Goal: Task Accomplishment & Management: Manage account settings

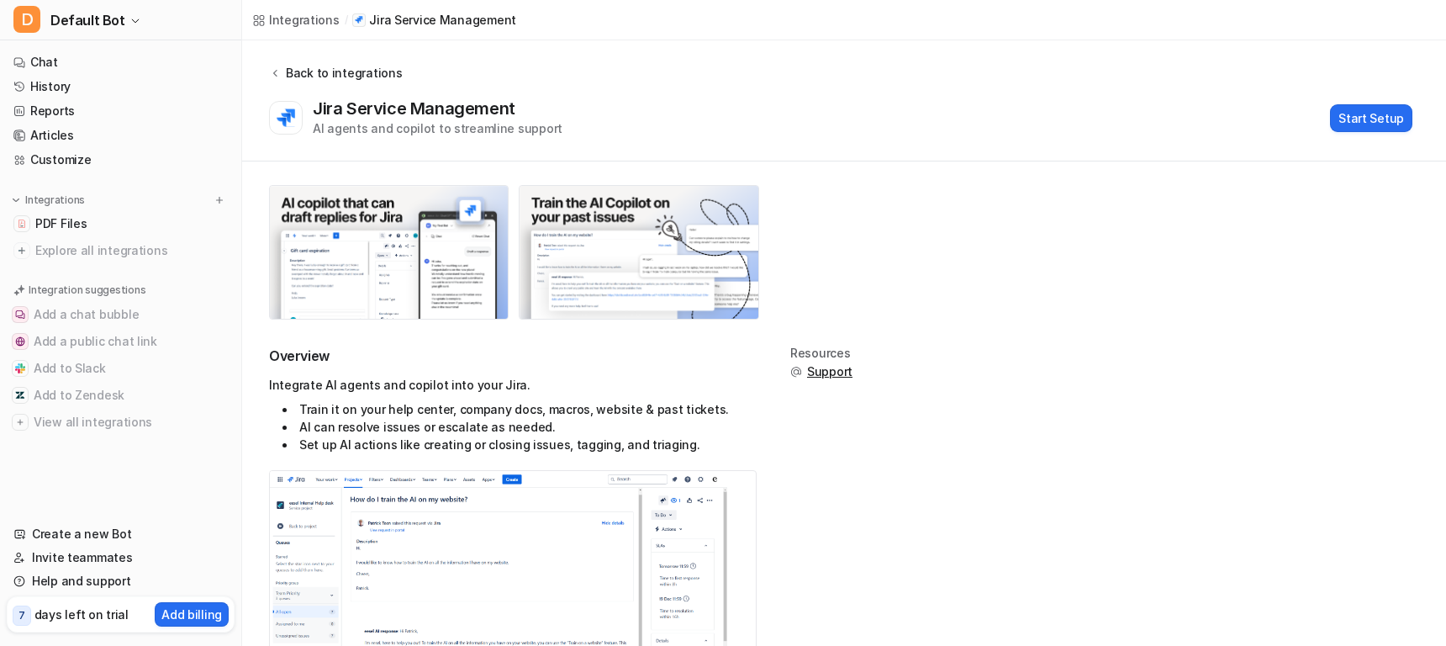
click at [274, 68] on icon at bounding box center [275, 72] width 12 height 13
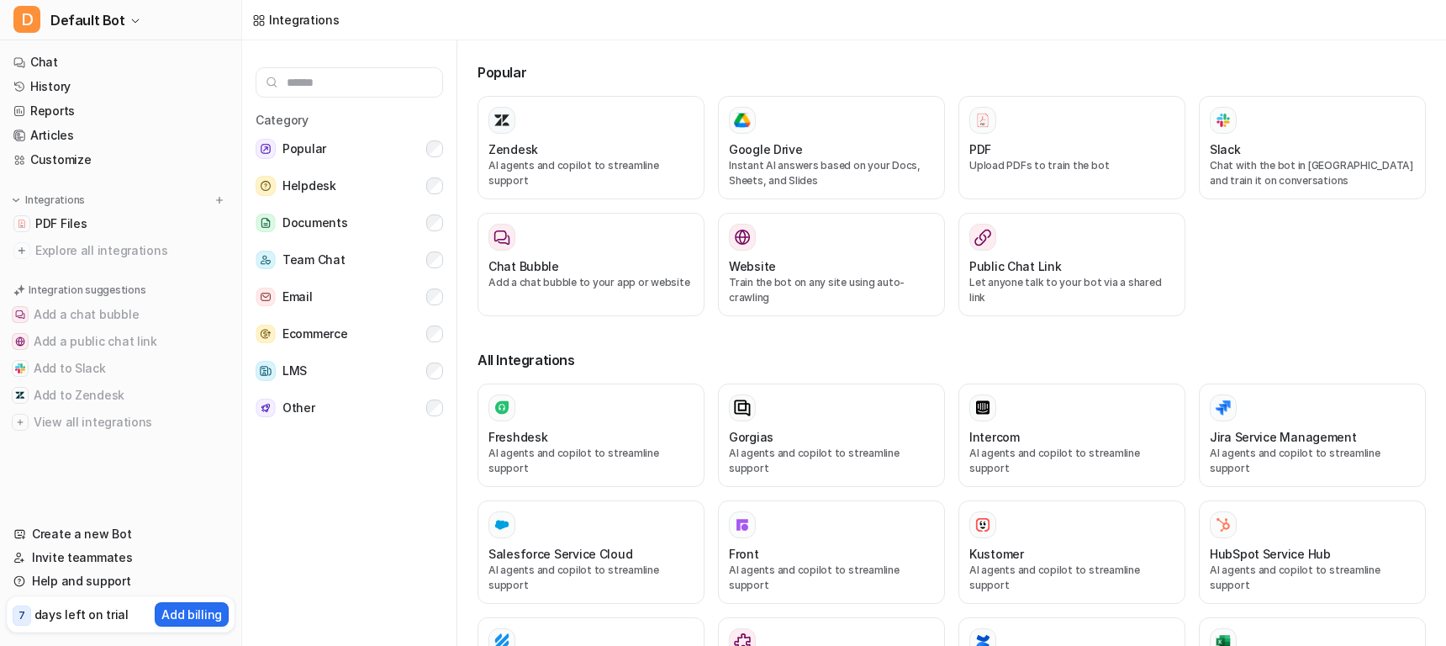
click at [603, 47] on div "Popular Zendesk AI agents and copilot to streamline support Google Drive Instan…" at bounding box center [958, 346] width 975 height 612
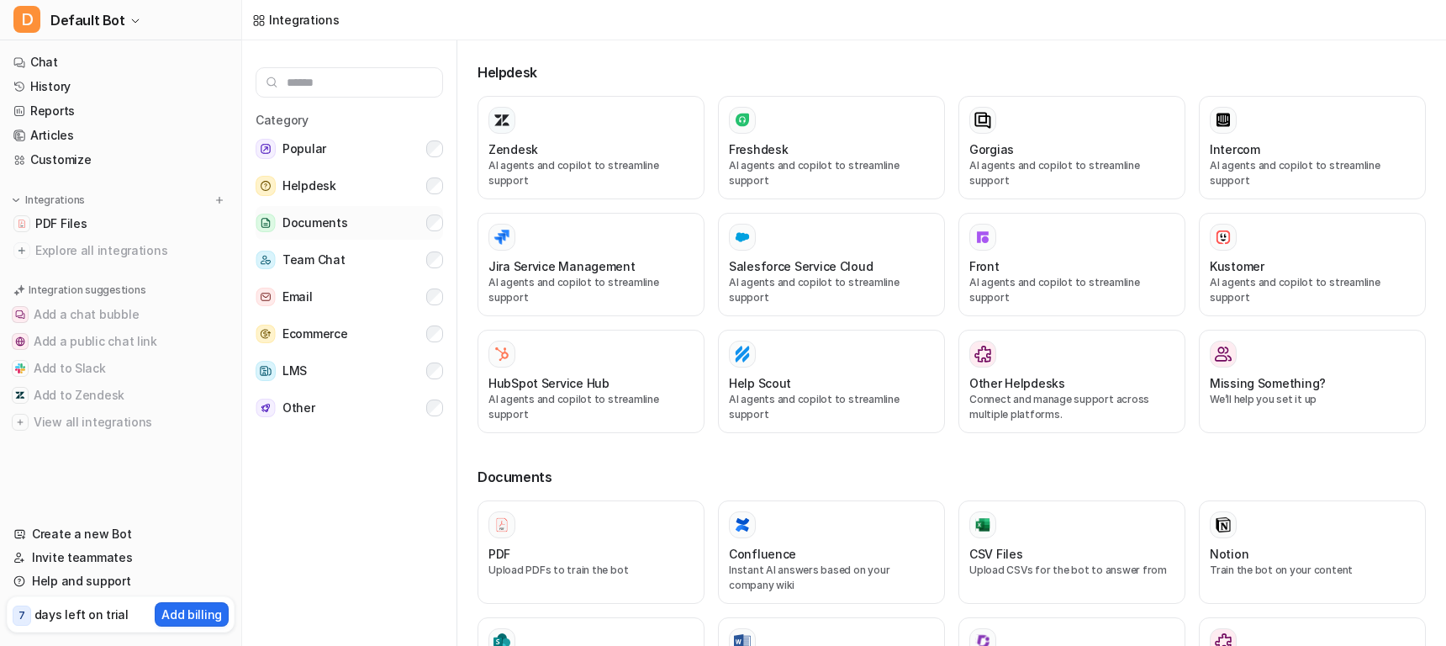
click at [435, 214] on button "Documents" at bounding box center [349, 223] width 187 height 34
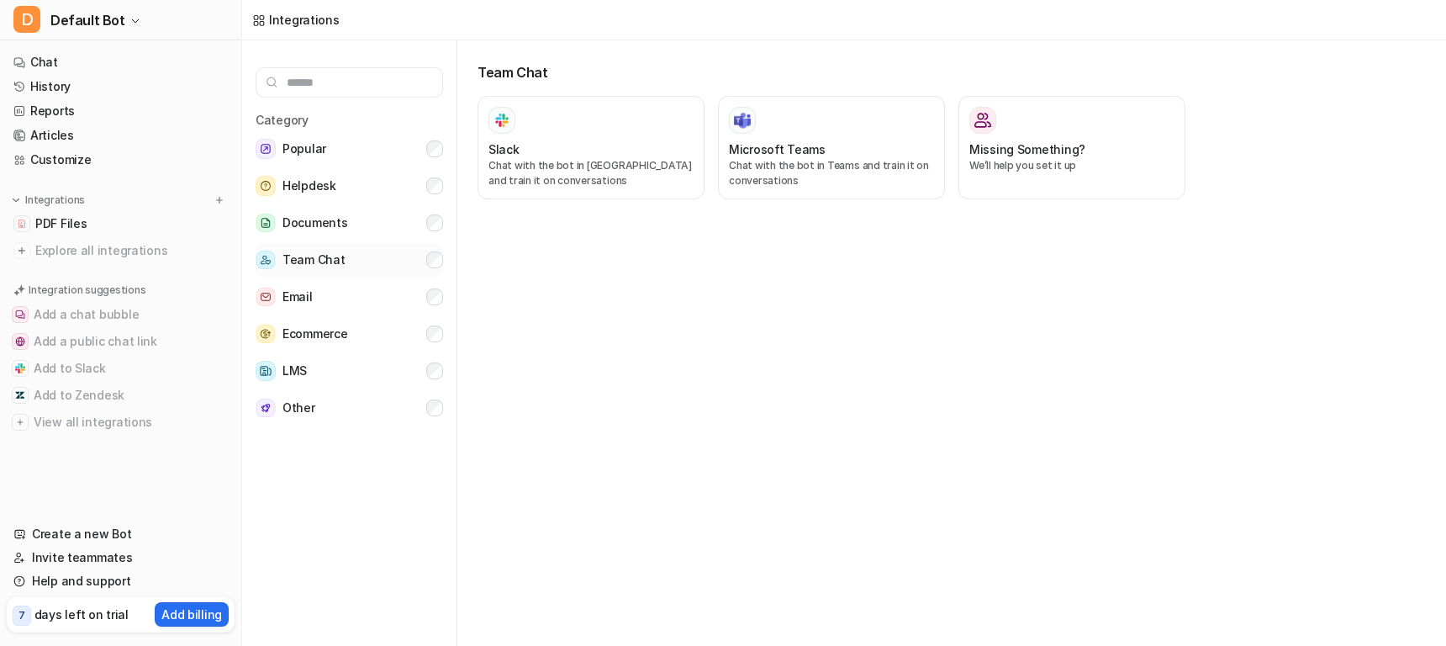
click at [419, 266] on button "Team Chat" at bounding box center [349, 260] width 187 height 34
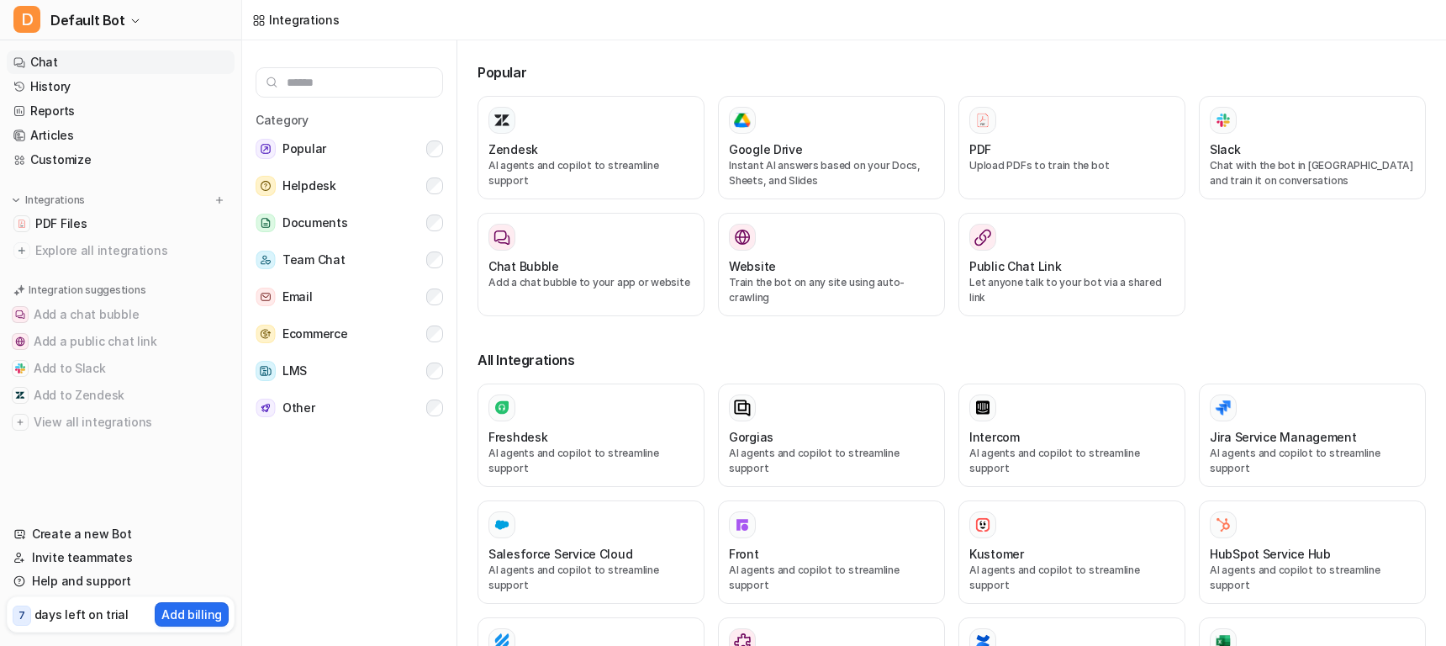
click at [50, 58] on link "Chat" at bounding box center [121, 62] width 228 height 24
click at [76, 88] on link "History" at bounding box center [121, 87] width 228 height 24
click at [76, 104] on link "Reports" at bounding box center [121, 111] width 228 height 24
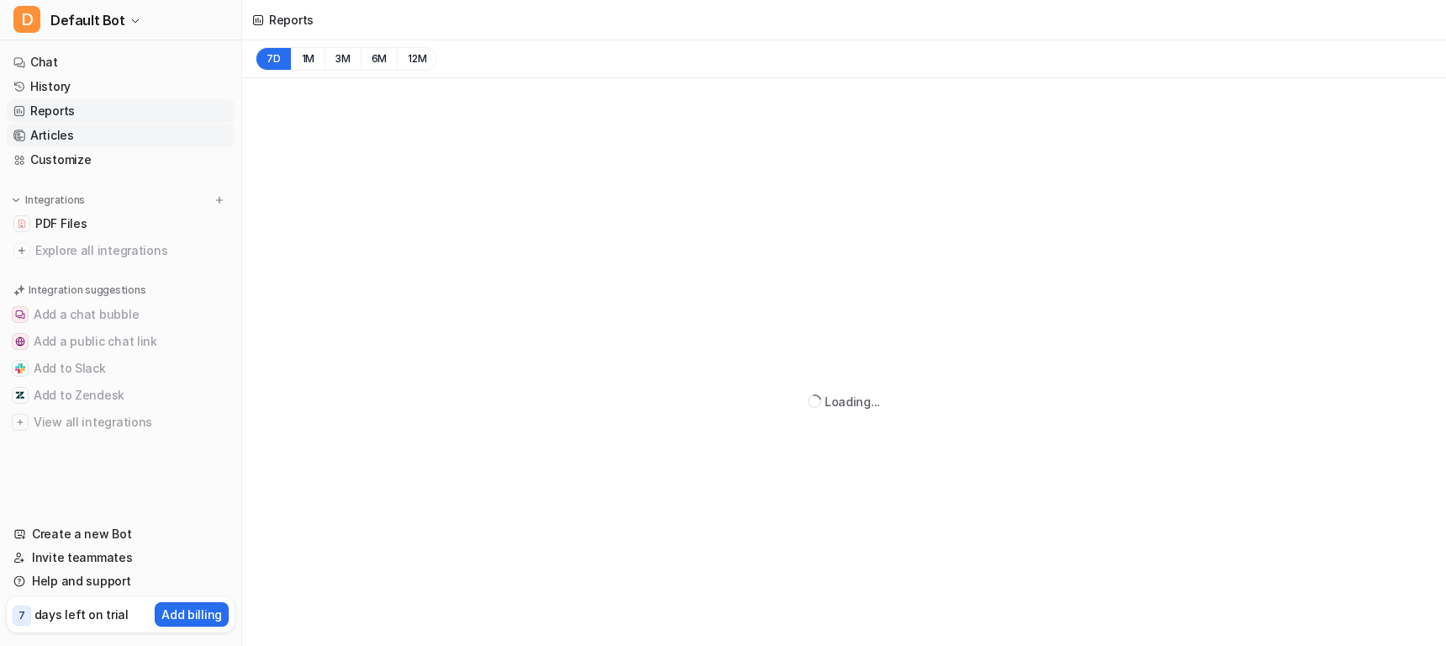
click at [74, 134] on link "Articles" at bounding box center [121, 136] width 228 height 24
click at [73, 530] on link "Create a new Bot" at bounding box center [121, 534] width 228 height 24
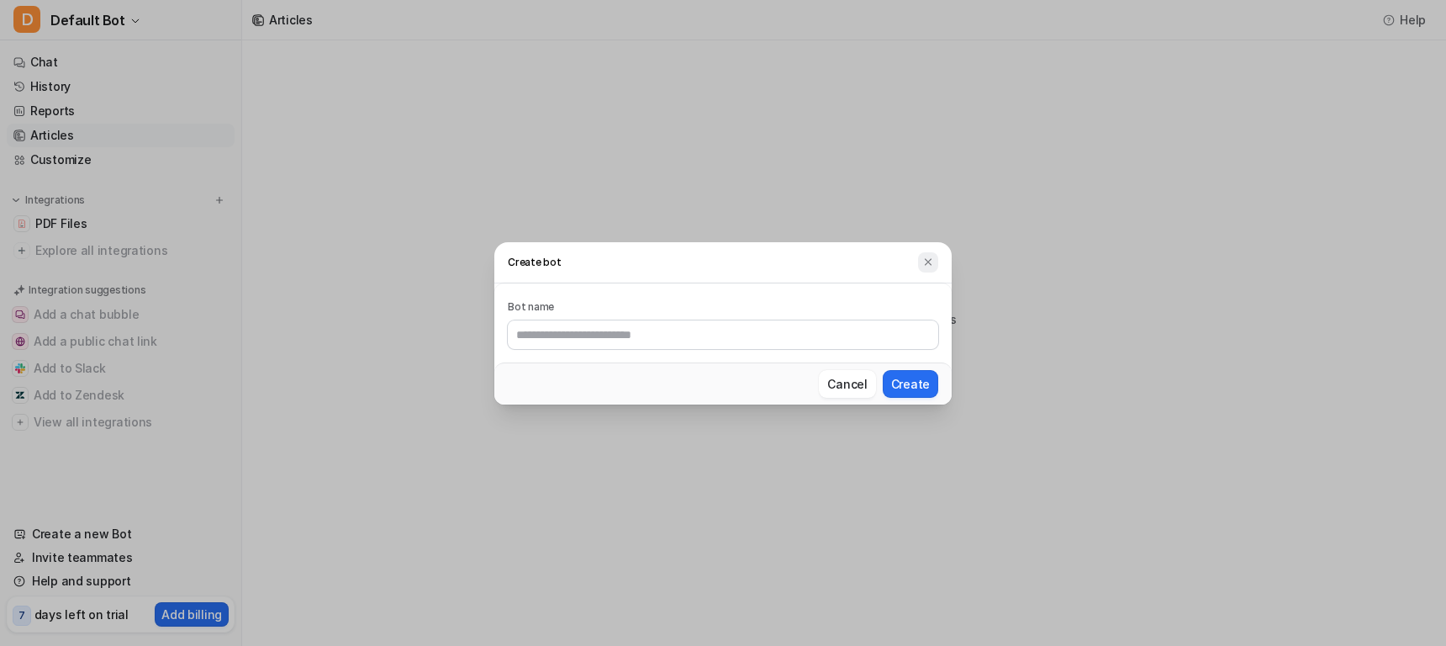
click at [927, 263] on img at bounding box center [928, 262] width 12 height 13
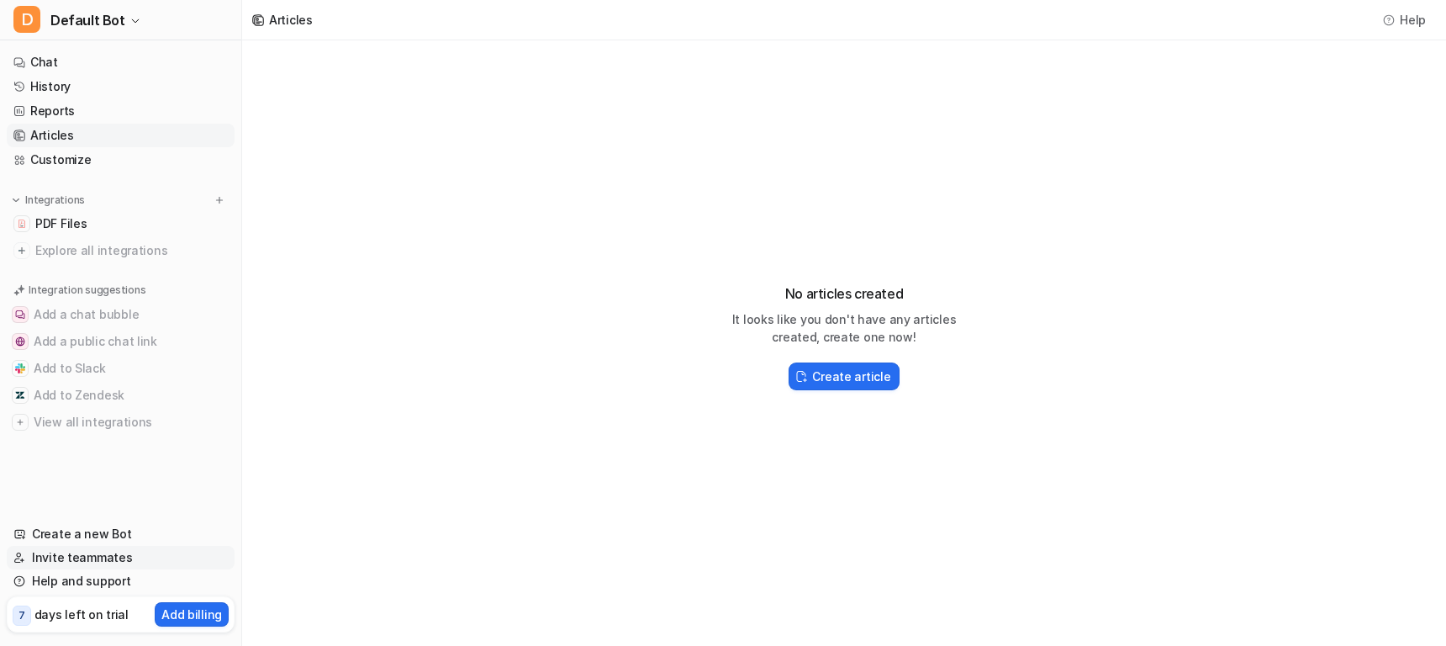
click at [93, 562] on link "Invite teammates" at bounding box center [121, 558] width 228 height 24
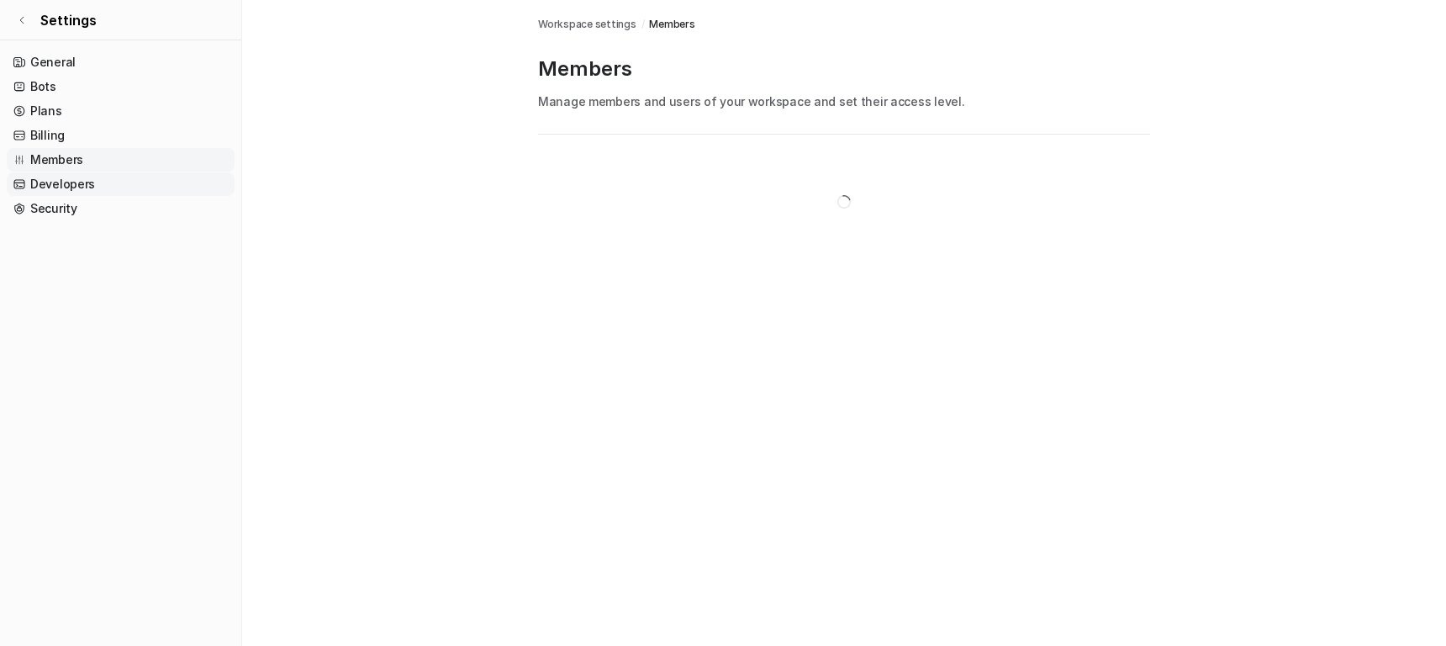
click at [60, 192] on link "Developers" at bounding box center [121, 184] width 228 height 24
click at [60, 208] on link "Security" at bounding box center [121, 209] width 228 height 24
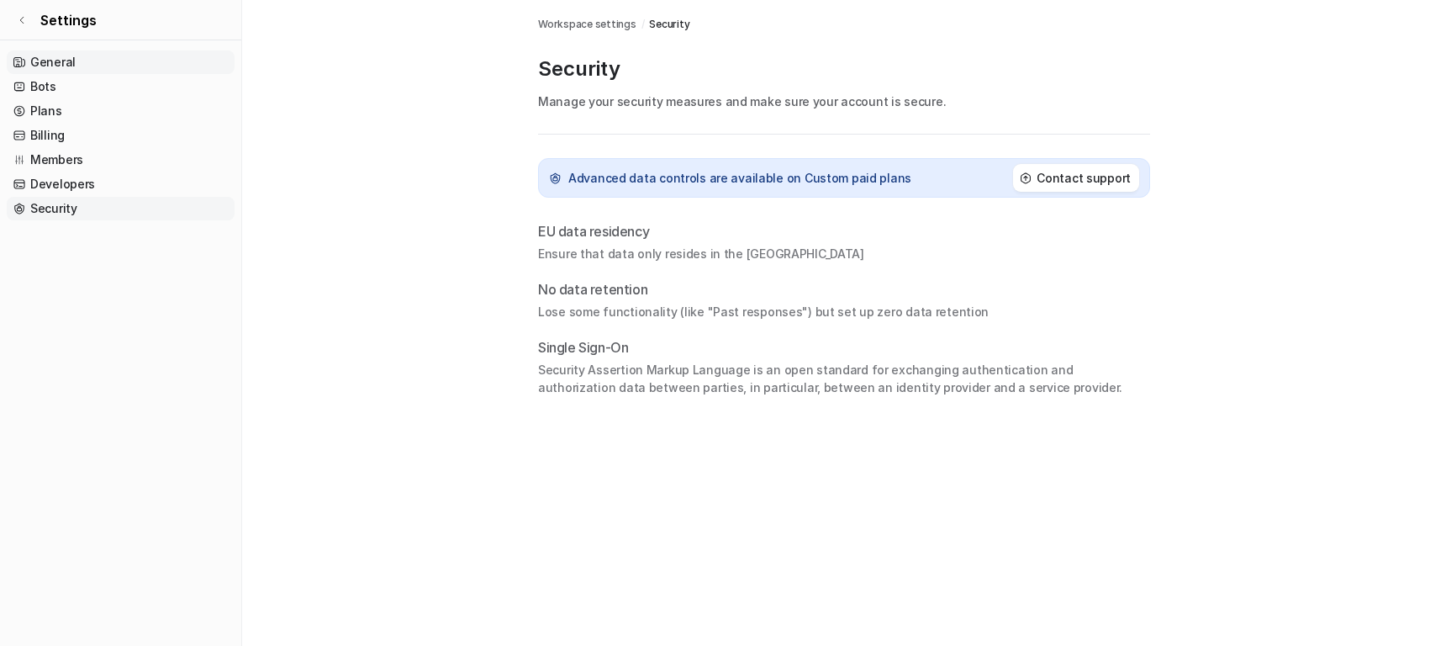
click at [67, 61] on link "General" at bounding box center [121, 62] width 228 height 24
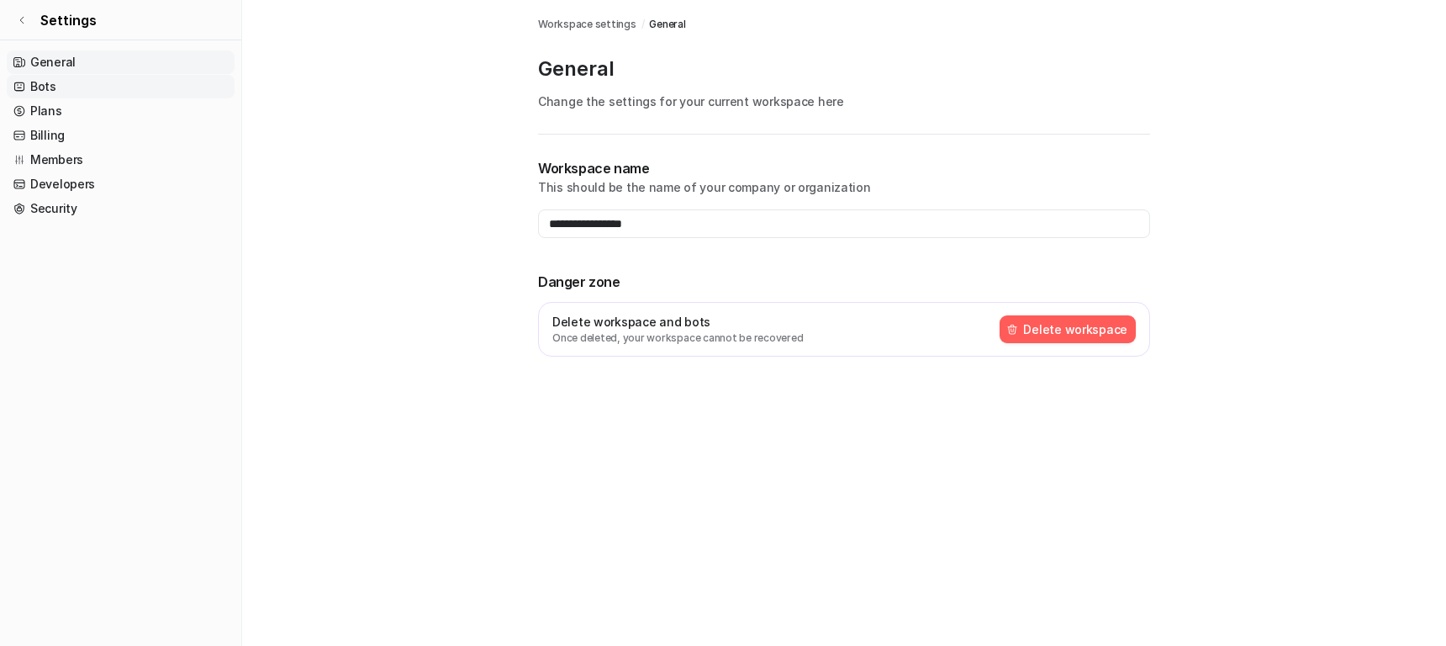
click at [46, 88] on link "Bots" at bounding box center [121, 87] width 228 height 24
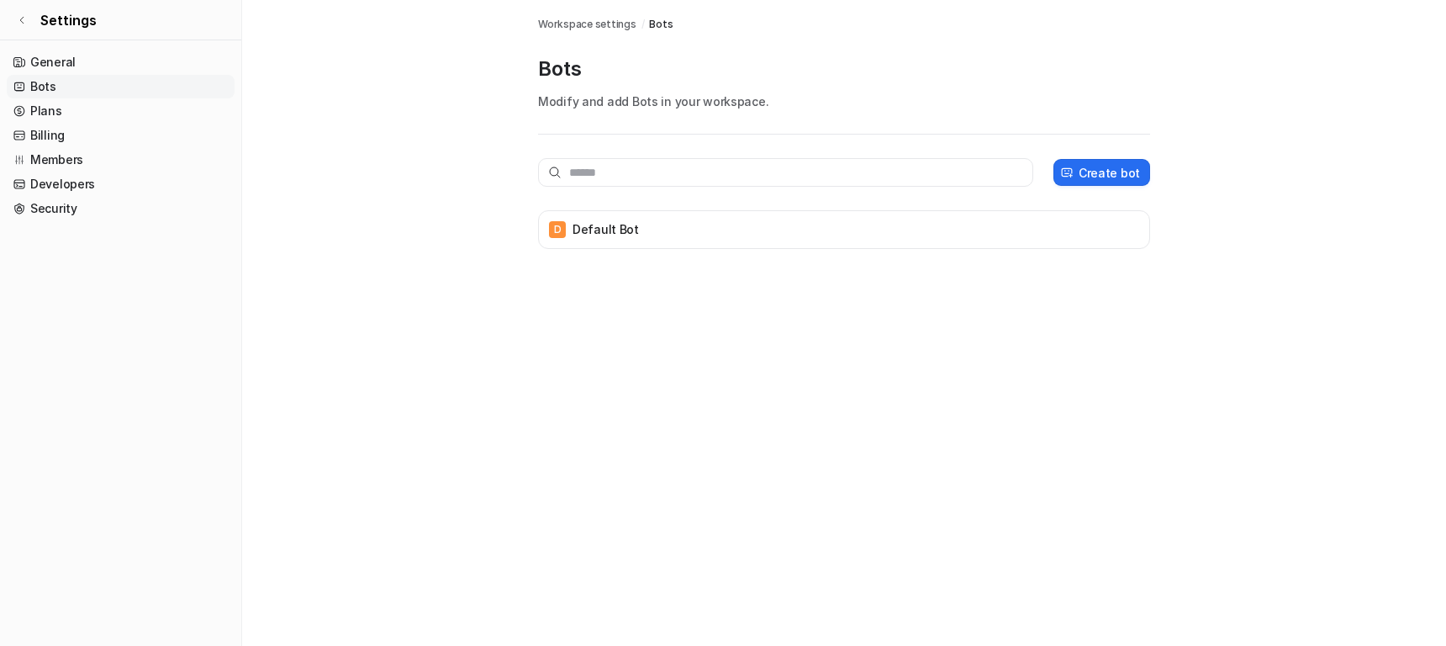
click at [565, 105] on p "Modify and add Bots in your workspace." at bounding box center [844, 101] width 612 height 18
click at [50, 108] on link "Plans" at bounding box center [121, 111] width 228 height 24
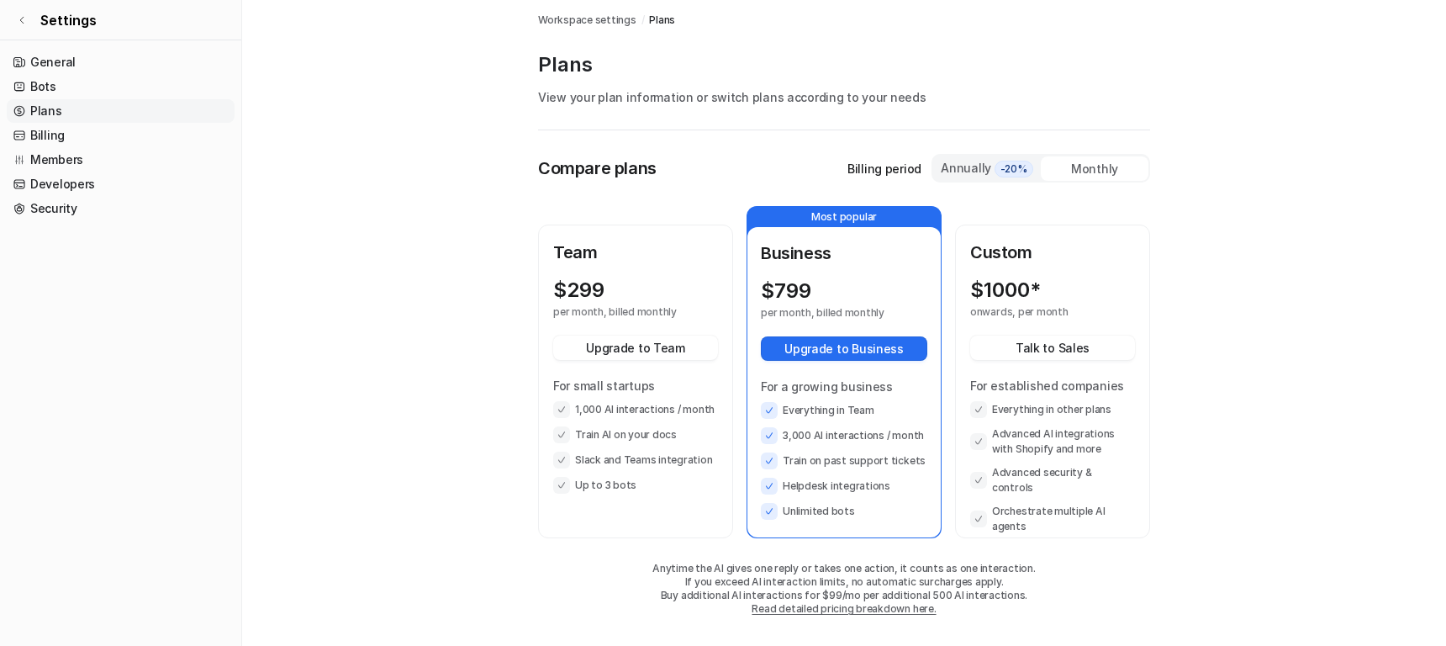
scroll to position [8, 0]
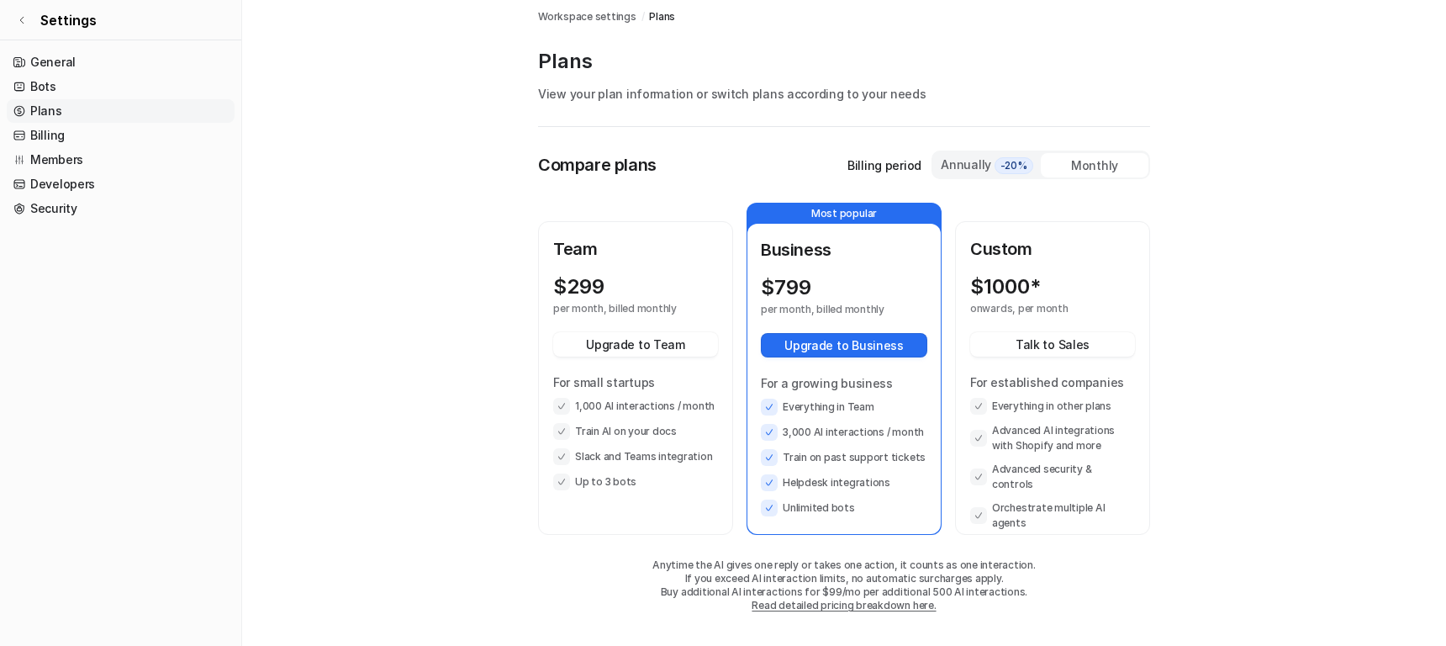
click at [614, 500] on div "Team $ 299 per month, billed monthly Upgrade to Team For small startups 1,000 A…" at bounding box center [636, 378] width 192 height 310
click at [613, 500] on div "Team $ 299 per month, billed monthly Upgrade to Team For small startups 1,000 A…" at bounding box center [636, 378] width 192 height 310
click at [648, 435] on li "Train AI on your docs" at bounding box center [635, 431] width 165 height 17
click at [637, 351] on button "Upgrade to Team" at bounding box center [635, 344] width 165 height 24
click at [1279, 382] on main "Workspace settings / Plans Plans View your plan information or switch plans acc…" at bounding box center [844, 318] width 1204 height 653
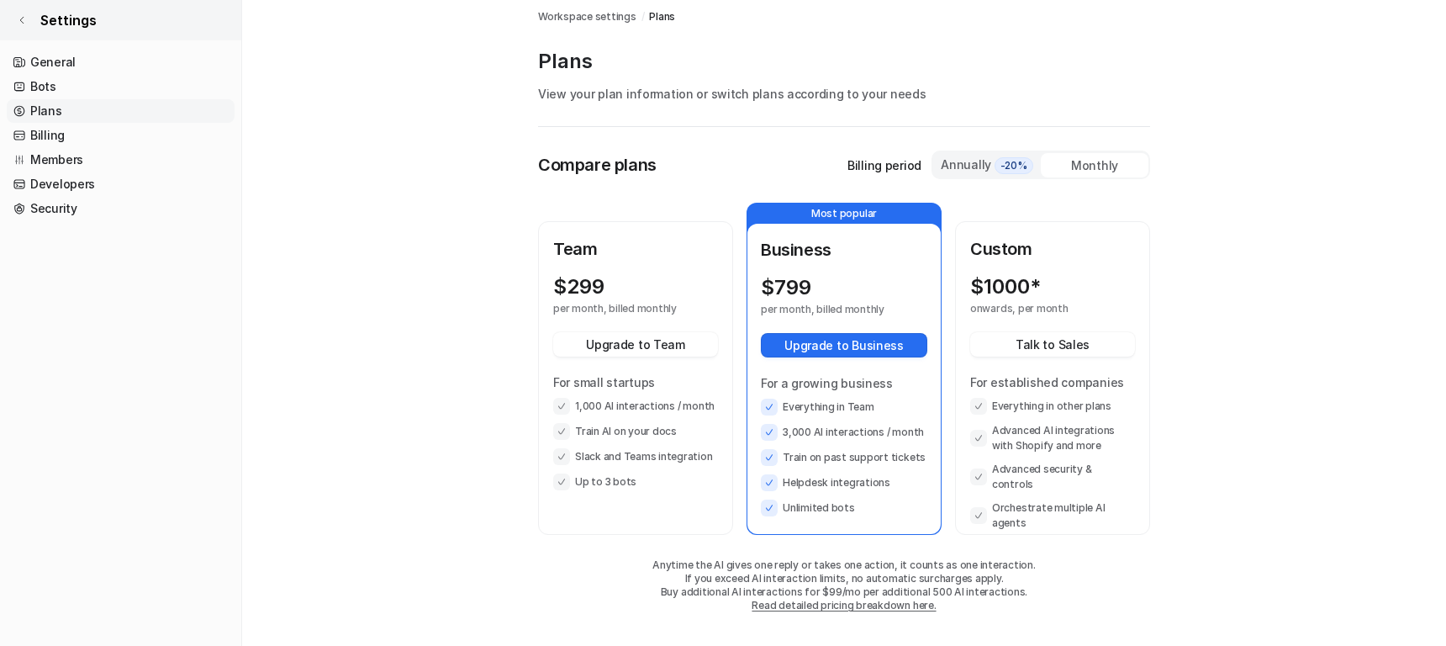
click at [29, 17] on link "Settings" at bounding box center [120, 20] width 241 height 40
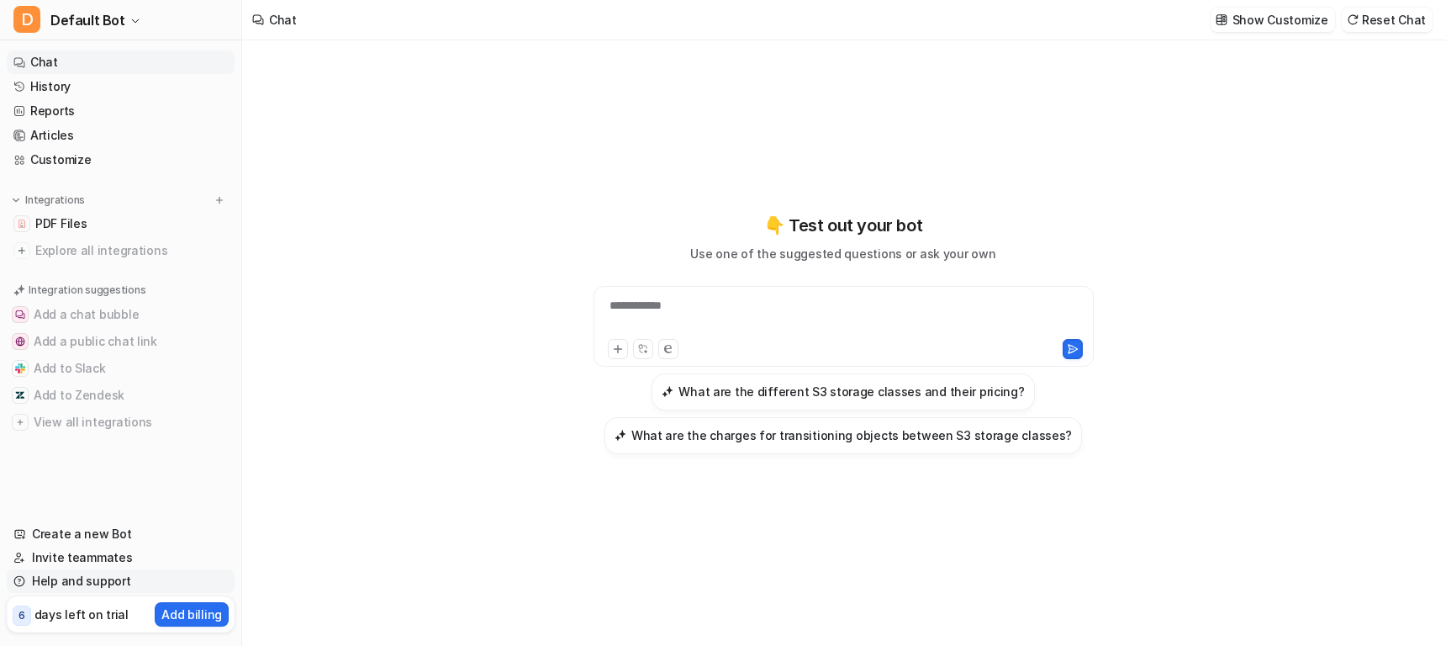
click at [100, 581] on link "Help and support" at bounding box center [121, 581] width 228 height 24
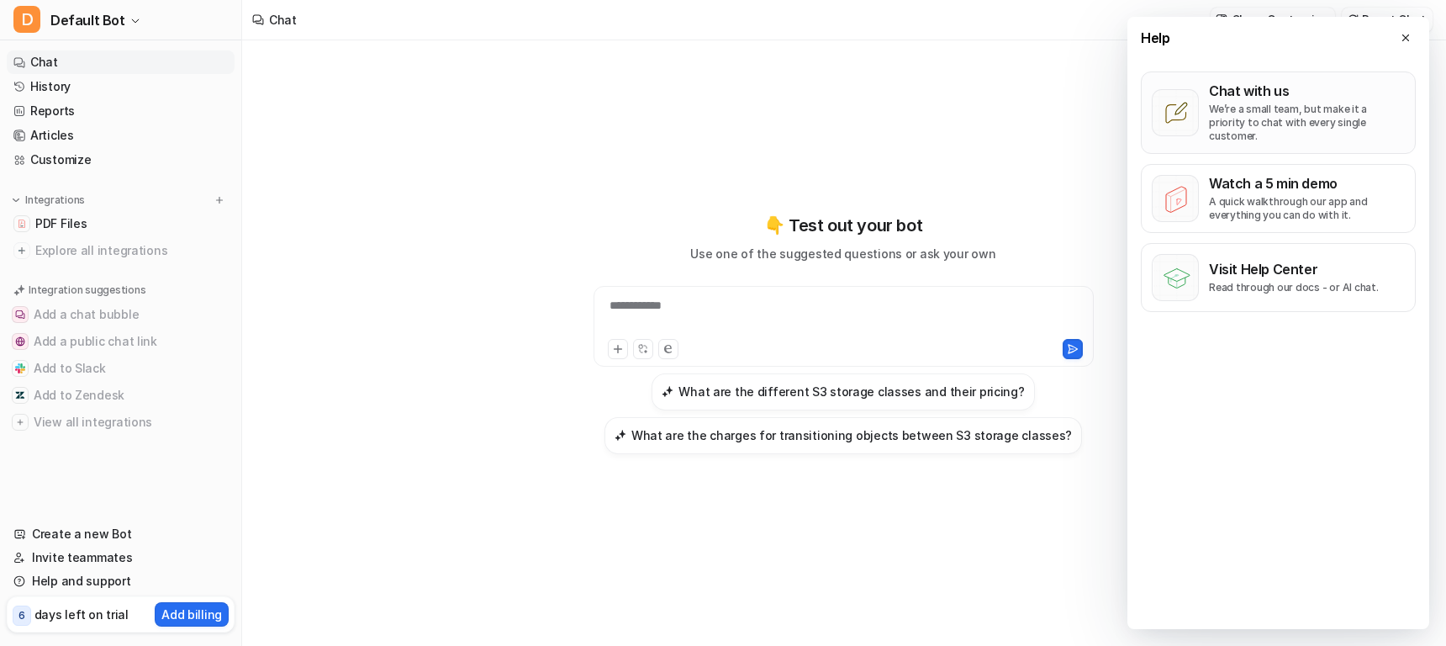
click at [1313, 119] on p "We’re a small team, but make it a priority to chat with every single customer." at bounding box center [1307, 123] width 196 height 40
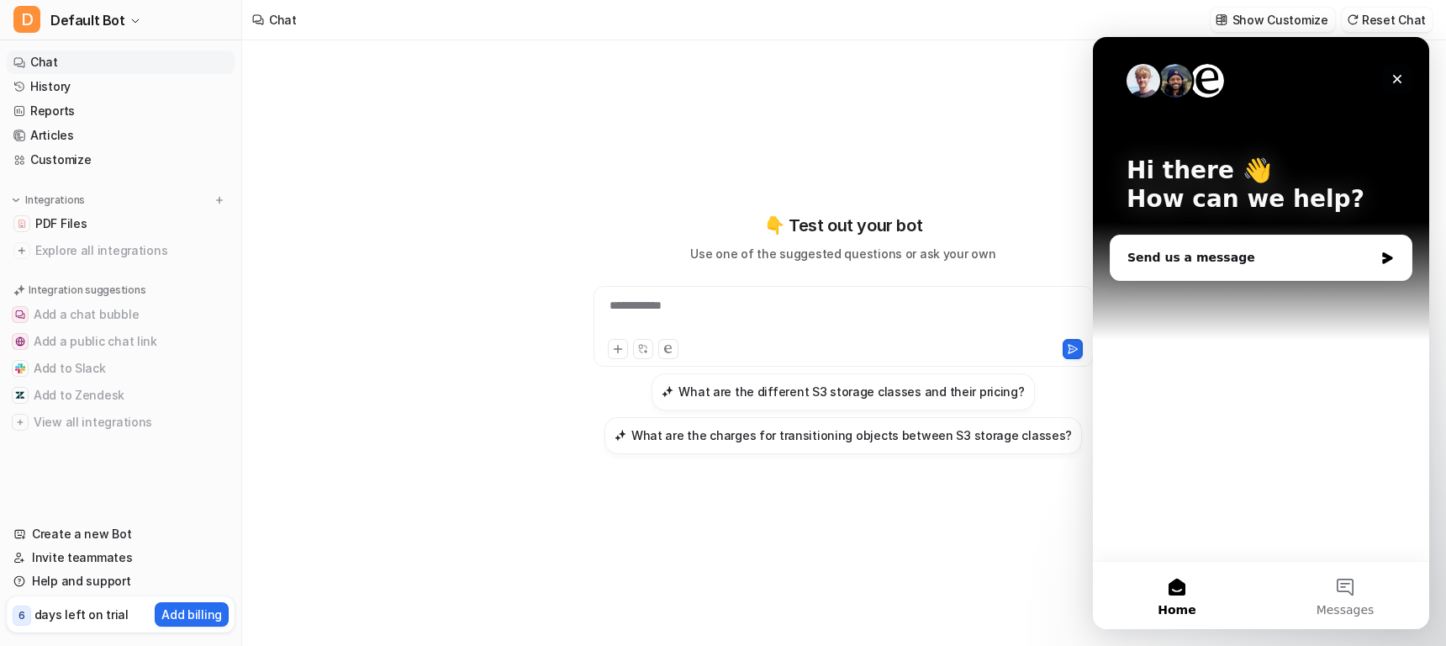
click at [1392, 73] on icon "Close" at bounding box center [1396, 78] width 13 height 13
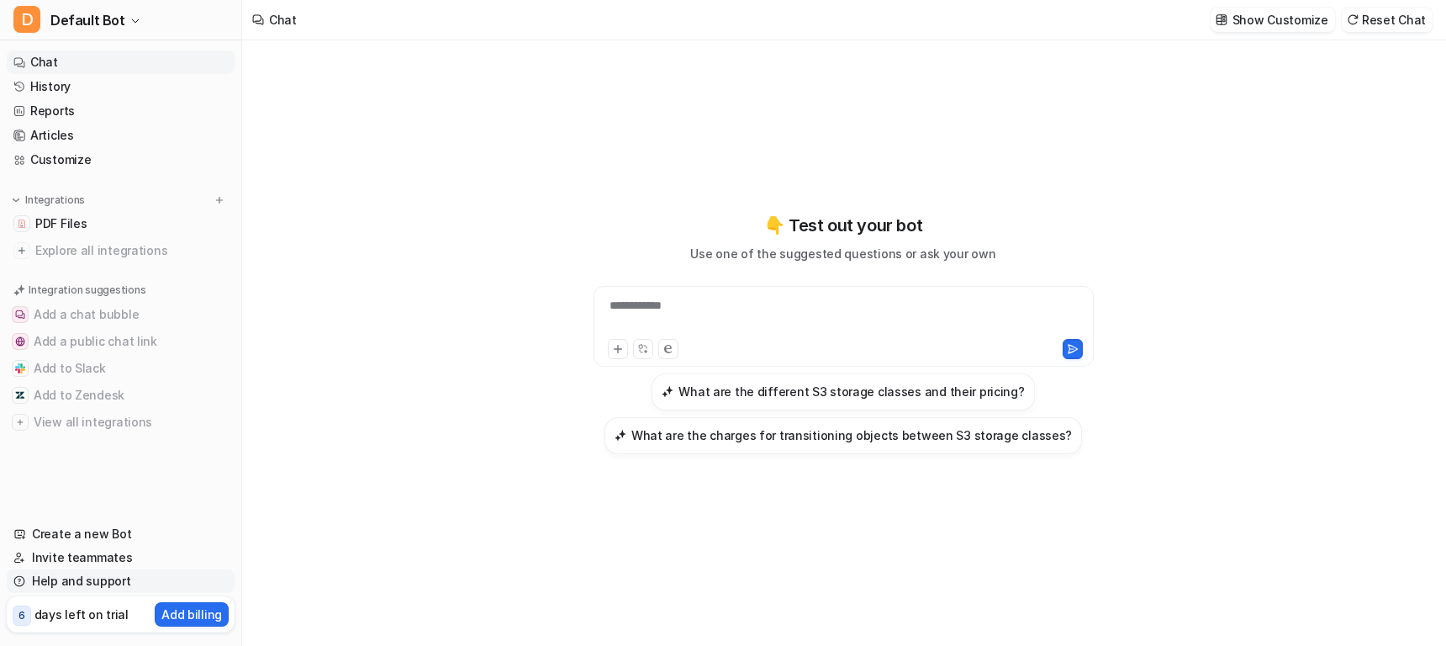
click at [91, 576] on link "Help and support" at bounding box center [121, 581] width 228 height 24
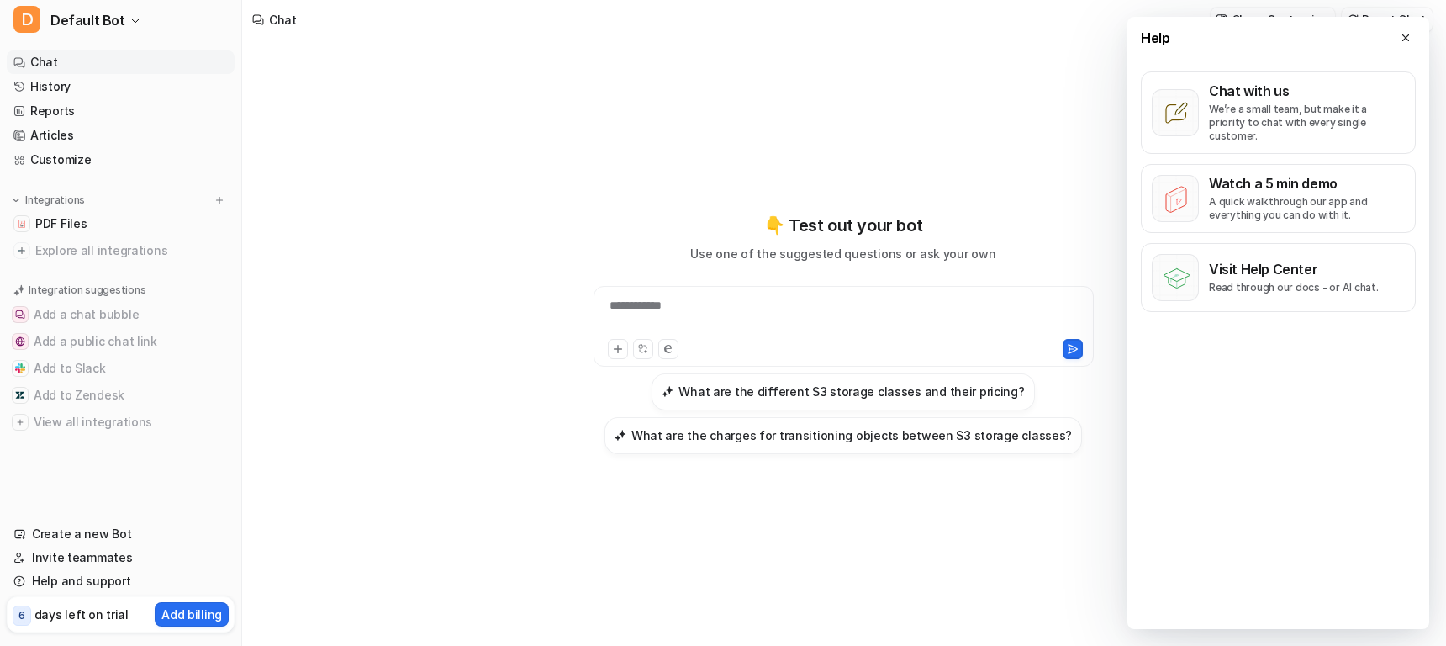
click at [46, 615] on p "days left on trial" at bounding box center [81, 614] width 94 height 18
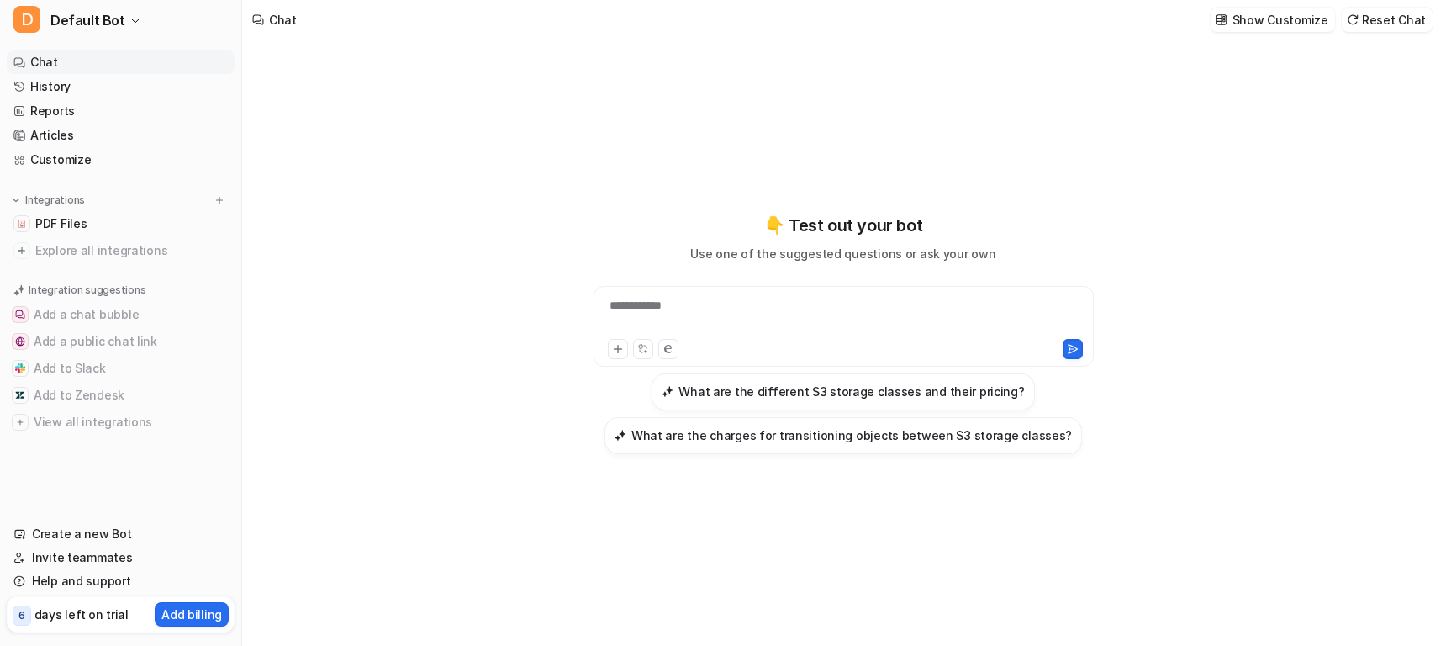
click at [20, 617] on p "6" at bounding box center [21, 615] width 7 height 15
click at [21, 17] on span "D" at bounding box center [26, 19] width 27 height 27
click at [96, 130] on link "Settings" at bounding box center [134, 127] width 232 height 28
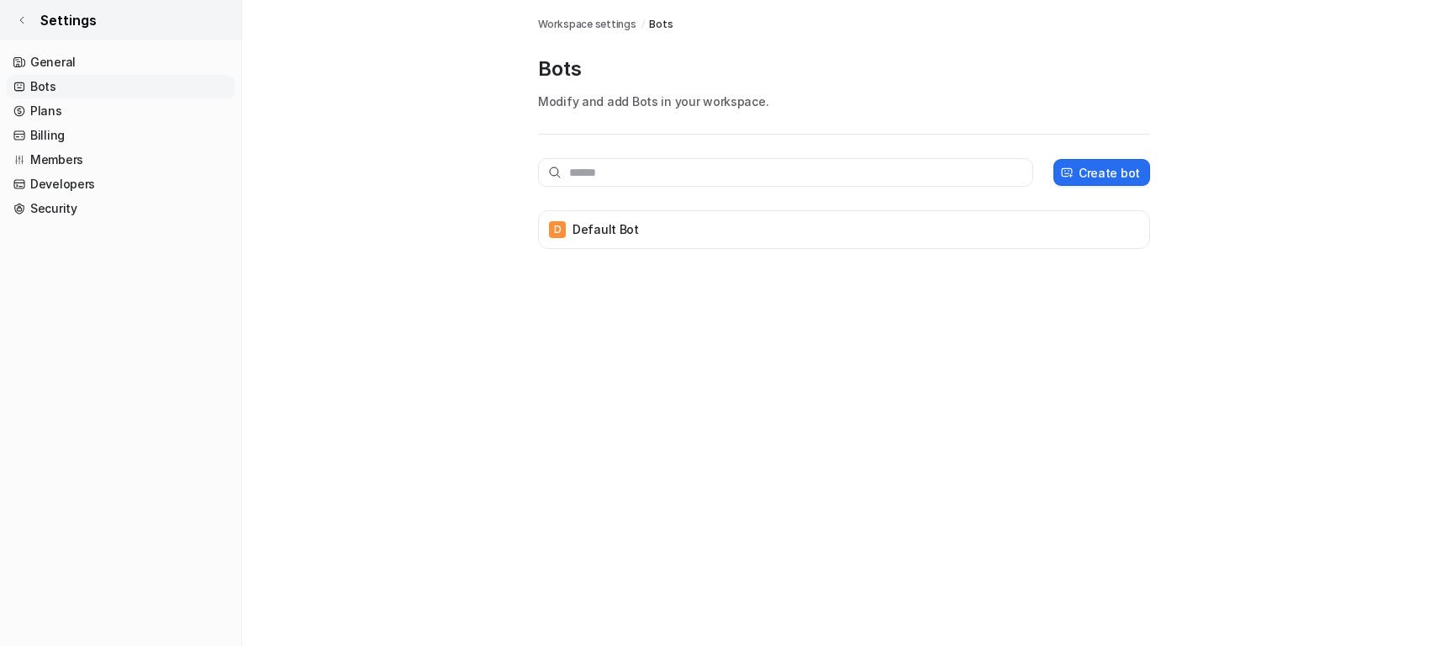
click at [29, 20] on link "Settings" at bounding box center [120, 20] width 241 height 40
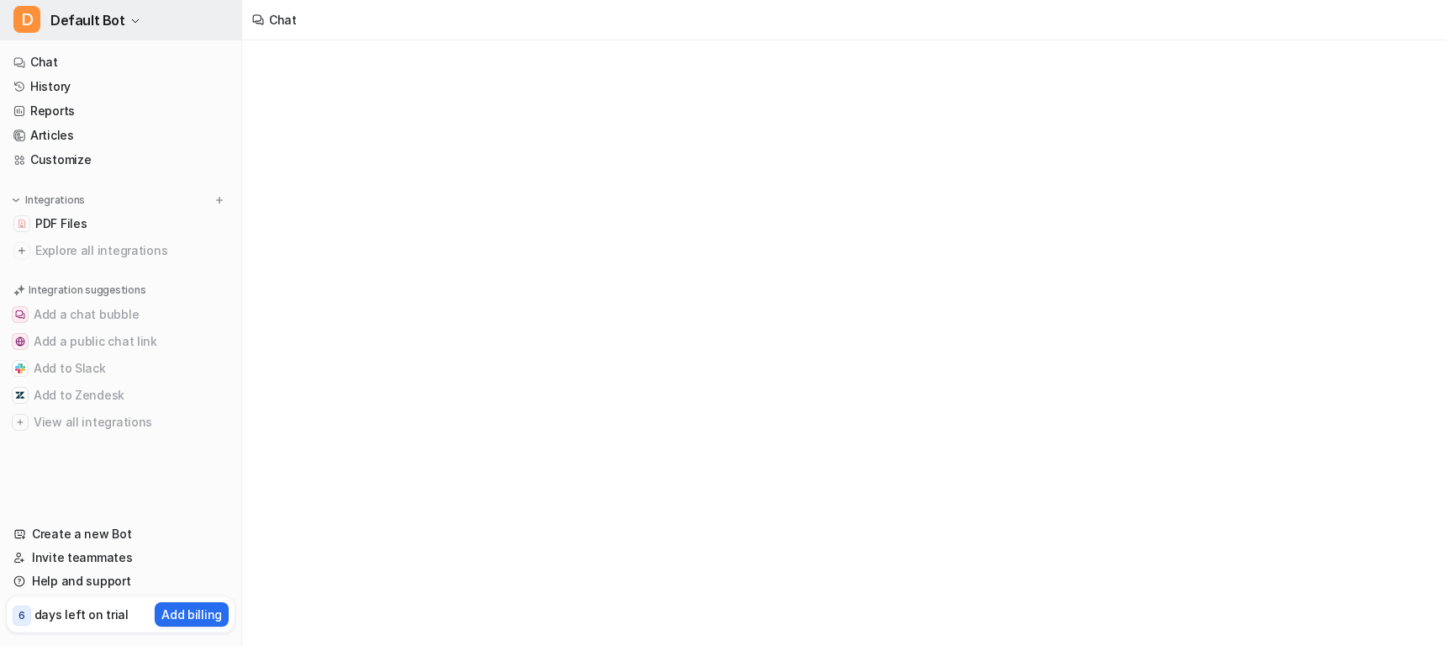
click at [86, 22] on span "Default Bot" at bounding box center [87, 20] width 75 height 24
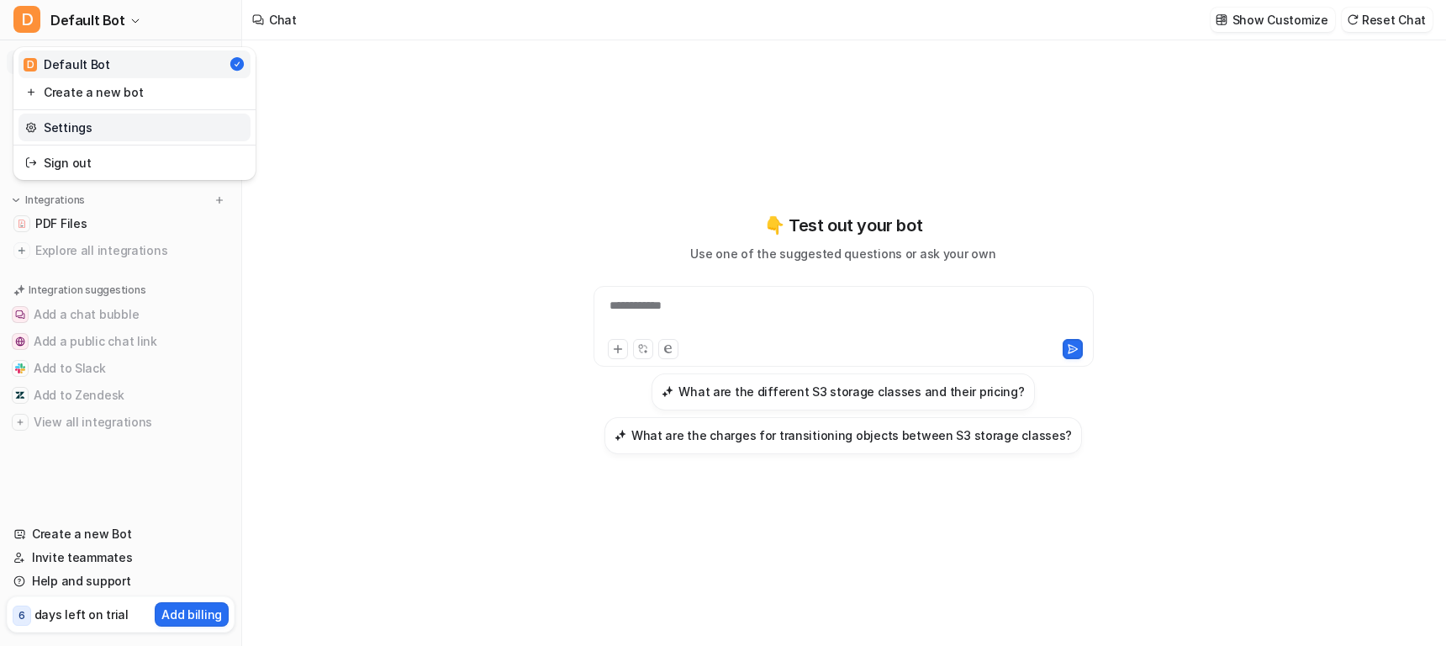
click at [86, 123] on link "Settings" at bounding box center [134, 127] width 232 height 28
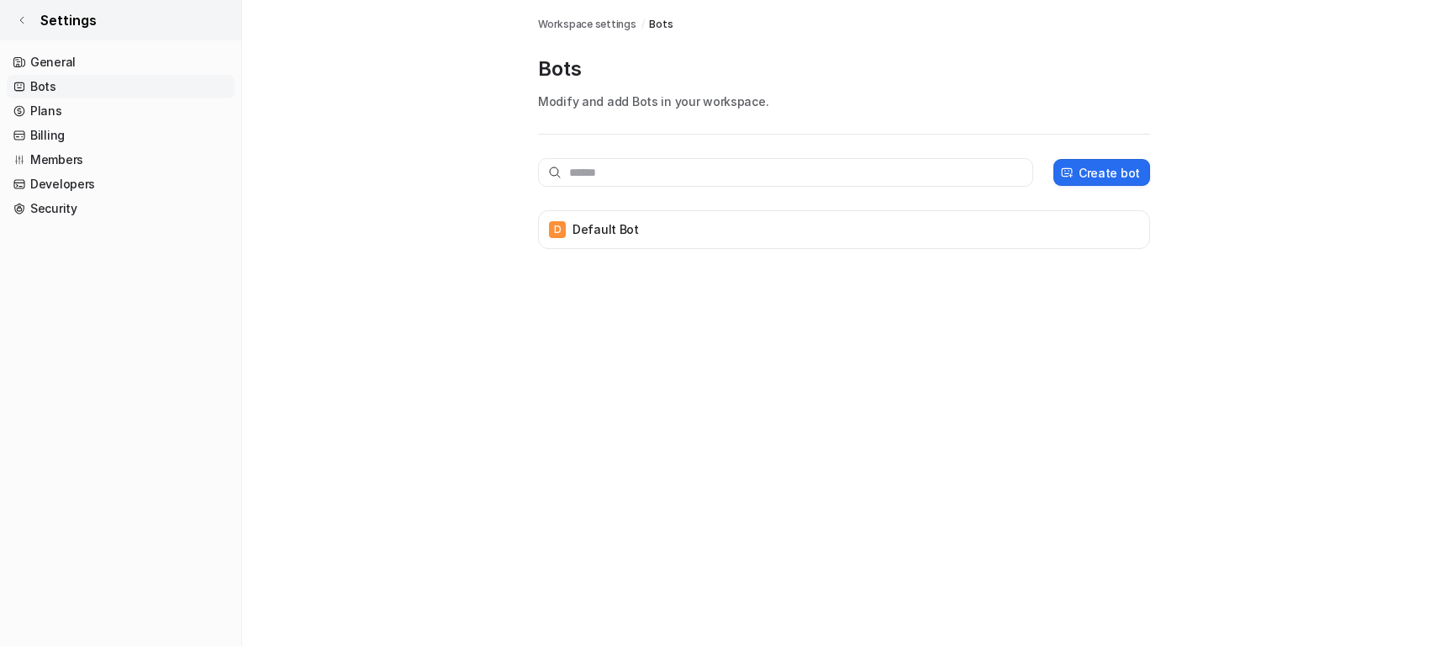
click at [21, 18] on icon at bounding box center [21, 20] width 3 height 7
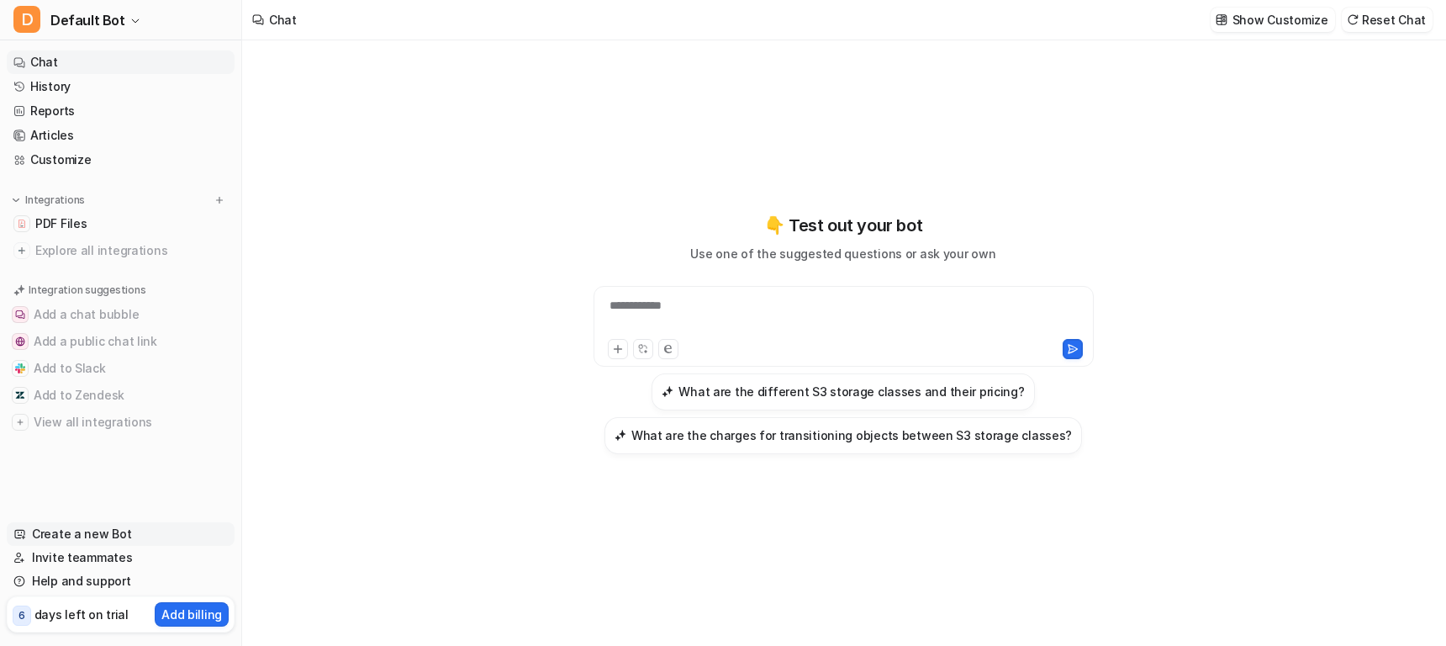
click at [129, 524] on link "Create a new Bot" at bounding box center [121, 534] width 228 height 24
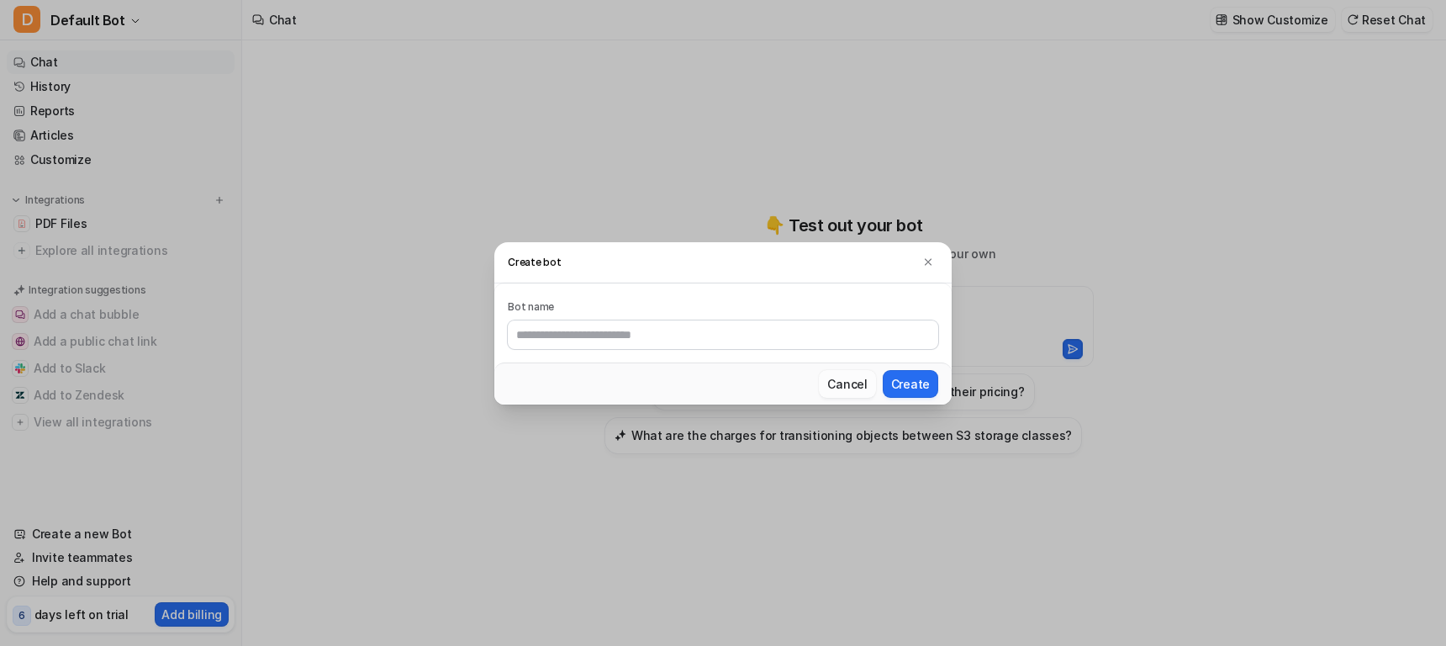
click at [847, 384] on button "Cancel" at bounding box center [847, 384] width 56 height 28
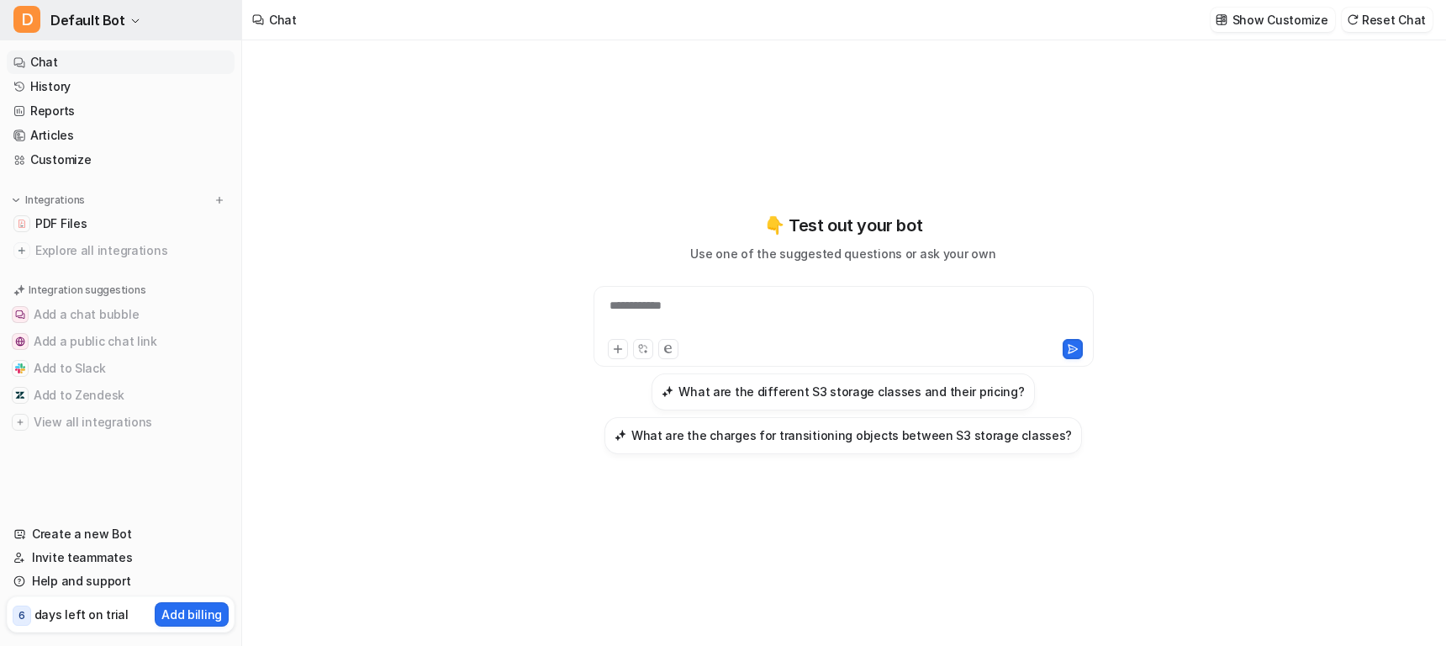
click at [113, 23] on span "Default Bot" at bounding box center [87, 20] width 75 height 24
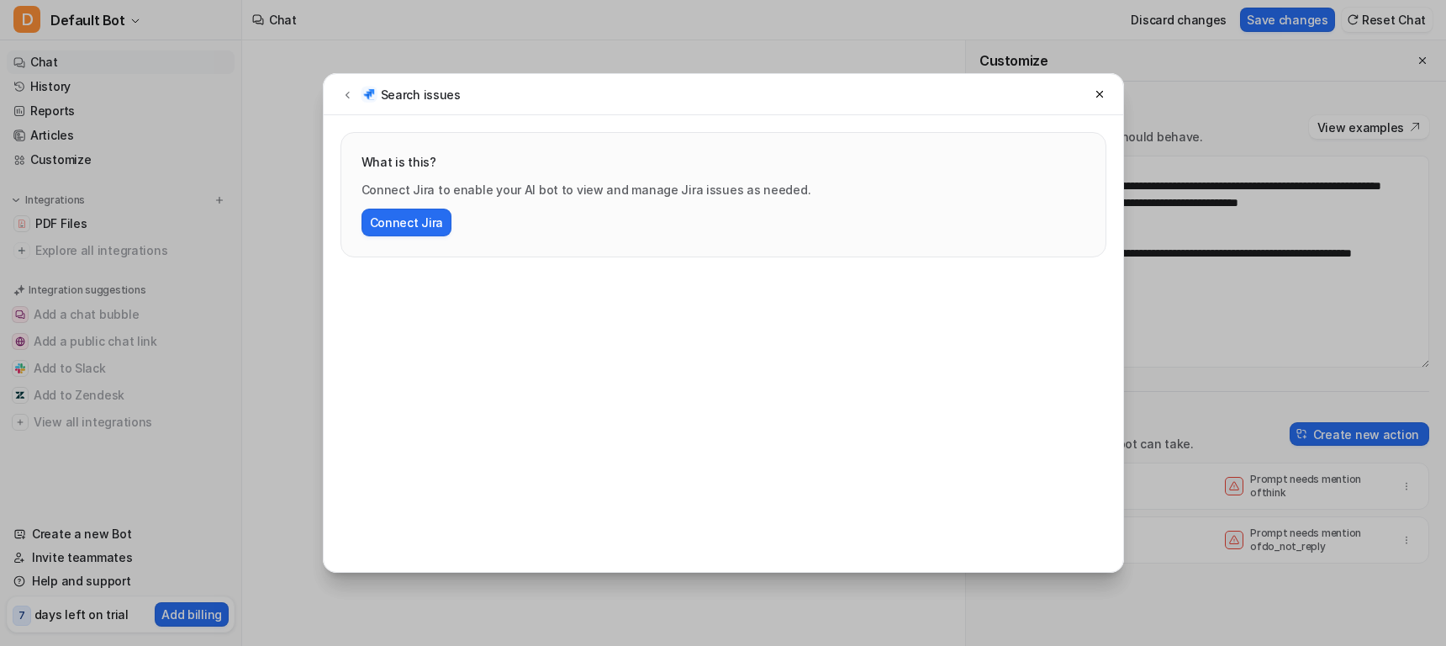
scroll to position [17, 0]
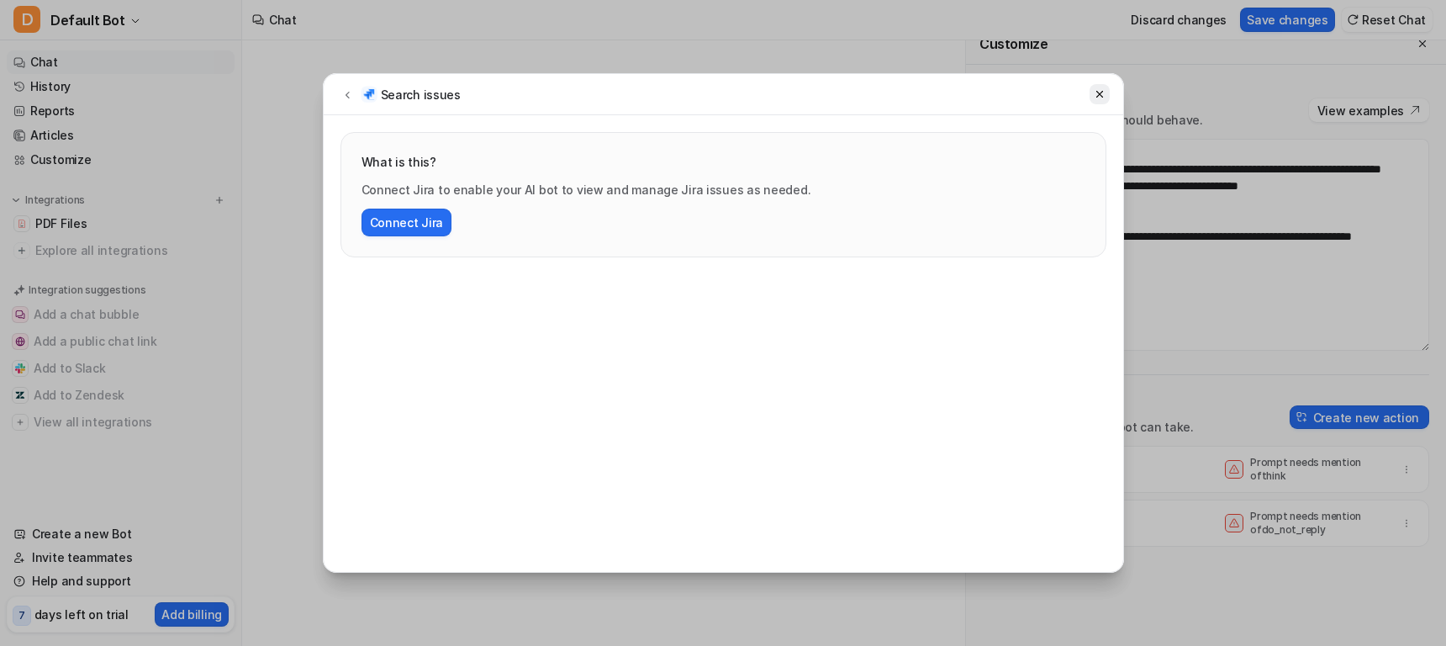
click at [1098, 91] on icon at bounding box center [1100, 94] width 12 height 12
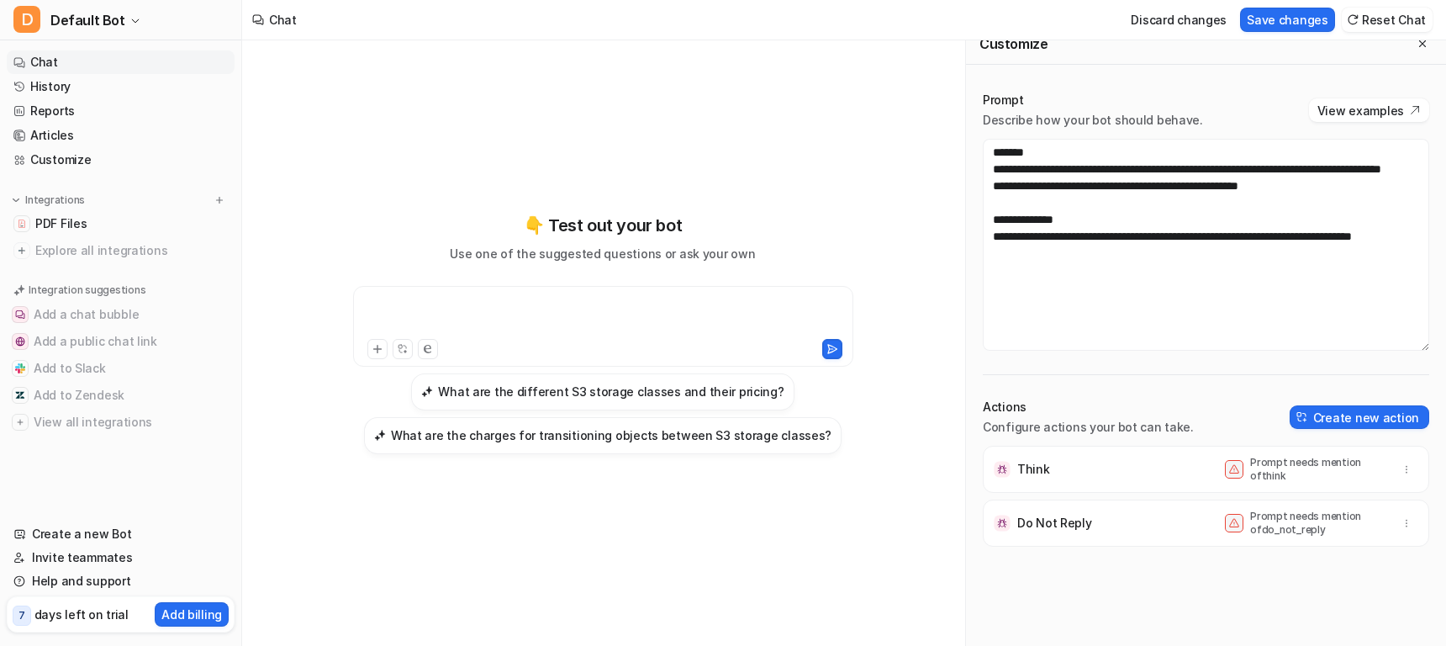
click at [558, 316] on div at bounding box center [603, 316] width 492 height 39
click at [841, 177] on div "👇 Test out your bot Use one of the suggested questions or ask your own What are…" at bounding box center [602, 333] width 619 height 452
click at [841, 177] on div "**********" at bounding box center [602, 333] width 619 height 452
click at [1358, 419] on button "Create new action" at bounding box center [1360, 417] width 140 height 24
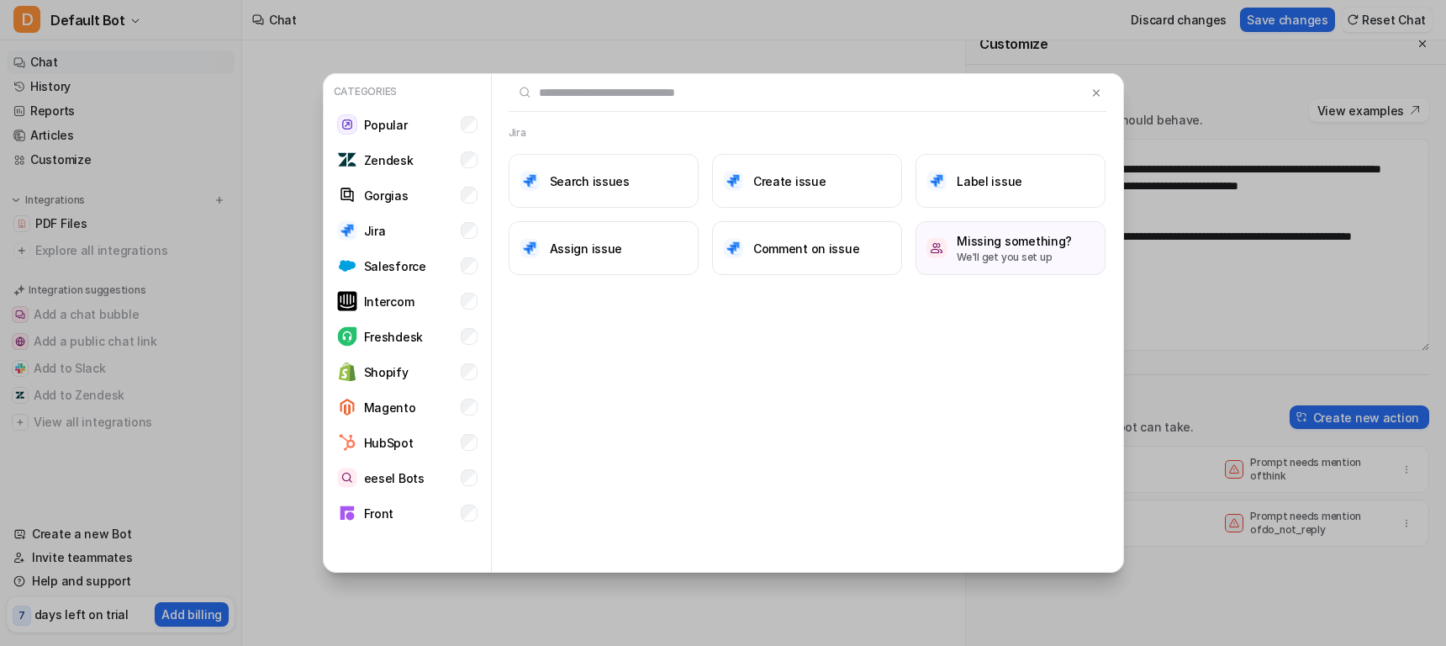
drag, startPoint x: 1094, startPoint y: 95, endPoint x: 1165, endPoint y: 287, distance: 205.3
click at [1094, 93] on img at bounding box center [1096, 93] width 12 height 13
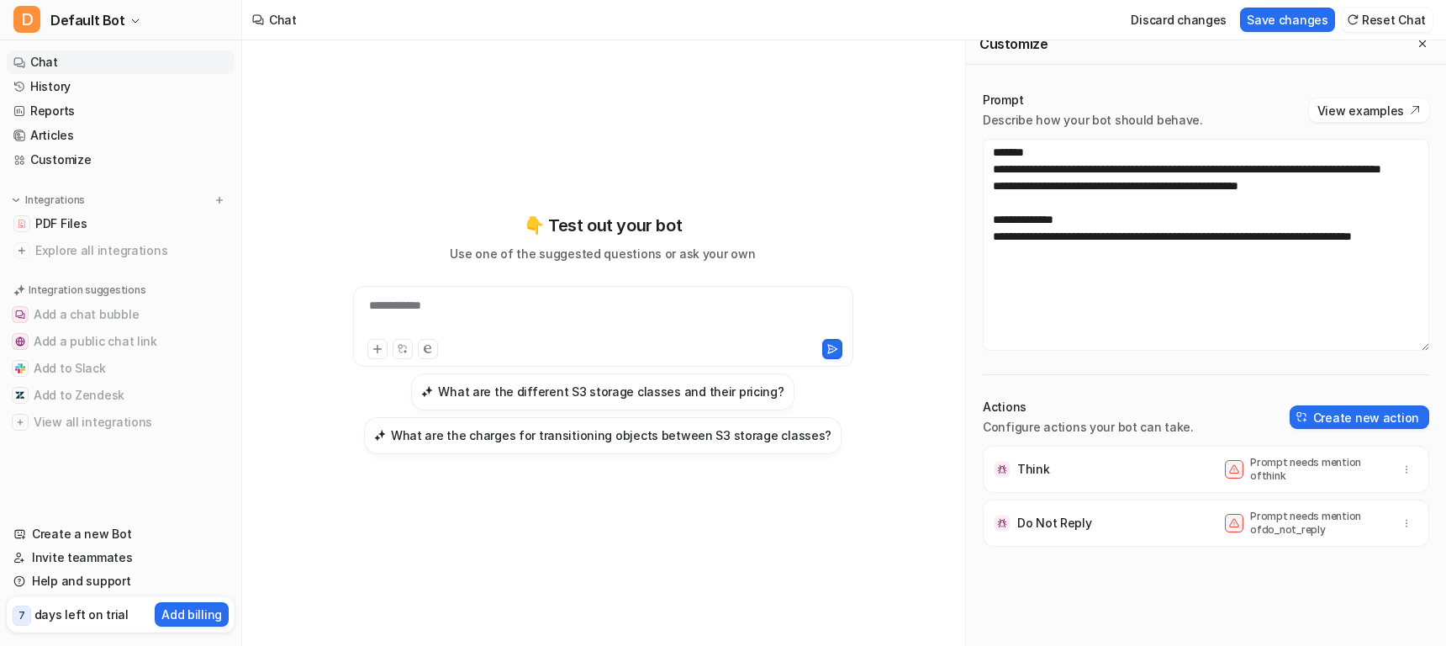
drag, startPoint x: 1300, startPoint y: 476, endPoint x: 1388, endPoint y: 467, distance: 88.7
click at [1300, 475] on p "Prompt needs mention of think" at bounding box center [1317, 469] width 134 height 27
click at [1412, 467] on button "button" at bounding box center [1407, 469] width 24 height 24
click at [1320, 503] on button "Delete" at bounding box center [1324, 506] width 182 height 31
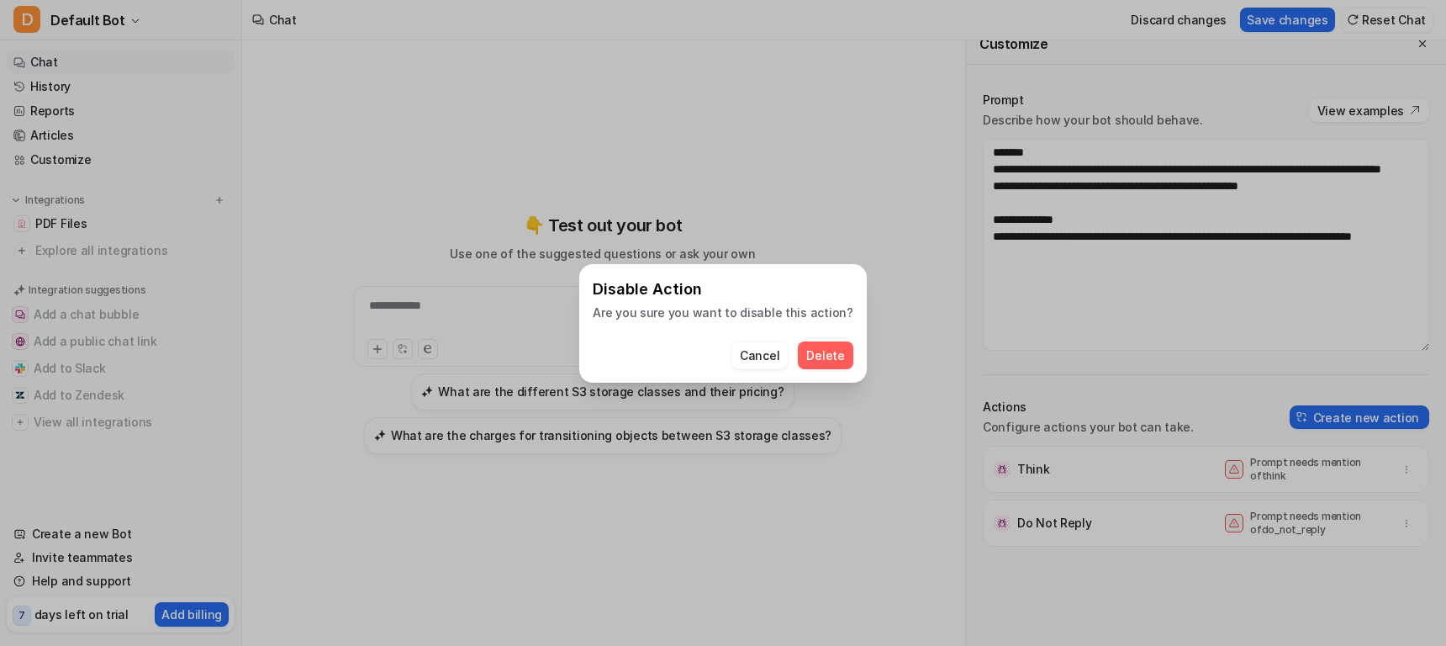
click at [817, 346] on span "Delete" at bounding box center [825, 355] width 38 height 18
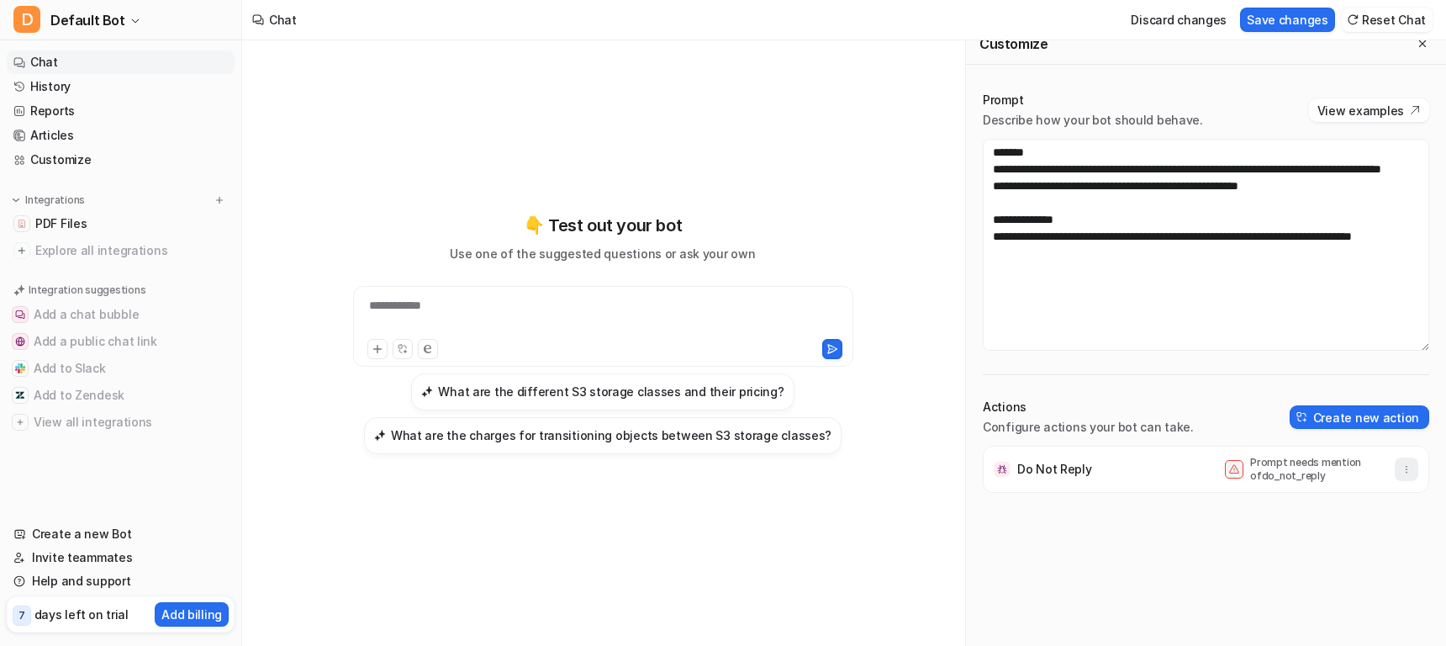
click at [1406, 477] on button "button" at bounding box center [1407, 469] width 24 height 24
click at [1277, 502] on span "Delete" at bounding box center [1281, 507] width 38 height 18
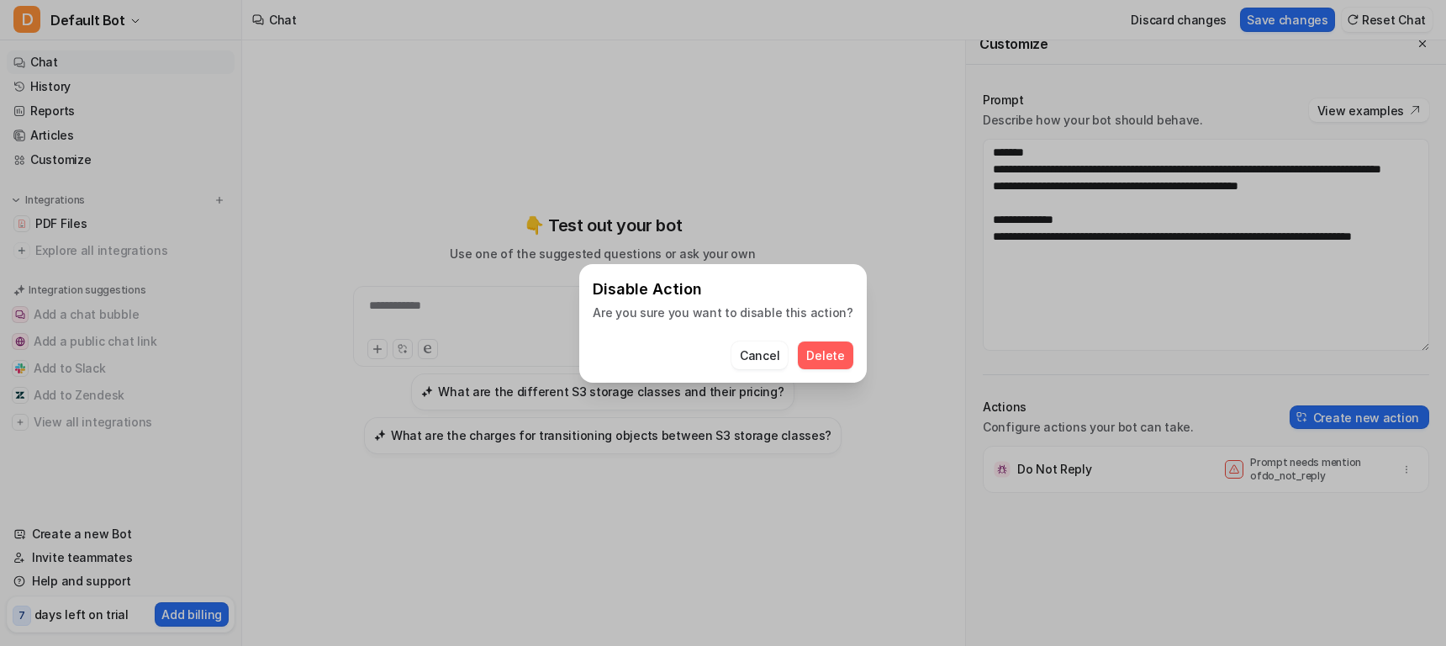
click at [813, 352] on span "Delete" at bounding box center [825, 355] width 38 height 18
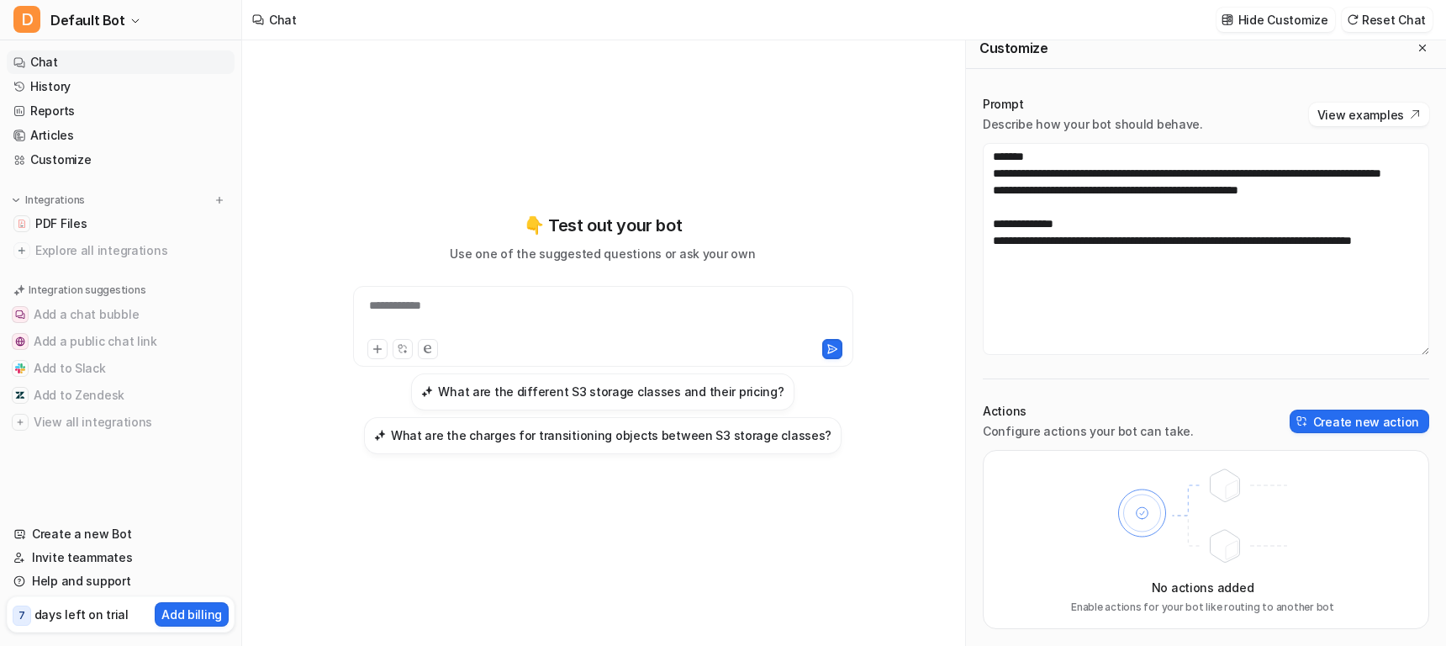
scroll to position [13, 0]
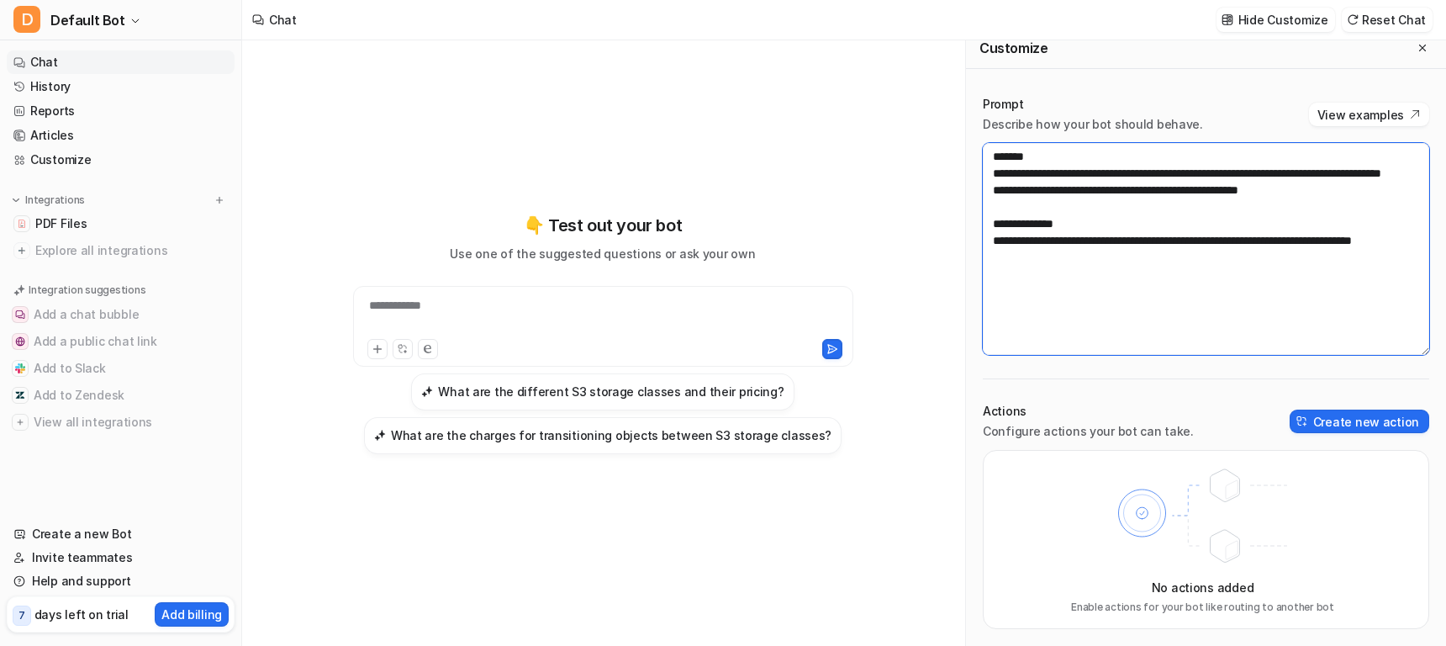
click at [1138, 197] on textarea "**********" at bounding box center [1206, 249] width 446 height 212
click at [1132, 298] on textarea "**********" at bounding box center [1206, 249] width 446 height 212
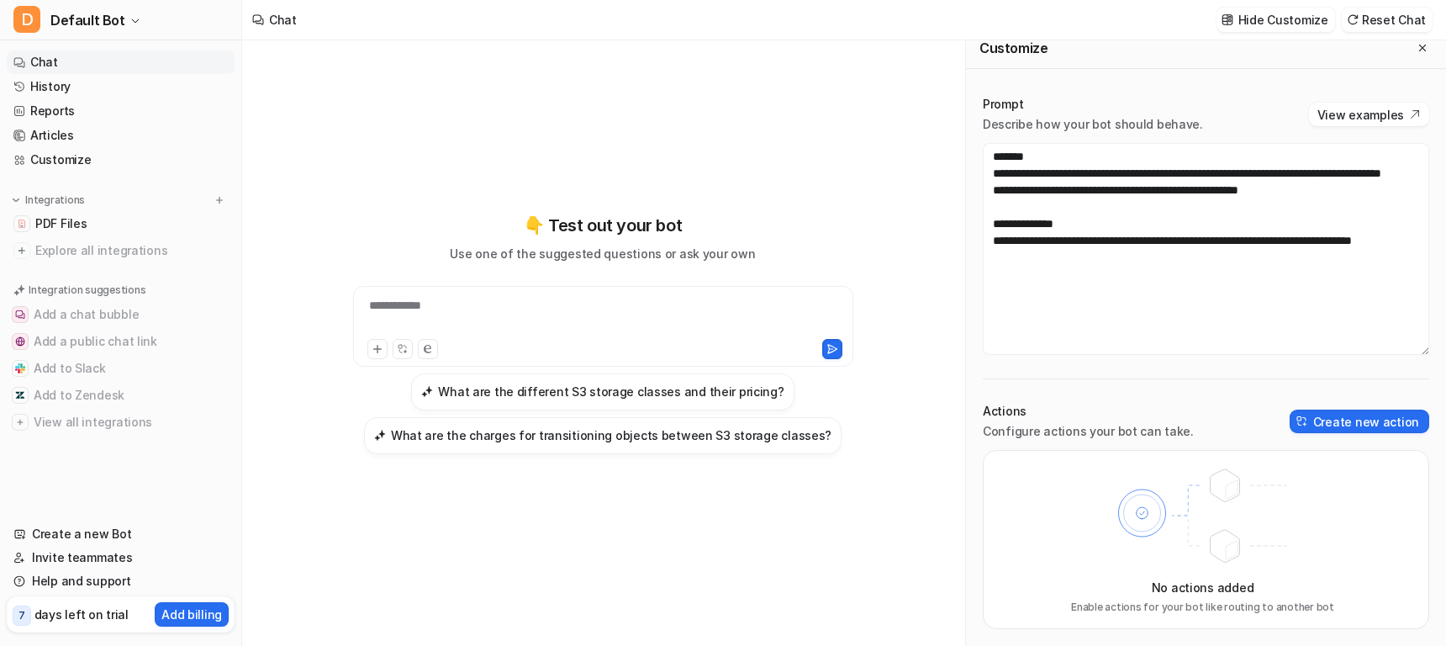
click at [1159, 416] on p "Actions" at bounding box center [1088, 411] width 211 height 17
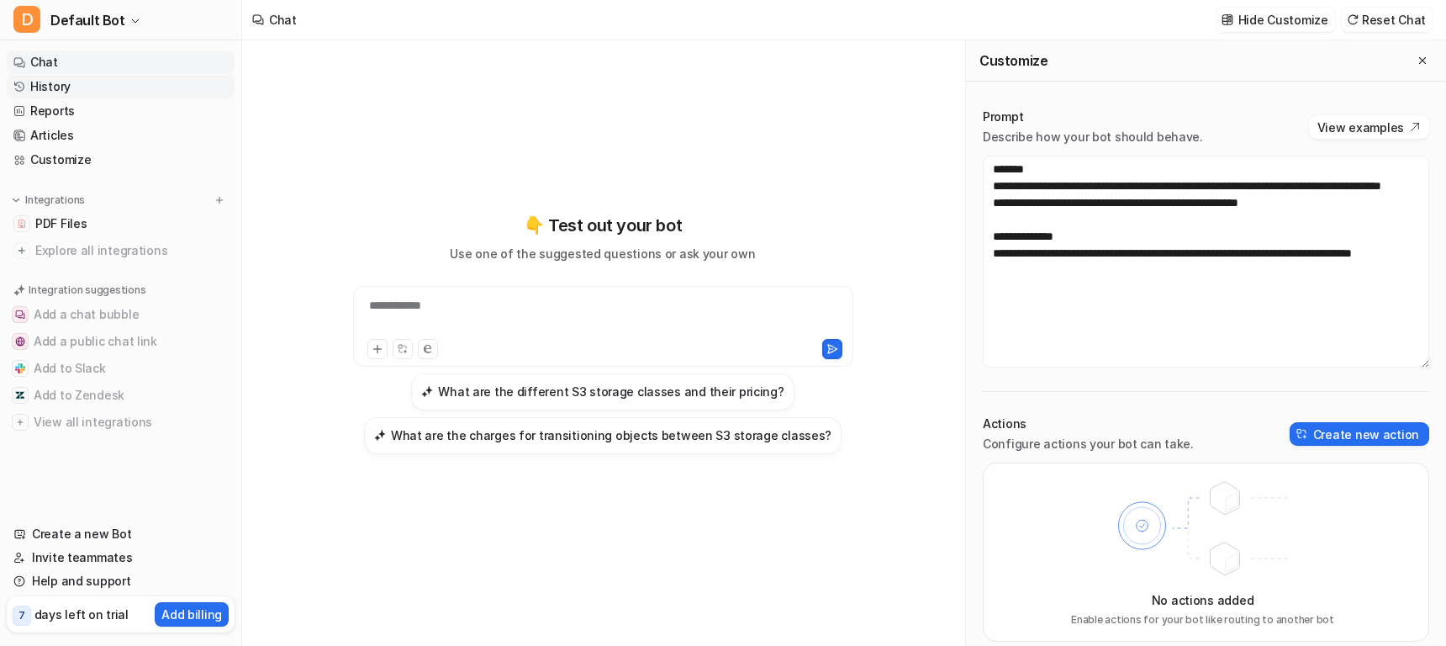
click at [61, 87] on link "History" at bounding box center [121, 87] width 228 height 24
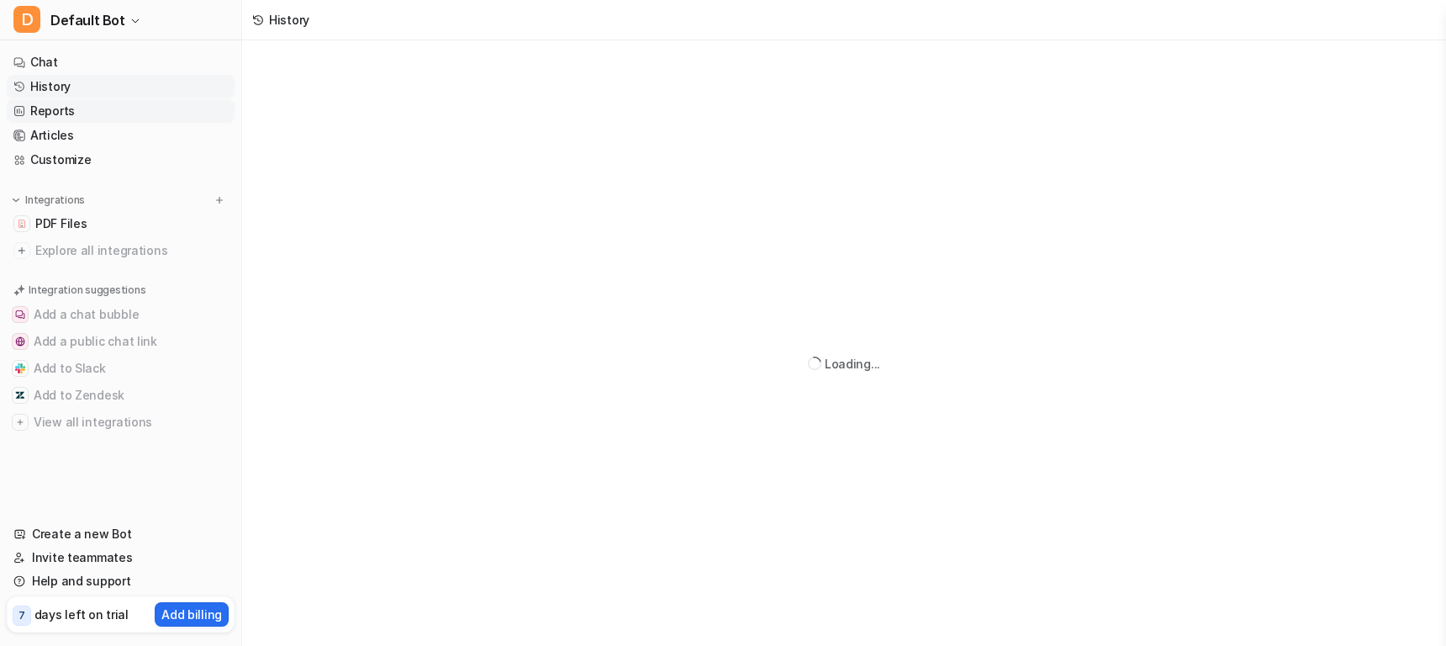
click at [62, 107] on link "Reports" at bounding box center [121, 111] width 228 height 24
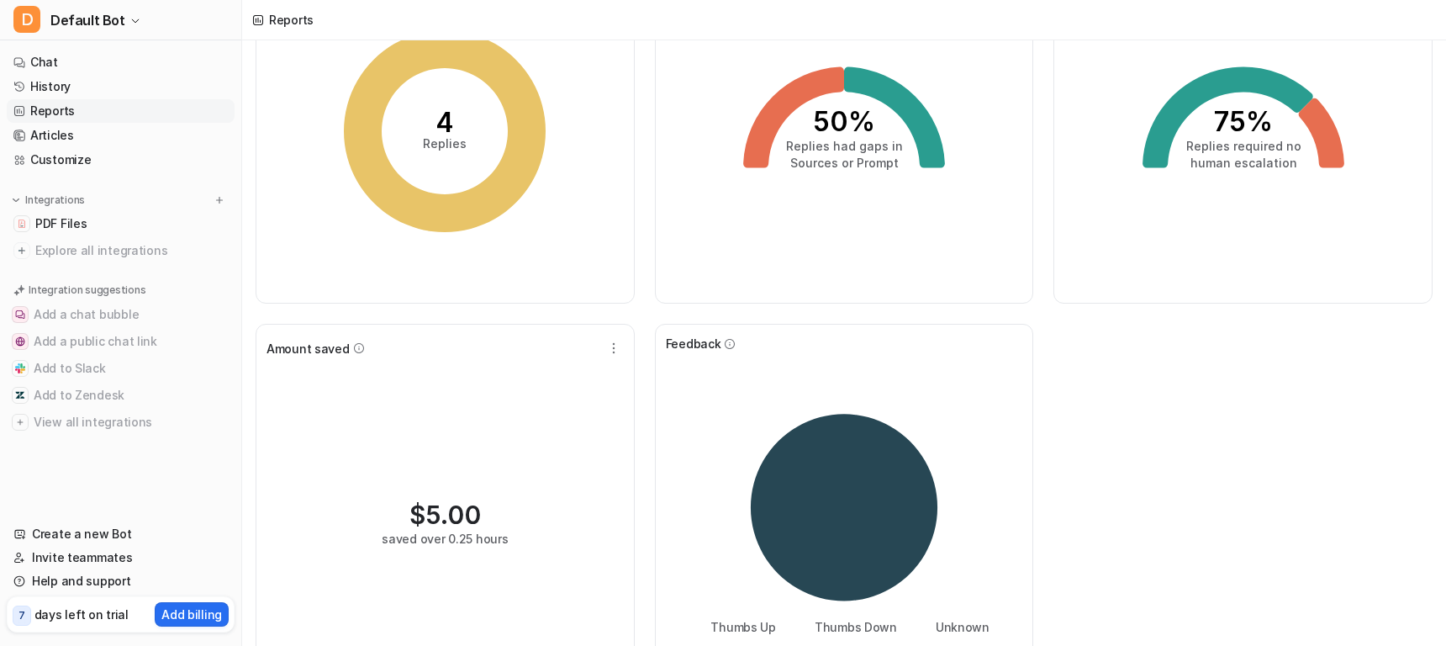
scroll to position [207, 0]
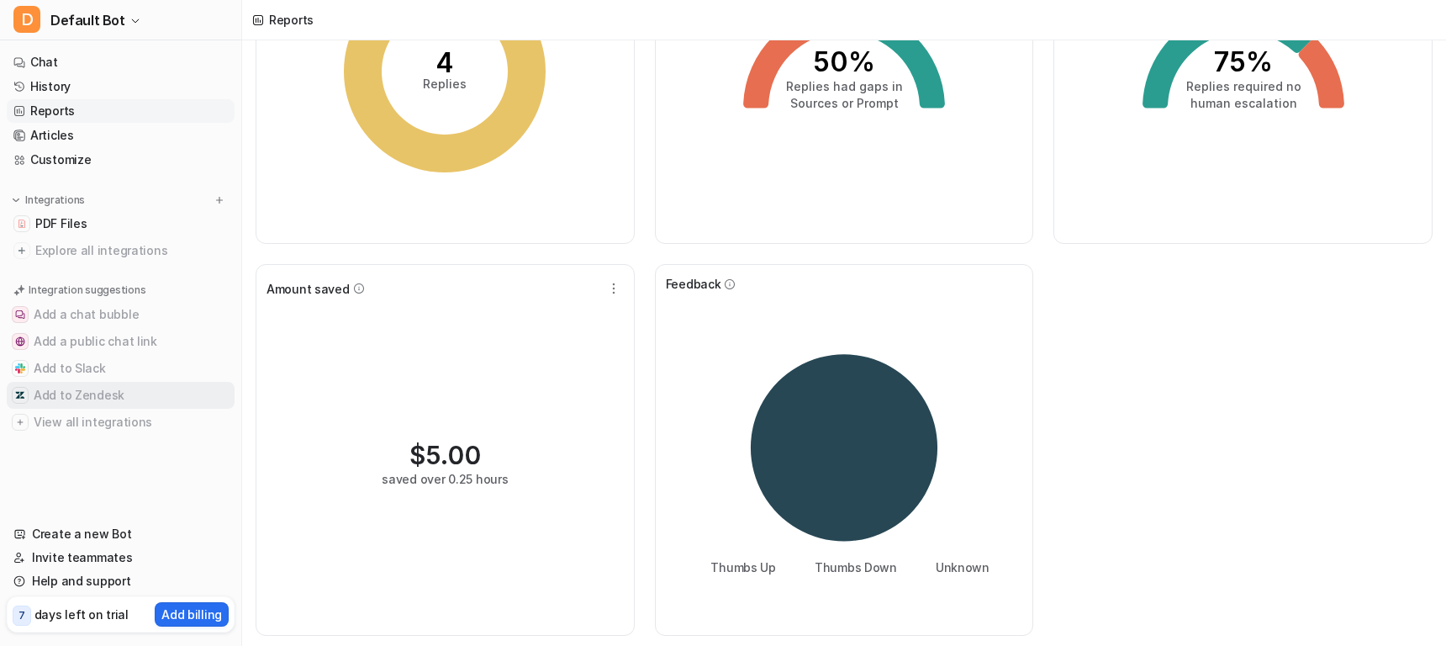
click at [111, 403] on button "Add to Zendesk" at bounding box center [121, 395] width 228 height 27
click at [150, 391] on button "Add to Zendesk" at bounding box center [121, 395] width 228 height 27
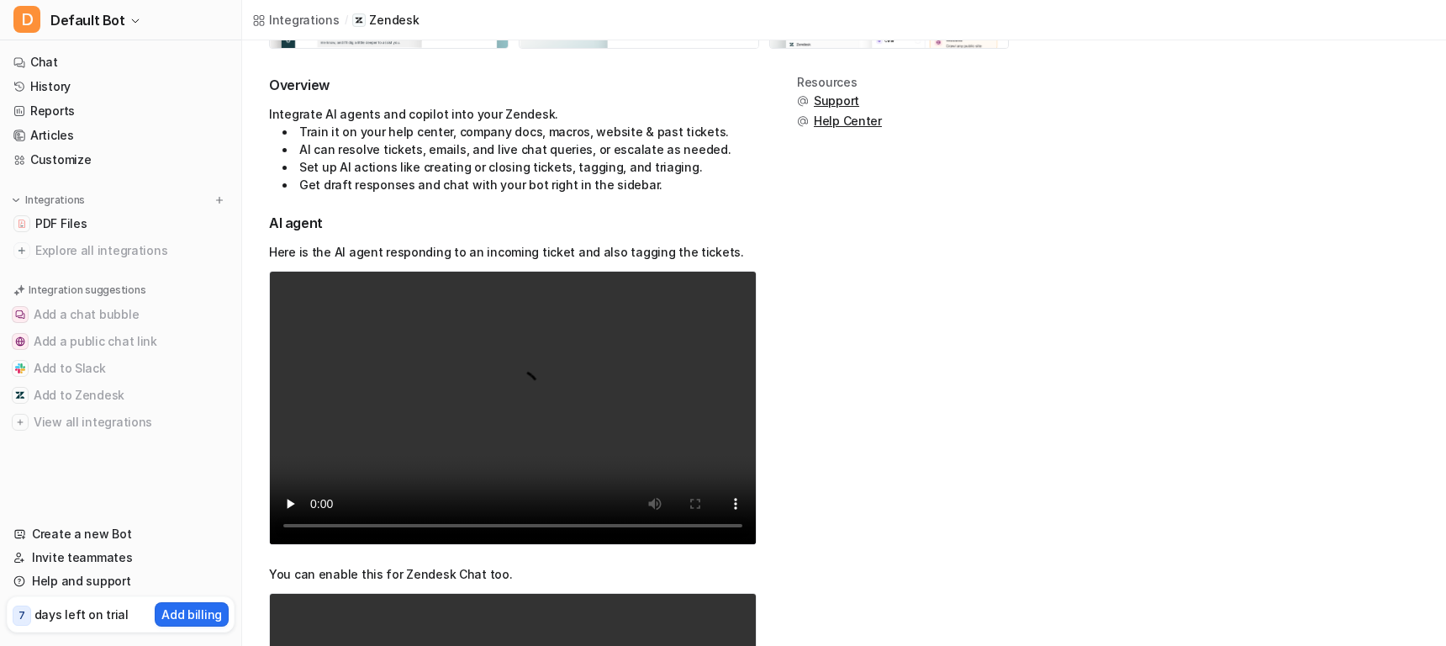
scroll to position [448, 0]
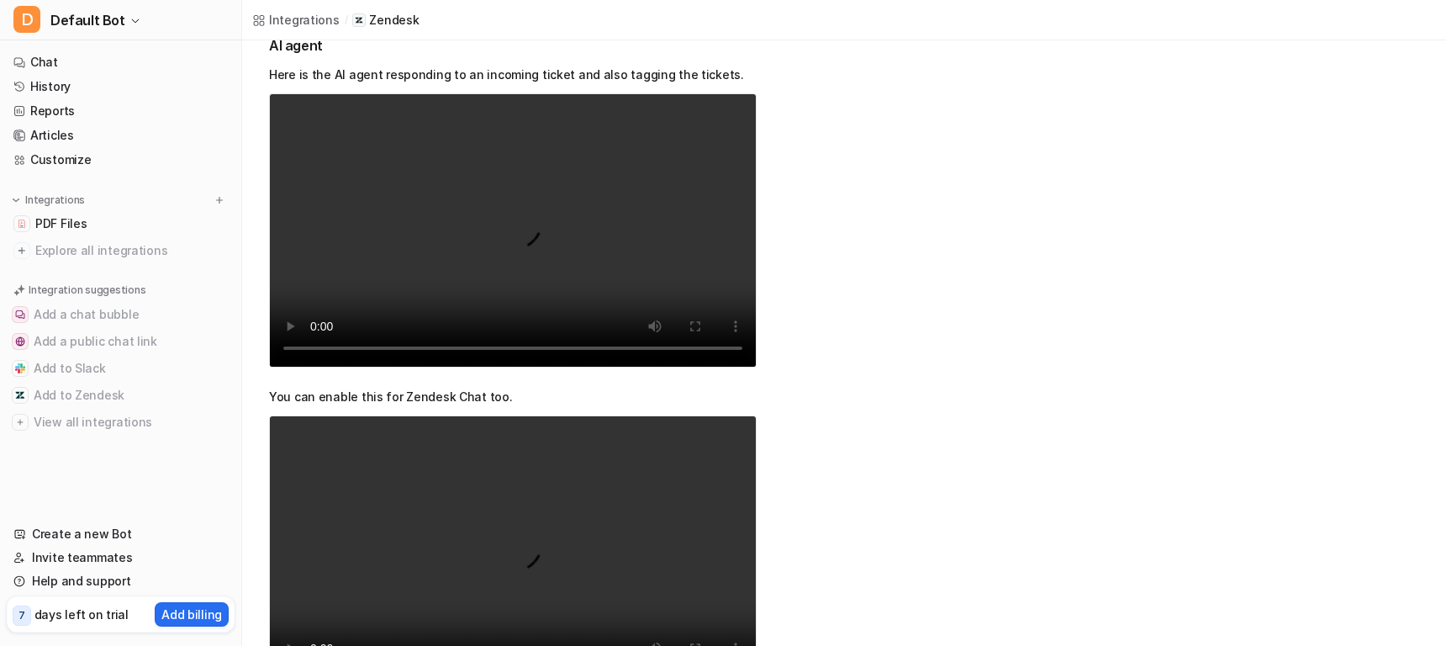
click at [504, 229] on video "Your browser does not support the video tag." at bounding box center [513, 230] width 488 height 274
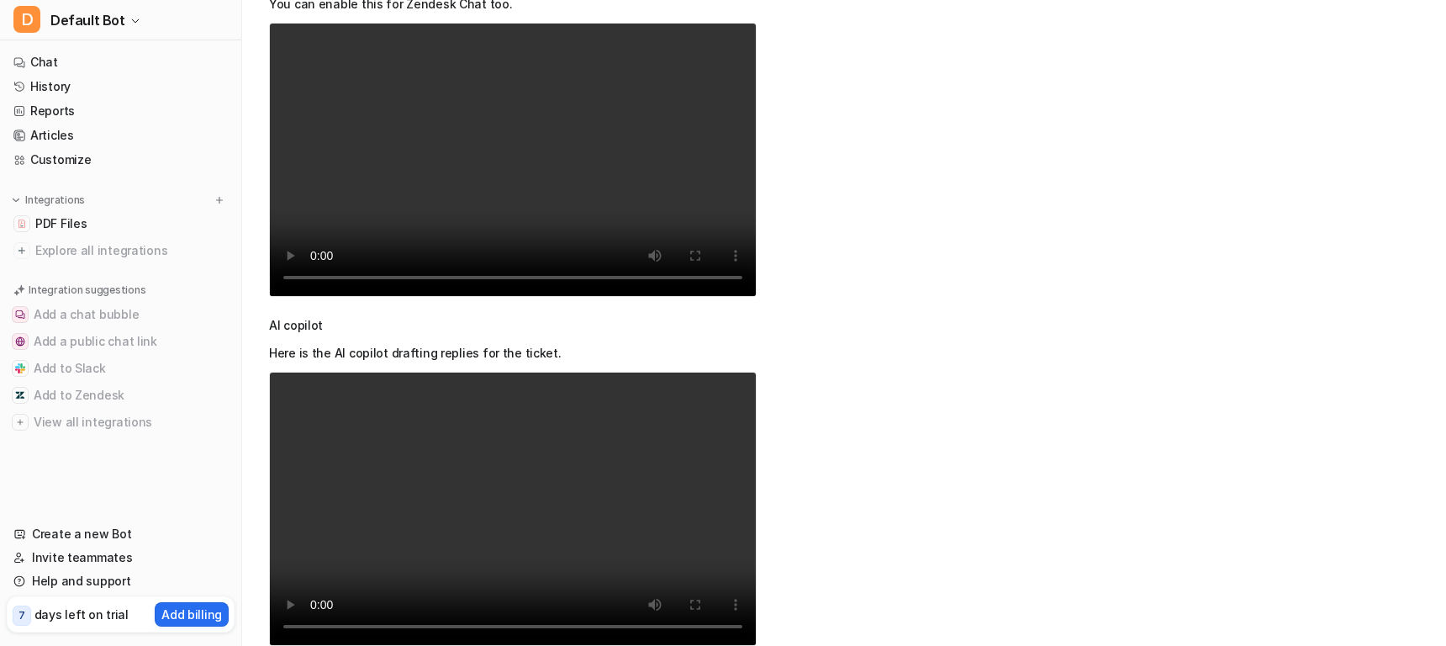
scroll to position [0, 0]
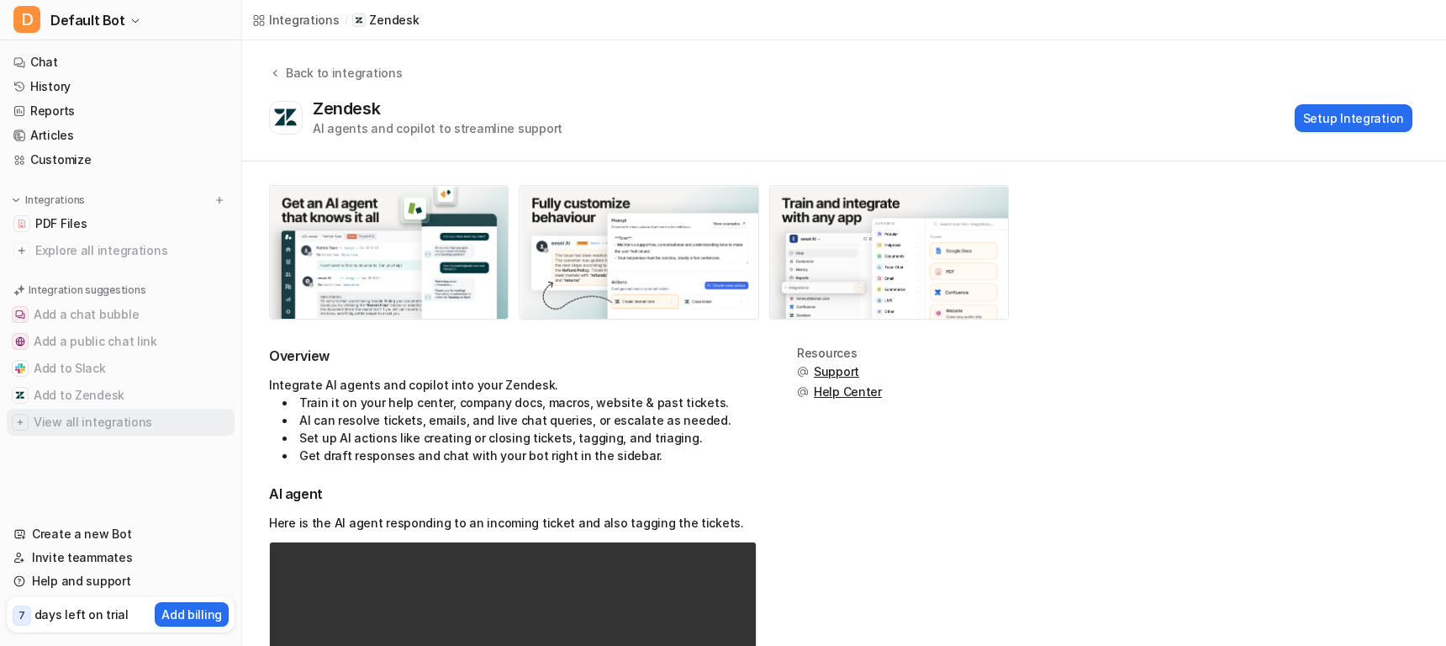
click at [105, 418] on button "View all integrations" at bounding box center [121, 422] width 228 height 27
click at [24, 420] on img at bounding box center [20, 422] width 10 height 10
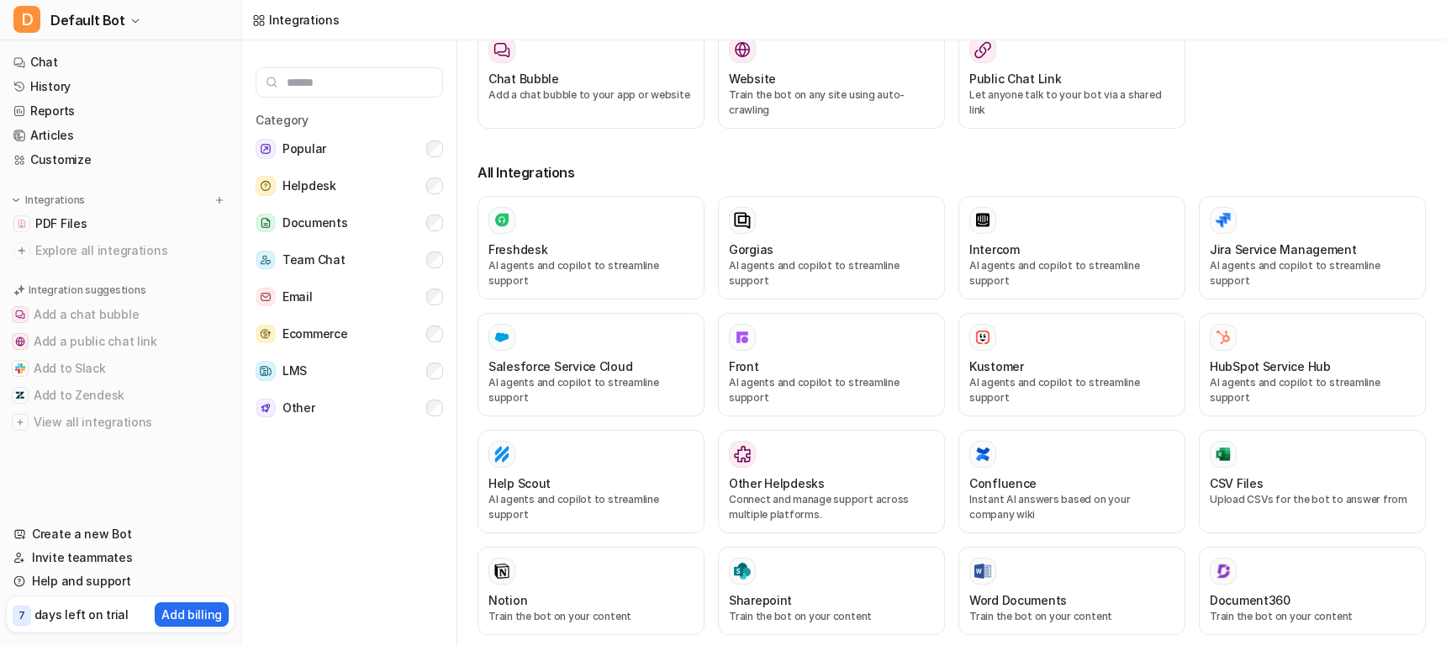
scroll to position [434, 0]
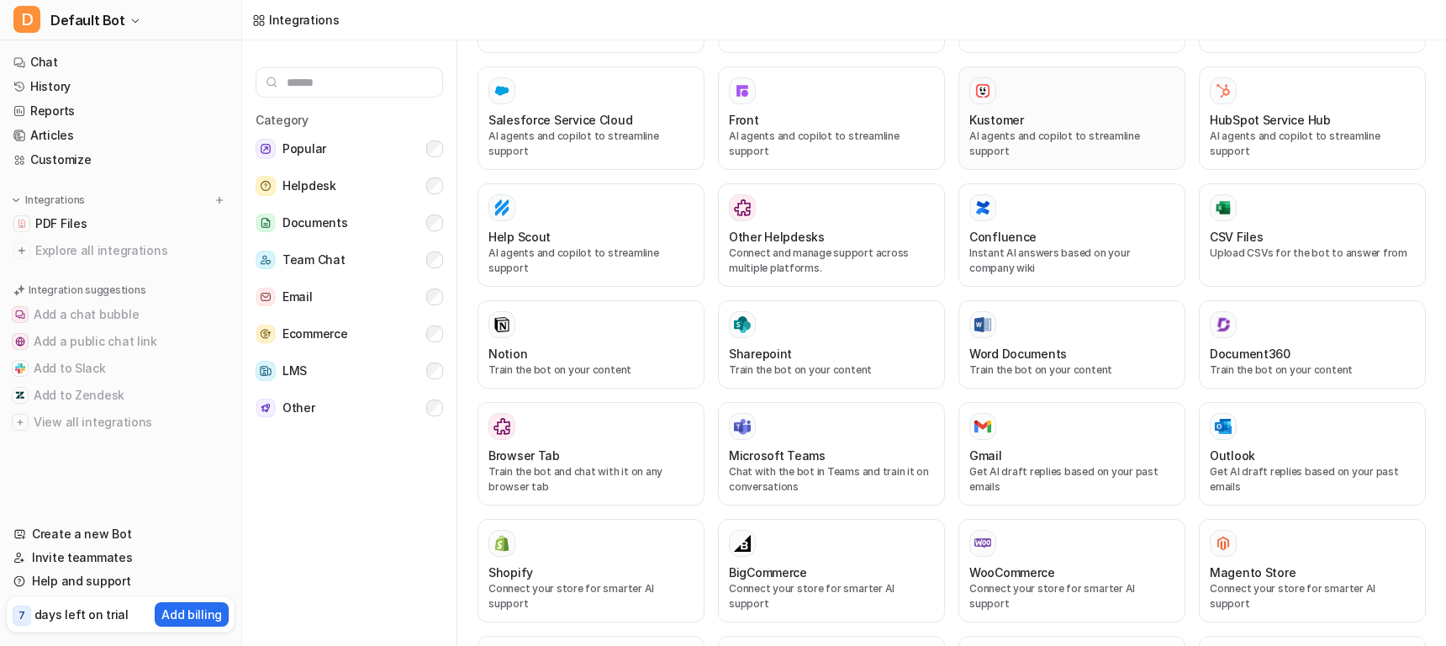
click at [1064, 111] on div "Kustomer" at bounding box center [1071, 120] width 205 height 18
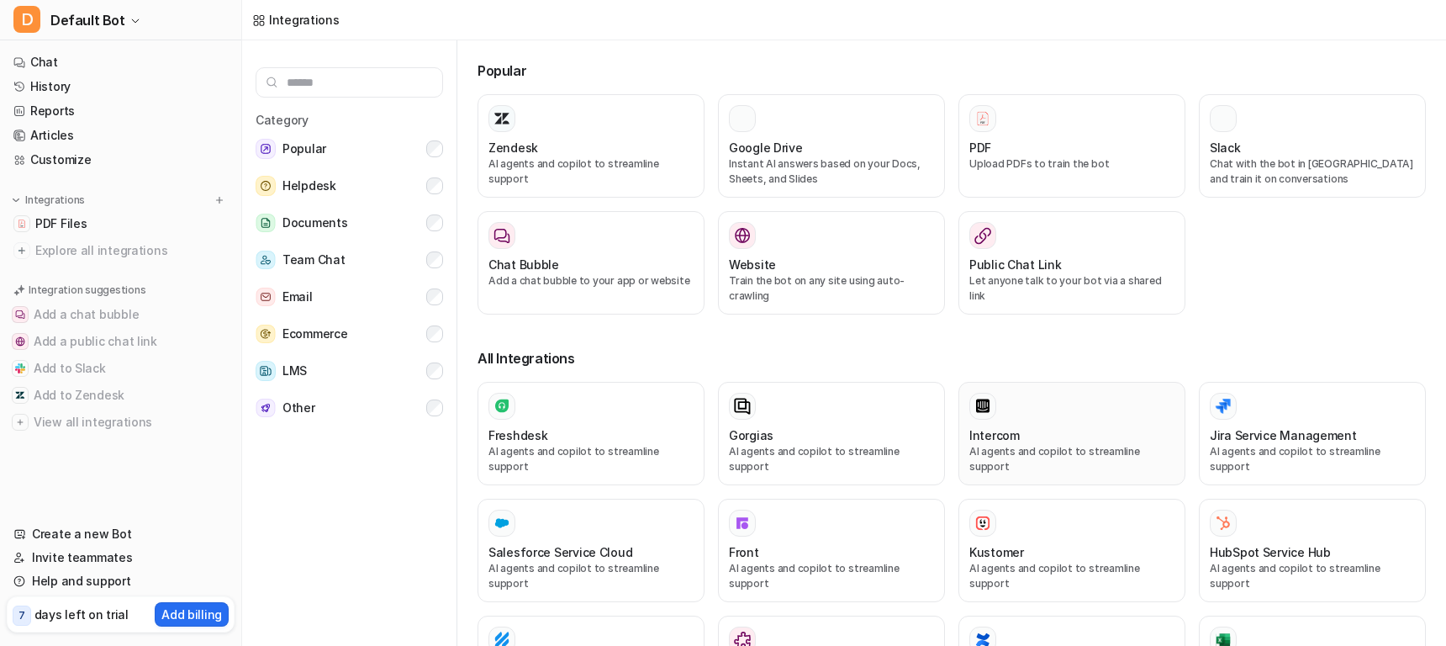
scroll to position [0, 0]
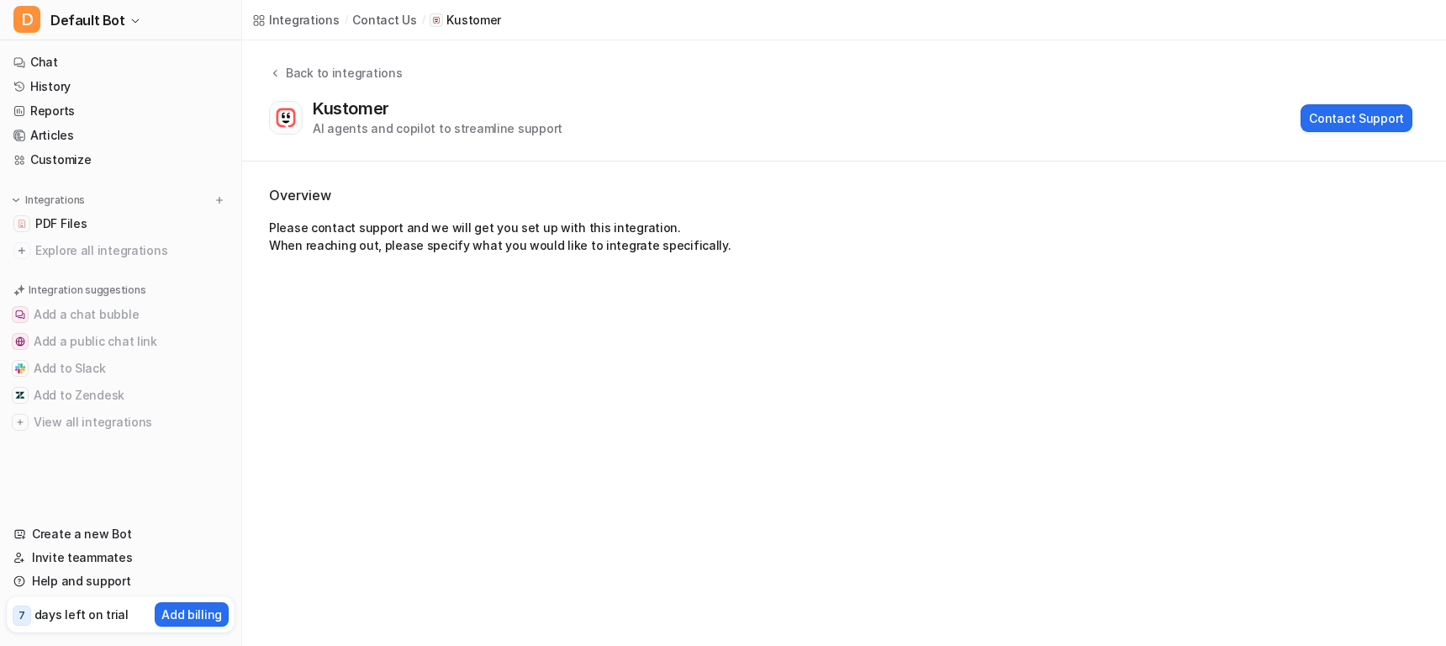
click at [1040, 430] on div "Integrations / contact us / Kustomer Back to integrations Kustomer AI agents an…" at bounding box center [723, 323] width 1446 height 646
click at [275, 76] on icon at bounding box center [275, 72] width 12 height 13
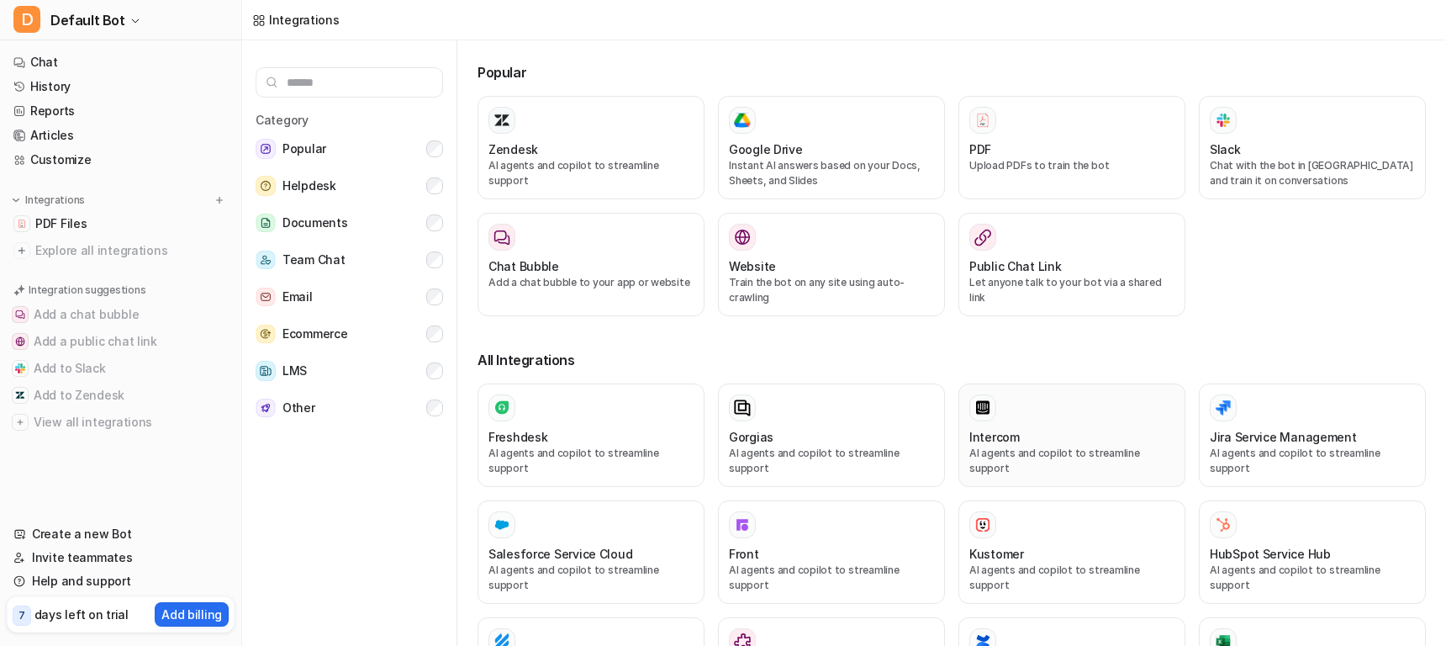
click at [1059, 403] on div at bounding box center [1071, 407] width 205 height 27
click at [1058, 409] on div at bounding box center [1071, 407] width 205 height 27
click at [1055, 422] on div "Intercom AI agents and copilot to streamline support" at bounding box center [1071, 435] width 205 height 82
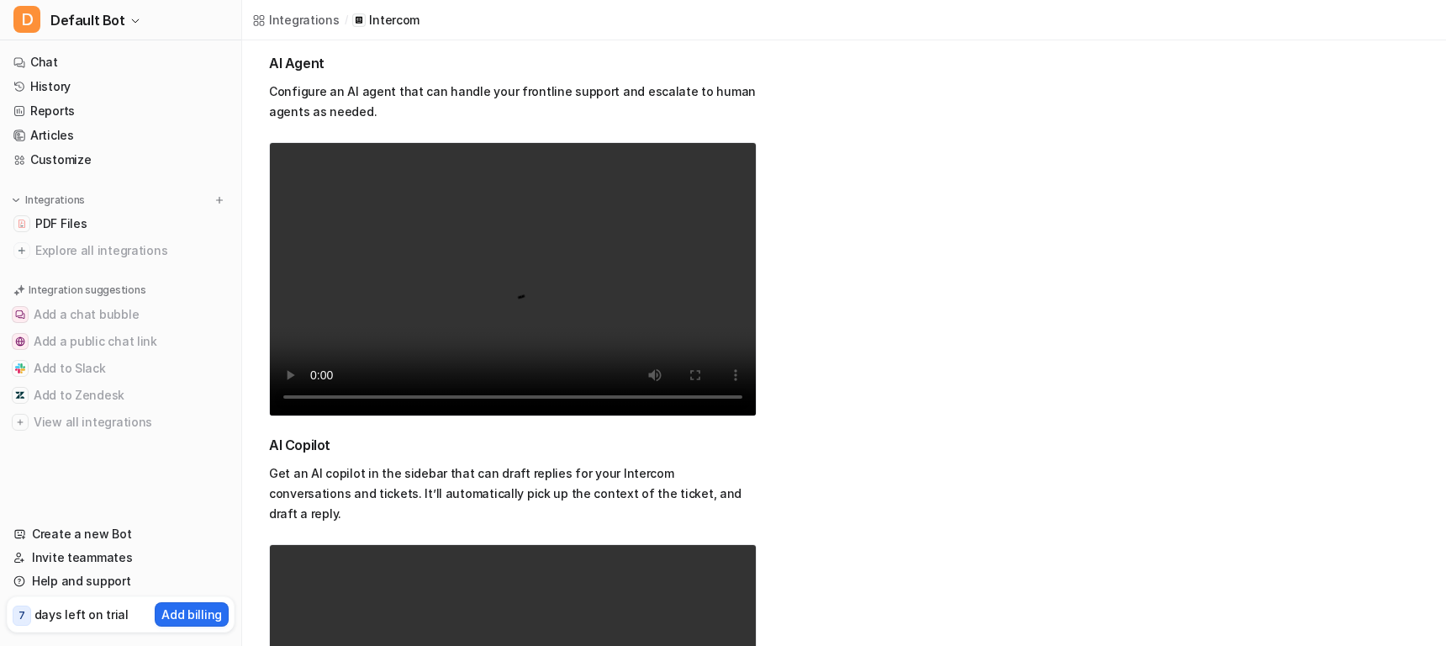
scroll to position [59, 0]
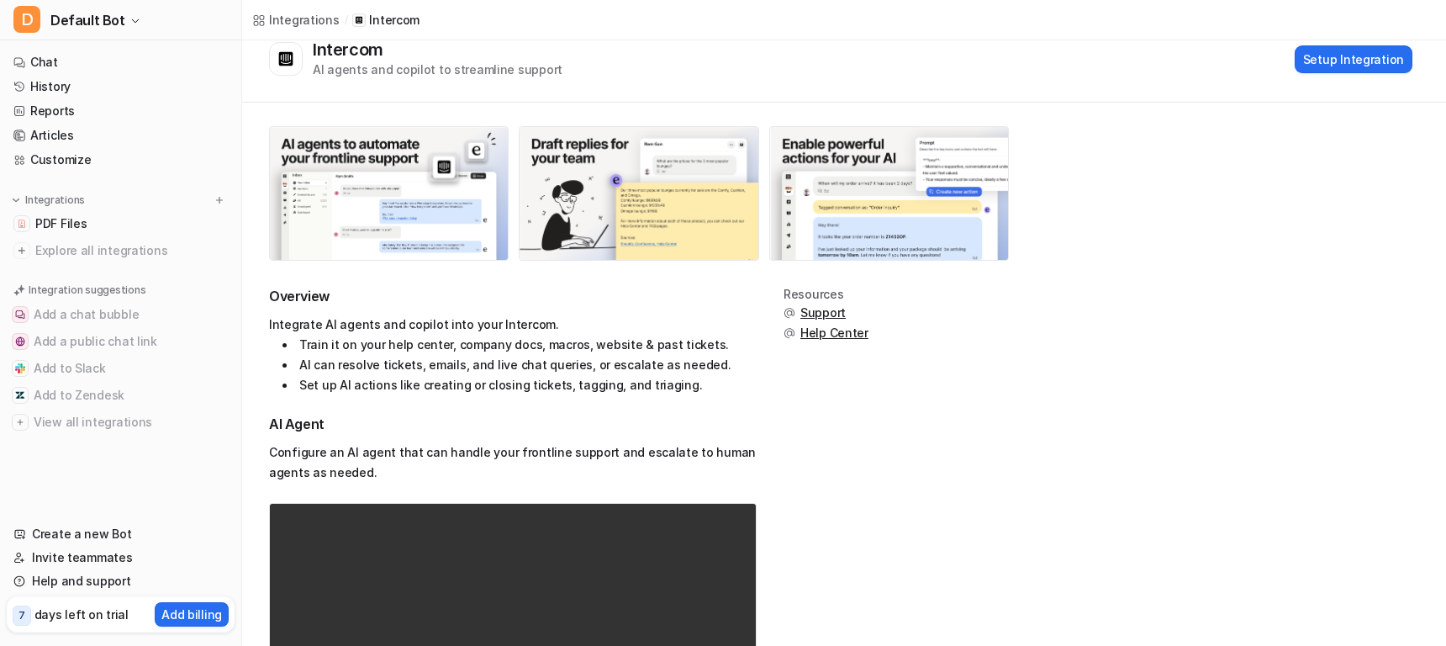
click at [359, 355] on li "AI can resolve tickets, emails, and live chat queries, or escalate as needed." at bounding box center [519, 365] width 474 height 20
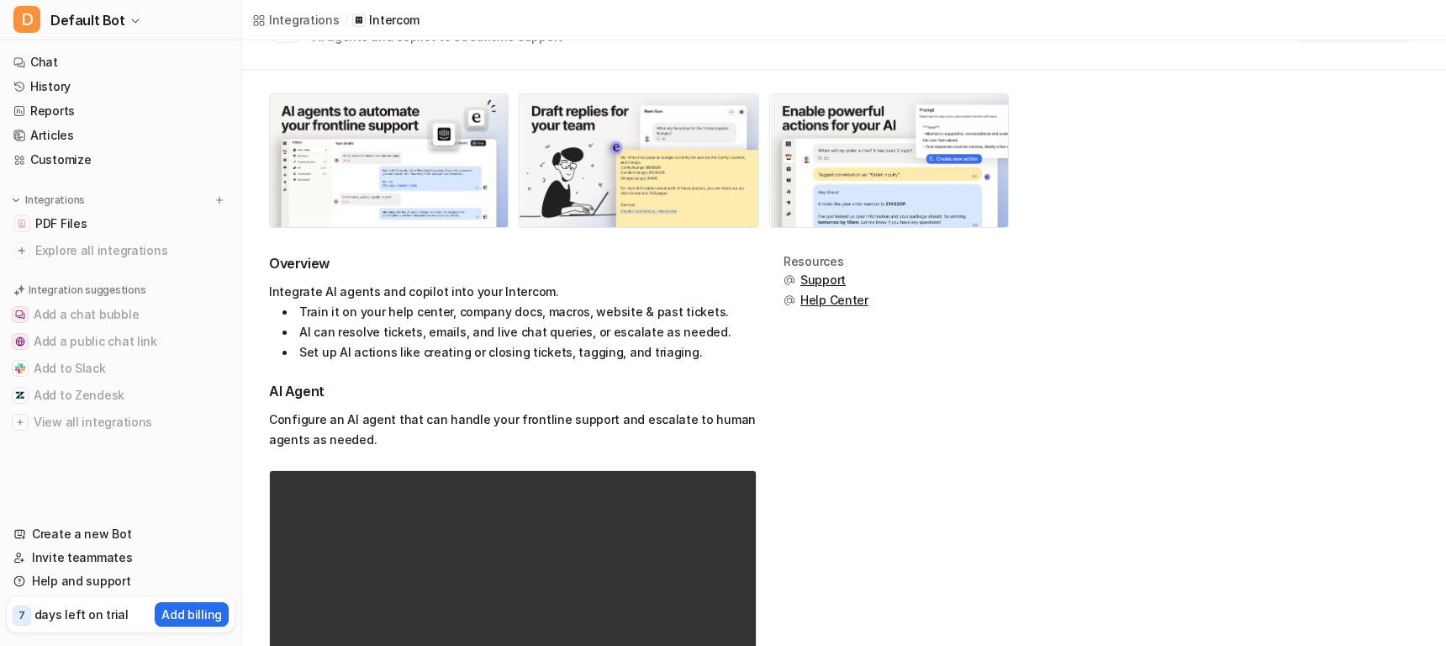
scroll to position [95, 0]
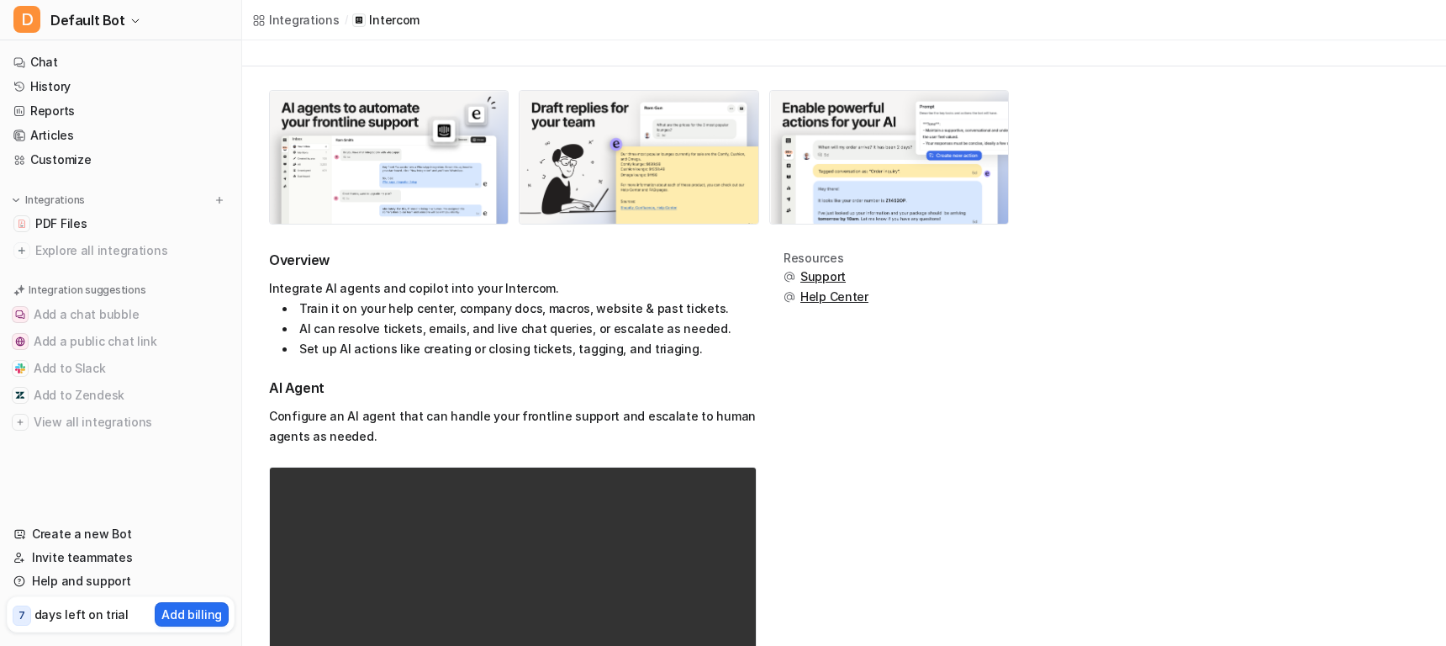
click at [269, 324] on ul "Train it on your help center, company docs, macros, website & past tickets. AI …" at bounding box center [513, 328] width 488 height 61
click at [316, 300] on li "Train it on your help center, company docs, macros, website & past tickets." at bounding box center [519, 308] width 474 height 20
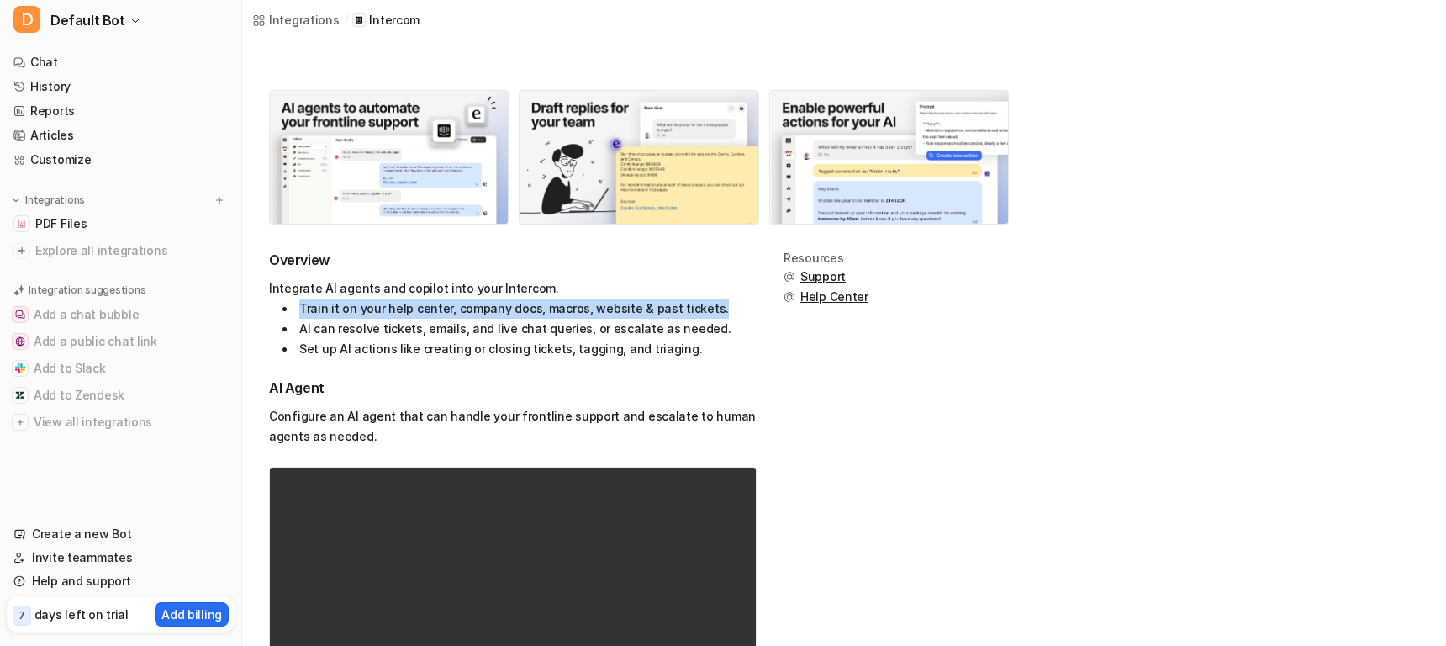
drag, startPoint x: 297, startPoint y: 309, endPoint x: 705, endPoint y: 315, distance: 408.6
click at [705, 315] on li "Train it on your help center, company docs, macros, website & past tickets." at bounding box center [519, 308] width 474 height 20
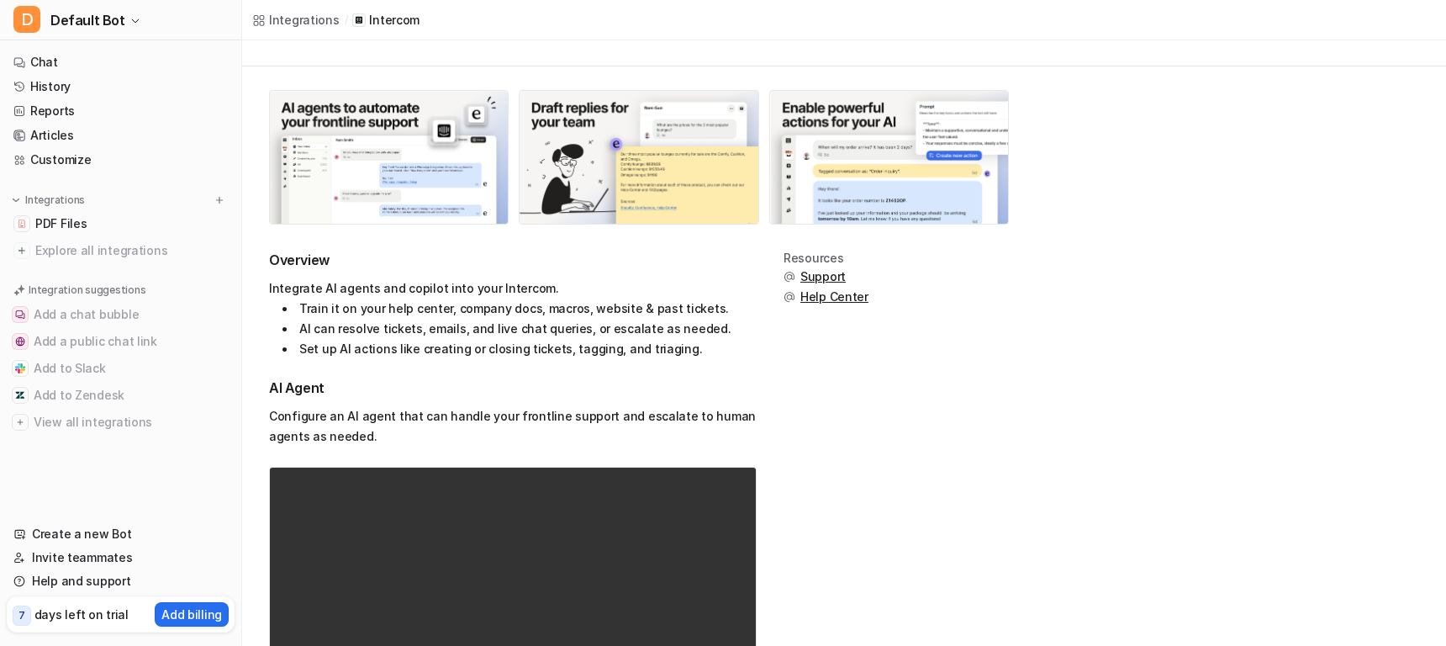
click at [588, 348] on li "Set up AI actions like creating or closing tickets, tagging, and triaging." at bounding box center [519, 349] width 474 height 20
drag, startPoint x: 292, startPoint y: 326, endPoint x: 708, endPoint y: 328, distance: 416.1
click at [708, 328] on li "AI can resolve tickets, emails, and live chat queries, or escalate as needed." at bounding box center [519, 329] width 474 height 20
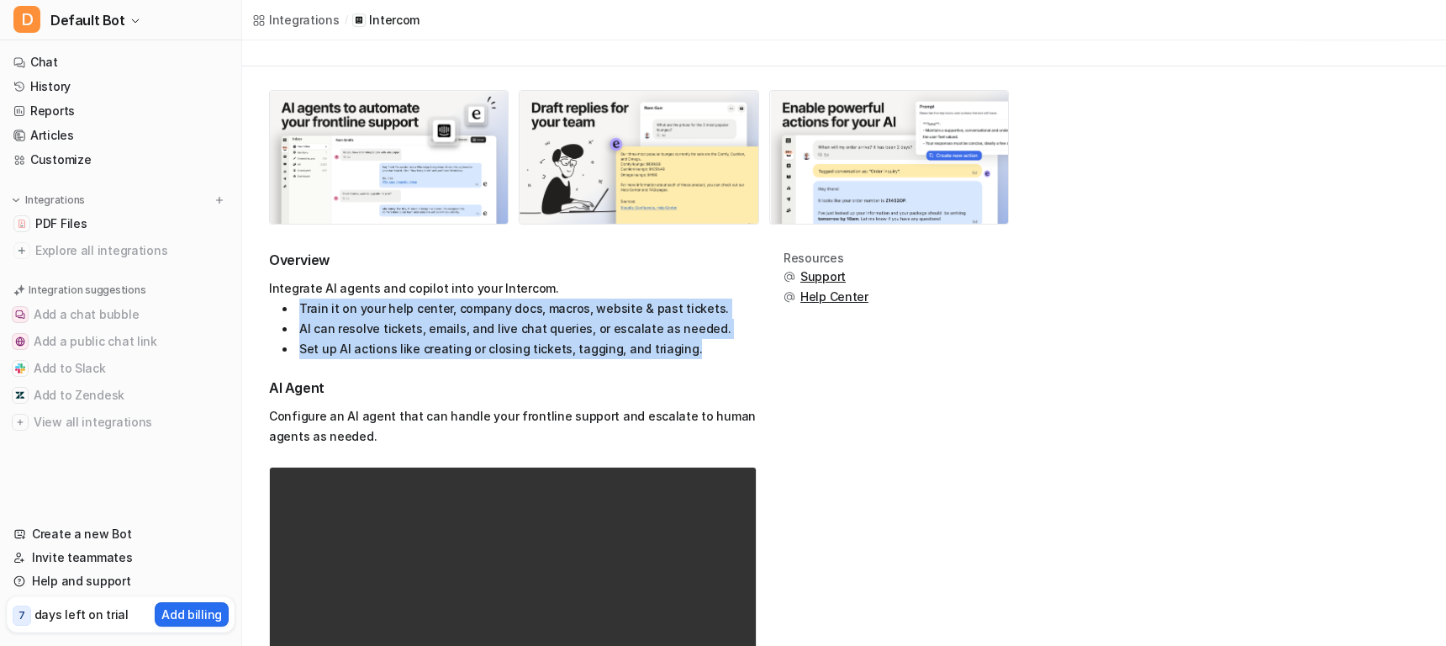
drag, startPoint x: 693, startPoint y: 355, endPoint x: 368, endPoint y: 317, distance: 326.7
click at [293, 305] on ul "Train it on your help center, company docs, macros, website & past tickets. AI …" at bounding box center [513, 328] width 488 height 61
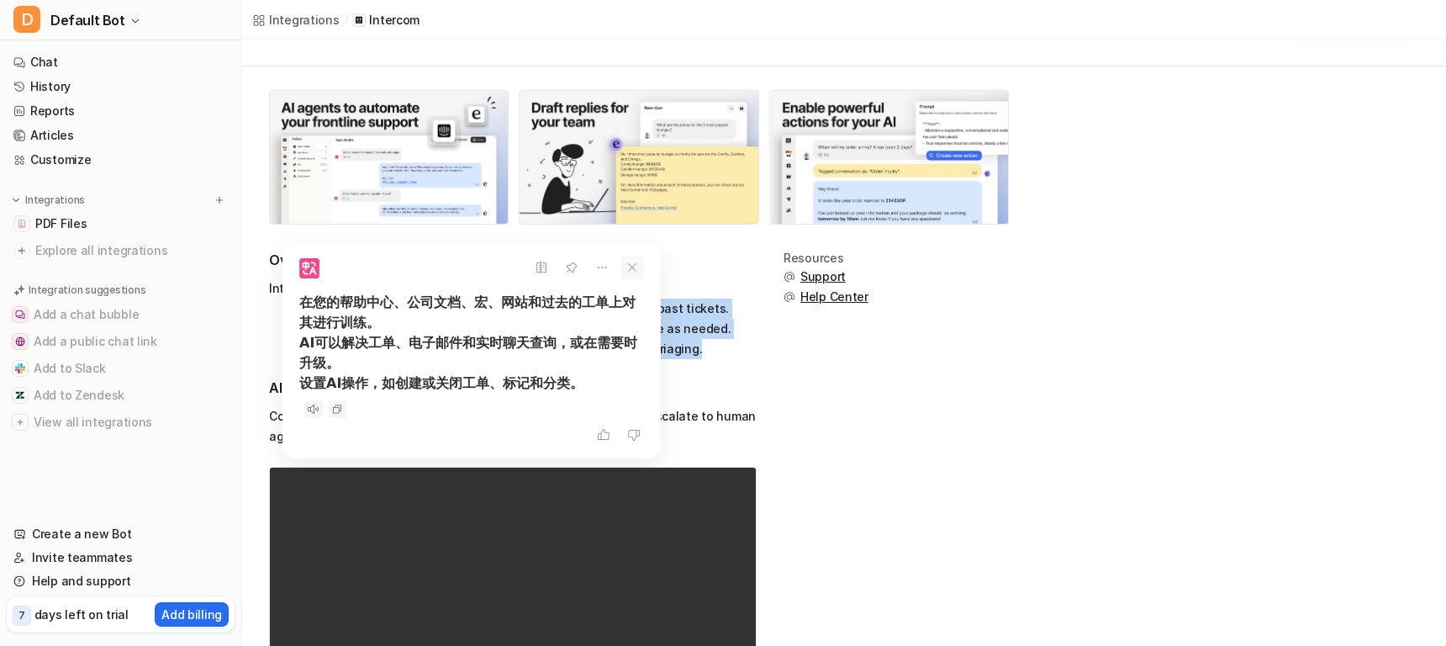
click at [636, 268] on icon at bounding box center [632, 268] width 24 height 24
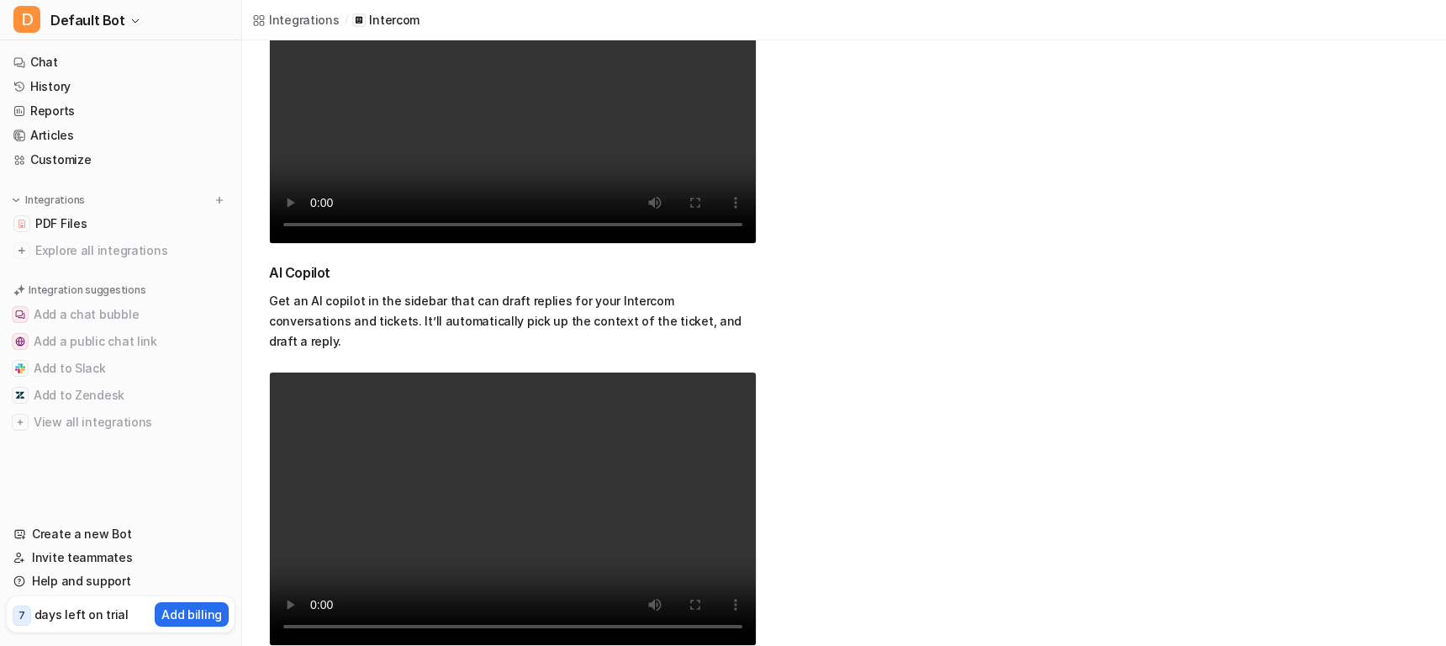
scroll to position [0, 0]
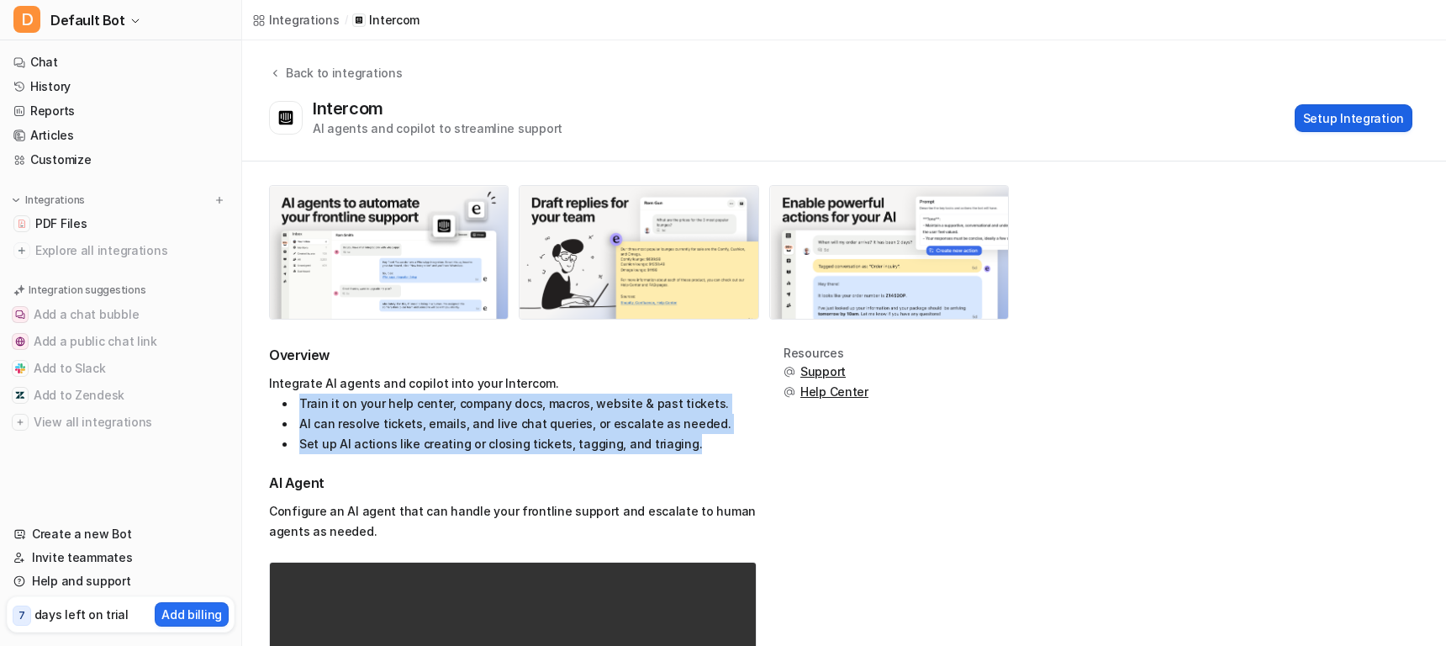
click at [1371, 118] on button "Setup Integration" at bounding box center [1354, 118] width 118 height 28
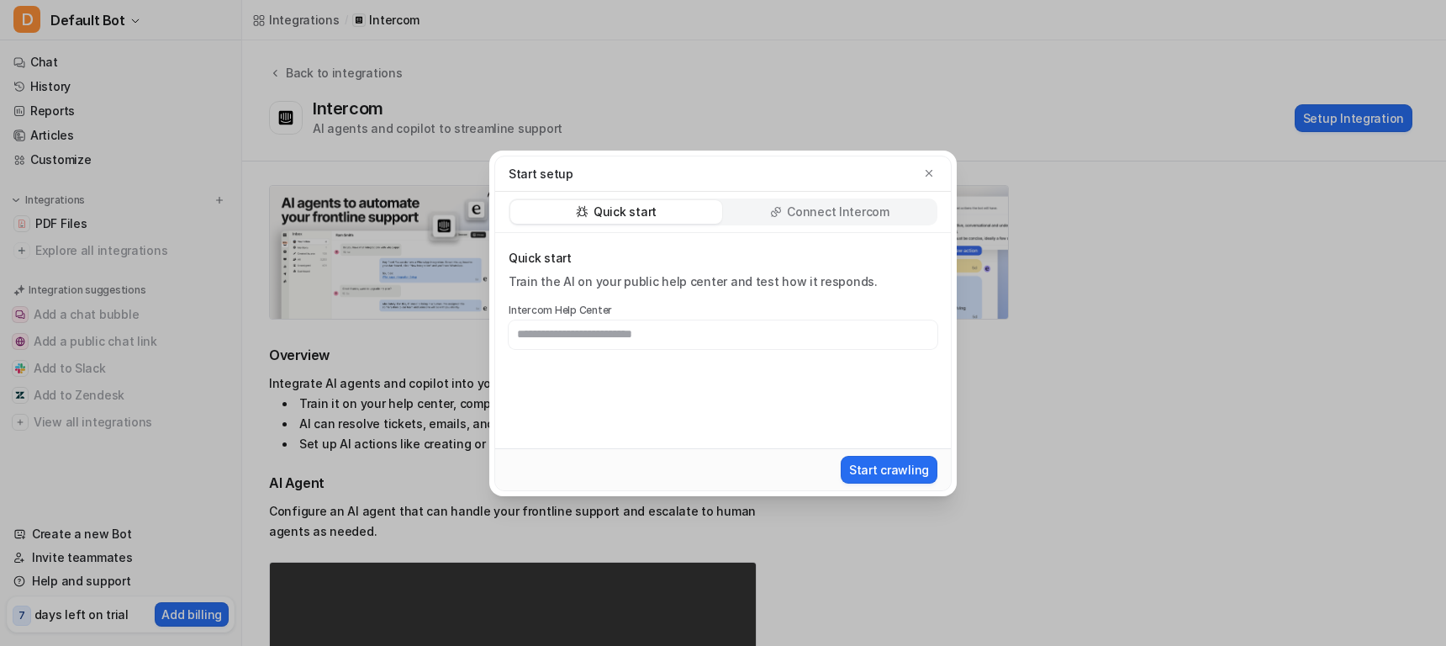
click at [853, 215] on p "Connect Intercom" at bounding box center [838, 211] width 103 height 17
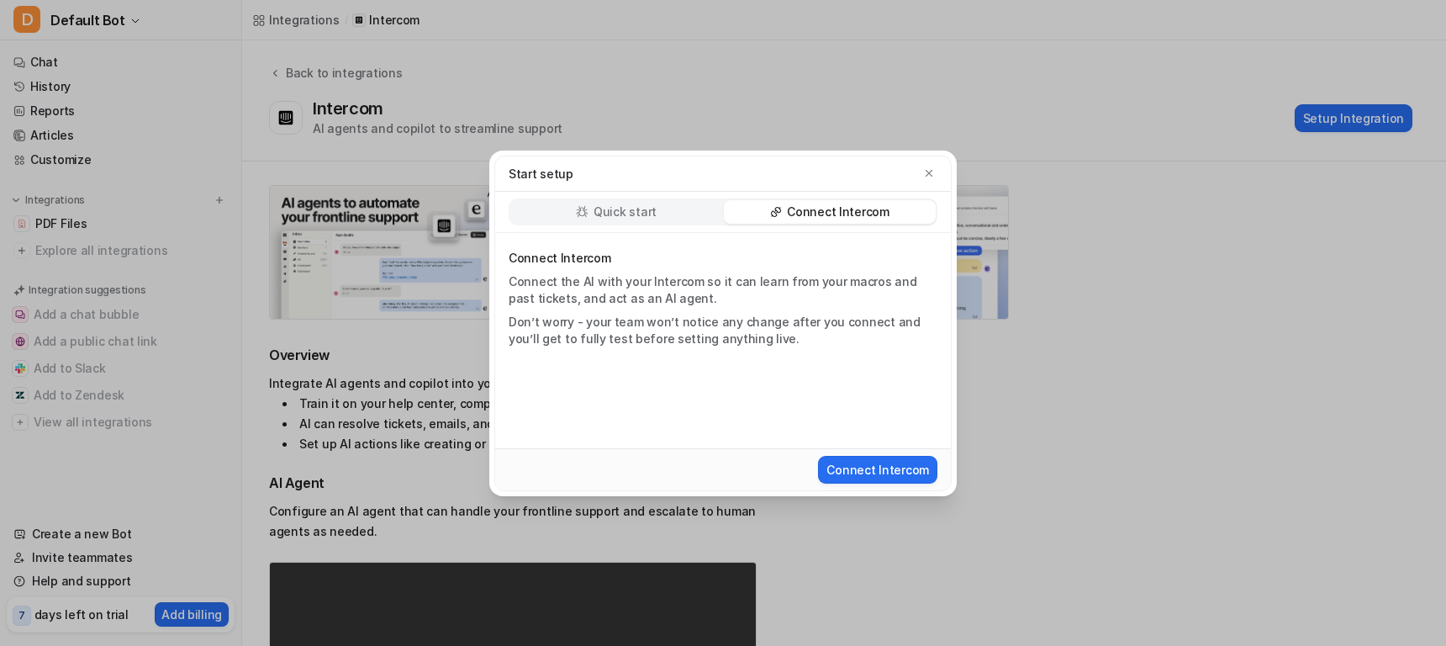
click at [632, 214] on p "Quick start" at bounding box center [624, 211] width 63 height 17
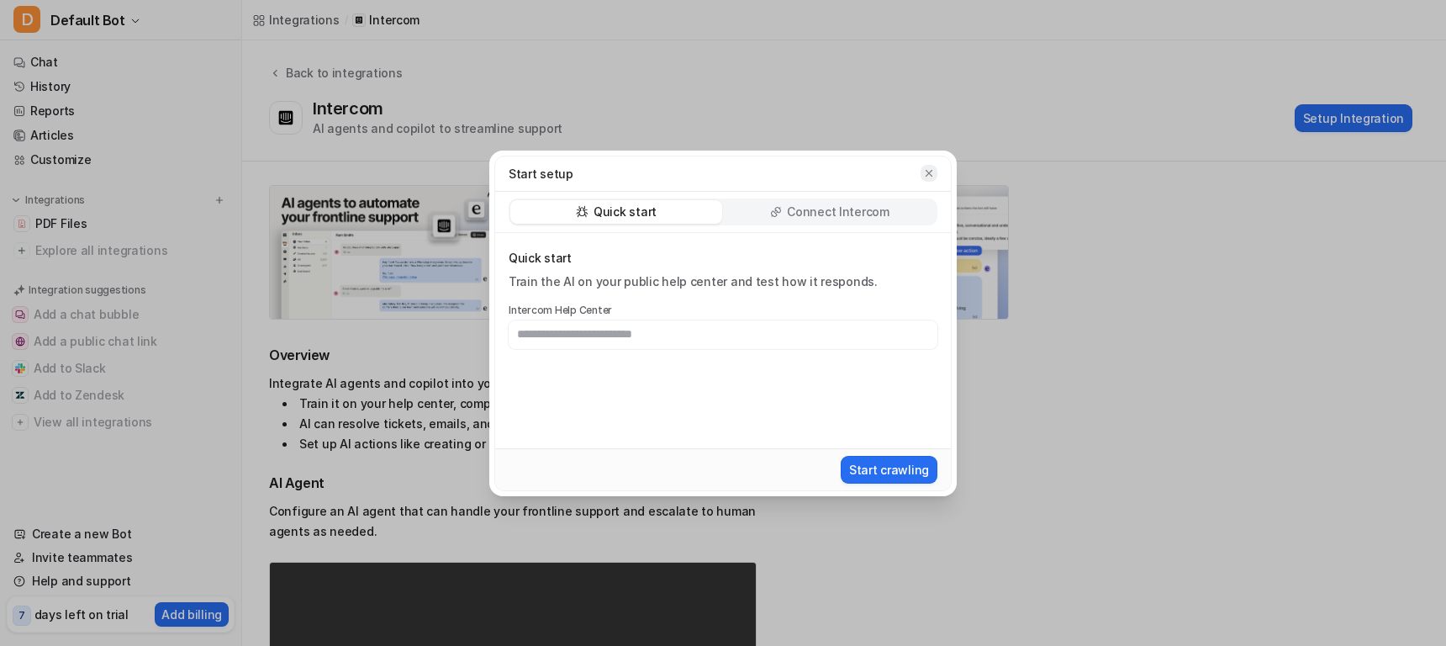
click at [932, 172] on icon "button" at bounding box center [929, 173] width 12 height 12
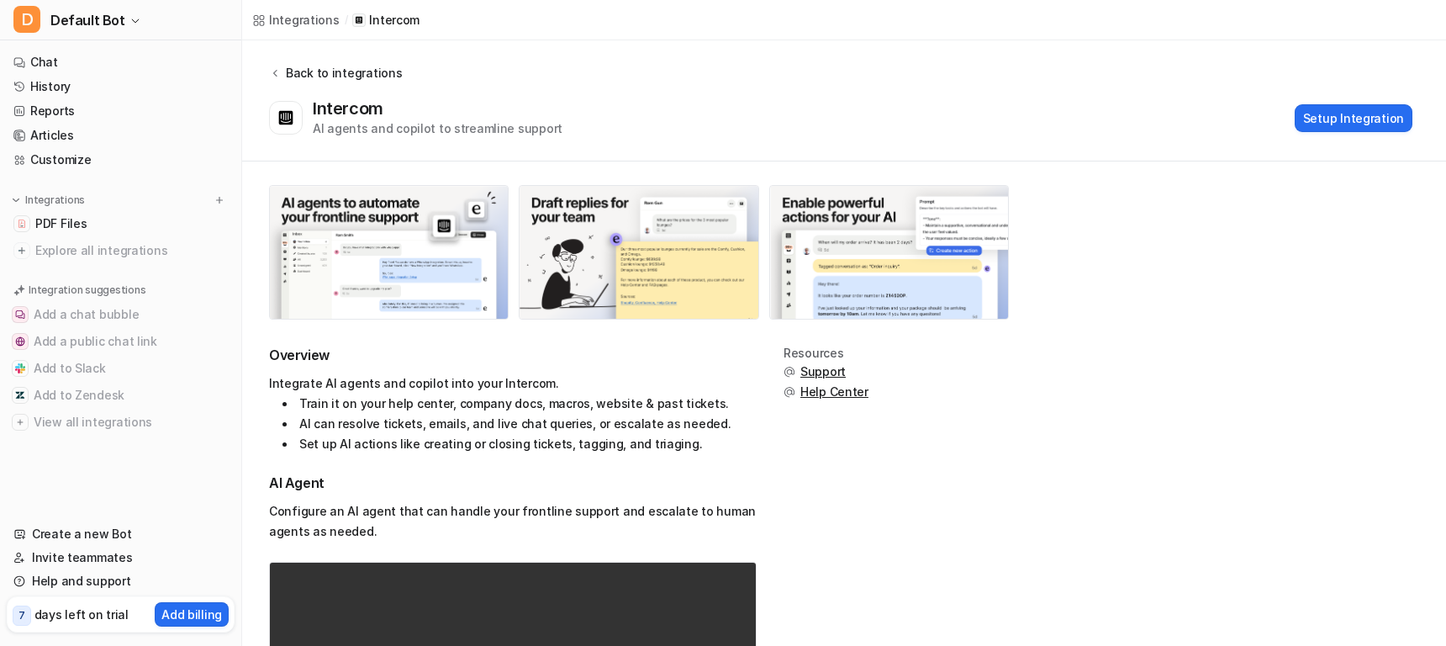
click at [278, 76] on icon at bounding box center [275, 72] width 12 height 13
click at [277, 75] on icon at bounding box center [275, 72] width 12 height 13
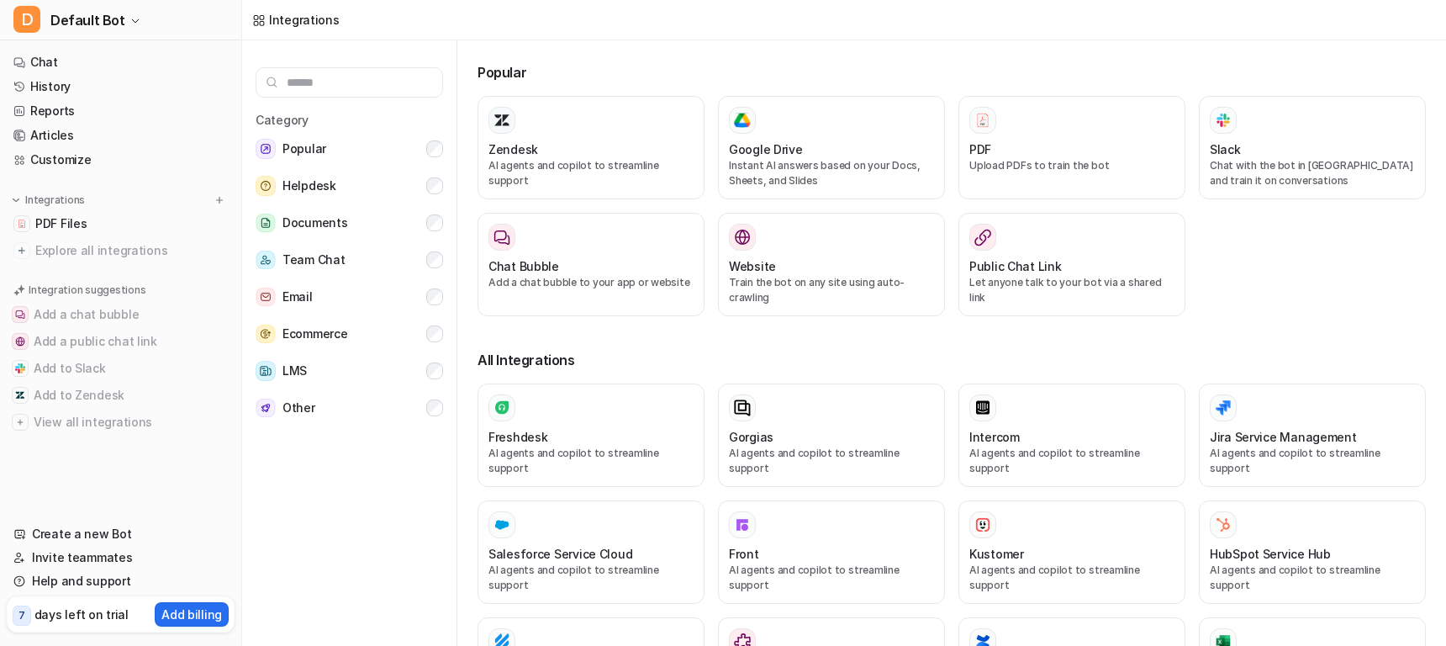
click at [399, 495] on div "Category Popular Helpdesk Documents Team Chat Email Ecommerce LMS Other" at bounding box center [349, 346] width 215 height 612
click at [67, 107] on link "Reports" at bounding box center [121, 111] width 228 height 24
click at [94, 110] on link "Reports" at bounding box center [121, 111] width 228 height 24
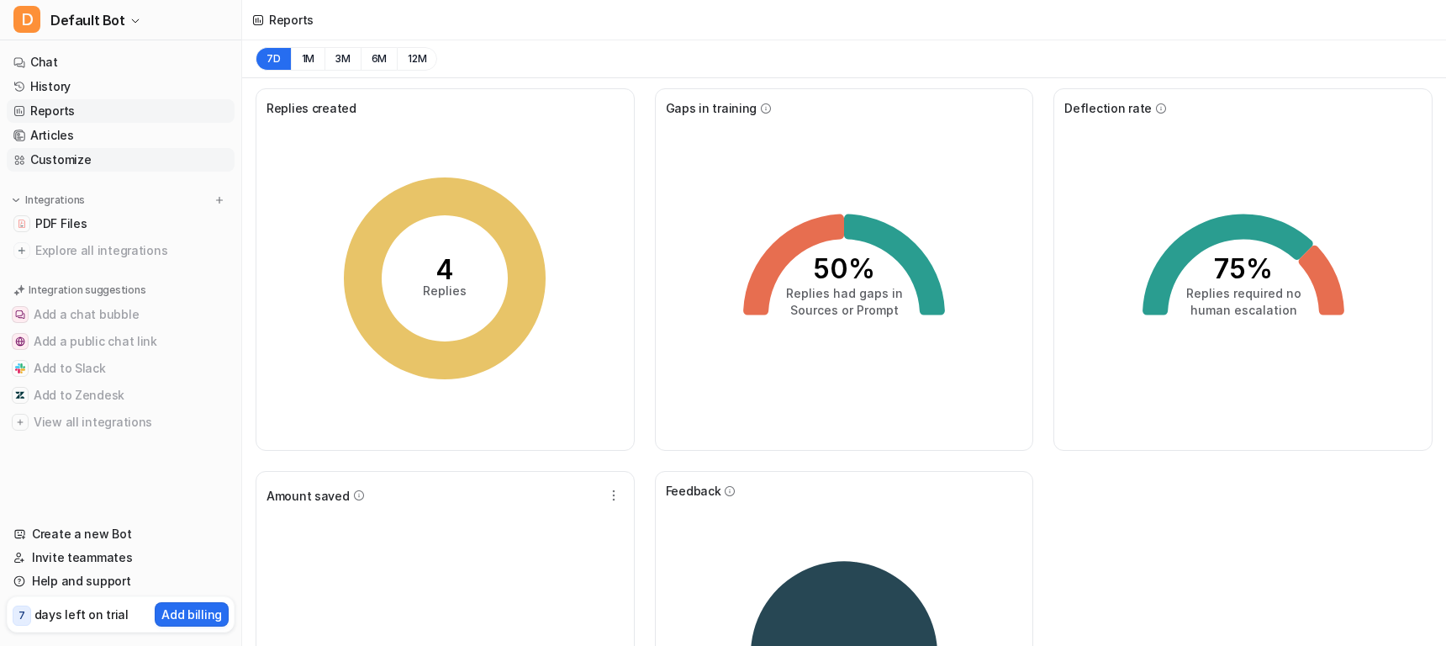
click at [72, 161] on link "Customize" at bounding box center [121, 160] width 228 height 24
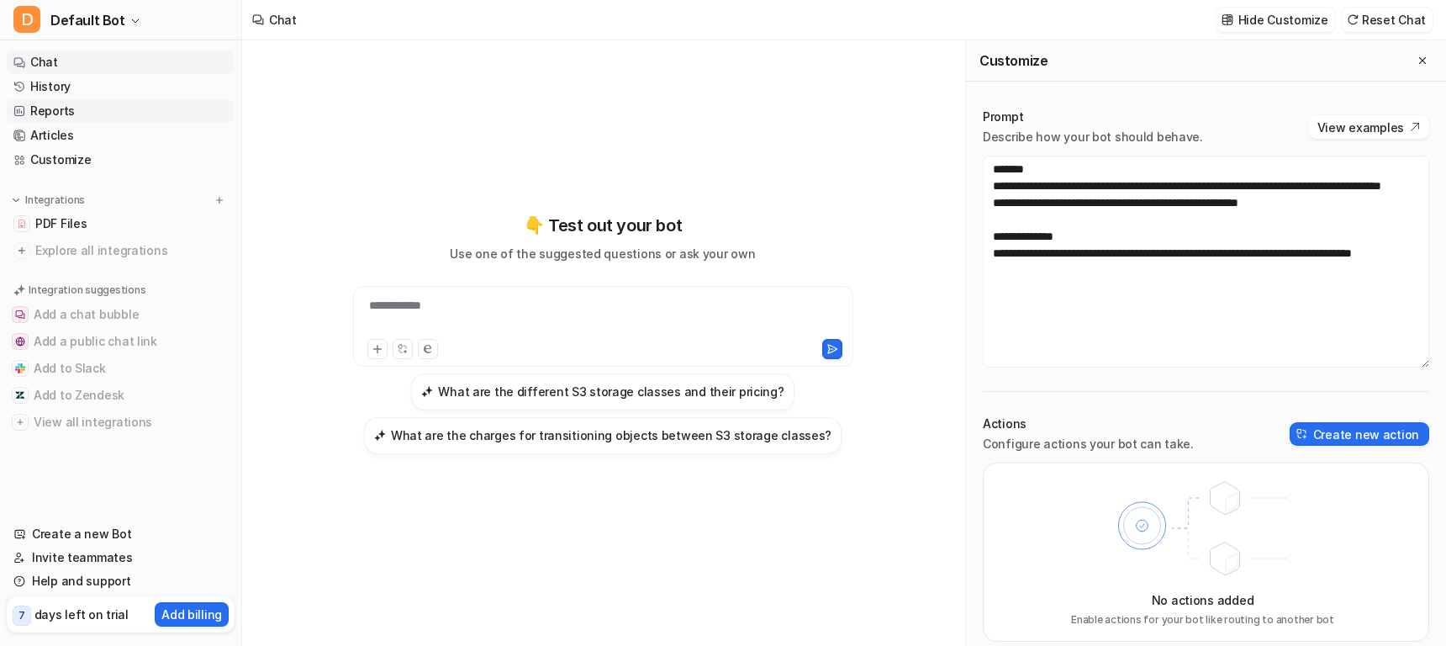
click at [66, 113] on link "Reports" at bounding box center [121, 111] width 228 height 24
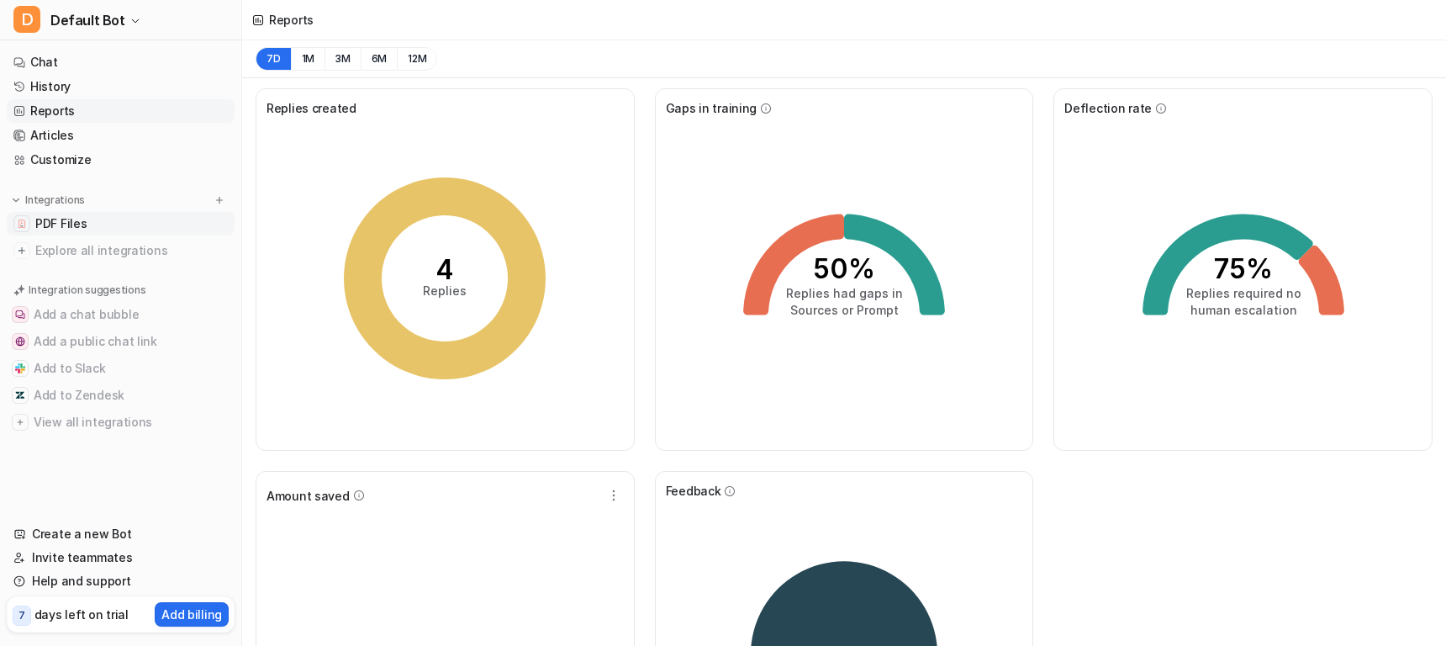
click at [90, 224] on link "PDF Files" at bounding box center [121, 224] width 228 height 24
click at [92, 224] on link "PDF Files" at bounding box center [121, 224] width 228 height 24
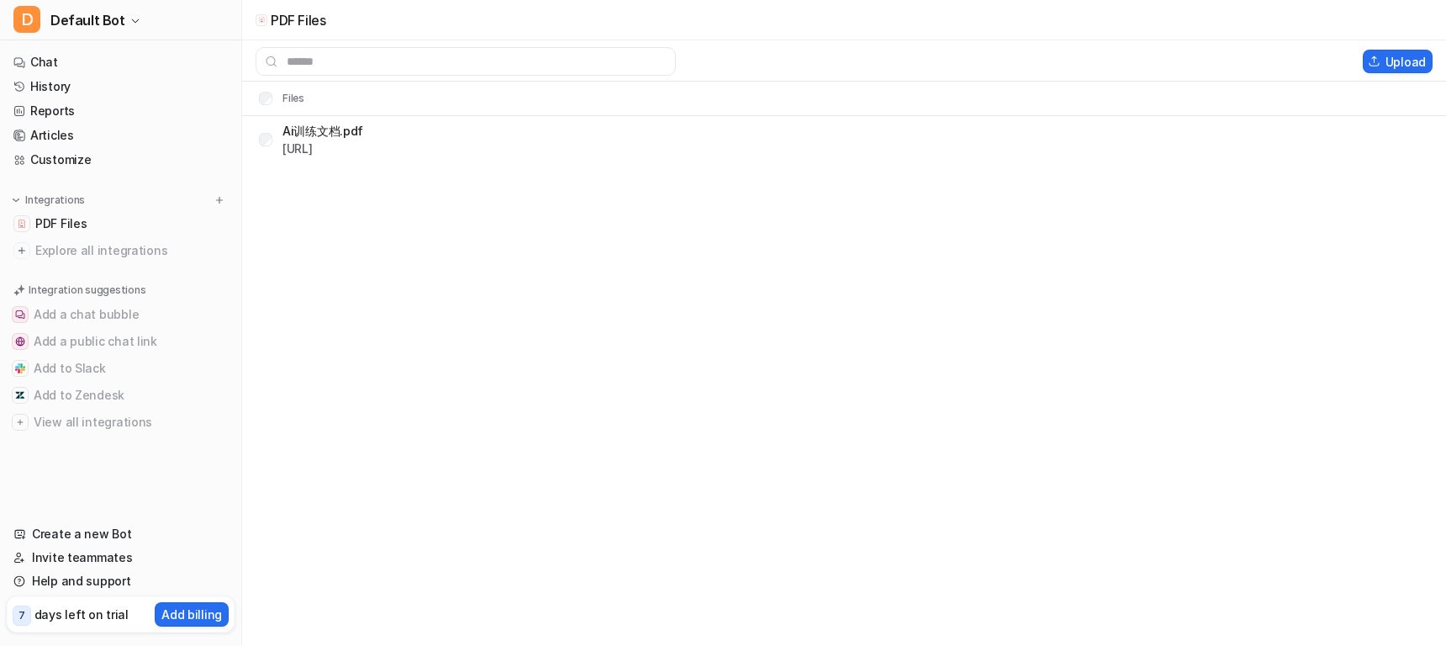
drag, startPoint x: 1112, startPoint y: 348, endPoint x: 1087, endPoint y: 346, distance: 25.3
click at [1112, 348] on div "PDF Files Upload Files Ai训练文档.pdf https://dashboard.eesel.ai/.../Ai%E8%AE%AD%E7…" at bounding box center [723, 323] width 1446 height 646
click at [102, 261] on span "Explore all integrations" at bounding box center [131, 250] width 193 height 27
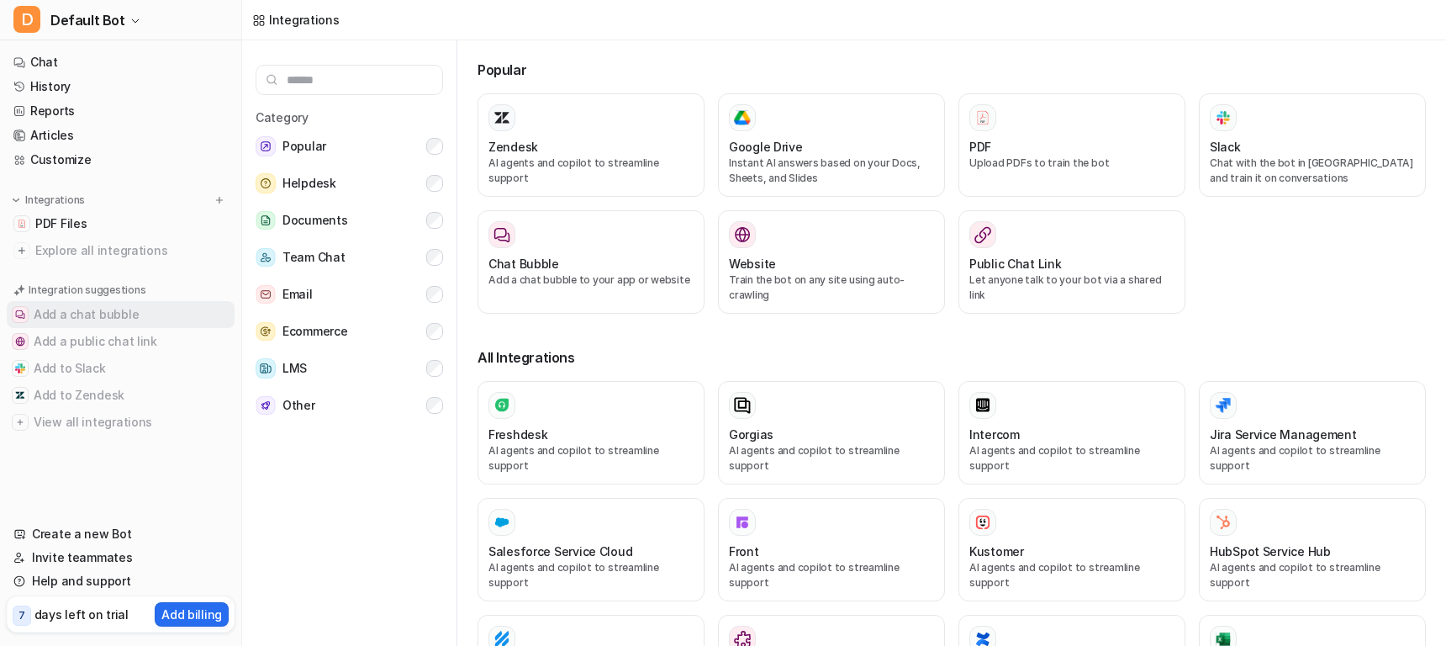
scroll to position [3, 0]
click at [113, 341] on button "Add a public chat link" at bounding box center [121, 341] width 228 height 27
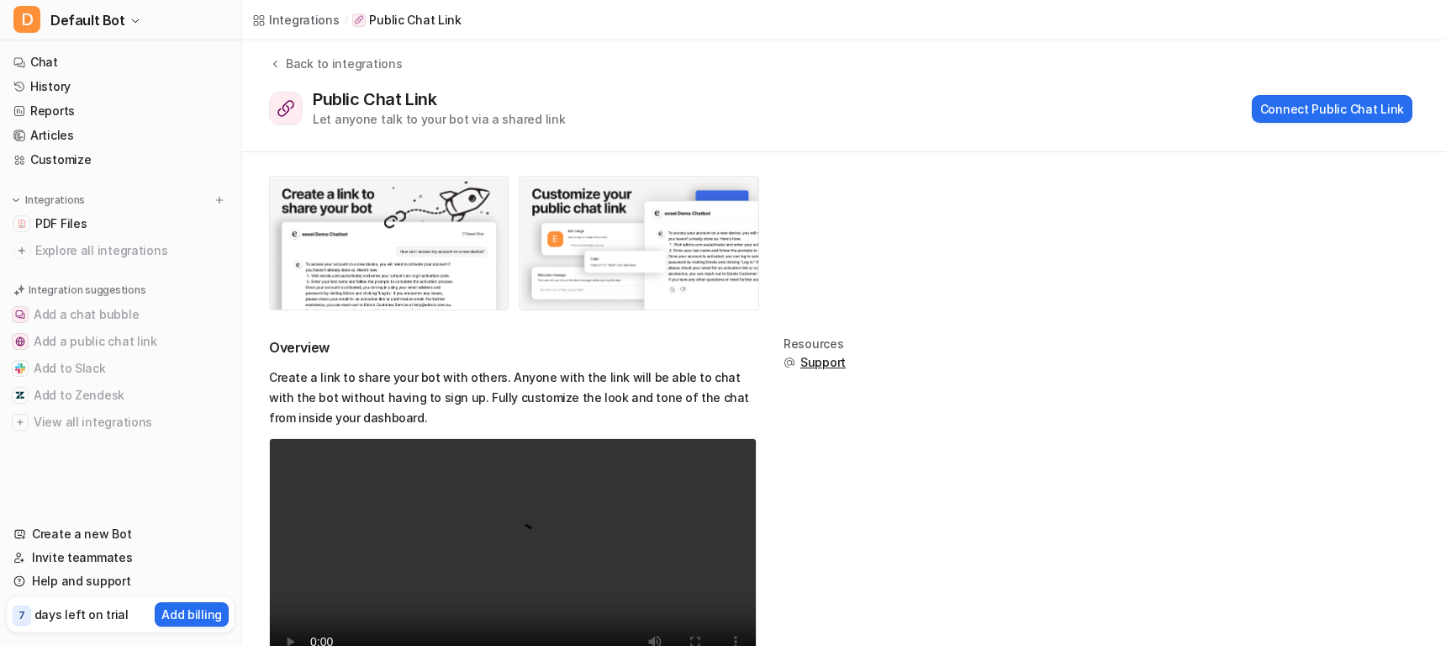
scroll to position [90, 0]
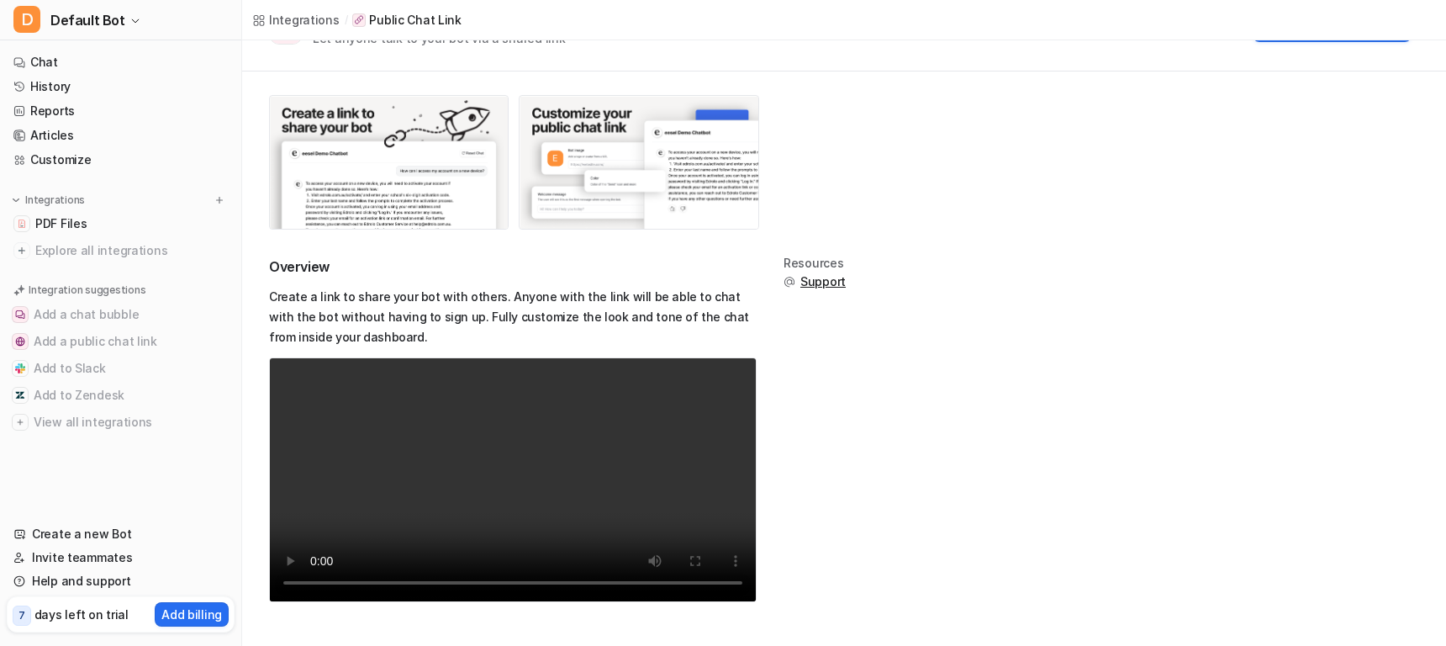
click at [537, 282] on div "Overview Create a link to share your bot with others. Anyone with the link will…" at bounding box center [513, 439] width 488 height 366
click at [533, 313] on p "Create a link to share your bot with others. Anyone with the link will be able …" at bounding box center [513, 317] width 488 height 61
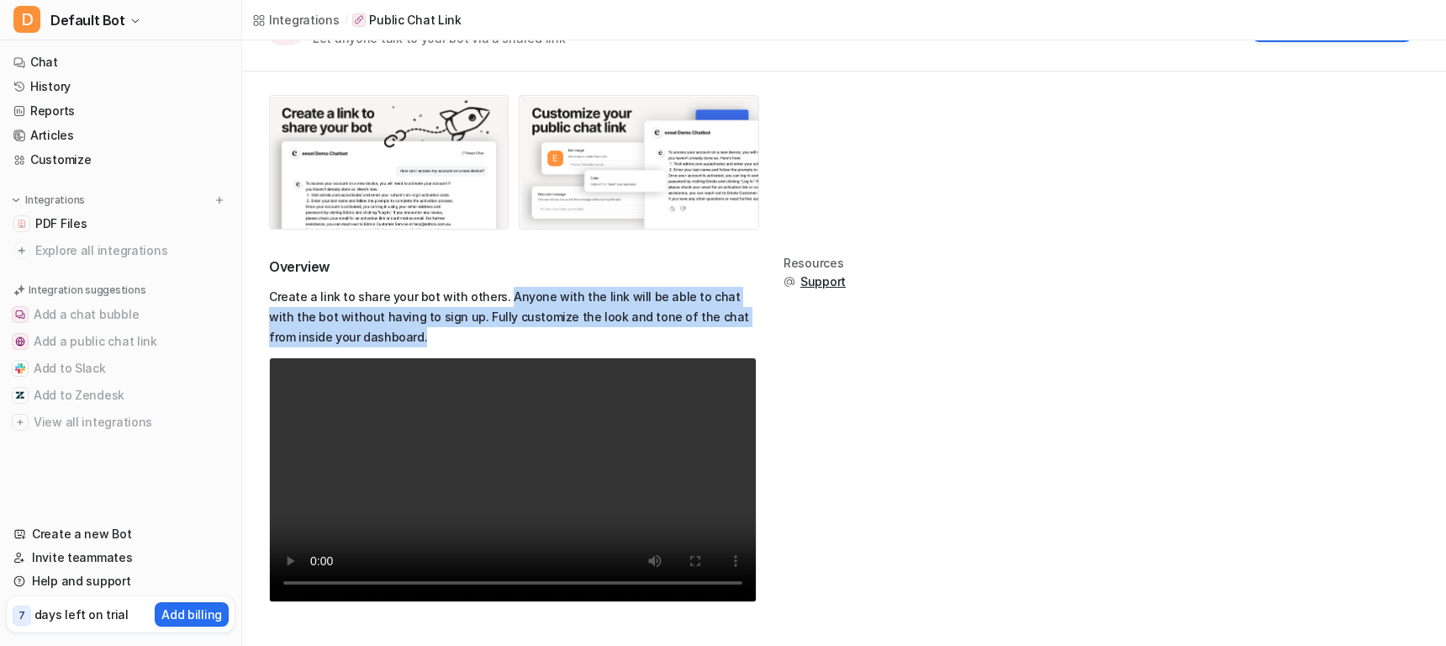
drag, startPoint x: 494, startPoint y: 295, endPoint x: 759, endPoint y: 336, distance: 268.0
click at [759, 336] on div "Overview Create a link to share your bot with others. Anyone with the link will…" at bounding box center [844, 439] width 1150 height 366
click at [405, 328] on p "Create a link to share your bot with others. Anyone with the link will be able …" at bounding box center [513, 317] width 488 height 61
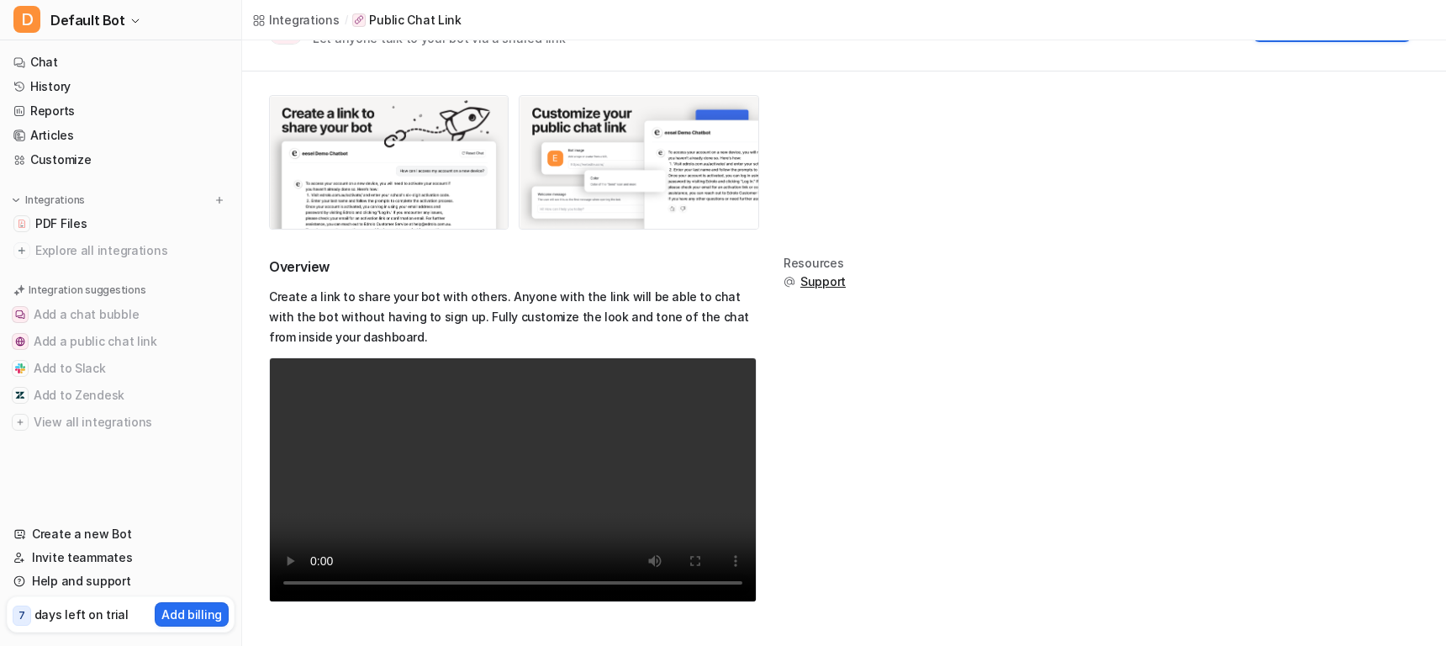
scroll to position [0, 0]
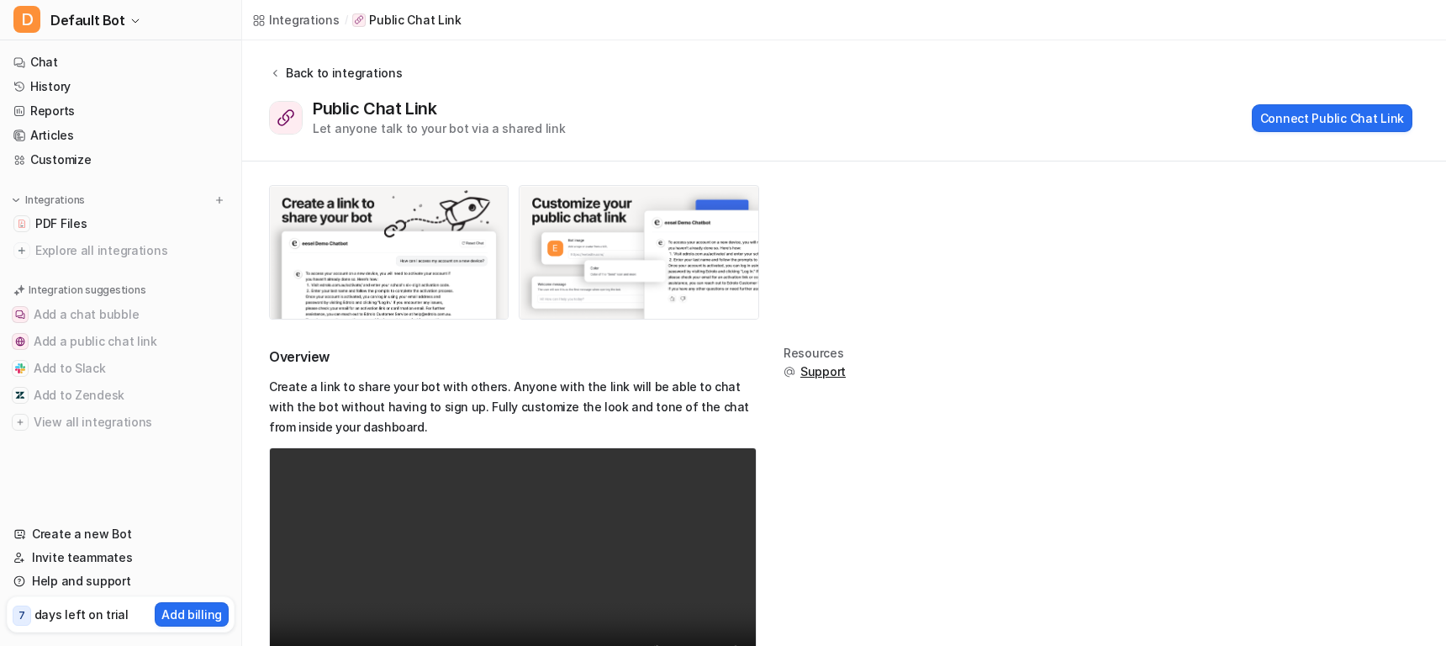
click at [281, 72] on div "Back to integrations" at bounding box center [341, 73] width 121 height 18
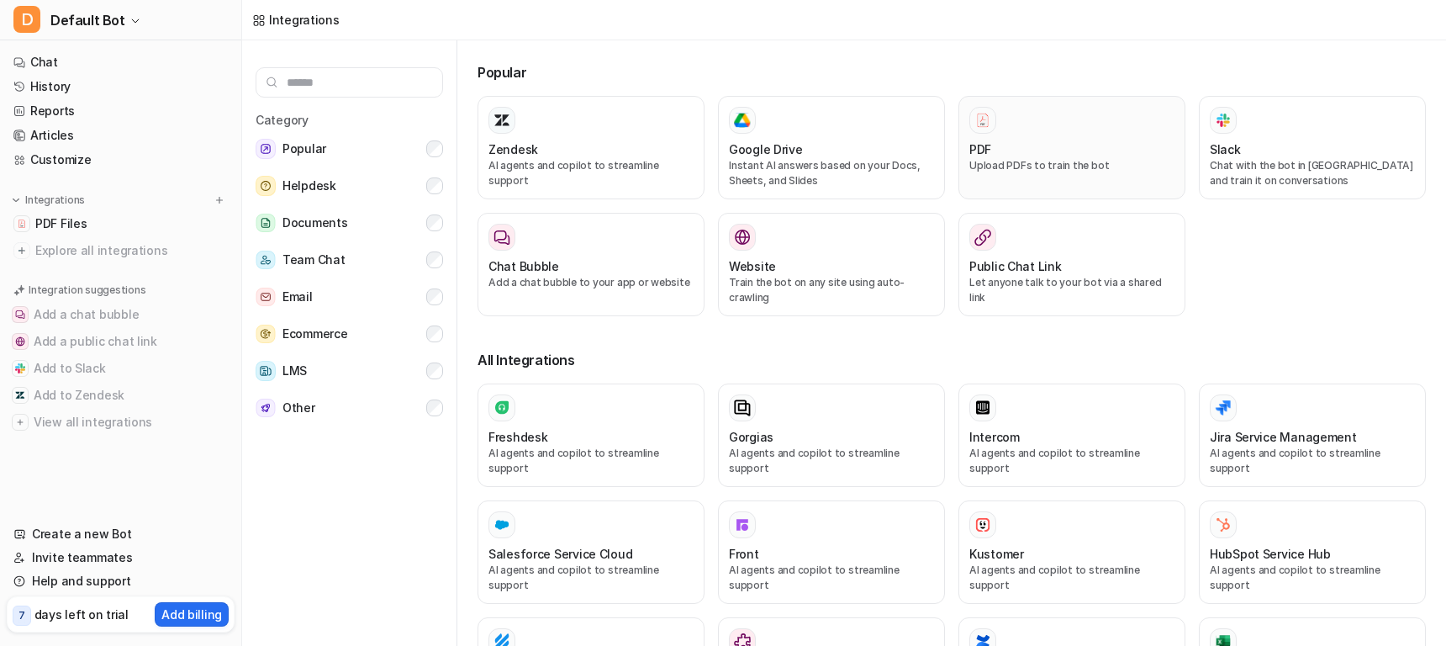
drag, startPoint x: 1115, startPoint y: 170, endPoint x: 1042, endPoint y: 164, distance: 73.4
click at [1042, 164] on p "Upload PDFs to train the bot" at bounding box center [1071, 165] width 205 height 15
click at [1015, 172] on p "Upload PDFs to train the bot" at bounding box center [1071, 165] width 205 height 15
click at [1052, 149] on div "PDF" at bounding box center [1071, 149] width 205 height 18
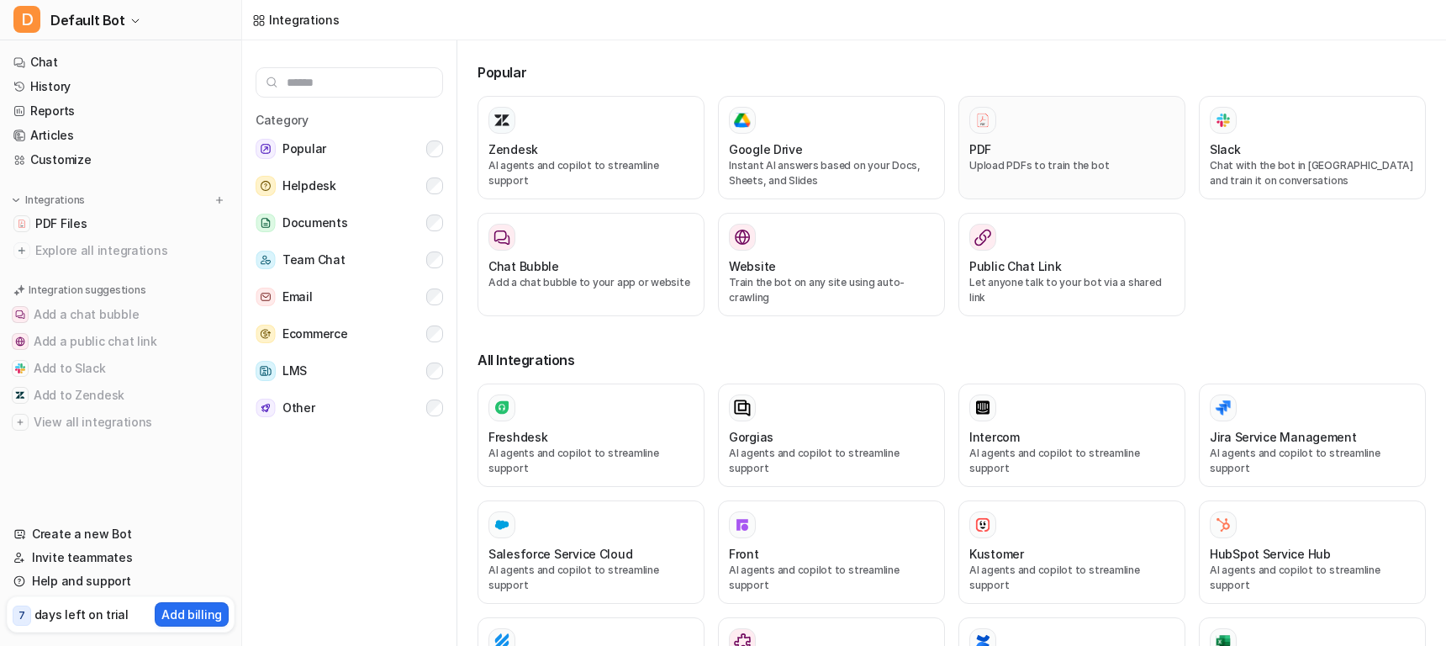
click at [1052, 149] on div "PDF" at bounding box center [1071, 149] width 205 height 18
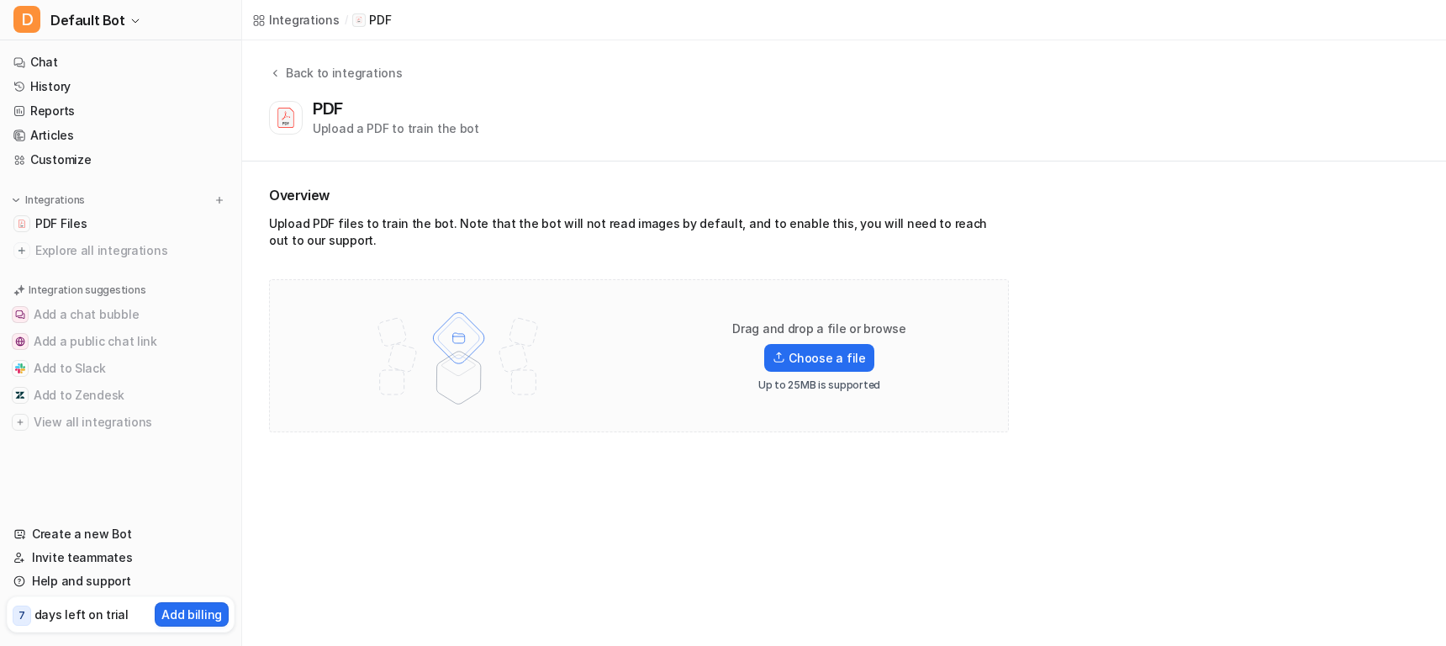
click at [430, 180] on div "Overview Upload PDF files to train the bot. Note that the bot will not read ima…" at bounding box center [844, 308] width 1204 height 294
drag, startPoint x: 309, startPoint y: 129, endPoint x: 491, endPoint y: 139, distance: 181.9
click at [491, 139] on div "Back to integrations PDF Upload a PDF to train the bot" at bounding box center [844, 100] width 1204 height 121
copy div "Upload a PDF to train the bot"
click at [272, 70] on icon at bounding box center [275, 72] width 12 height 13
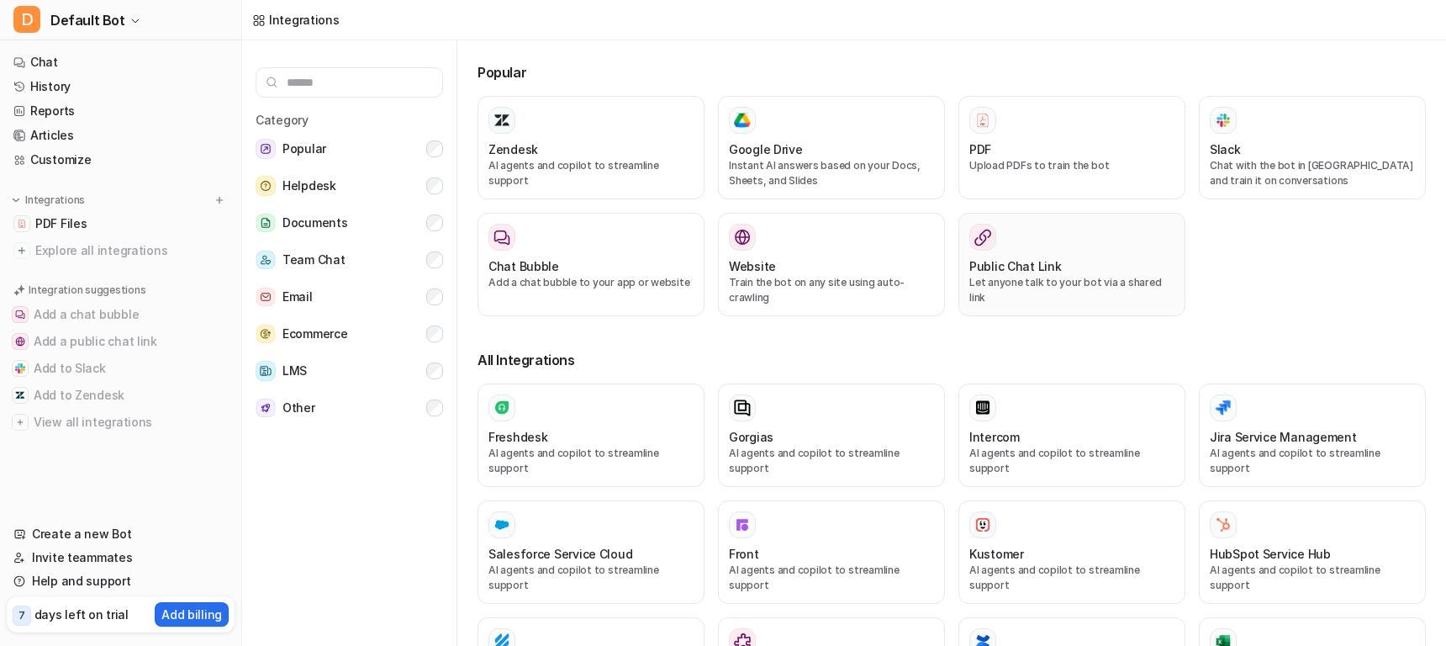
click at [1110, 261] on div "Public Chat Link" at bounding box center [1071, 266] width 205 height 18
click at [1105, 270] on div "Public Chat Link" at bounding box center [1071, 266] width 205 height 18
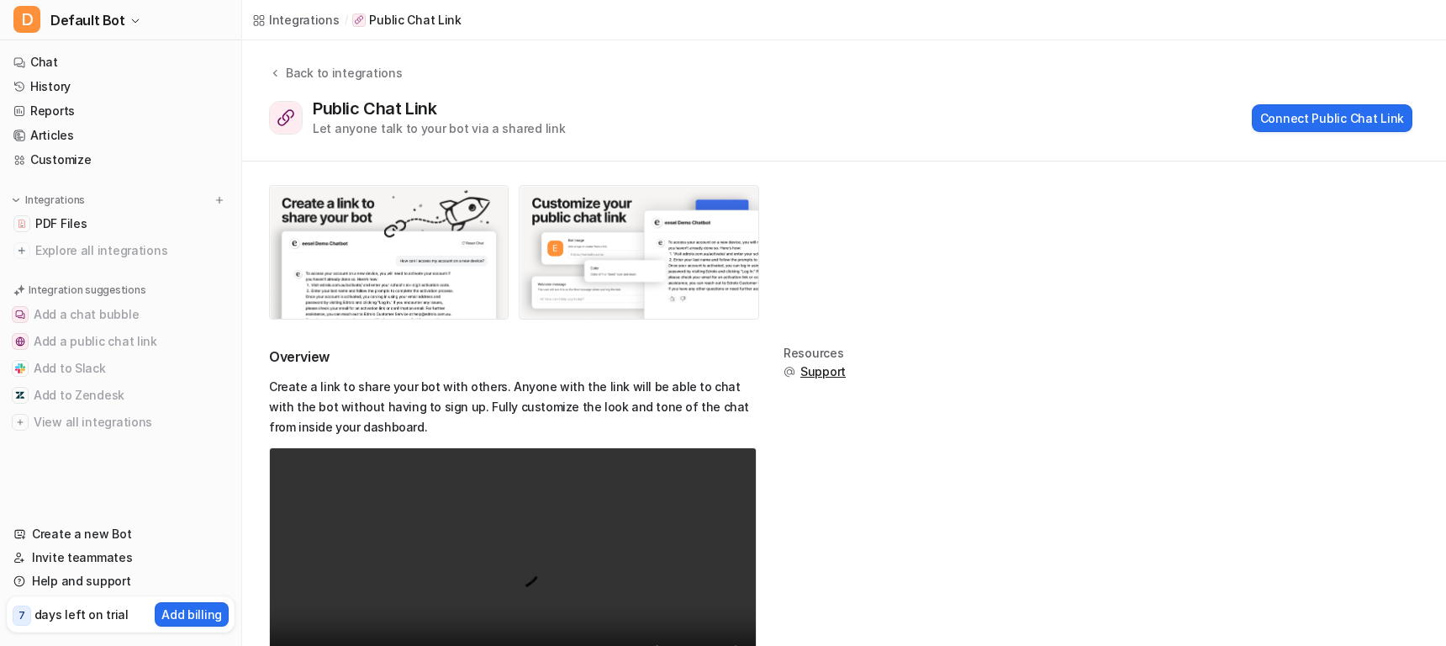
click at [1105, 270] on div "Overview Create a link to share your bot with others. Anyone with the link will…" at bounding box center [844, 448] width 1204 height 574
drag, startPoint x: 337, startPoint y: 154, endPoint x: 309, endPoint y: 134, distance: 35.0
click at [335, 153] on div "Back to integrations Public Chat Link Let anyone talk to your bot via a shared …" at bounding box center [844, 100] width 1204 height 121
click at [313, 128] on div "Let anyone talk to your bot via a shared link" at bounding box center [439, 128] width 252 height 18
drag, startPoint x: 310, startPoint y: 130, endPoint x: 546, endPoint y: 134, distance: 235.4
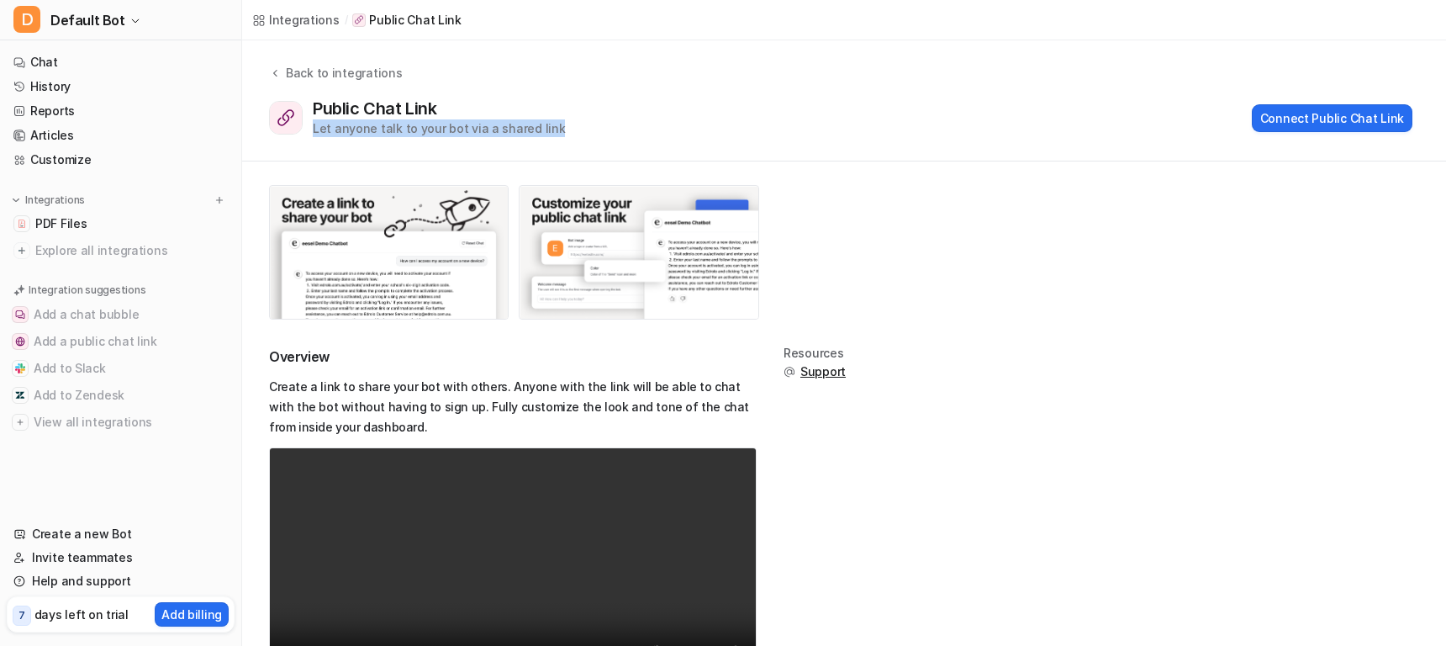
click at [546, 134] on div "Public Chat Link Let anyone talk to your bot via a shared link Connect Public C…" at bounding box center [840, 117] width 1143 height 39
copy div "Let anyone talk to your bot via a shared link"
click at [65, 322] on button "Add a chat bubble" at bounding box center [121, 314] width 228 height 27
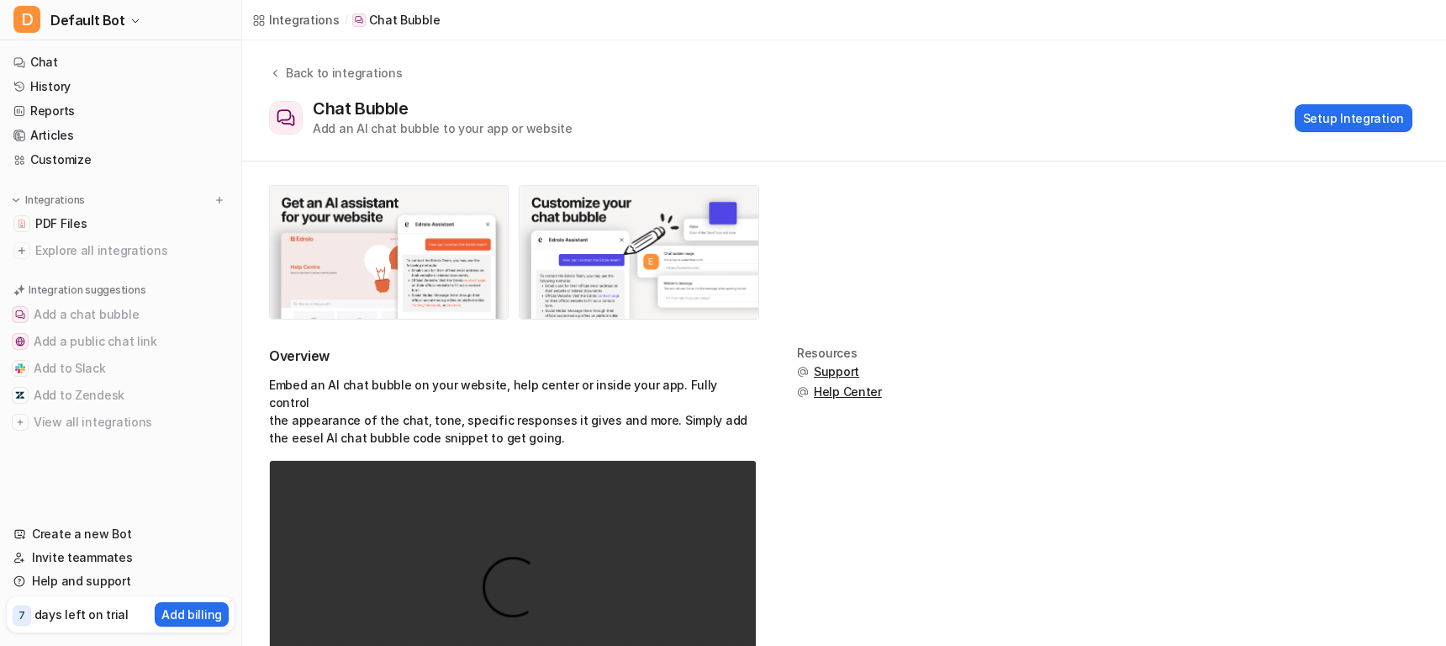
click at [276, 71] on icon at bounding box center [275, 72] width 12 height 13
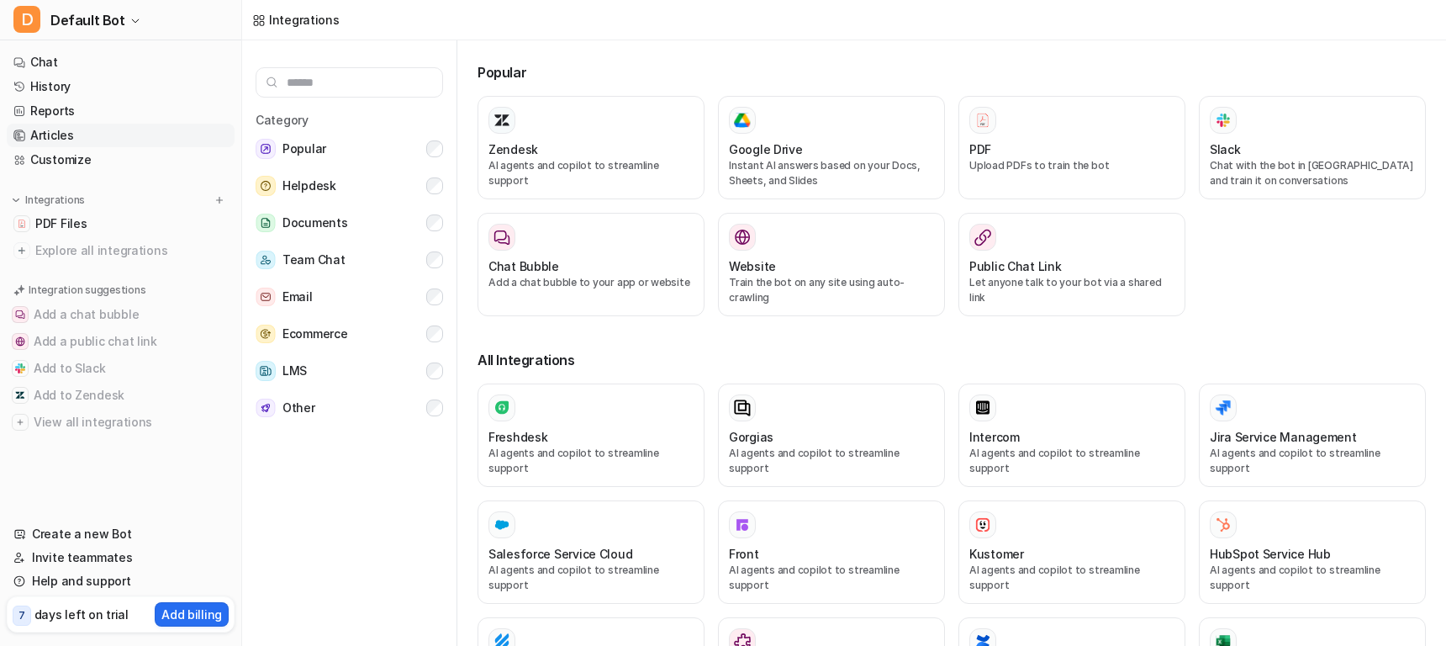
click at [56, 138] on link "Articles" at bounding box center [121, 136] width 228 height 24
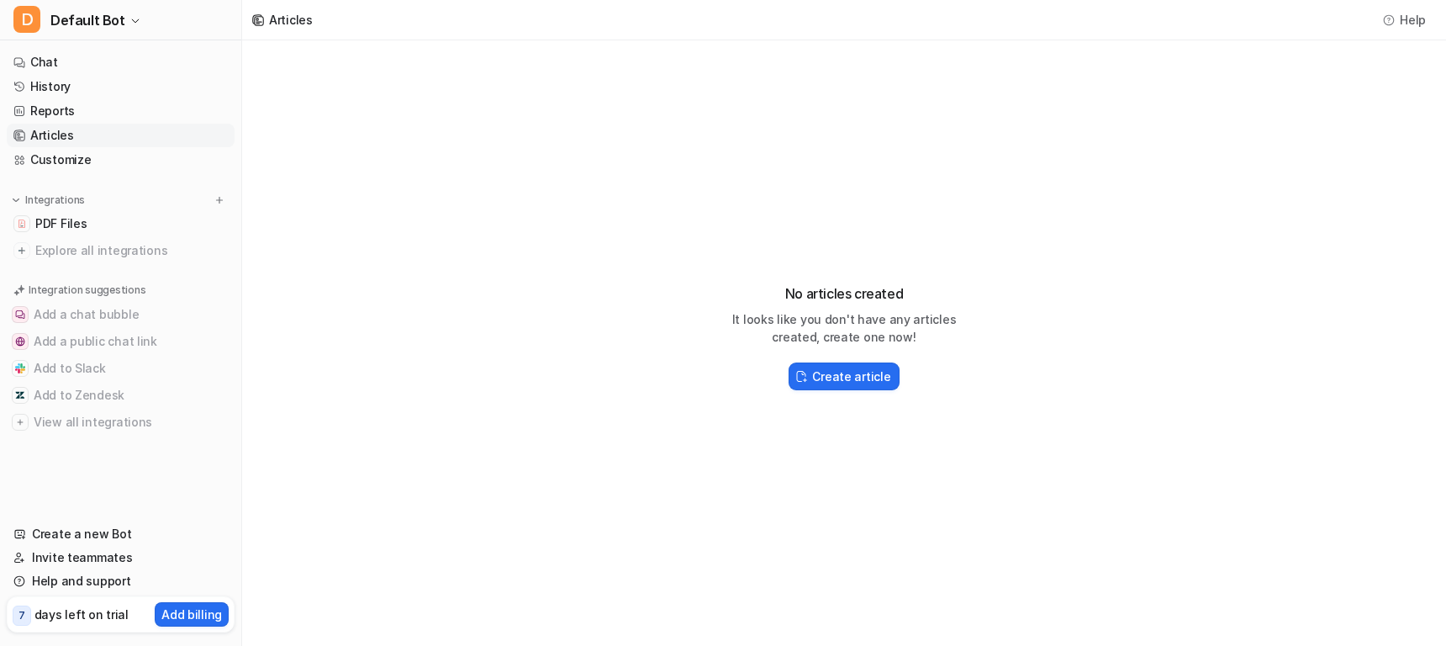
click at [56, 138] on link "Articles" at bounding box center [121, 136] width 228 height 24
click at [789, 293] on h3 "No articles created" at bounding box center [843, 293] width 269 height 20
drag, startPoint x: 712, startPoint y: 320, endPoint x: 966, endPoint y: 335, distance: 254.3
click at [966, 335] on p "It looks like you don't have any articles created, create one now!" at bounding box center [843, 327] width 269 height 35
drag, startPoint x: 905, startPoint y: 421, endPoint x: 881, endPoint y: 403, distance: 29.9
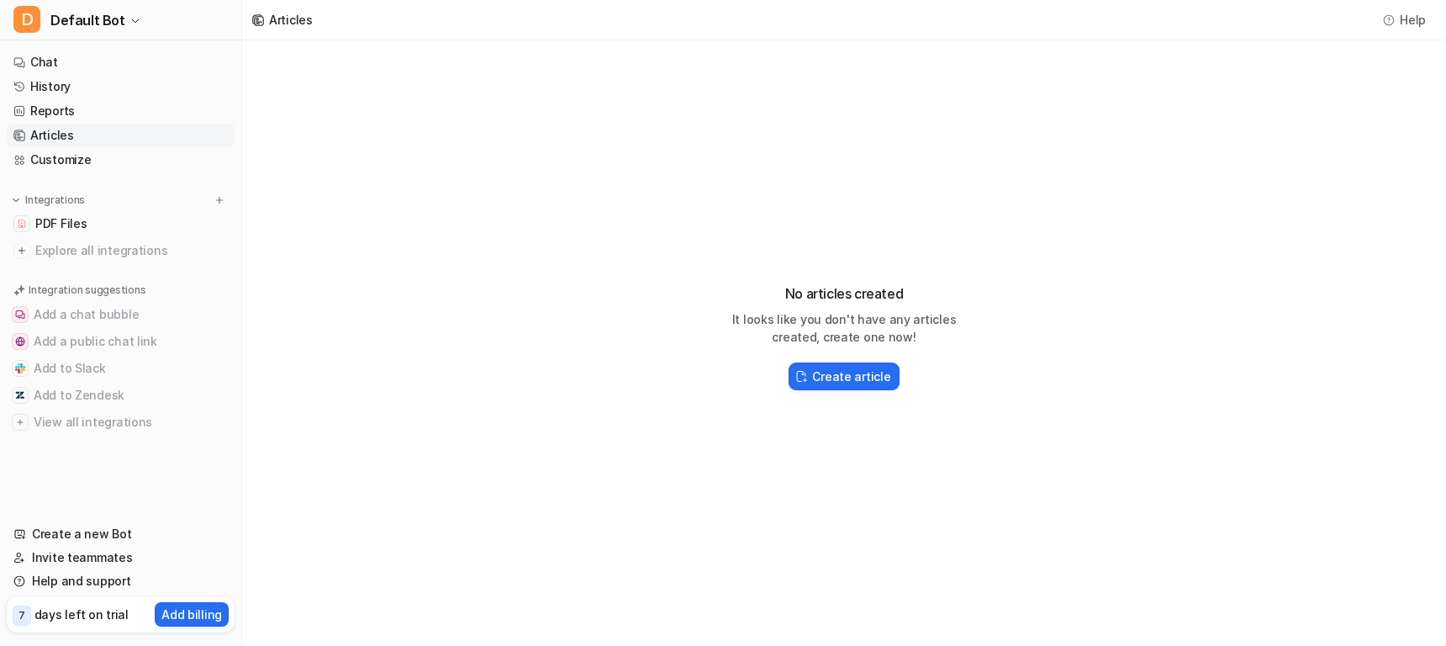
click at [904, 421] on div "No articles created It looks like you don't have any articles created, create o…" at bounding box center [844, 329] width 1204 height 578
click at [847, 377] on h2 "Create article" at bounding box center [851, 376] width 78 height 18
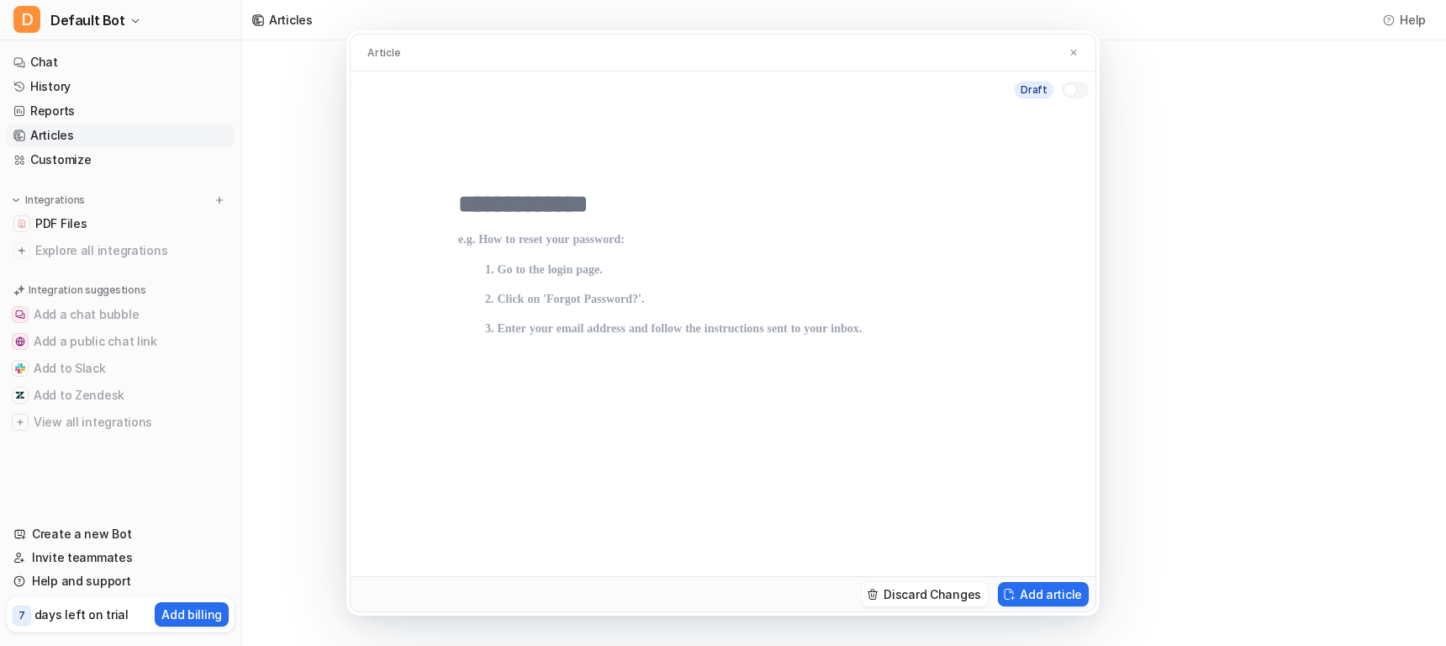
click at [469, 262] on p at bounding box center [723, 387] width 530 height 309
drag, startPoint x: 458, startPoint y: 180, endPoint x: 654, endPoint y: 130, distance: 202.0
click at [459, 180] on div at bounding box center [723, 341] width 745 height 467
click at [1039, 588] on button "Add article" at bounding box center [1043, 594] width 91 height 24
click at [1080, 90] on div at bounding box center [1075, 90] width 27 height 17
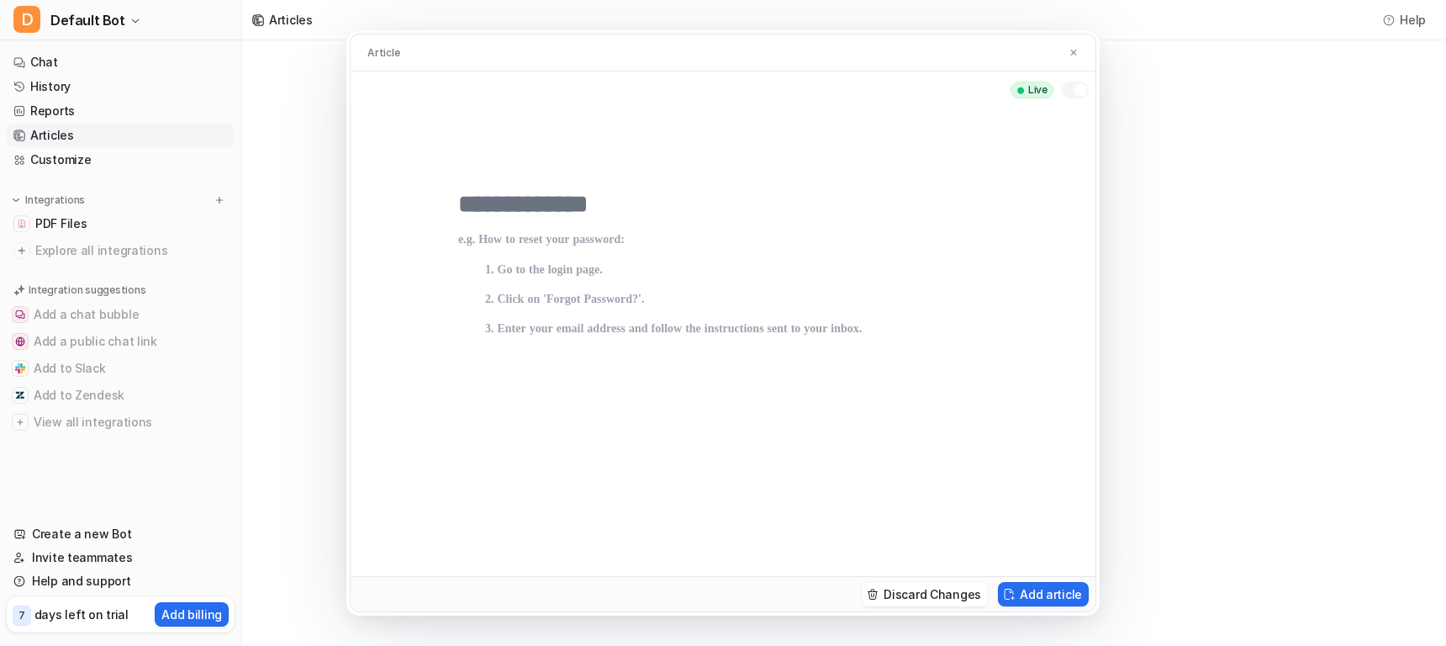
click at [693, 328] on p at bounding box center [723, 387] width 530 height 309
click at [603, 291] on p at bounding box center [723, 387] width 530 height 309
click at [588, 252] on p at bounding box center [723, 387] width 530 height 309
click at [629, 274] on p at bounding box center [723, 387] width 530 height 309
click at [1070, 50] on img at bounding box center [1073, 52] width 10 height 11
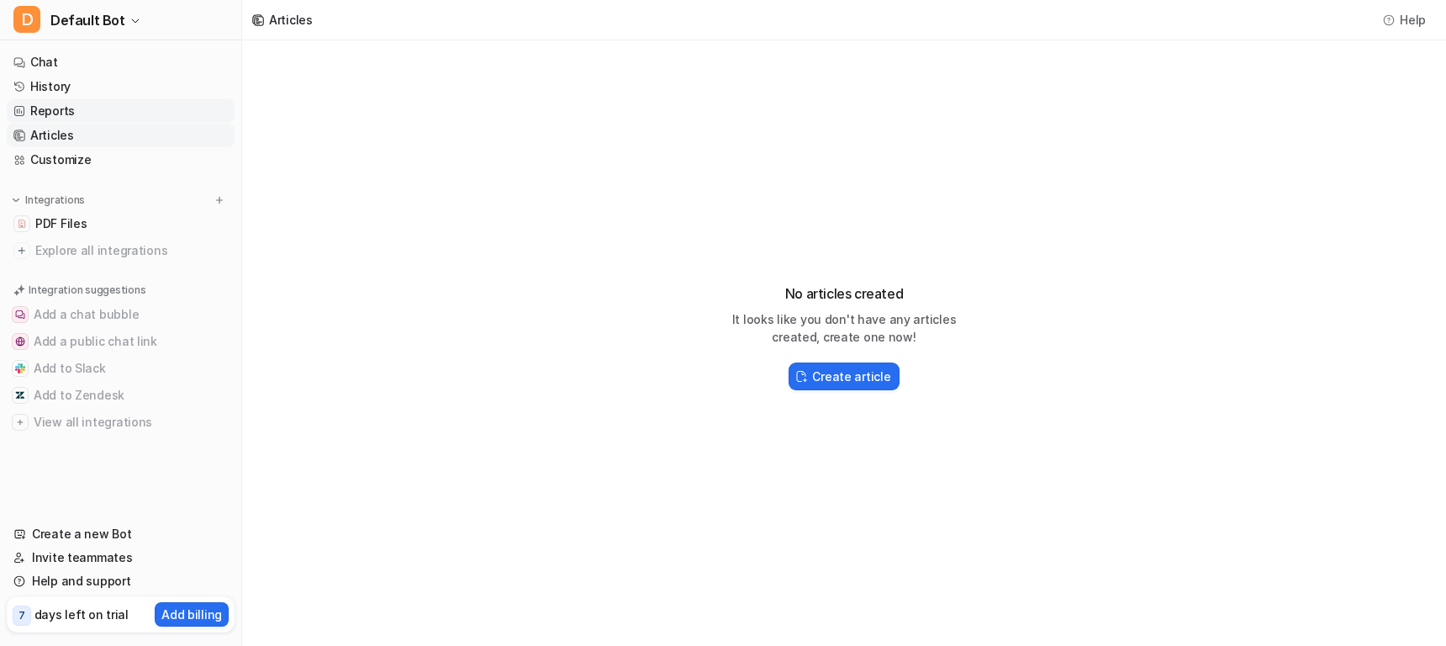
click at [45, 120] on link "Reports" at bounding box center [121, 111] width 228 height 24
click at [43, 114] on link "Reports" at bounding box center [121, 111] width 228 height 24
click at [69, 106] on link "Reports" at bounding box center [121, 111] width 228 height 24
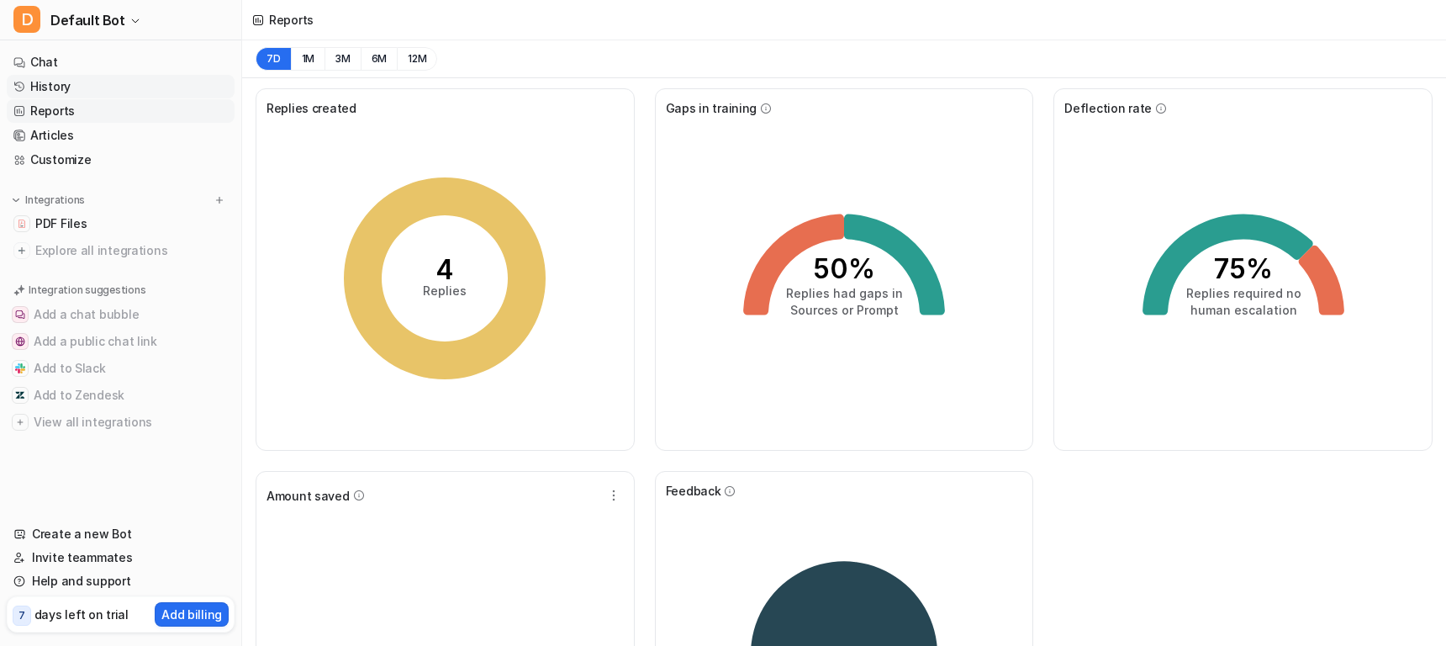
click at [44, 77] on link "History" at bounding box center [121, 87] width 228 height 24
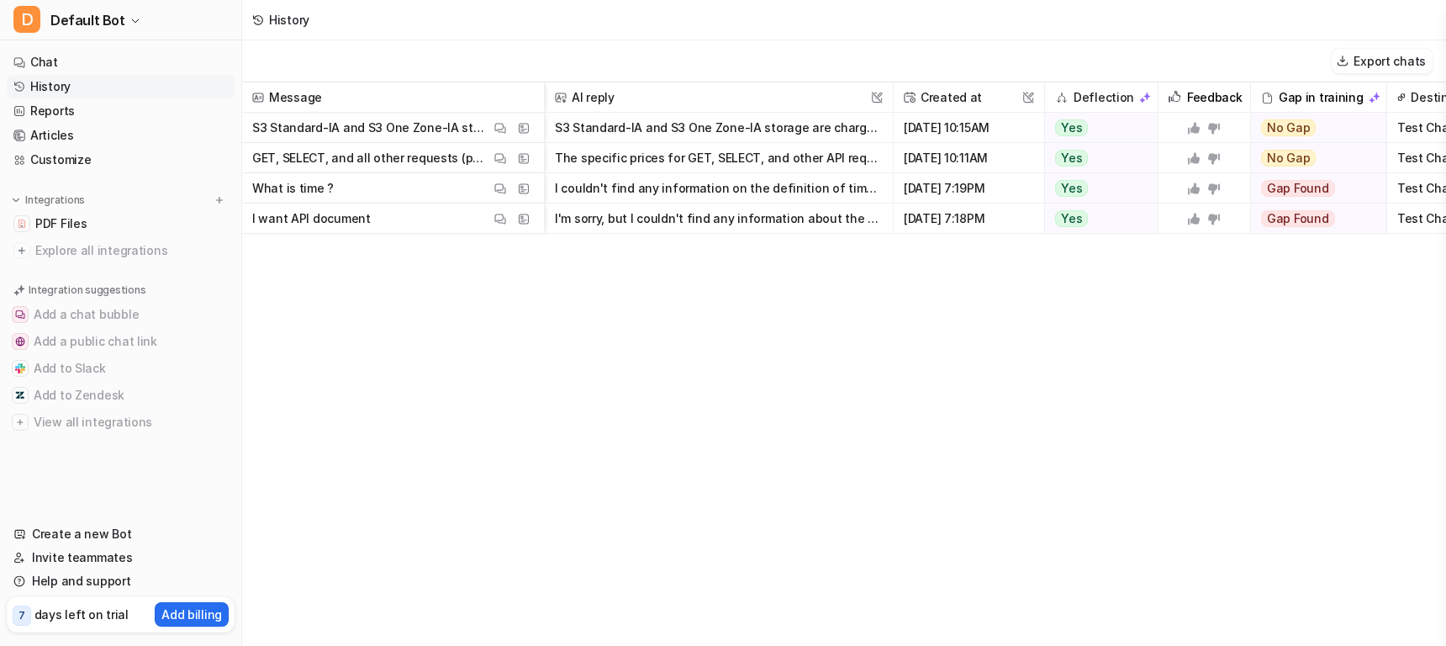
click at [786, 339] on div "Message AI reply This field cannot be modified Created at This field cannot be …" at bounding box center [844, 363] width 1204 height 562
click at [47, 56] on link "Chat" at bounding box center [121, 62] width 228 height 24
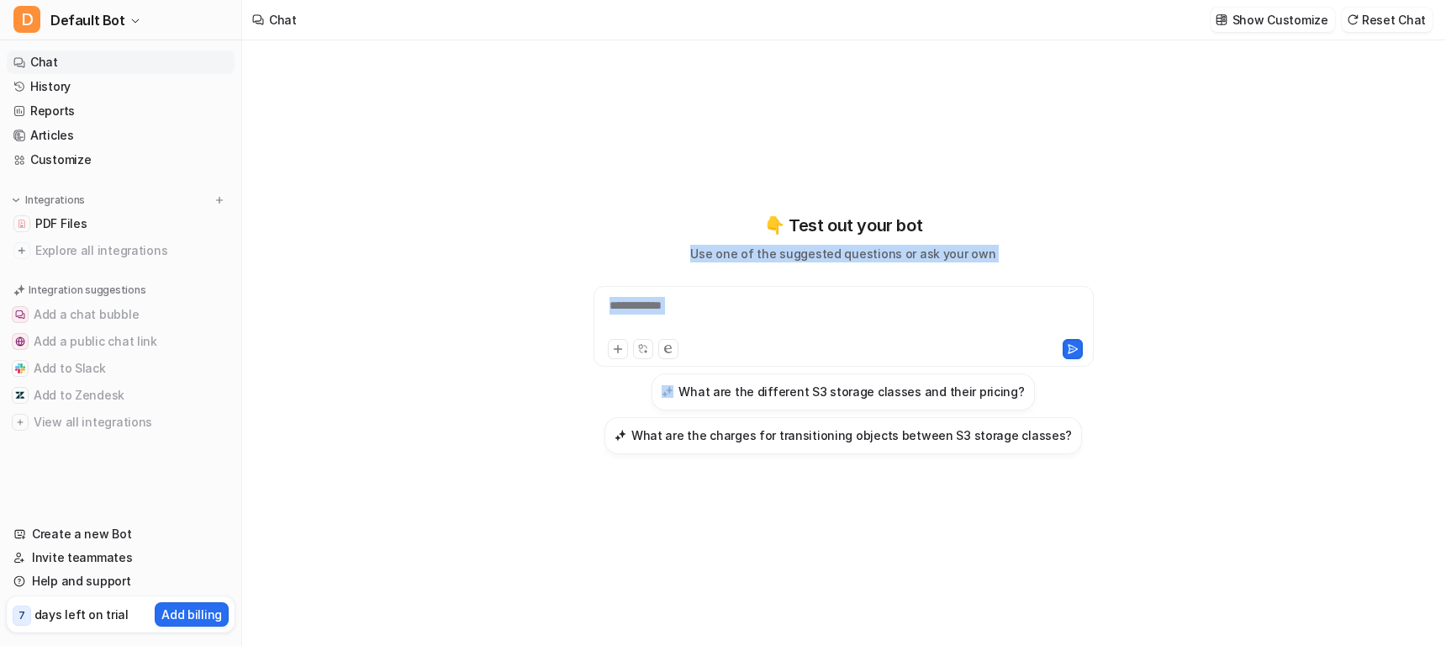
drag, startPoint x: 702, startPoint y: 253, endPoint x: 1033, endPoint y: 265, distance: 331.4
click at [1033, 265] on div "**********" at bounding box center [843, 333] width 619 height 241
click at [891, 334] on div "**********" at bounding box center [844, 316] width 492 height 39
drag, startPoint x: 820, startPoint y: 291, endPoint x: 791, endPoint y: 270, distance: 36.2
click at [820, 293] on div "**********" at bounding box center [843, 326] width 500 height 81
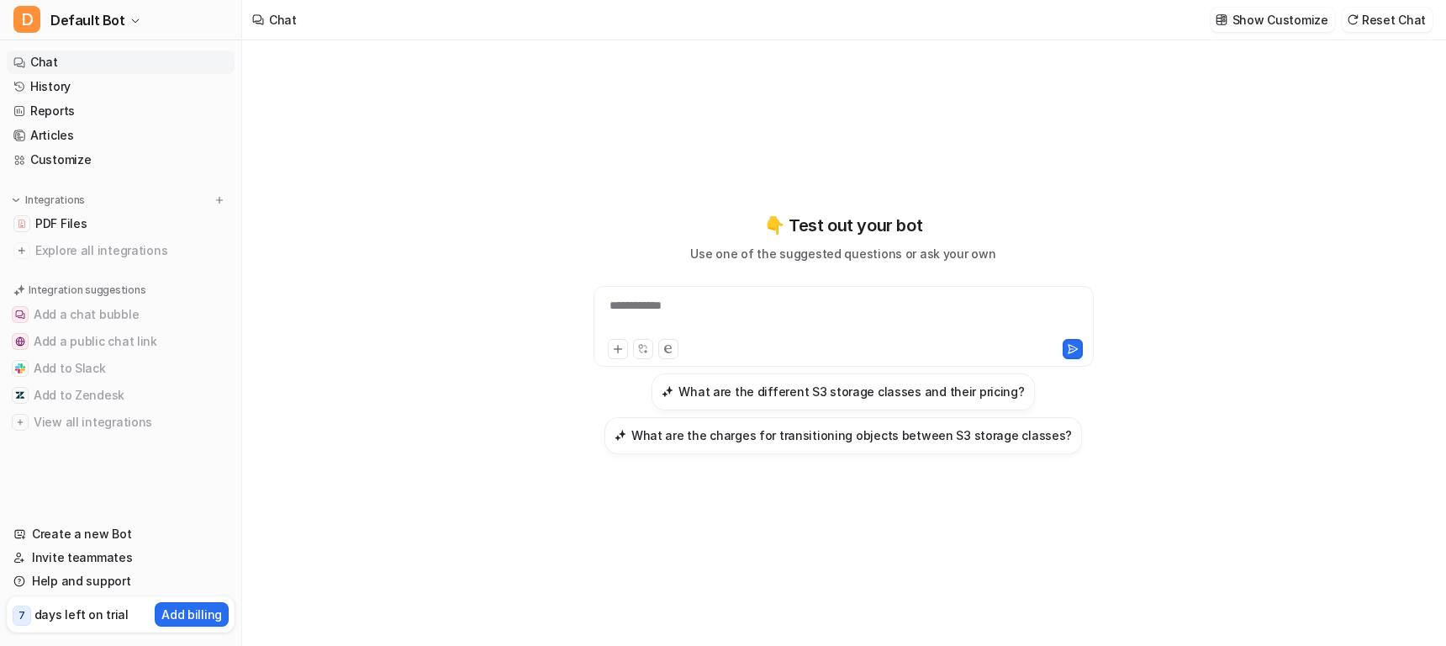
click at [777, 256] on p "Use one of the suggested questions or ask your own" at bounding box center [842, 254] width 305 height 18
click at [831, 323] on div "**********" at bounding box center [844, 316] width 492 height 39
click at [1384, 15] on button "Reset Chat" at bounding box center [1387, 20] width 91 height 24
drag, startPoint x: 752, startPoint y: 253, endPoint x: 712, endPoint y: 255, distance: 39.5
click at [752, 253] on p "Use one of the suggested questions or ask your own" at bounding box center [842, 254] width 305 height 18
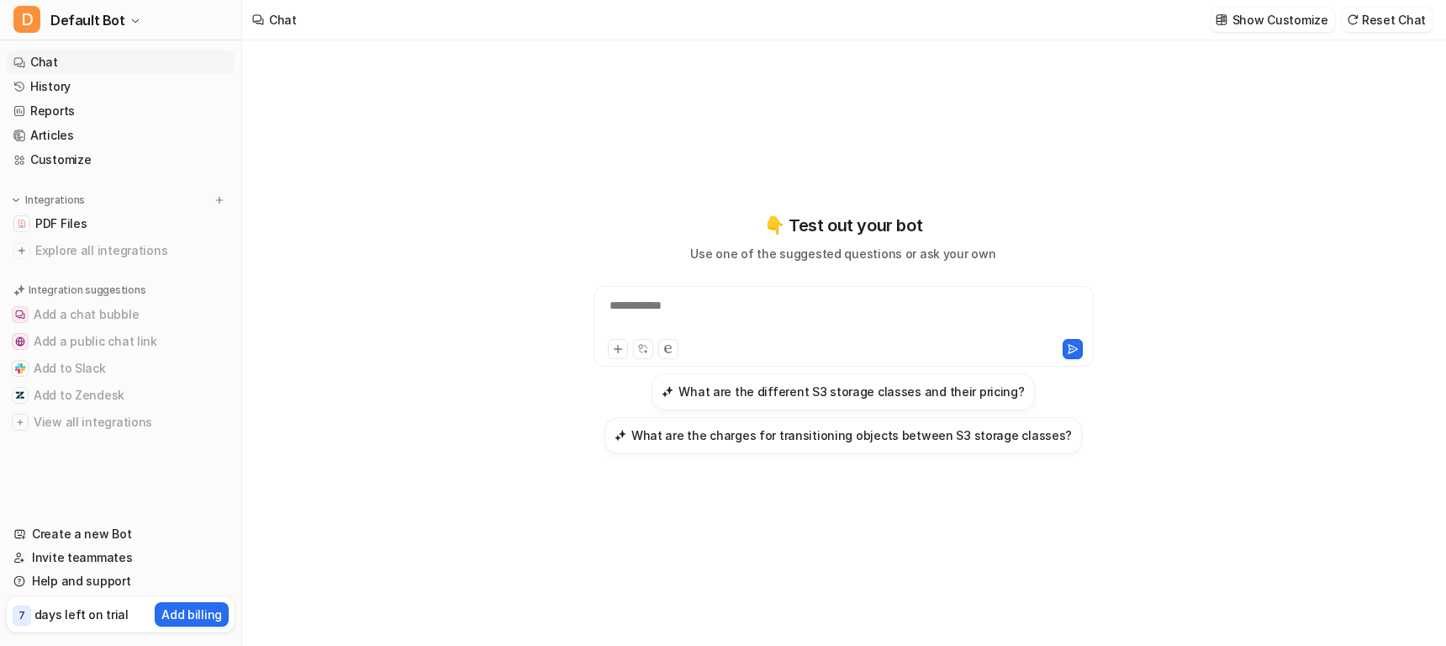
click at [694, 258] on div "**********" at bounding box center [843, 333] width 619 height 241
click at [101, 562] on link "Invite teammates" at bounding box center [121, 558] width 228 height 24
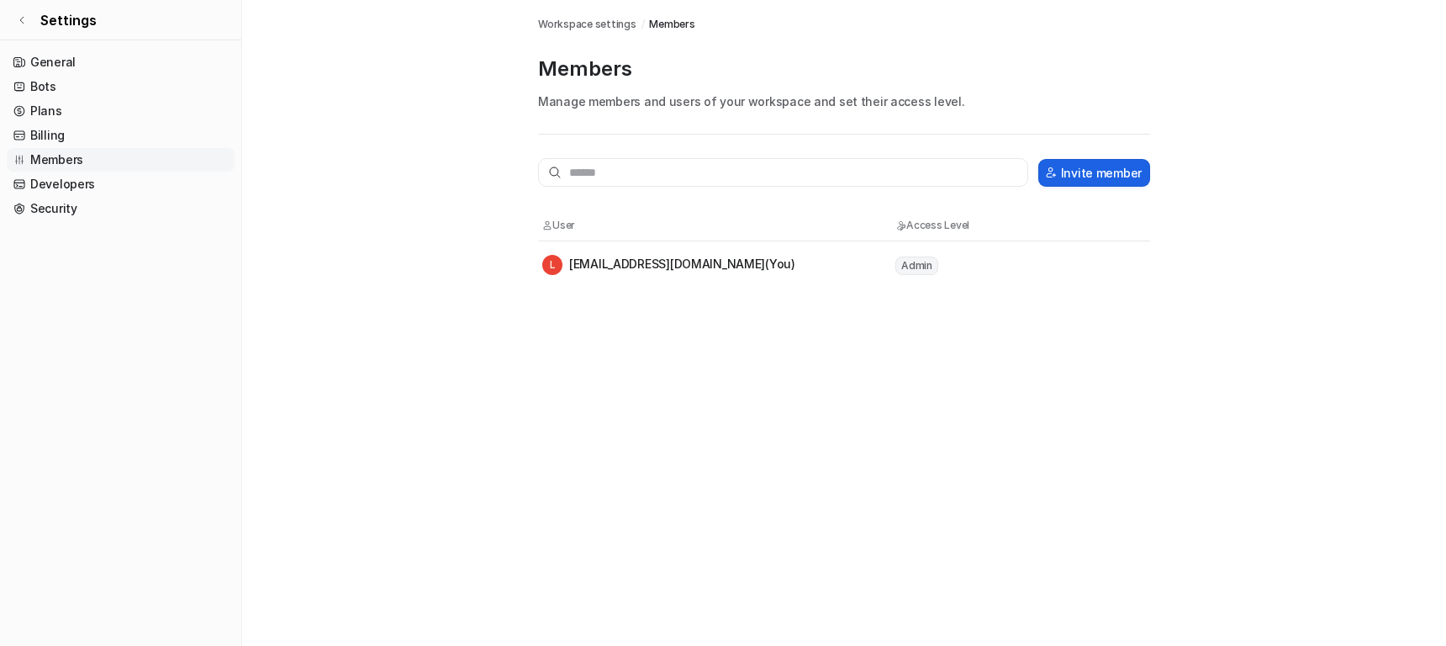
click at [1070, 173] on button "Invite member" at bounding box center [1094, 173] width 112 height 28
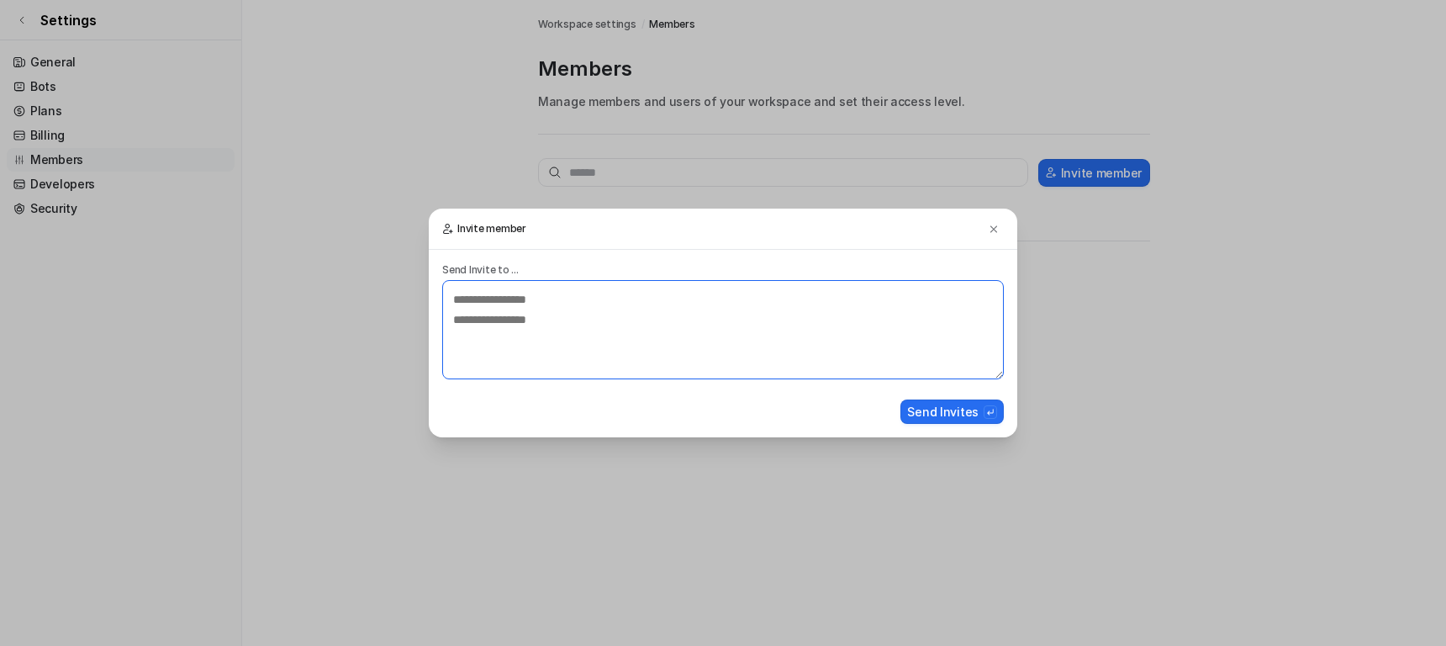
drag, startPoint x: 613, startPoint y: 289, endPoint x: 645, endPoint y: 345, distance: 64.0
click at [613, 289] on textarea at bounding box center [723, 329] width 562 height 99
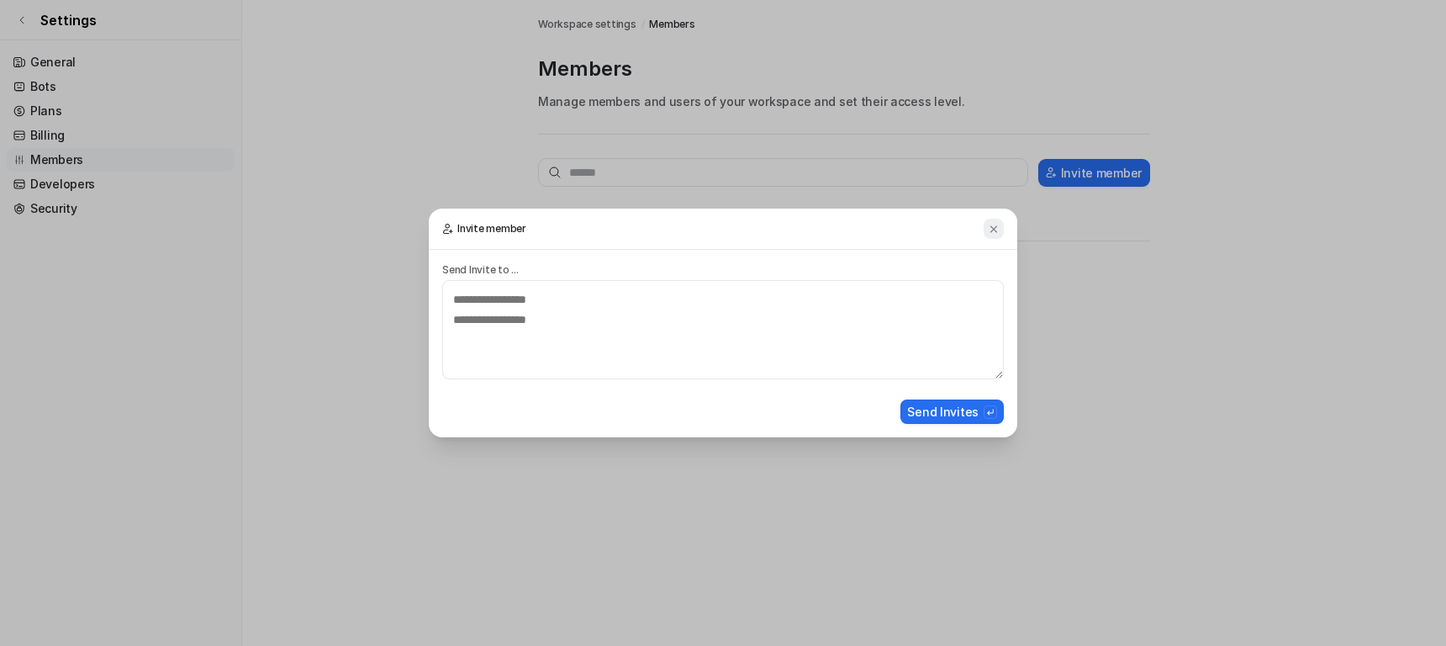
click at [992, 229] on img at bounding box center [994, 229] width 12 height 13
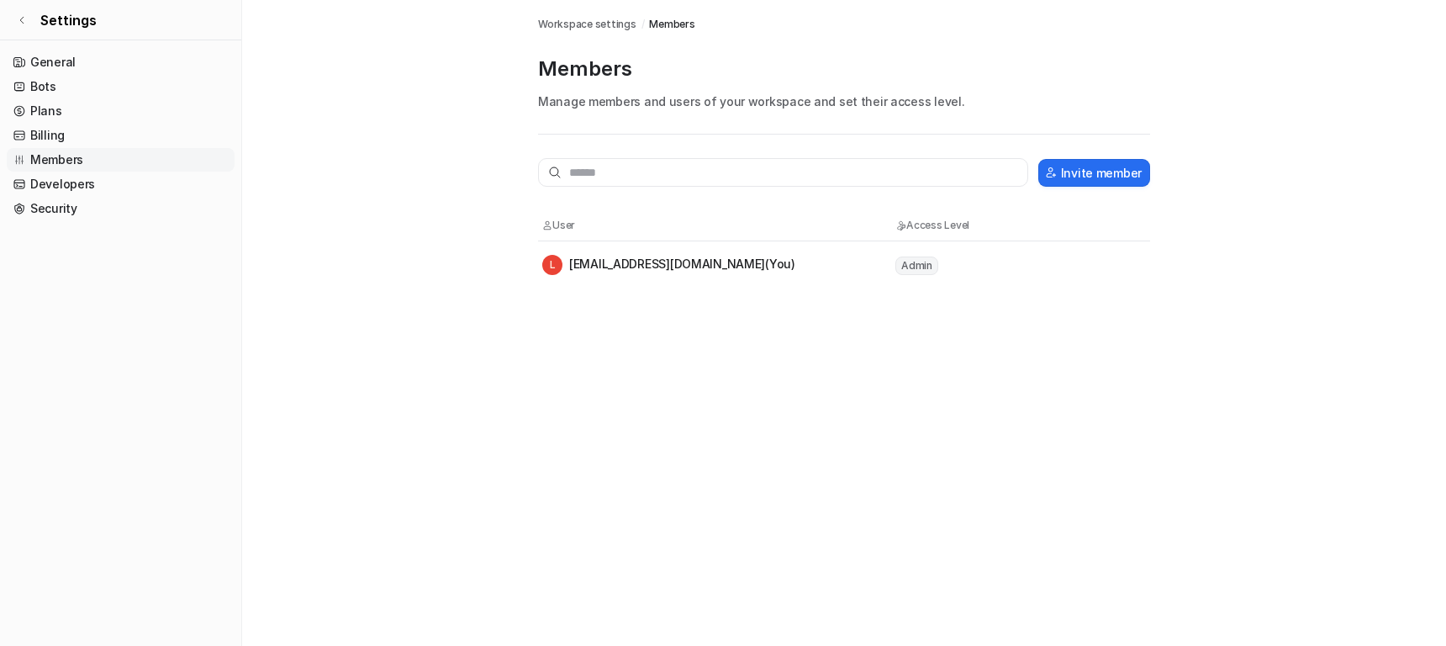
drag, startPoint x: 700, startPoint y: 379, endPoint x: 675, endPoint y: 268, distance: 113.8
click at [700, 376] on div "Members Workspace settings / Members Members Manage members and users of your w…" at bounding box center [723, 323] width 1446 height 646
click at [69, 189] on link "Developers" at bounding box center [121, 184] width 228 height 24
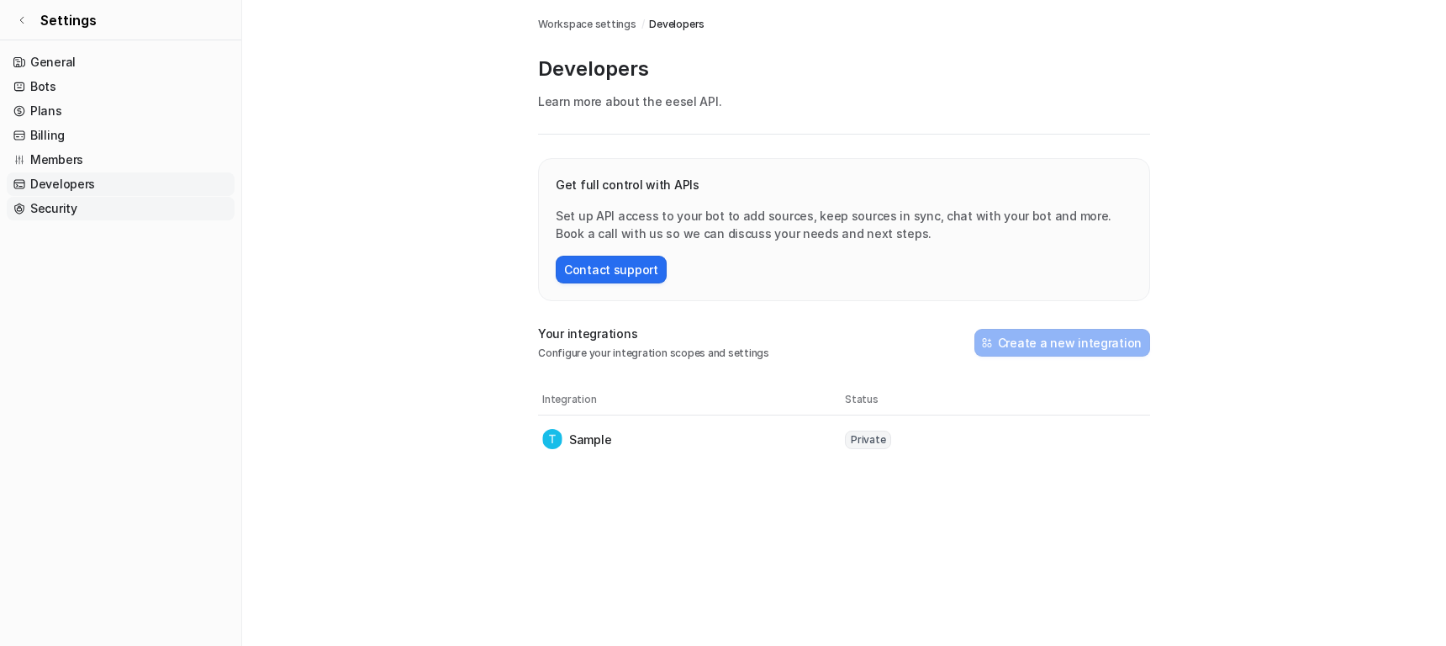
click at [61, 213] on link "Security" at bounding box center [121, 209] width 228 height 24
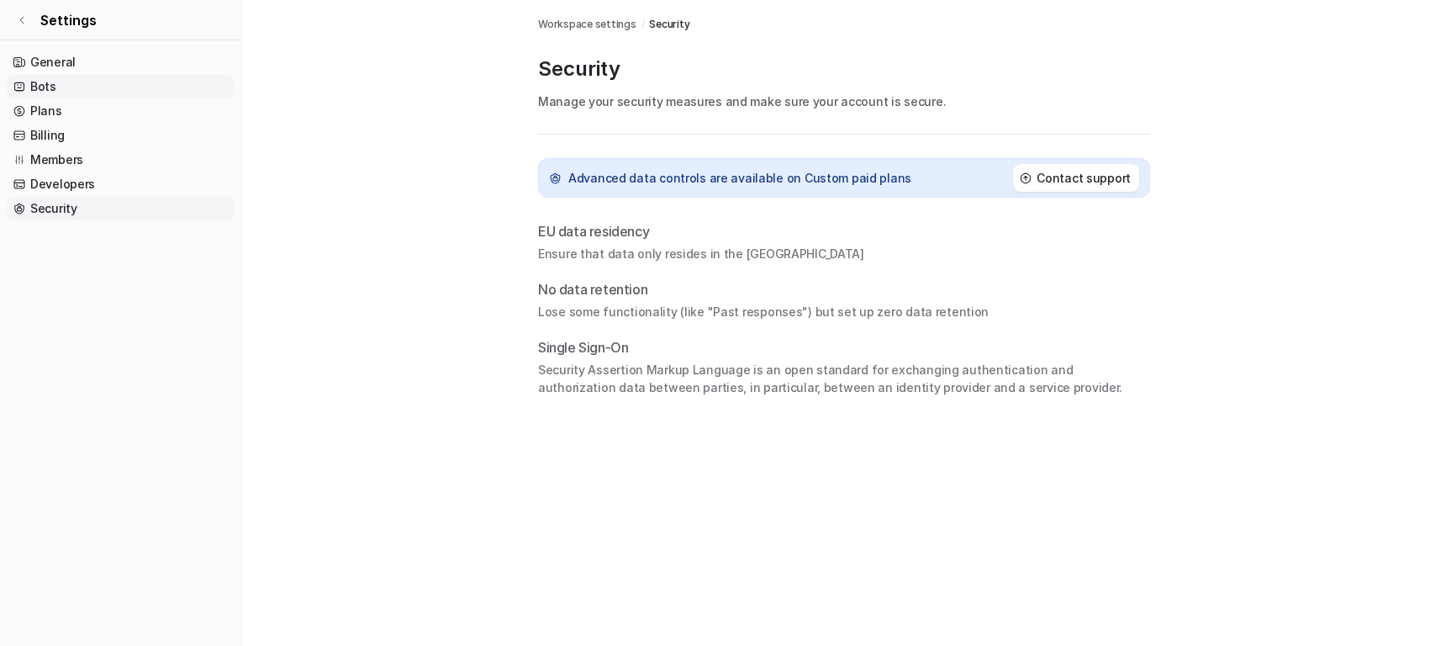
click at [94, 81] on link "Bots" at bounding box center [121, 87] width 228 height 24
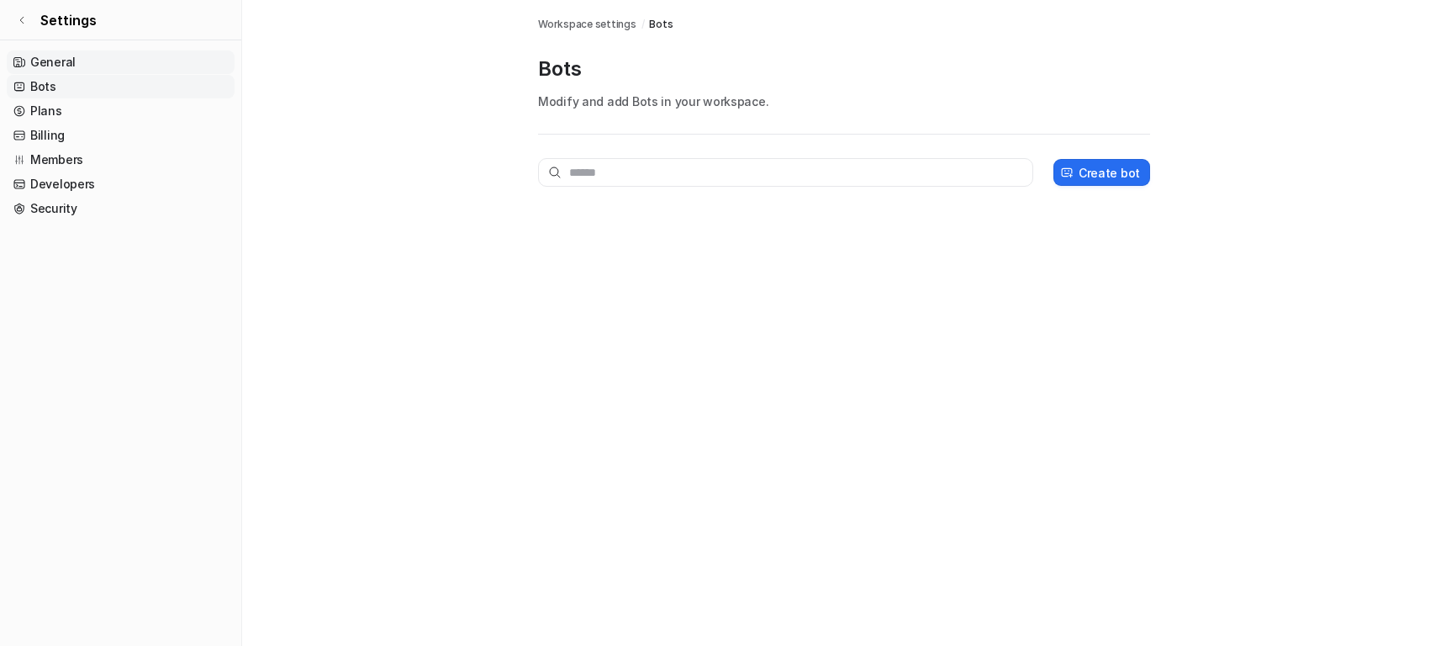
click at [77, 63] on link "General" at bounding box center [121, 62] width 228 height 24
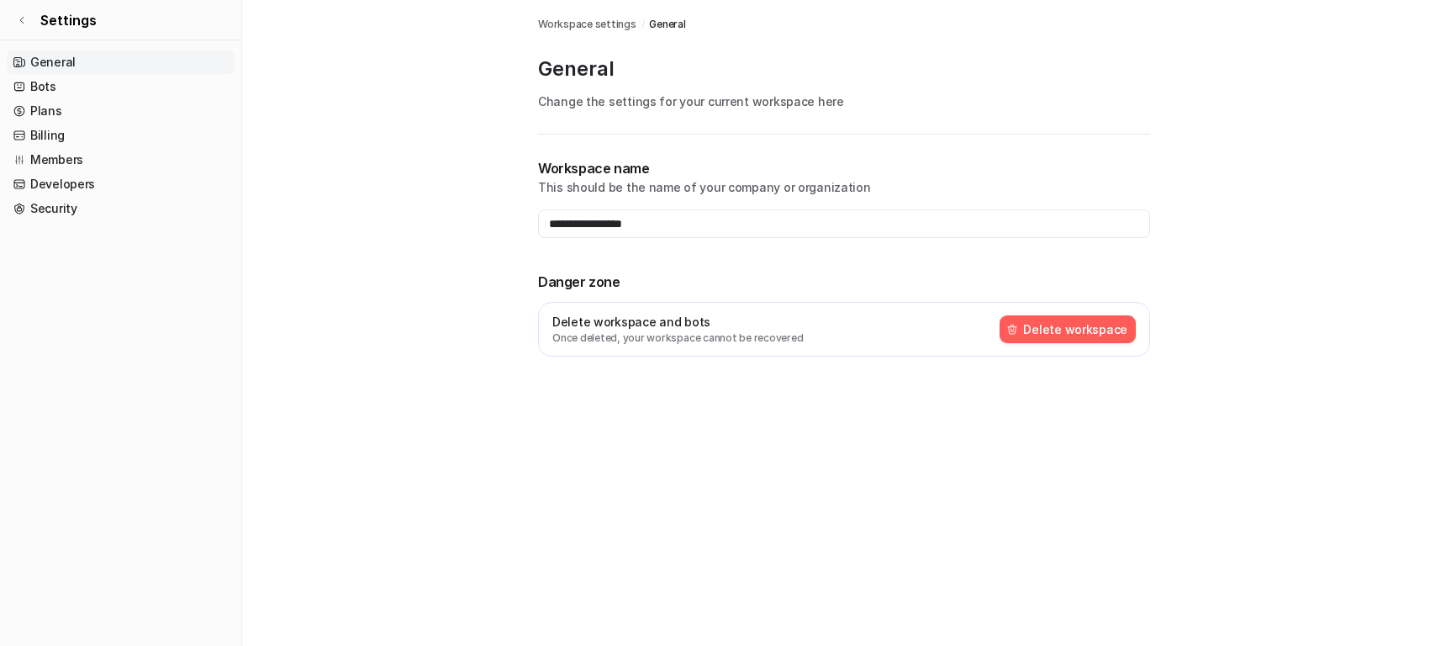
drag, startPoint x: 28, startPoint y: 14, endPoint x: 709, endPoint y: 98, distance: 686.1
click at [28, 15] on link "Settings" at bounding box center [120, 20] width 241 height 40
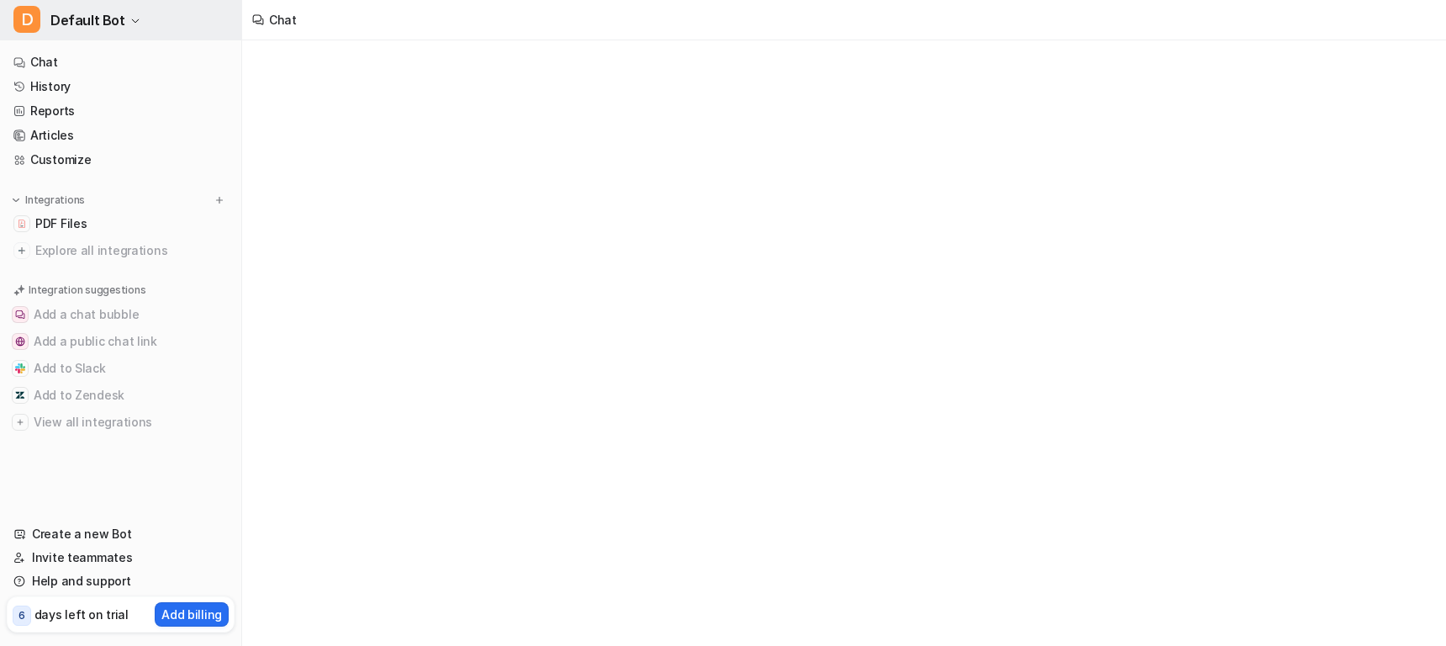
click at [21, 17] on span "D" at bounding box center [26, 19] width 27 height 27
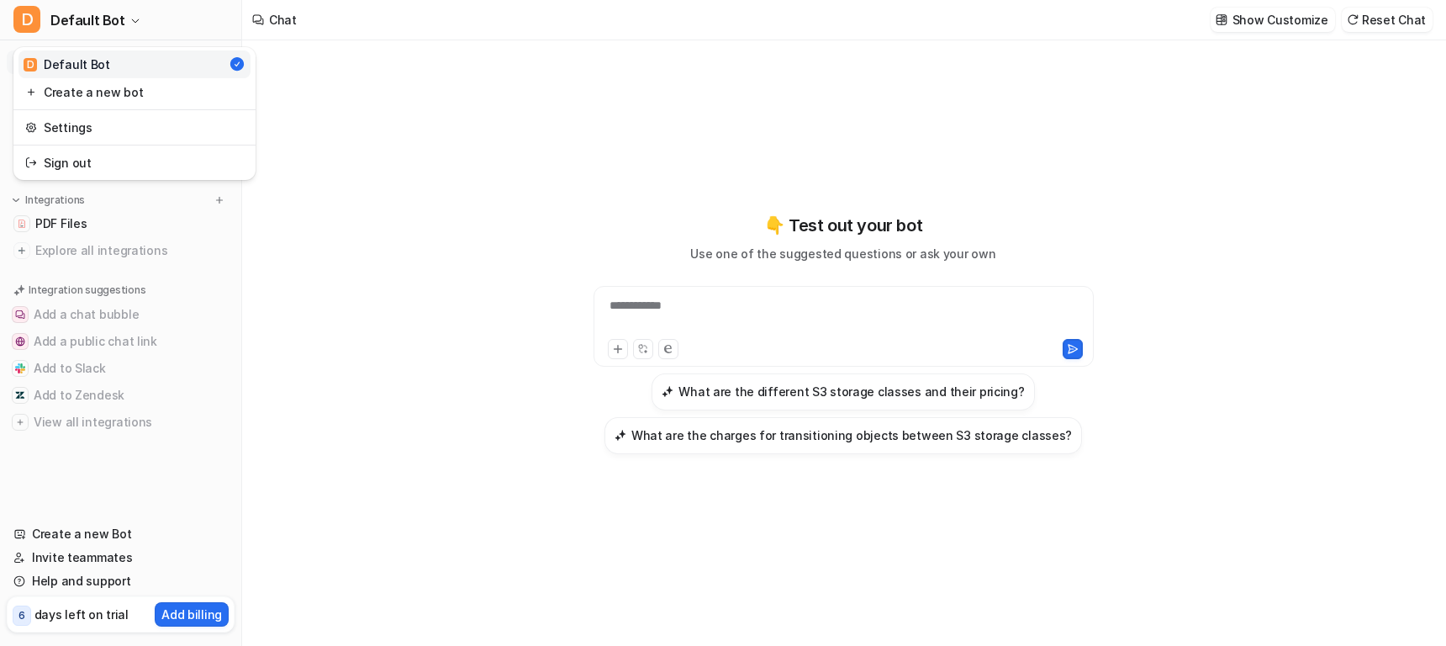
click at [524, 309] on div "**********" at bounding box center [723, 323] width 1446 height 646
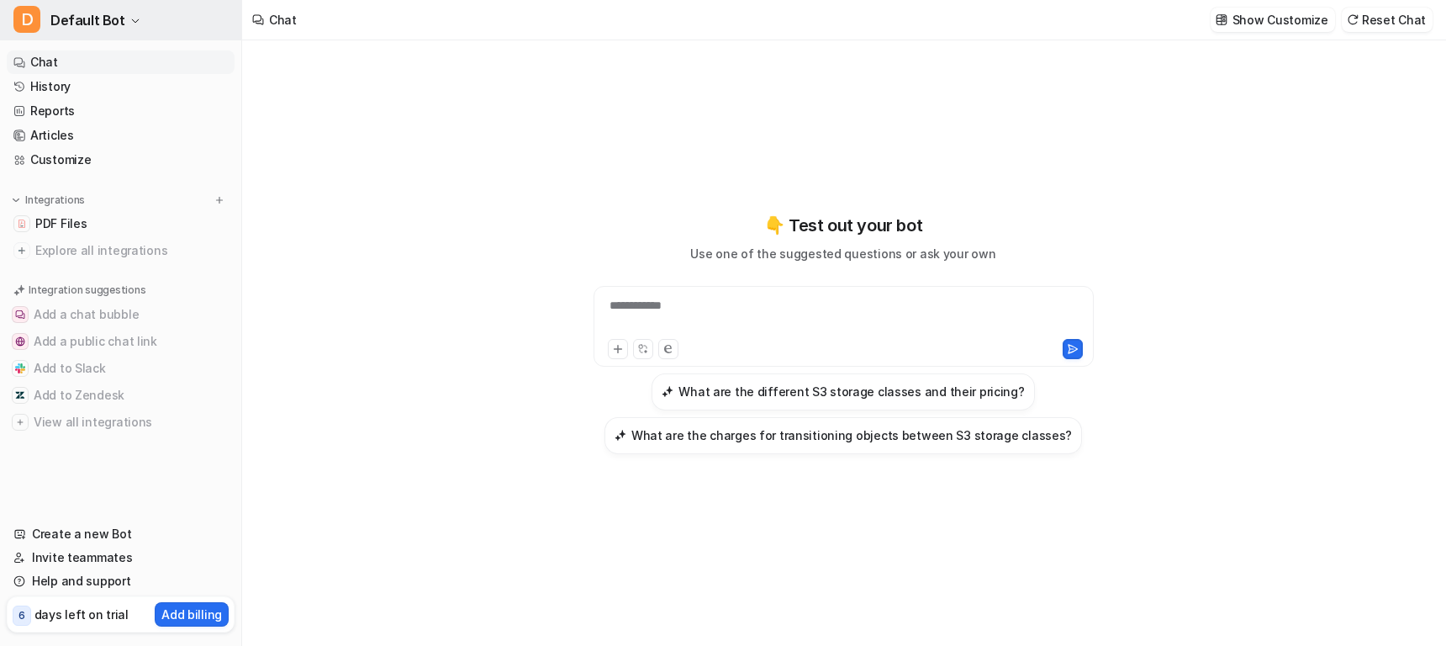
click at [119, 16] on button "D Default Bot" at bounding box center [120, 20] width 241 height 40
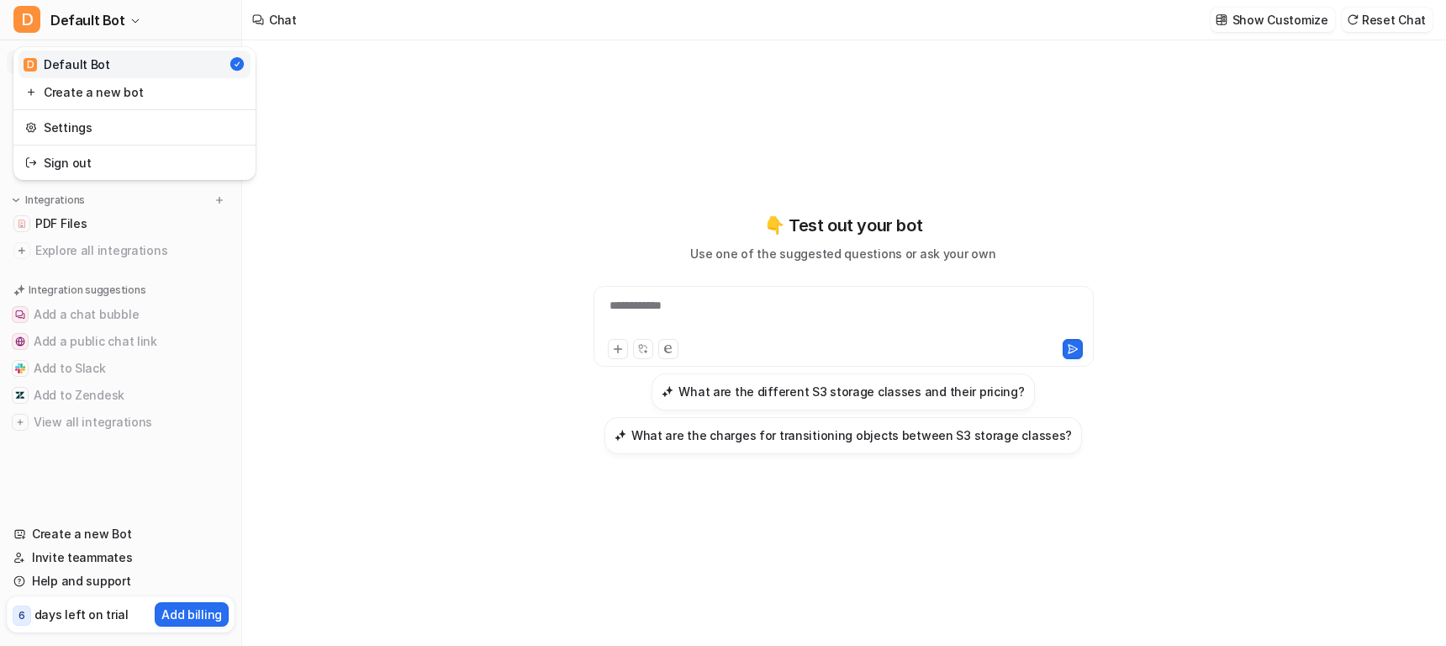
click at [367, 383] on div "**********" at bounding box center [723, 323] width 1446 height 646
click at [550, 113] on div "**********" at bounding box center [843, 333] width 619 height 452
click at [74, 134] on link "Articles" at bounding box center [121, 136] width 228 height 24
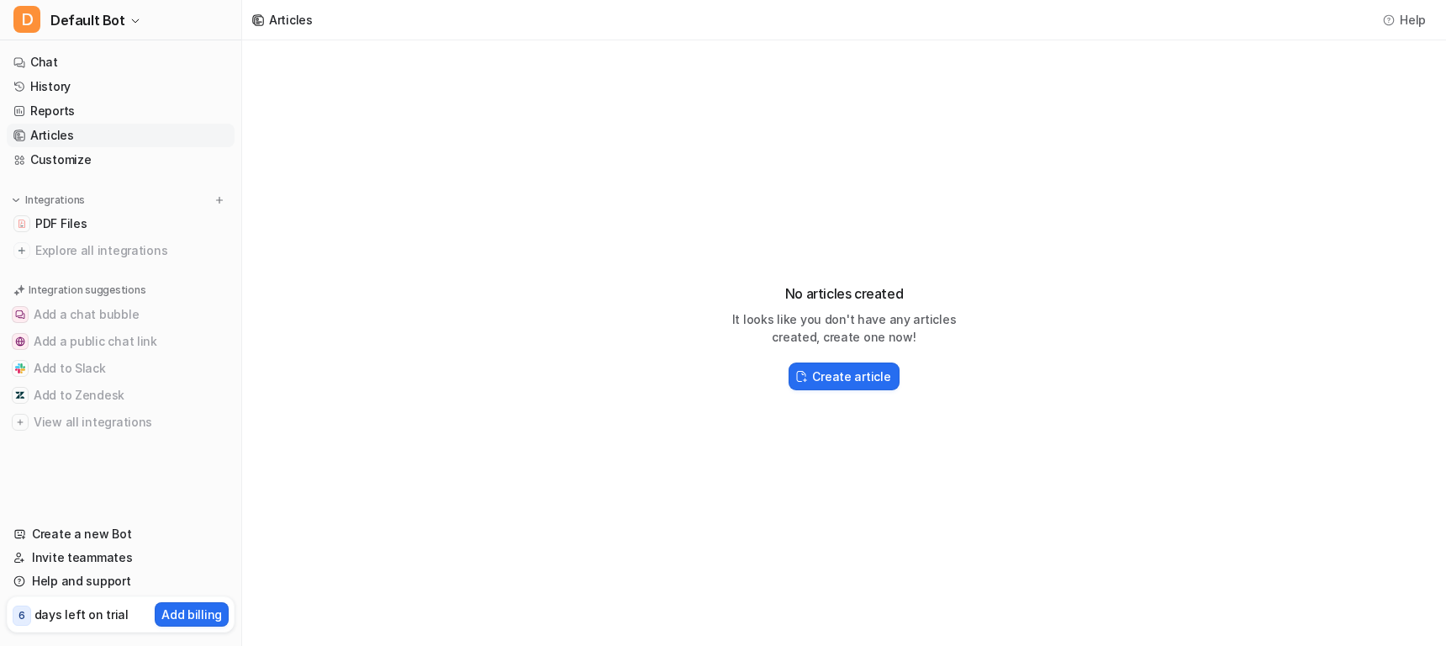
click at [74, 134] on link "Articles" at bounding box center [121, 136] width 228 height 24
click at [57, 106] on link "Reports" at bounding box center [121, 111] width 228 height 24
click at [54, 77] on link "History" at bounding box center [121, 87] width 228 height 24
click at [55, 57] on link "Chat" at bounding box center [121, 62] width 228 height 24
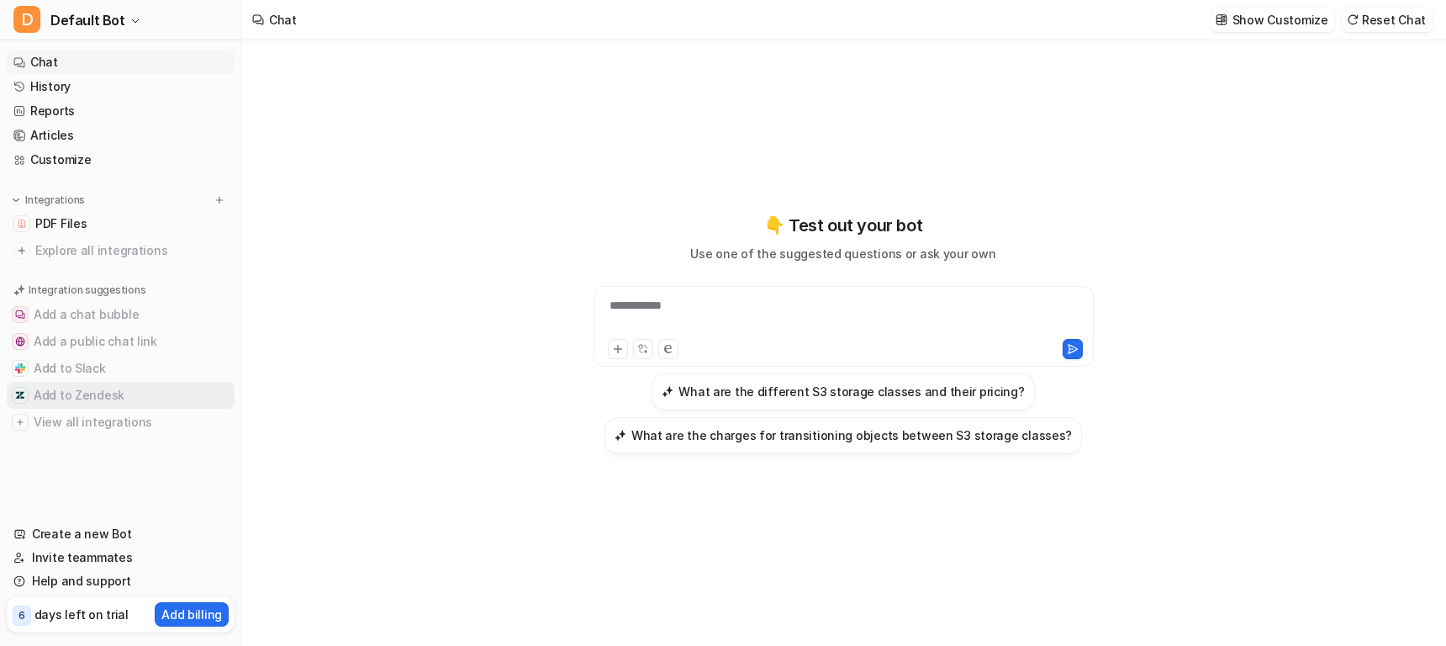
click at [102, 388] on button "Add to Zendesk" at bounding box center [121, 395] width 228 height 27
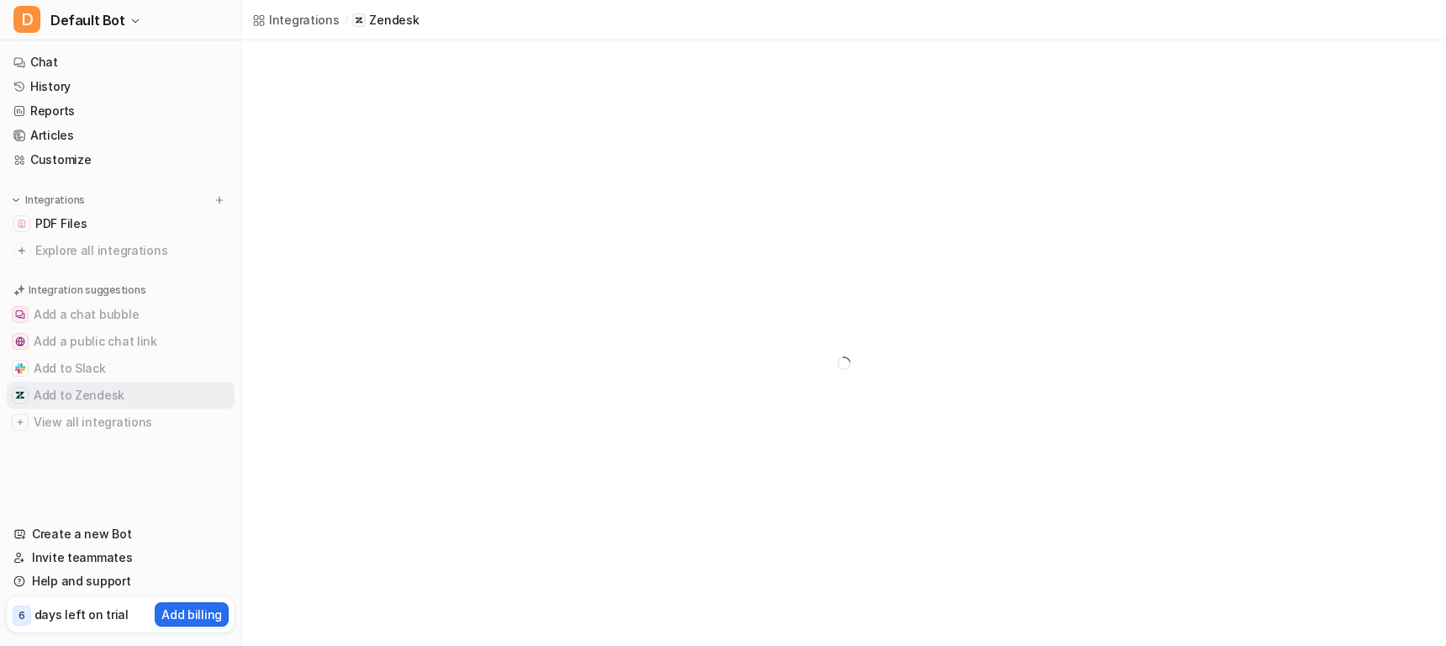
click at [113, 386] on button "Add to Zendesk" at bounding box center [121, 395] width 228 height 27
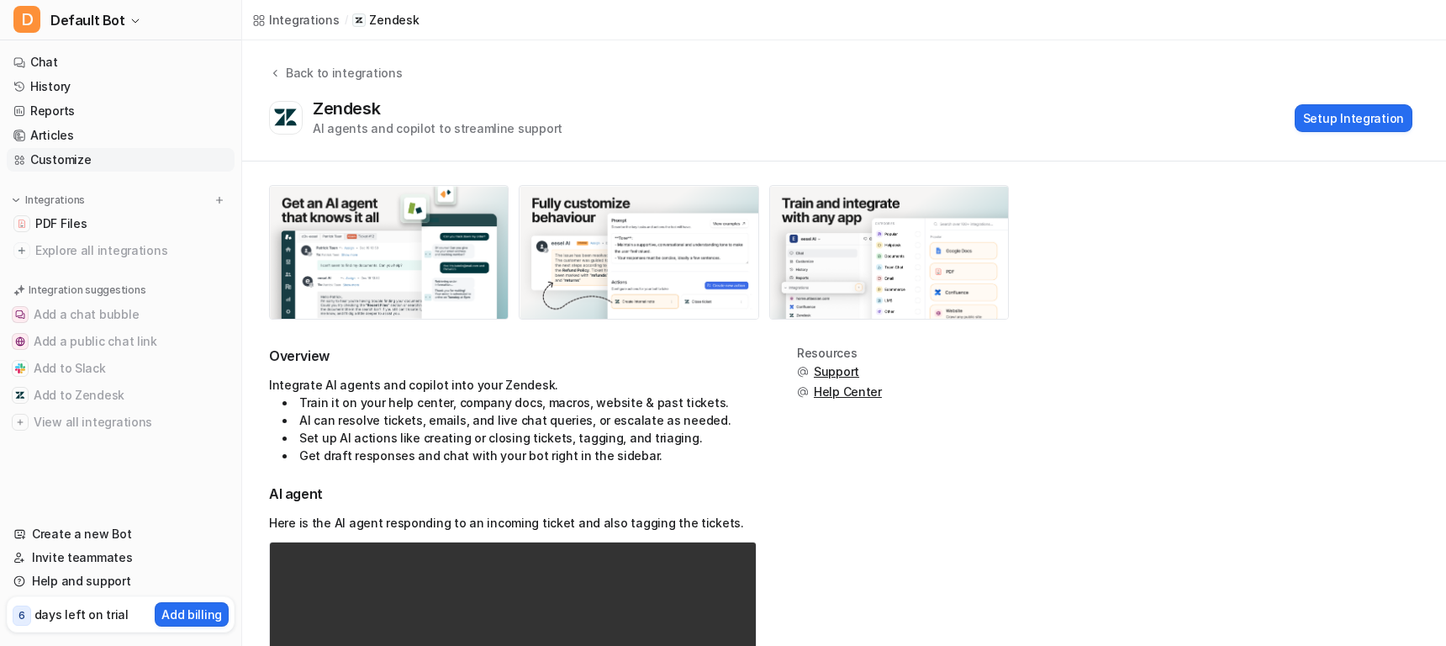
click at [79, 156] on link "Customize" at bounding box center [121, 160] width 228 height 24
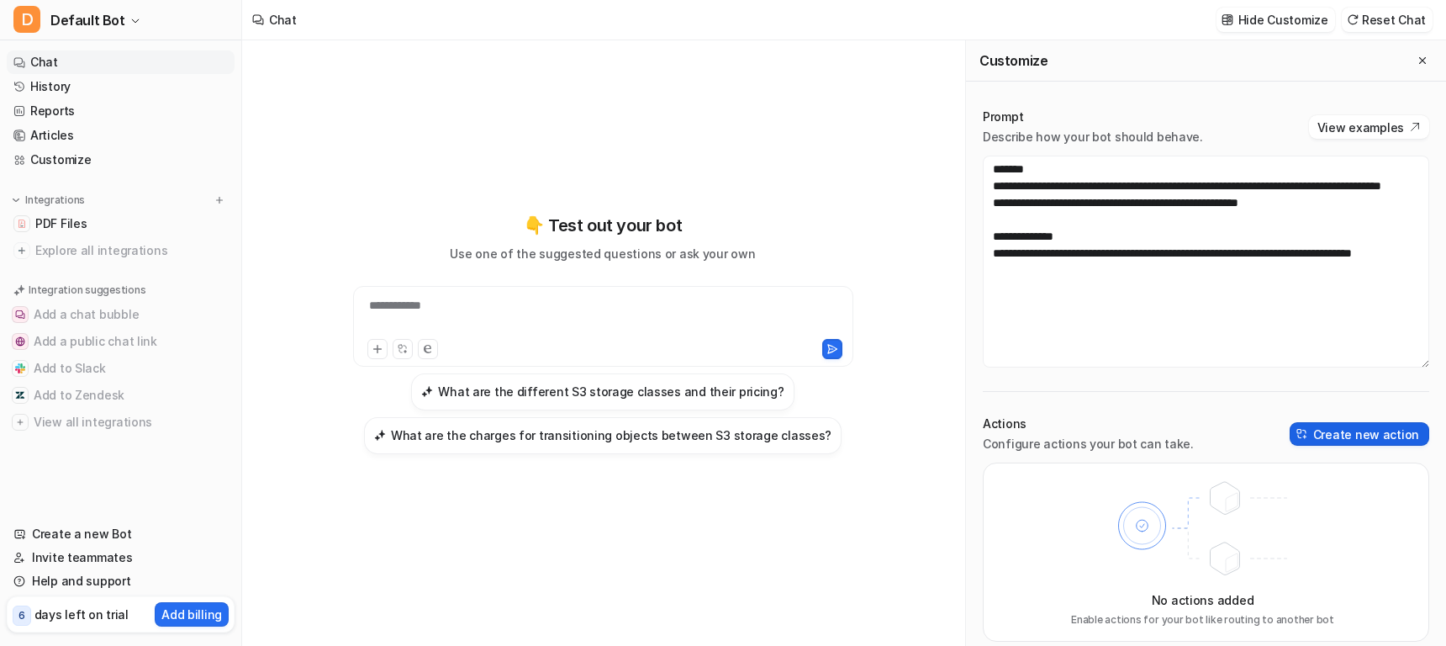
click at [1350, 427] on button "Create new action" at bounding box center [1360, 434] width 140 height 24
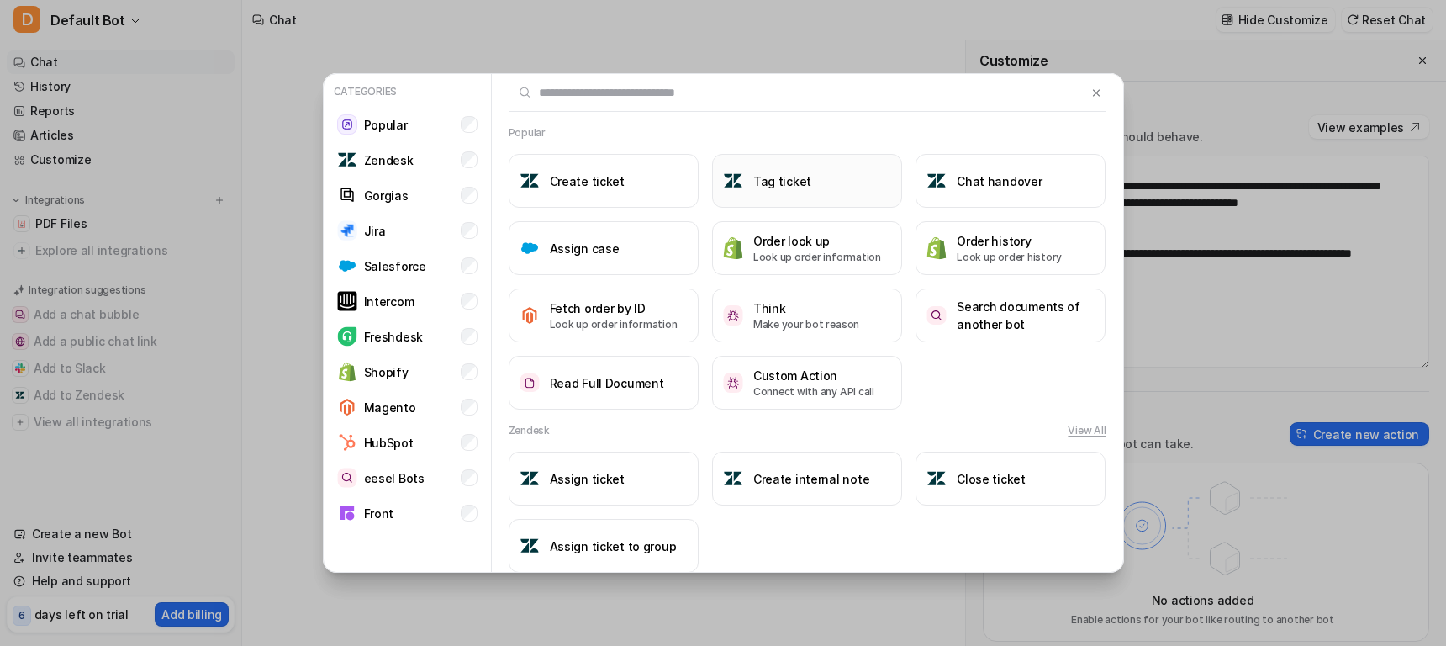
click at [792, 185] on h3 "Tag ticket" at bounding box center [782, 181] width 58 height 18
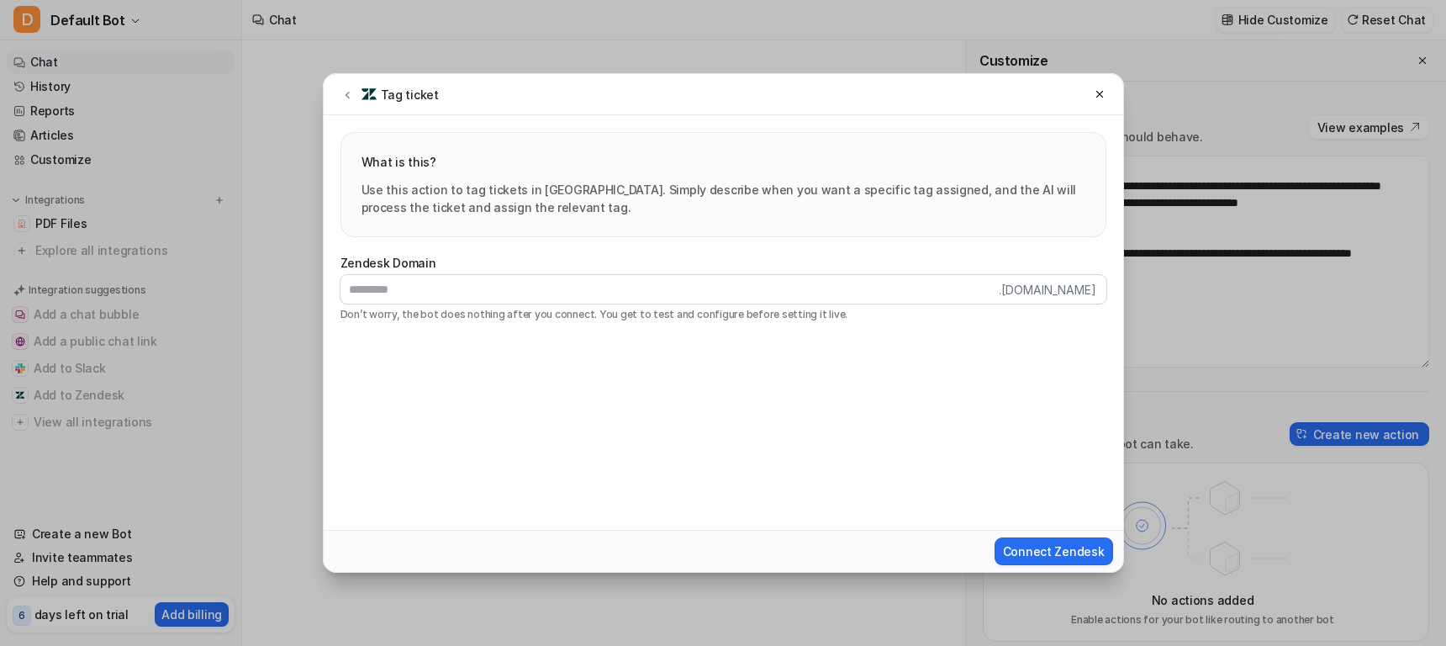
click at [1039, 290] on span ".zendesk.com" at bounding box center [1053, 289] width 108 height 29
drag, startPoint x: 661, startPoint y: 315, endPoint x: 611, endPoint y: 321, distance: 49.9
click at [659, 316] on p "Don’t worry, the bot does nothing after you connect. You get to test and config…" at bounding box center [723, 314] width 766 height 15
drag, startPoint x: 494, startPoint y: 319, endPoint x: 394, endPoint y: 324, distance: 100.2
click at [493, 319] on p "Don’t worry, the bot does nothing after you connect. You get to test and config…" at bounding box center [723, 314] width 766 height 15
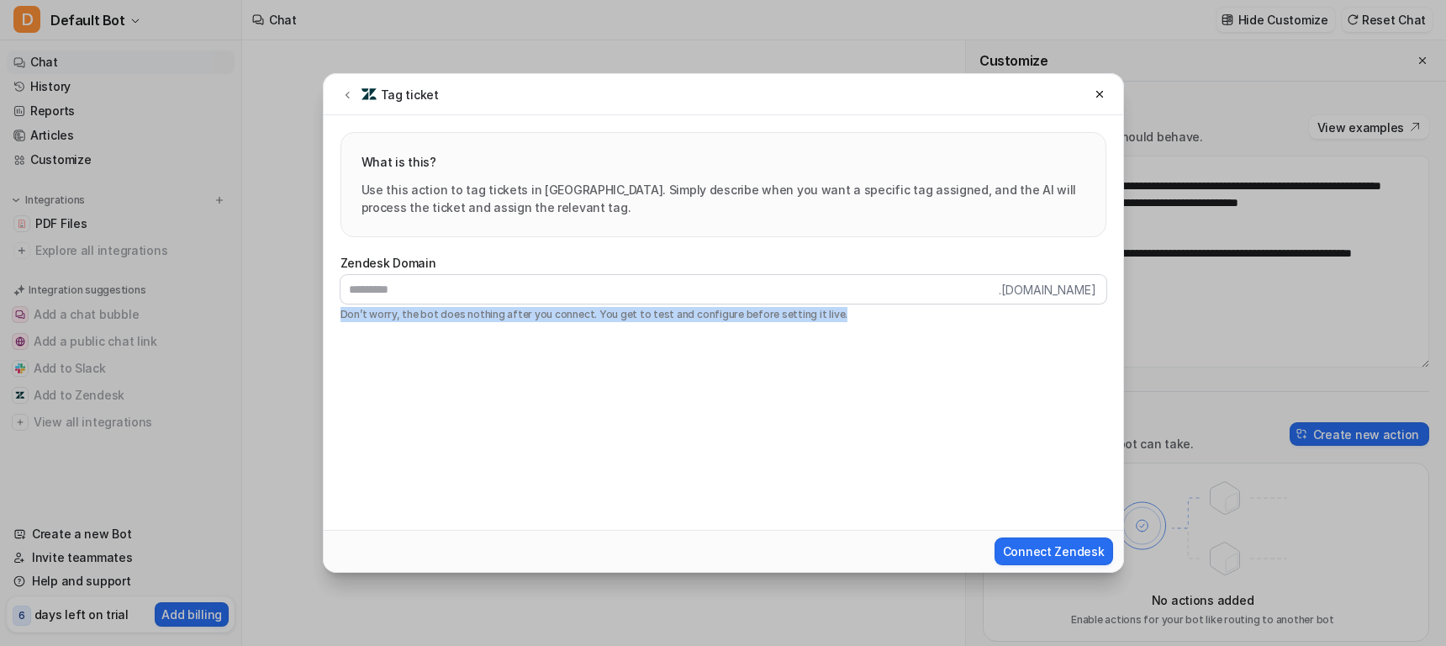
drag, startPoint x: 332, startPoint y: 315, endPoint x: 870, endPoint y: 321, distance: 538.0
click at [870, 321] on div "Zendesk Domain .zendesk.com Don’t worry, the bot does nothing after you connect…" at bounding box center [723, 288] width 799 height 102
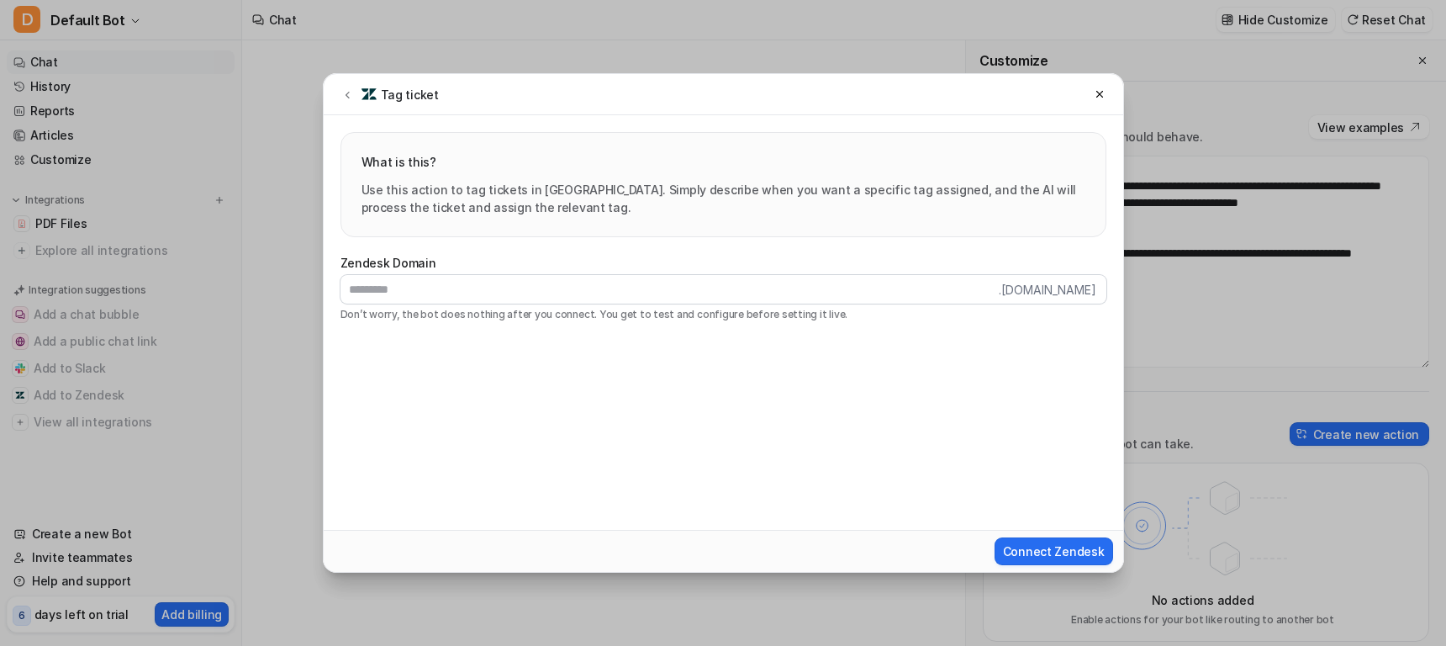
click at [822, 451] on form "Zendesk Domain .zendesk.com Don’t worry, the bot does nothing after you connect…" at bounding box center [723, 404] width 799 height 335
drag, startPoint x: 397, startPoint y: 189, endPoint x: 637, endPoint y: 21, distance: 293.4
click at [397, 189] on p "Use this action to tag tickets in Zendesk. Simply describe when you want a spec…" at bounding box center [723, 198] width 724 height 35
click at [1094, 92] on icon at bounding box center [1100, 94] width 12 height 12
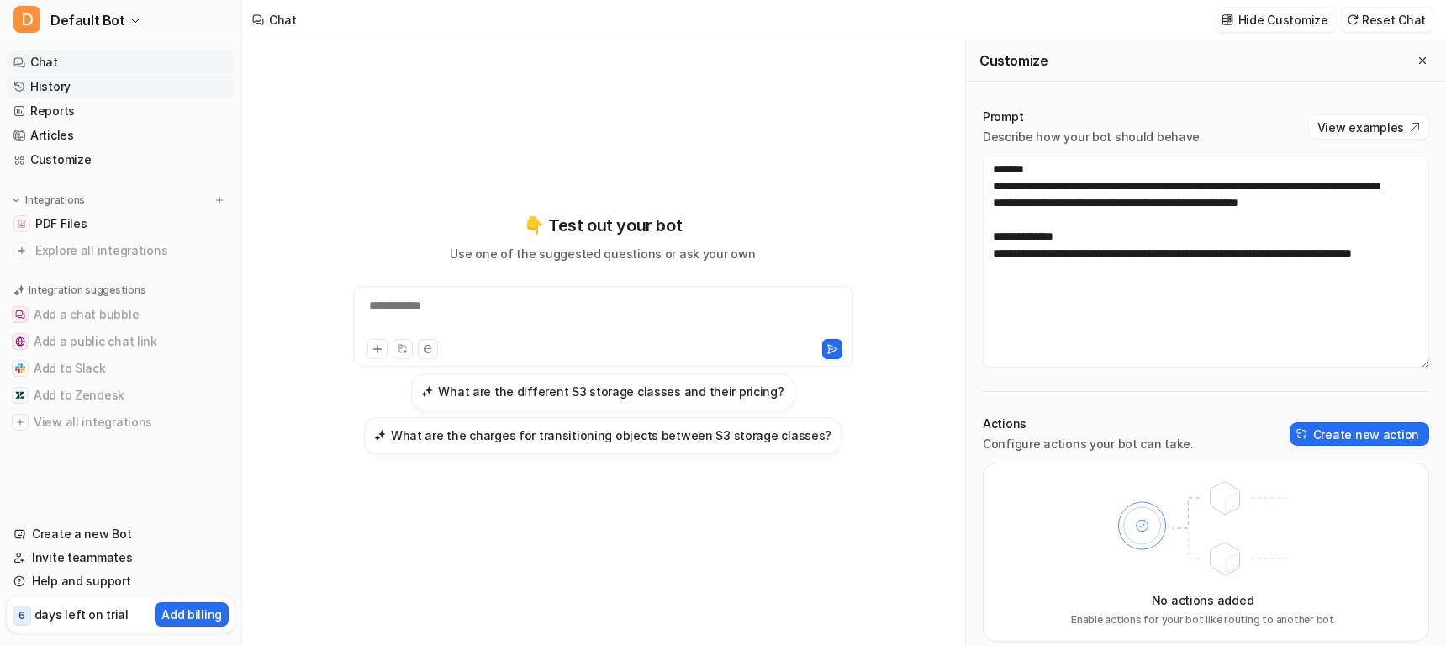
click at [67, 82] on link "History" at bounding box center [121, 87] width 228 height 24
click at [73, 82] on link "History" at bounding box center [121, 87] width 228 height 24
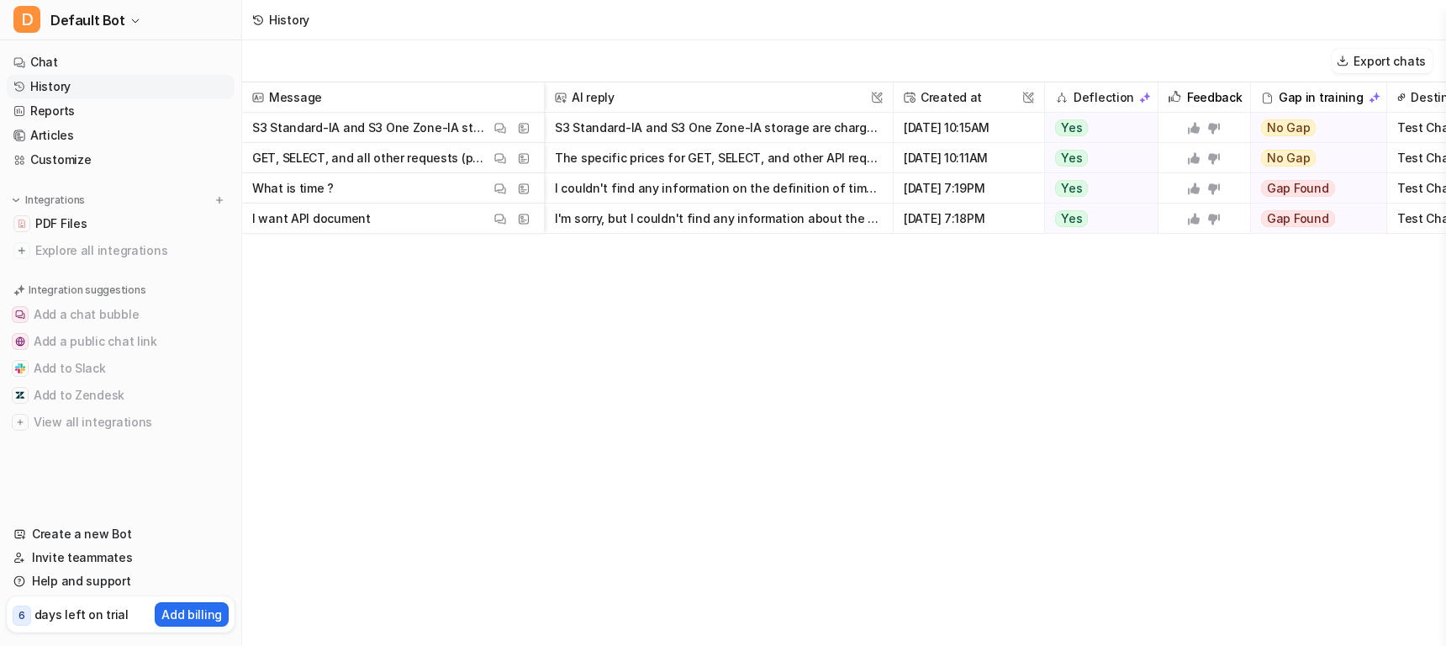
click at [695, 123] on button "S3 Standard-IA and S3 One Zone-IA storage are charged for a minimum storage dur…" at bounding box center [719, 128] width 328 height 30
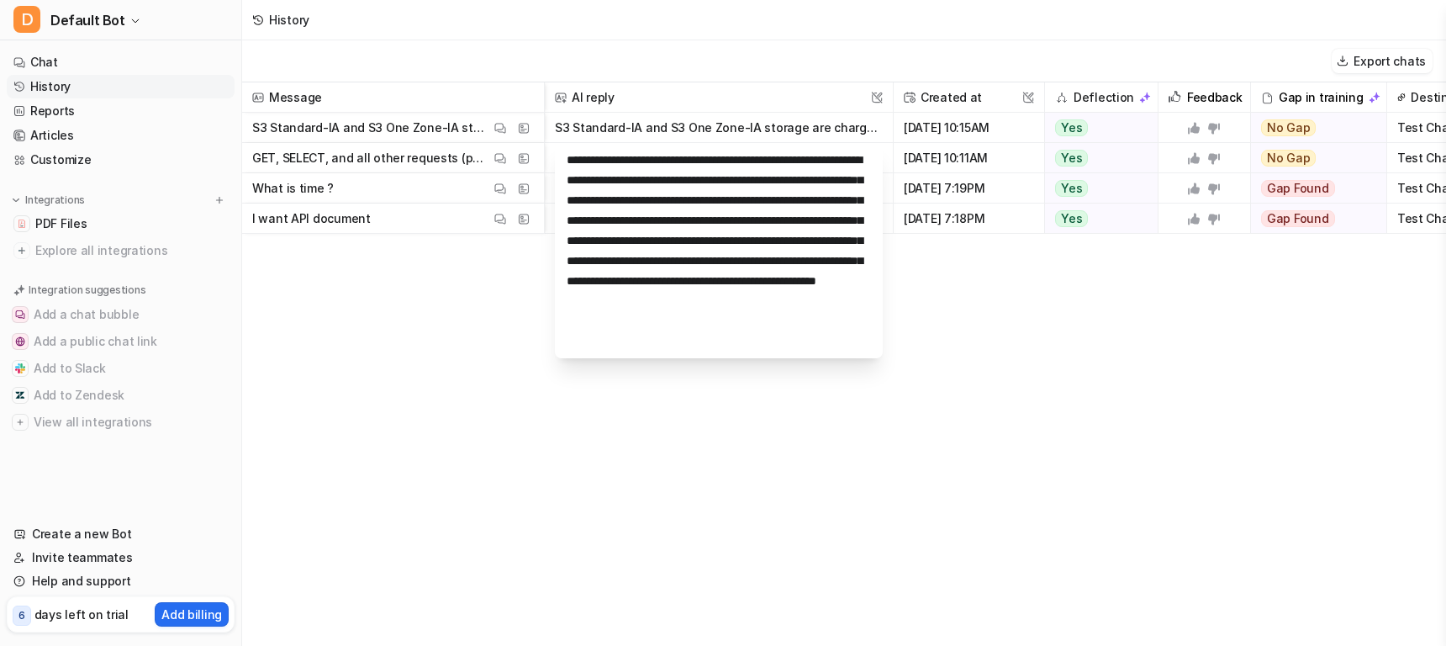
click at [1312, 355] on div "**********" at bounding box center [844, 363] width 1204 height 562
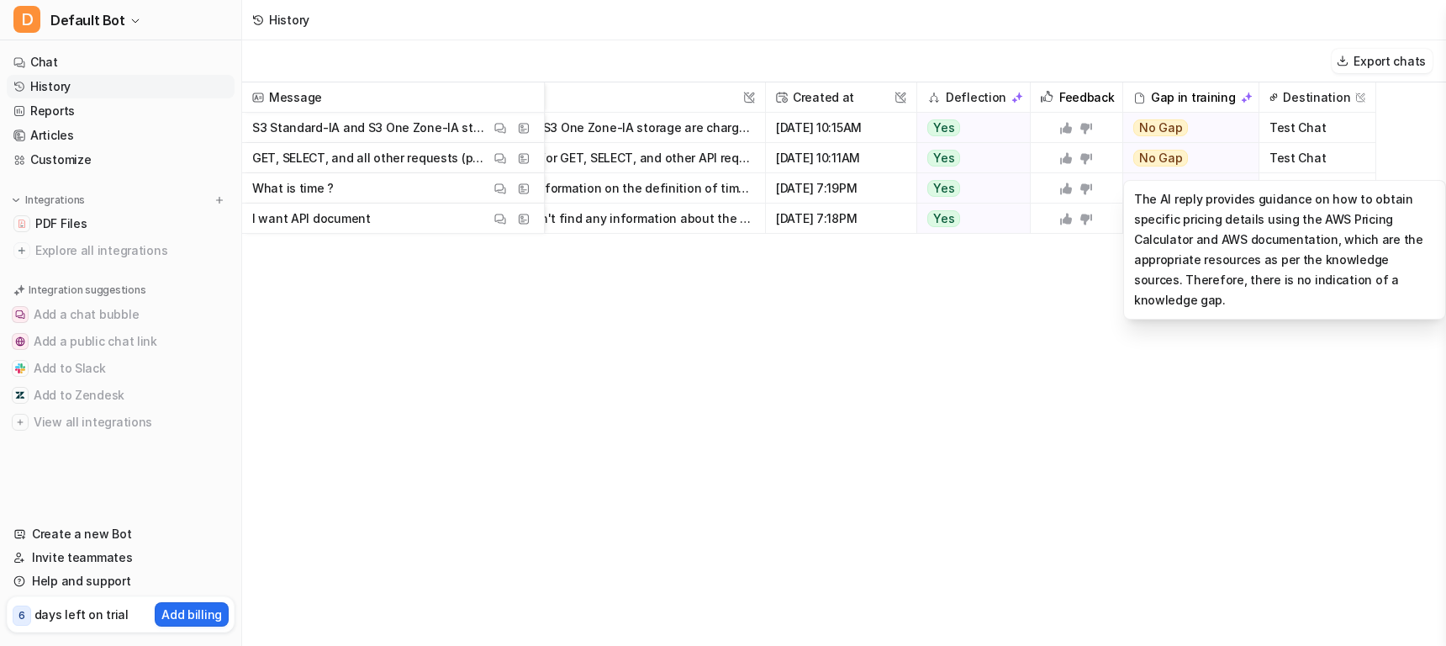
scroll to position [0, 58]
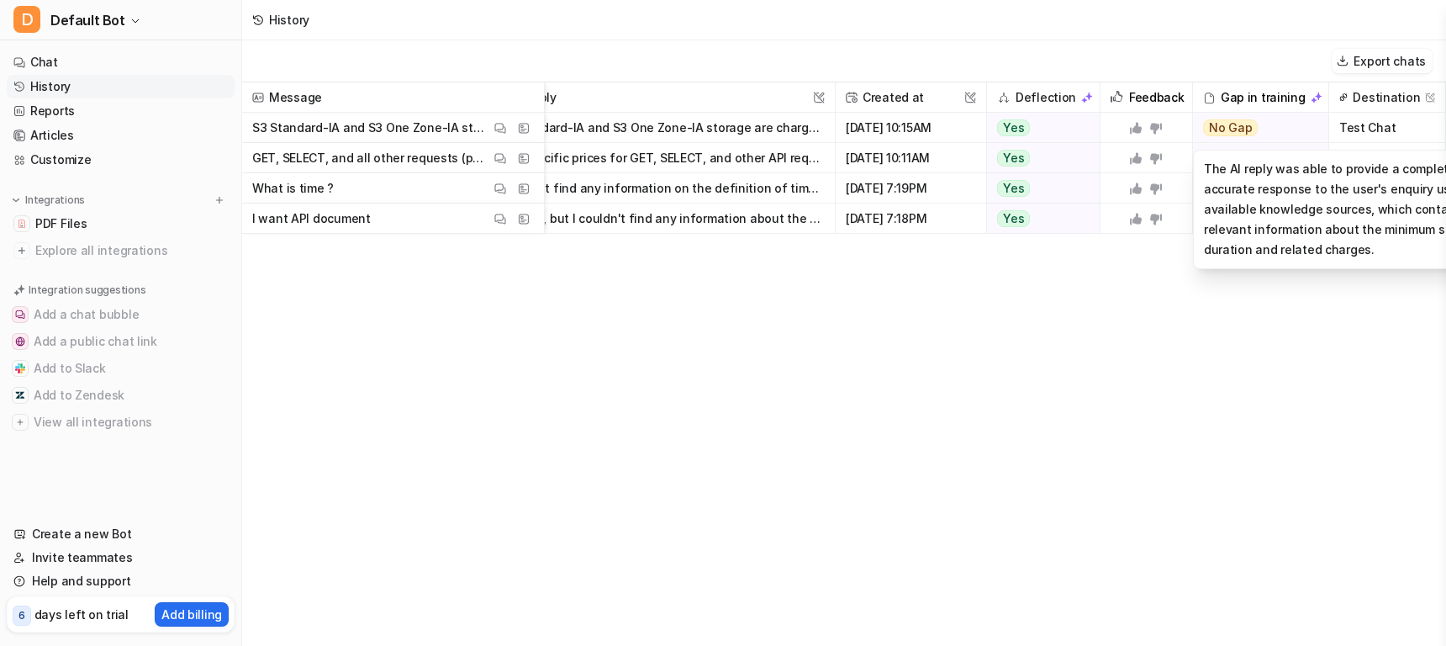
click at [1281, 115] on div "No Gap" at bounding box center [1255, 128] width 124 height 30
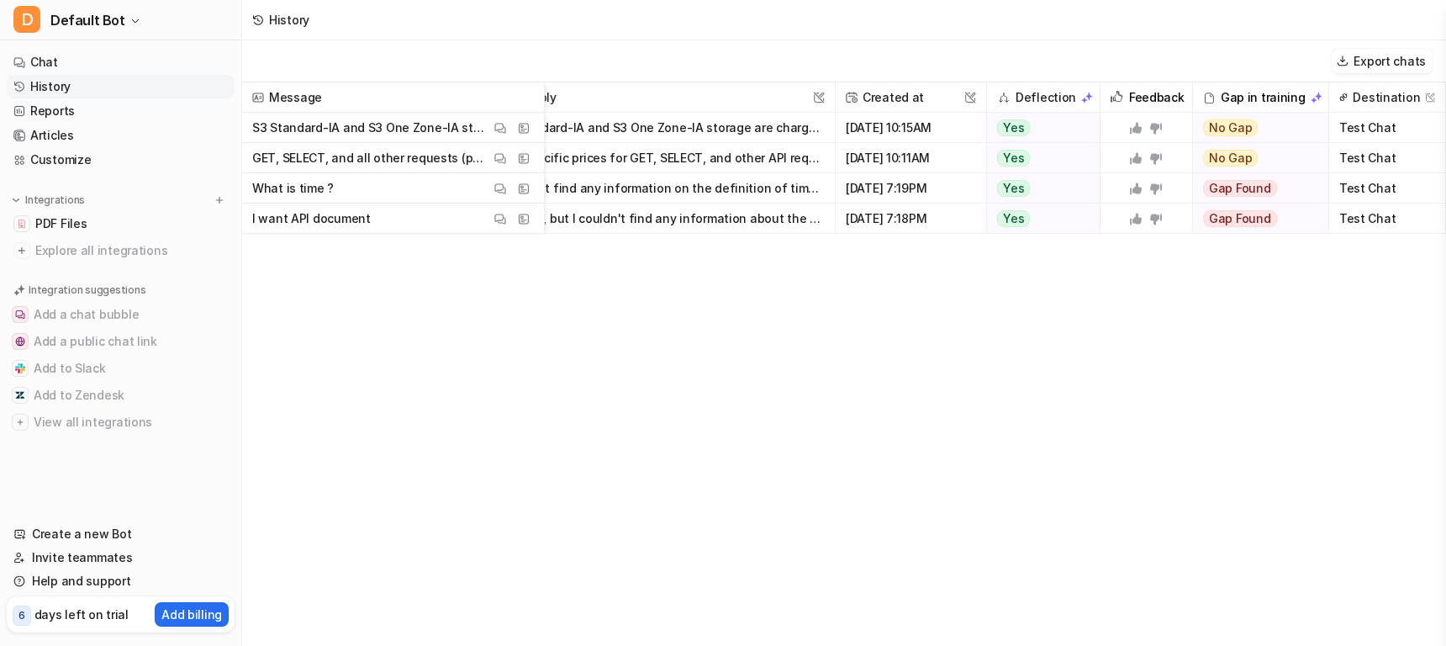
click at [908, 110] on span "Created at This field cannot be modified" at bounding box center [910, 97] width 137 height 30
click at [966, 97] on img at bounding box center [970, 98] width 12 height 12
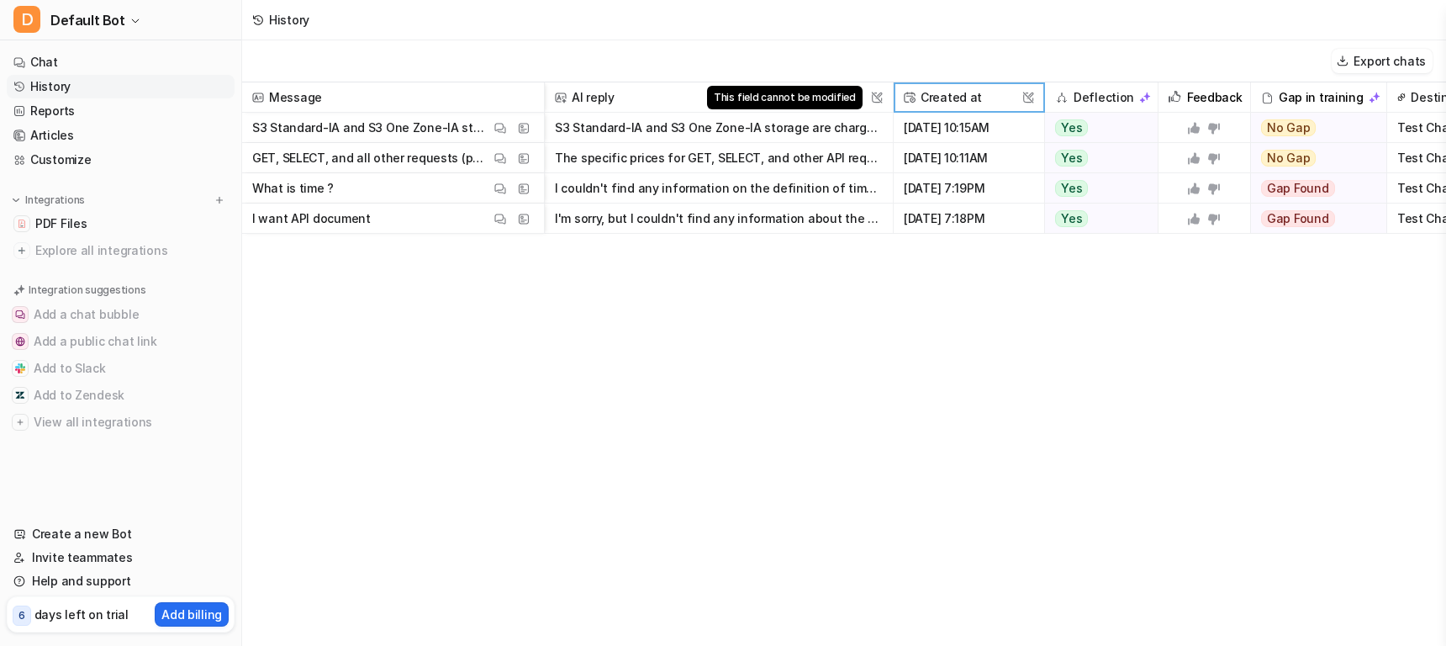
click at [875, 94] on img at bounding box center [877, 98] width 12 height 12
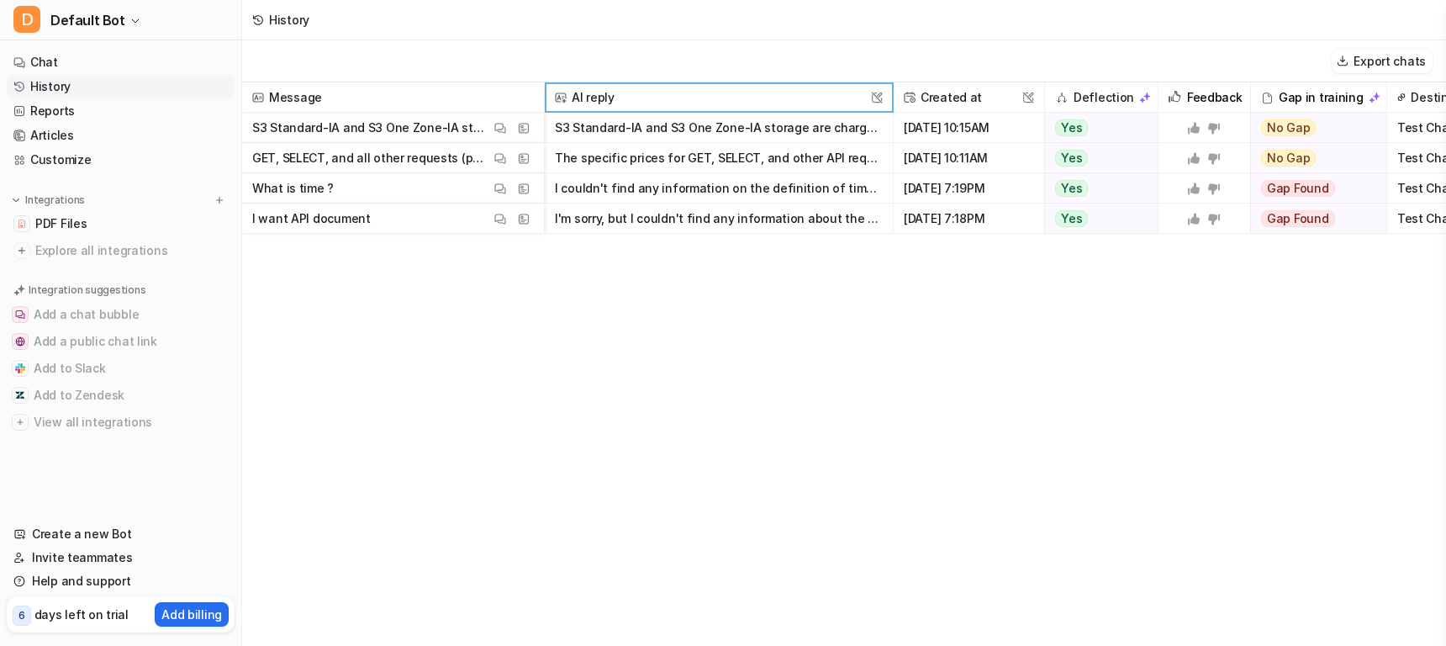
click at [846, 125] on button "S3 Standard-IA and S3 One Zone-IA storage are charged for a minimum storage dur…" at bounding box center [719, 128] width 328 height 30
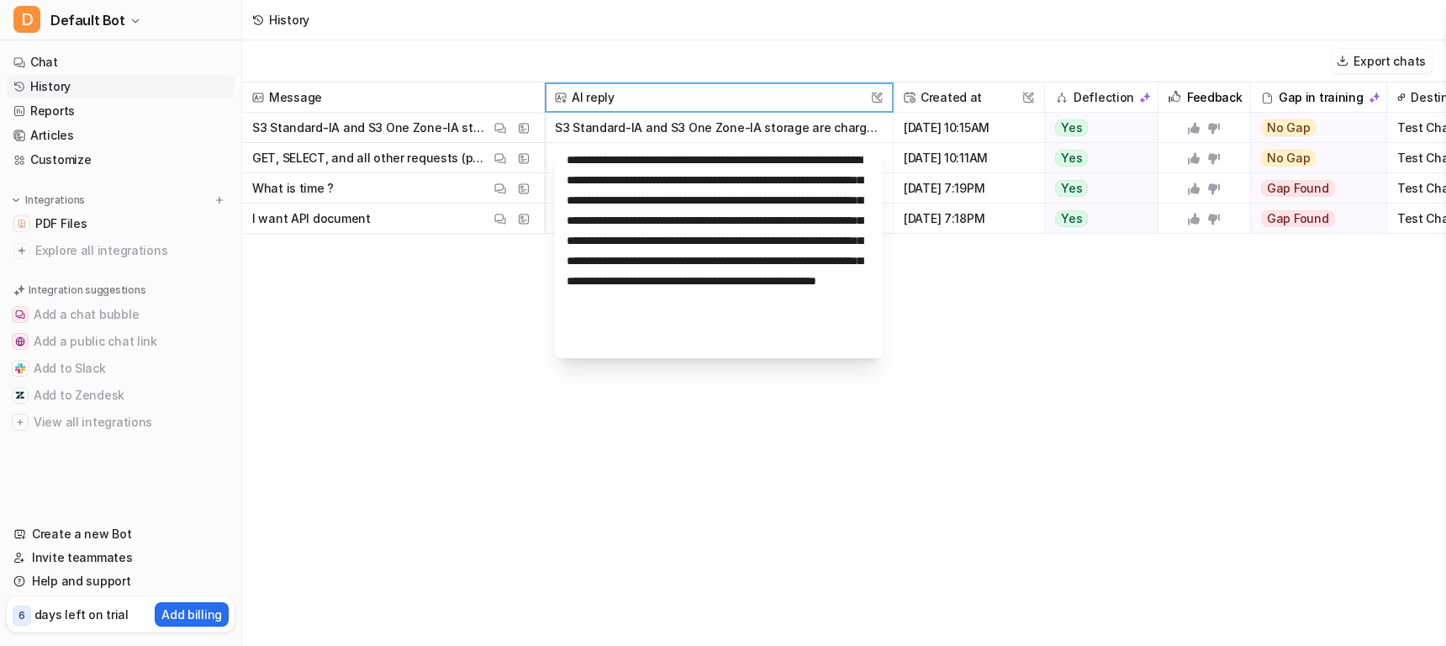
click at [846, 125] on button "S3 Standard-IA and S3 One Zone-IA storage are charged for a minimum storage dur…" at bounding box center [719, 128] width 328 height 30
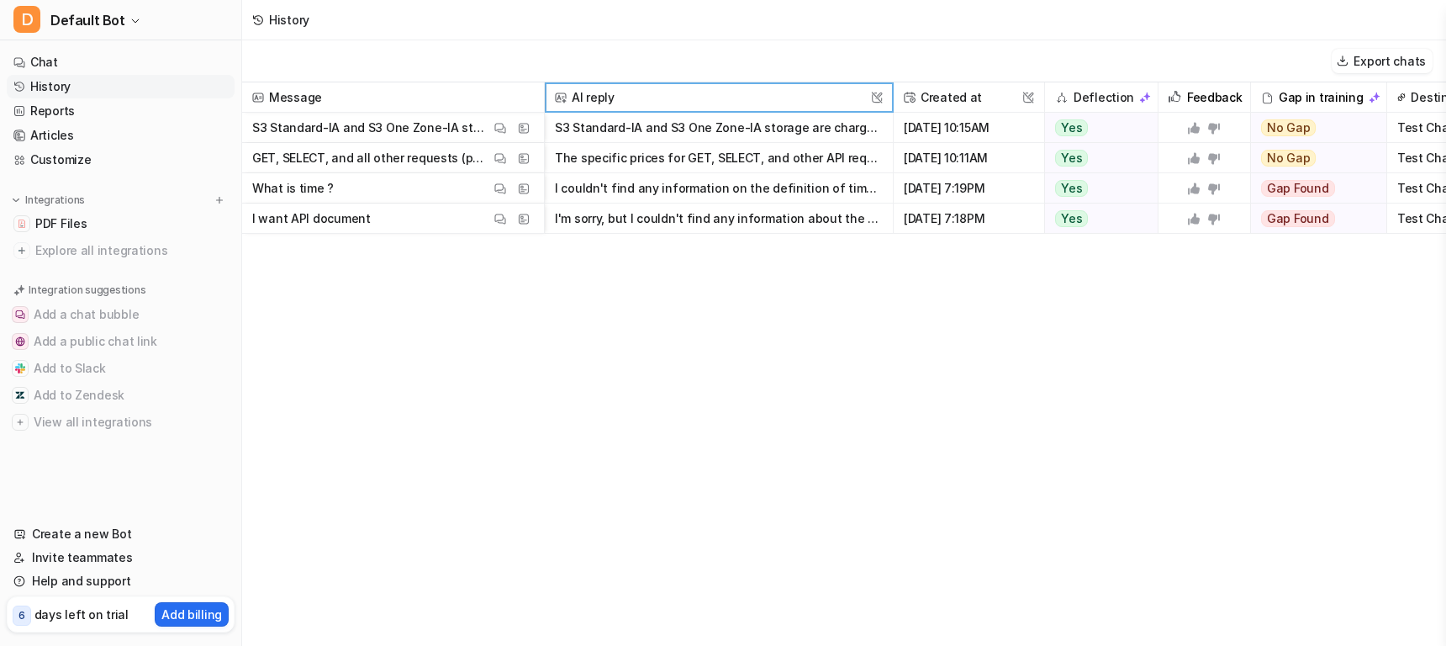
click at [845, 125] on button "S3 Standard-IA and S3 One Zone-IA storage are charged for a minimum storage dur…" at bounding box center [719, 128] width 328 height 30
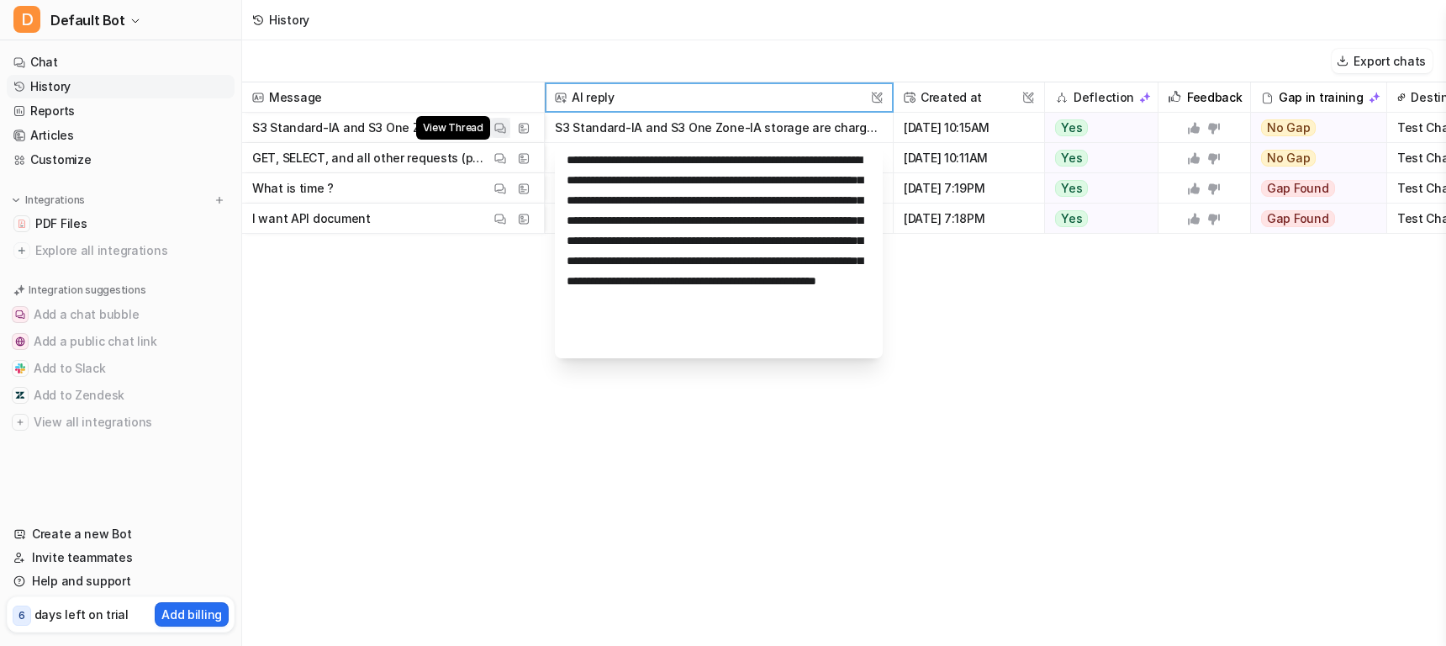
click at [498, 131] on img at bounding box center [500, 128] width 12 height 13
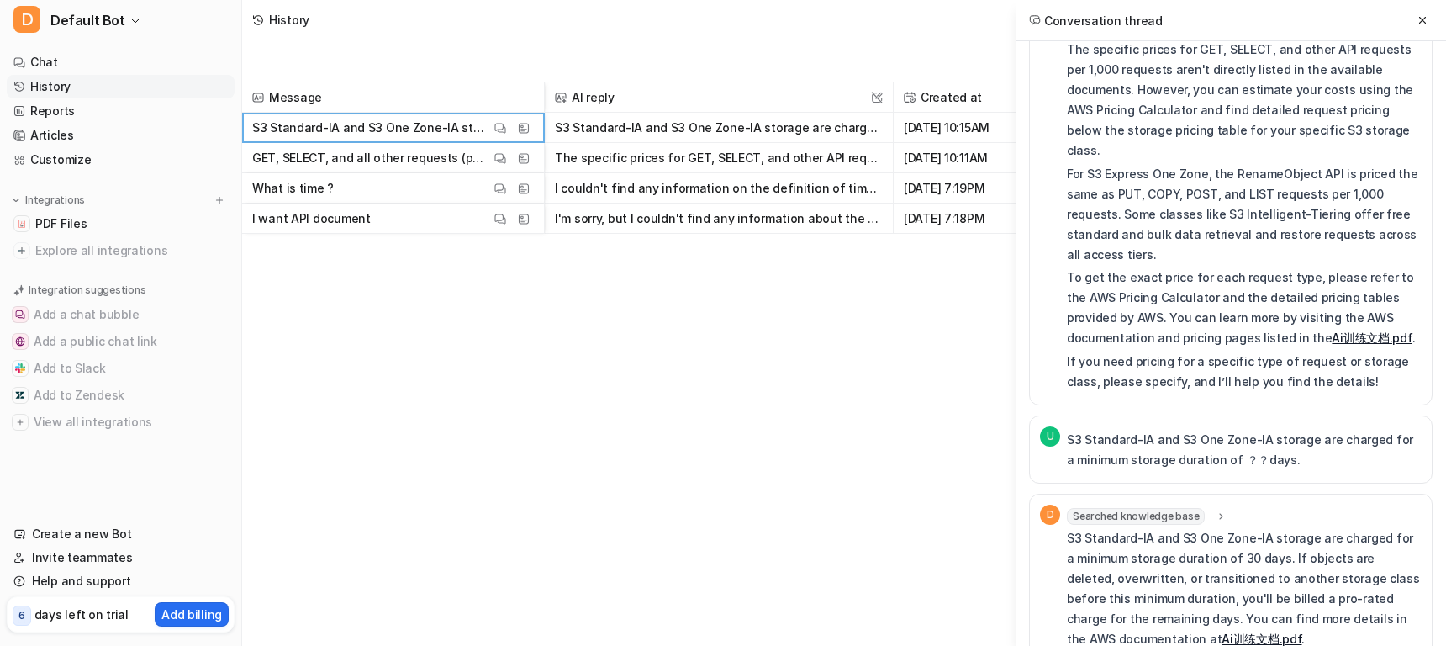
scroll to position [145, 0]
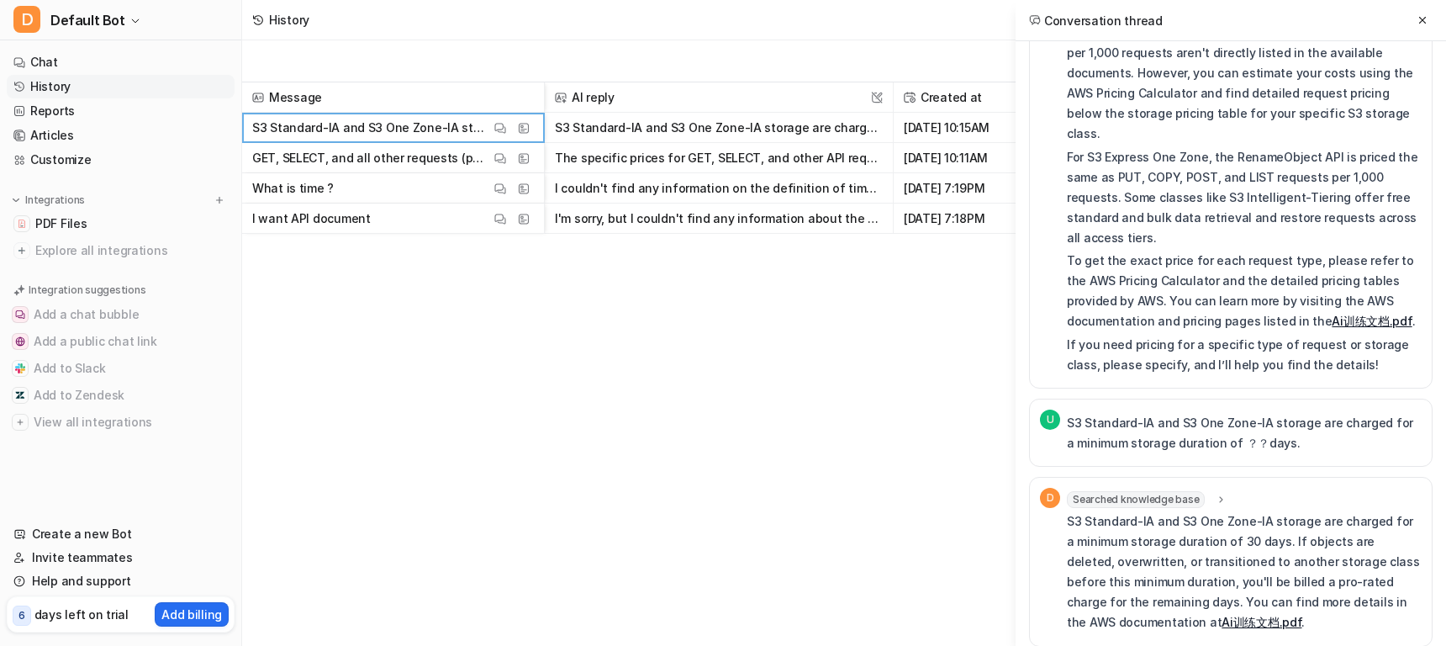
click at [710, 415] on div "Message AI reply This field cannot be modified Created at This field cannot be …" at bounding box center [844, 363] width 1204 height 562
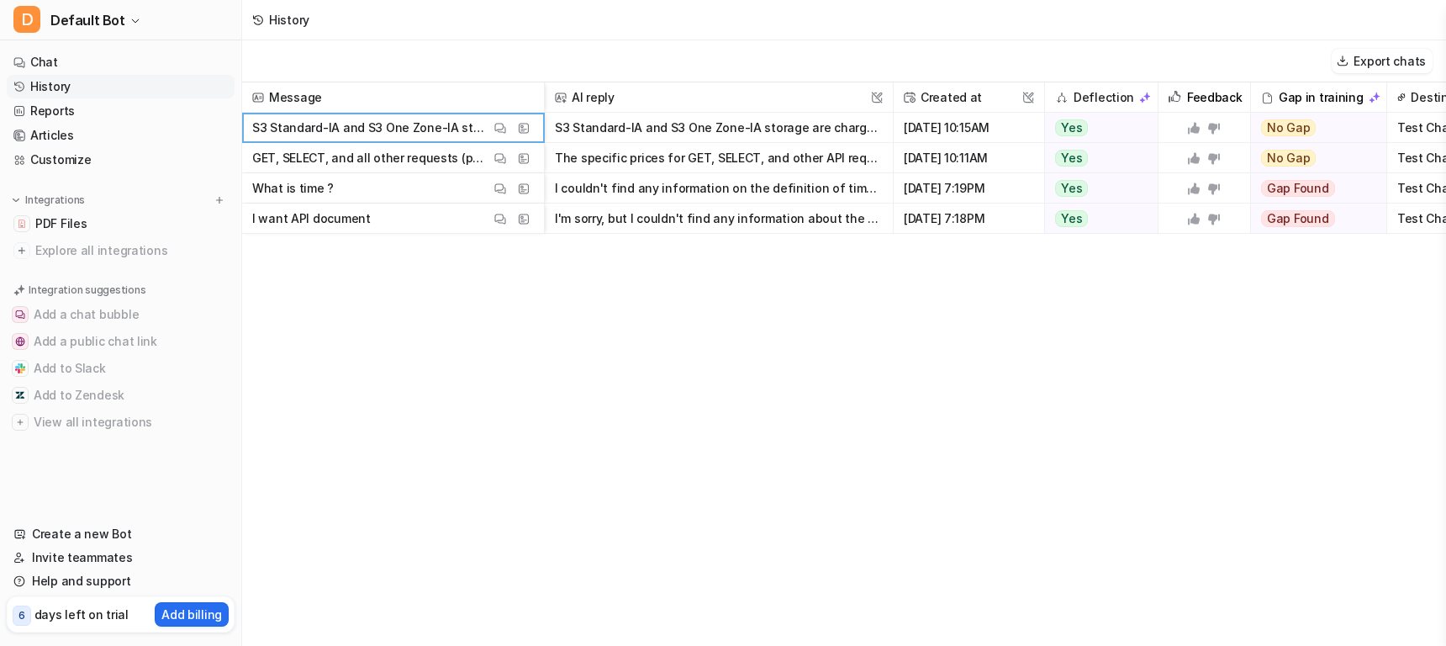
click at [710, 415] on div "Message AI reply This field cannot be modified Created at This field cannot be …" at bounding box center [844, 363] width 1204 height 562
click at [653, 137] on button "S3 Standard-IA and S3 One Zone-IA storage are charged for a minimum storage dur…" at bounding box center [719, 128] width 328 height 30
click at [525, 155] on img at bounding box center [524, 158] width 12 height 13
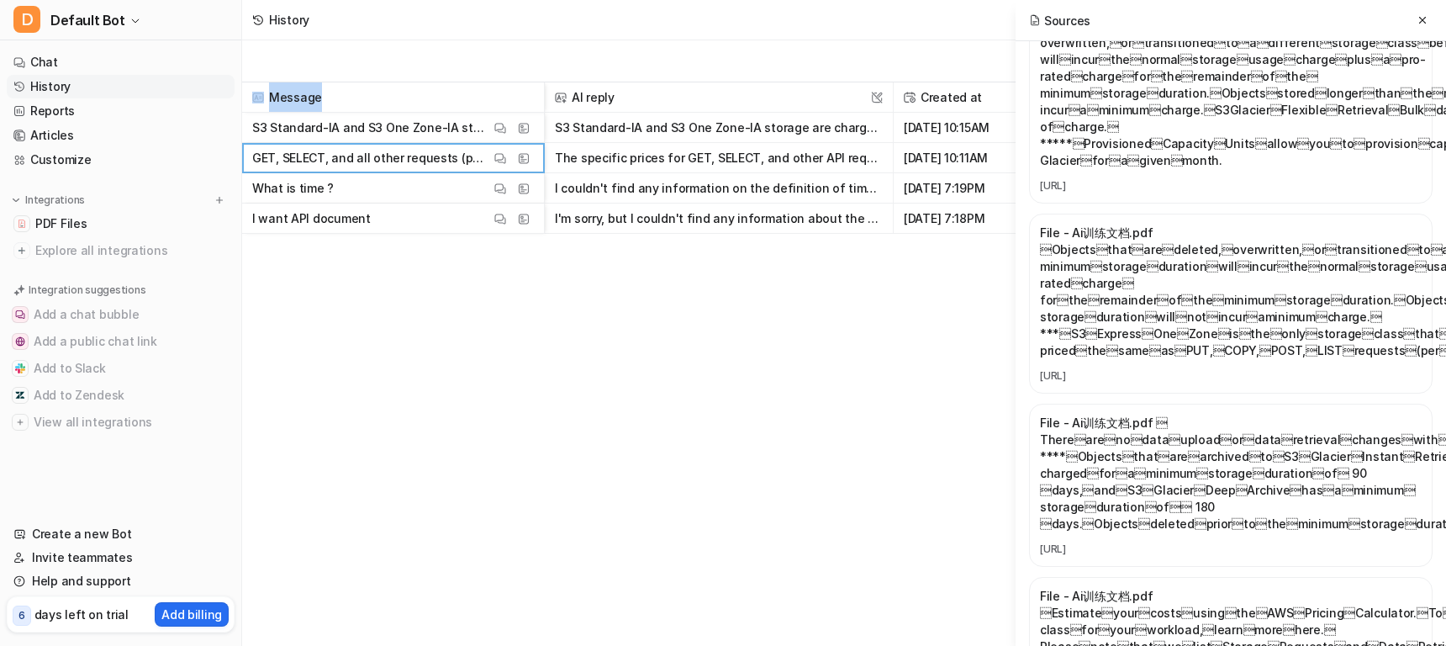
scroll to position [1245, 0]
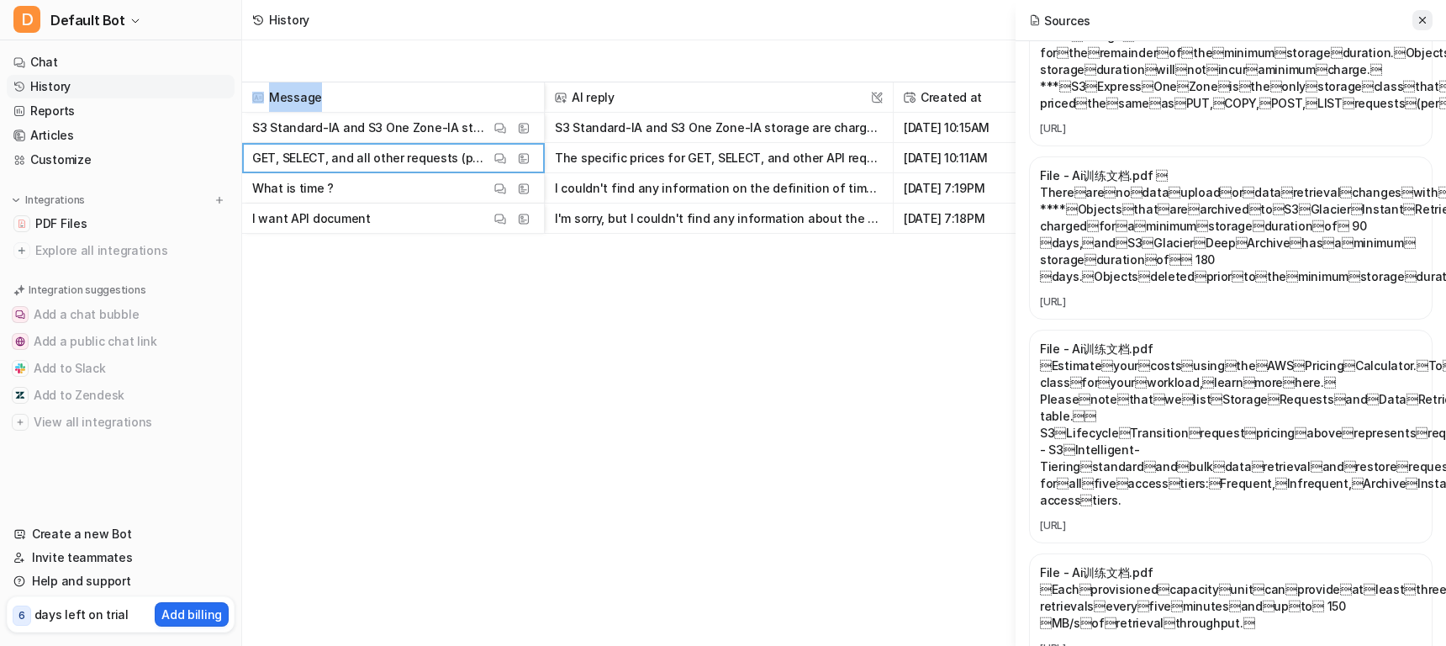
click at [1421, 20] on icon at bounding box center [1422, 20] width 7 height 7
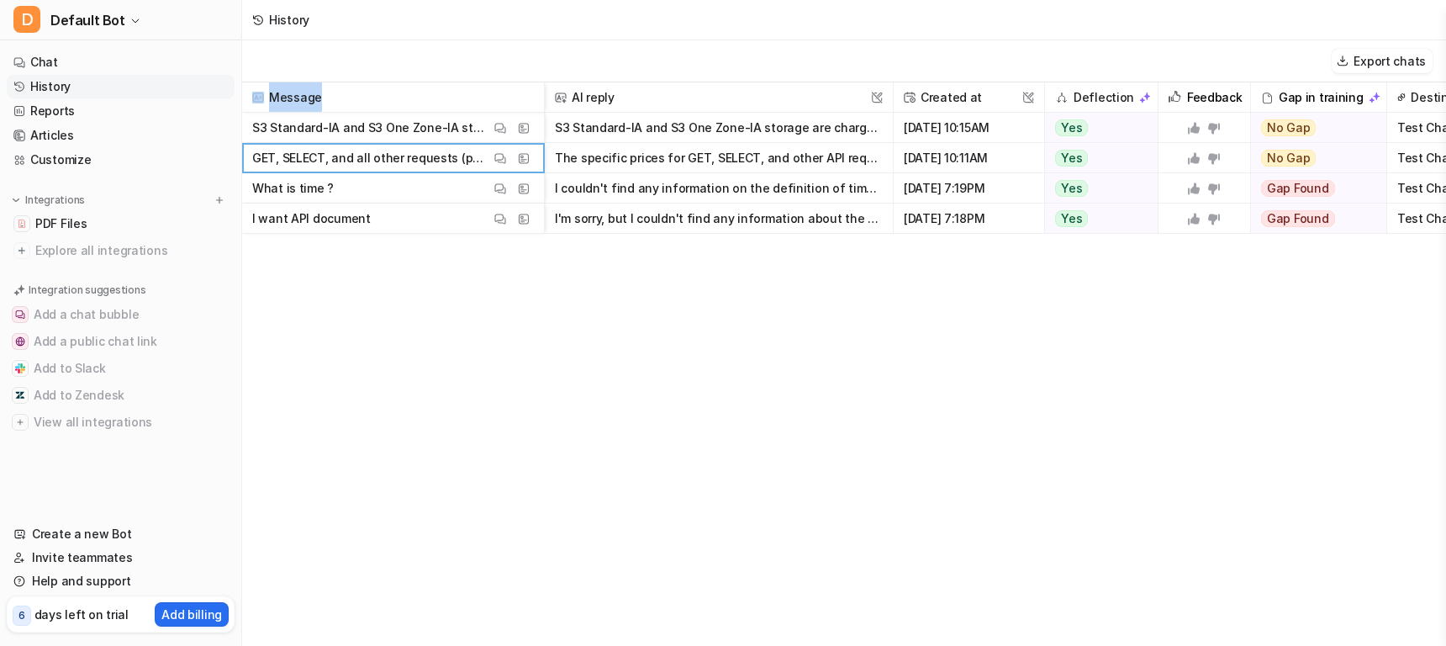
click at [992, 119] on span "Aug 13 2025, 10:15AM" at bounding box center [968, 128] width 137 height 30
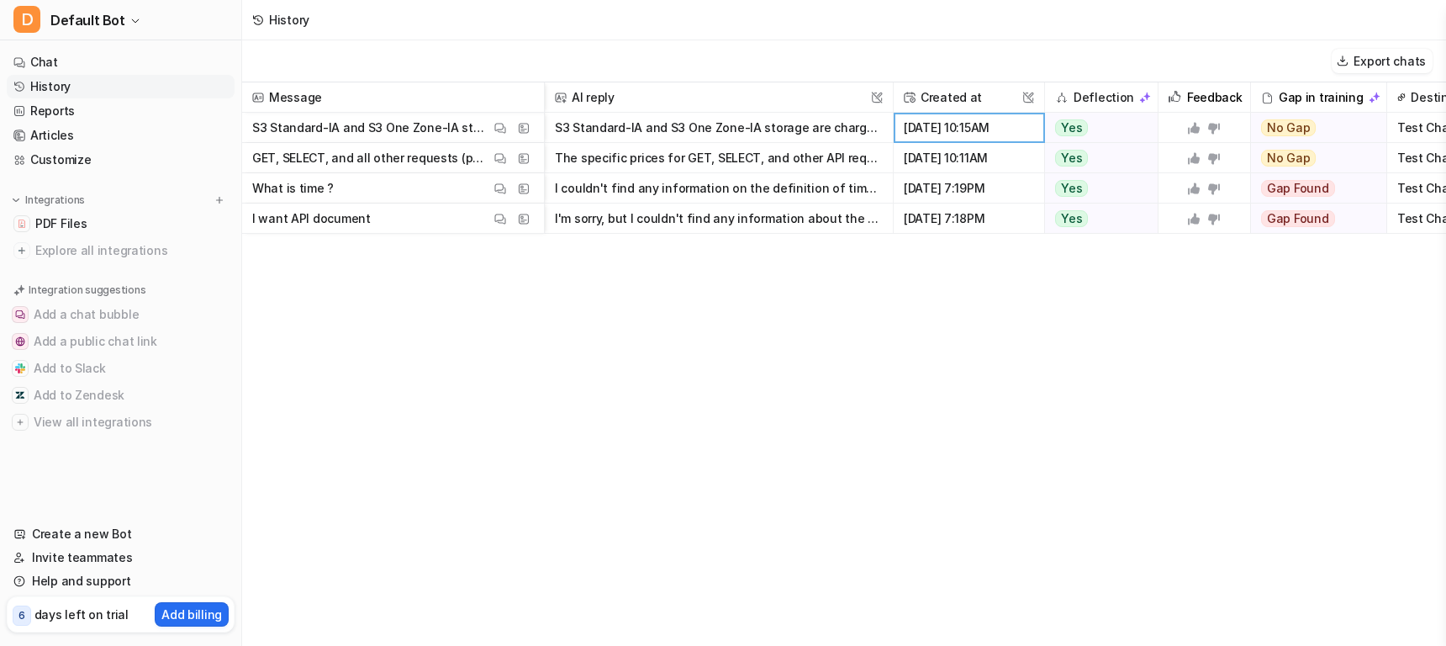
click at [992, 119] on span "Aug 13 2025, 10:15AM" at bounding box center [968, 128] width 137 height 30
click at [1024, 99] on img at bounding box center [1028, 98] width 12 height 12
click at [1026, 98] on img at bounding box center [1028, 98] width 12 height 12
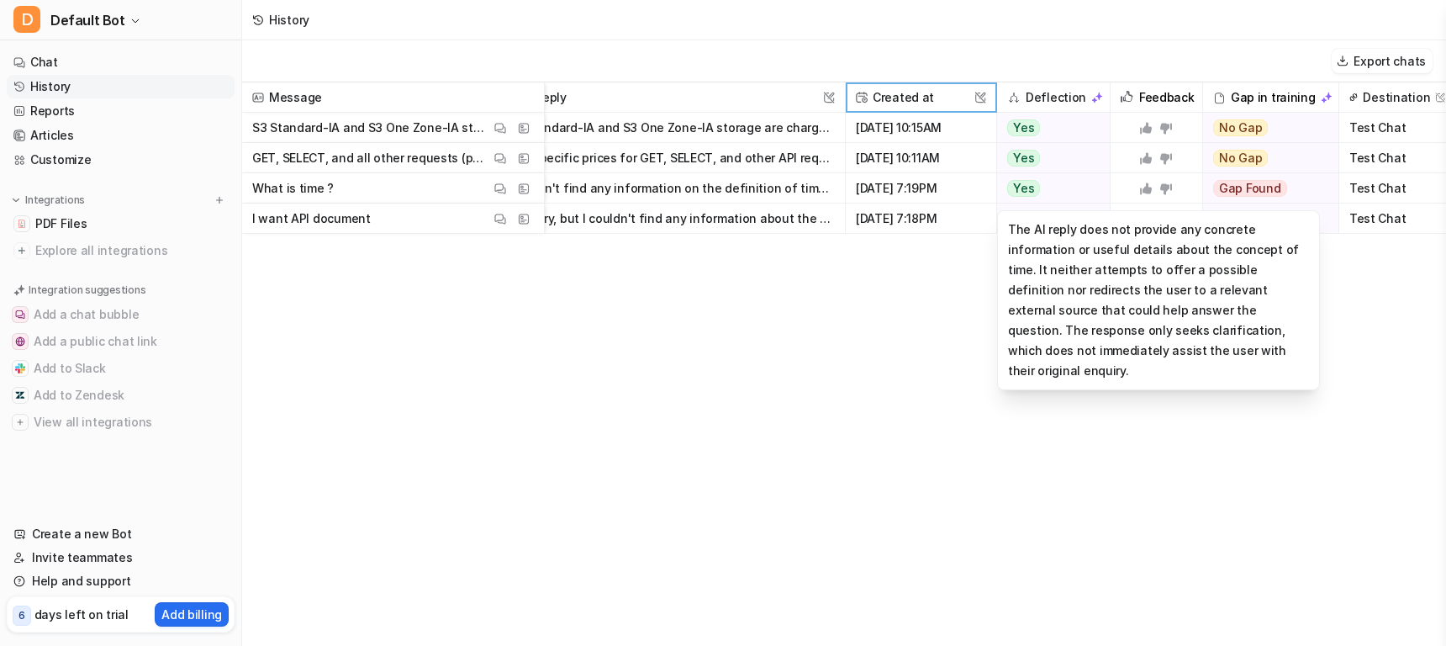
scroll to position [0, 58]
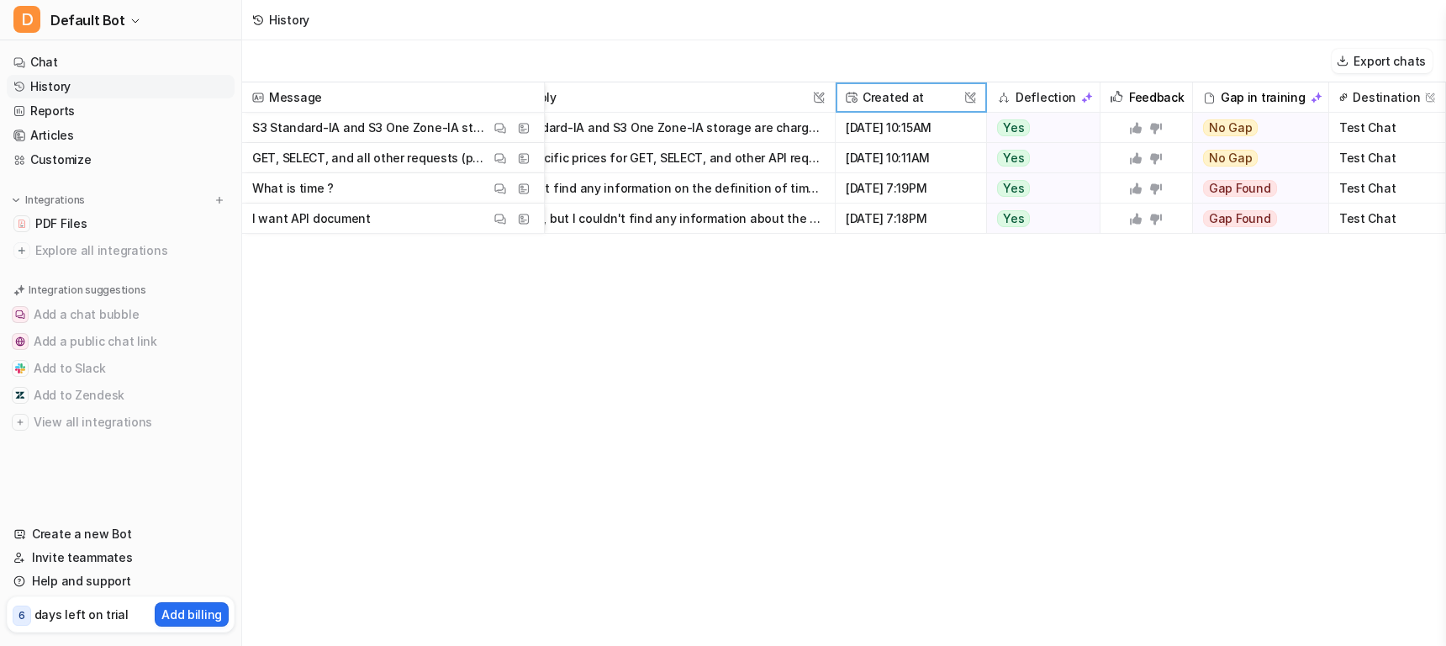
click at [1218, 104] on div "Gap in training" at bounding box center [1261, 97] width 122 height 30
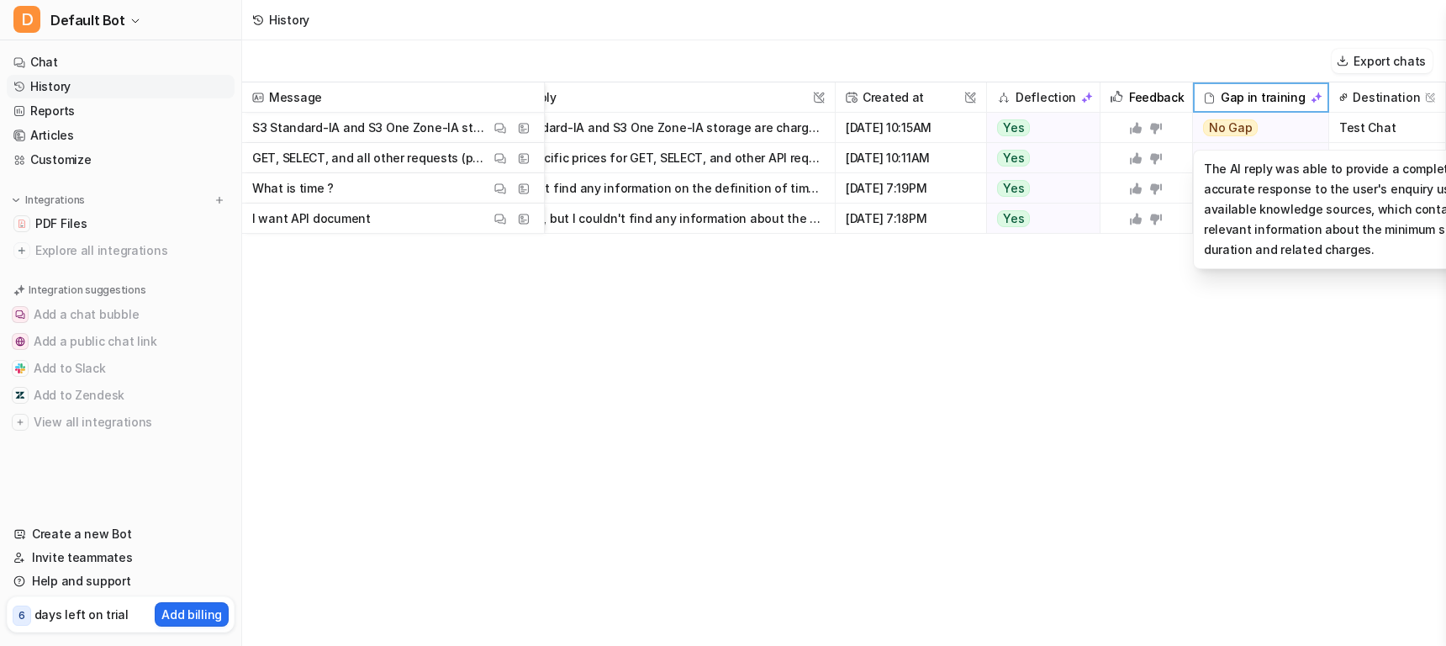
click at [1222, 136] on span "No Gap" at bounding box center [1230, 127] width 55 height 17
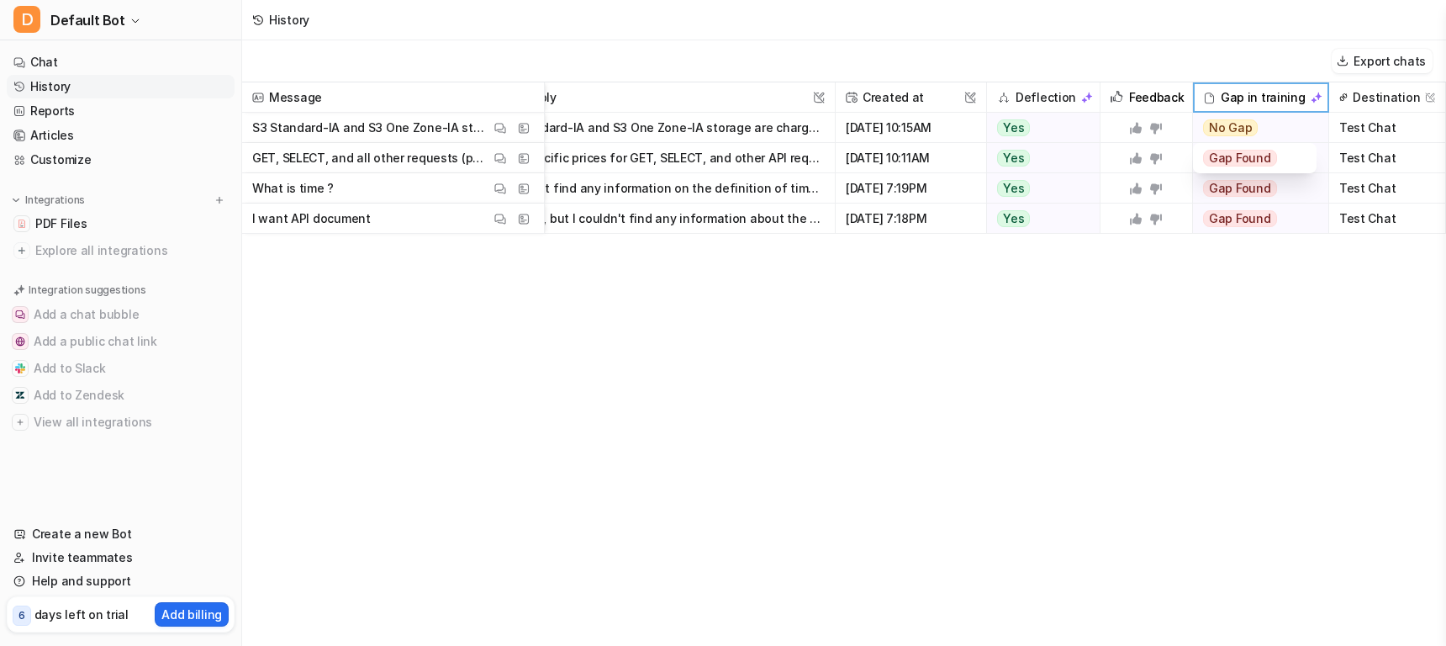
click at [1259, 161] on span "Gap Found" at bounding box center [1240, 158] width 74 height 17
click at [1303, 160] on div "Gap Found" at bounding box center [1255, 158] width 104 height 30
click at [888, 405] on div "Message AI reply This field cannot be modified Created at This field cannot be …" at bounding box center [844, 363] width 1204 height 562
drag, startPoint x: 1385, startPoint y: 137, endPoint x: 1377, endPoint y: 131, distance: 10.3
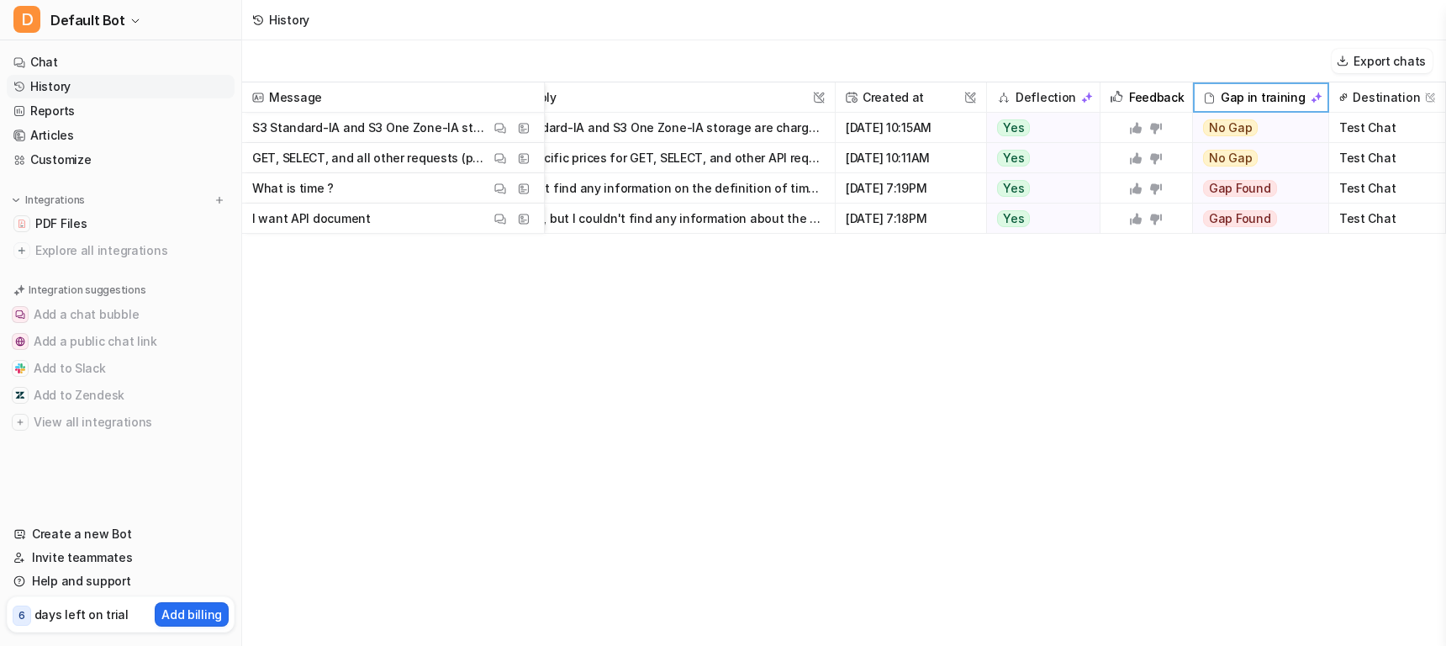
click at [1386, 137] on span "Test Chat" at bounding box center [1387, 128] width 103 height 30
drag, startPoint x: 1377, startPoint y: 131, endPoint x: 1426, endPoint y: 112, distance: 52.4
click at [1377, 131] on span "Test Chat" at bounding box center [1387, 128] width 103 height 30
click at [1426, 99] on img at bounding box center [1430, 97] width 10 height 10
click at [1427, 99] on img at bounding box center [1430, 97] width 10 height 10
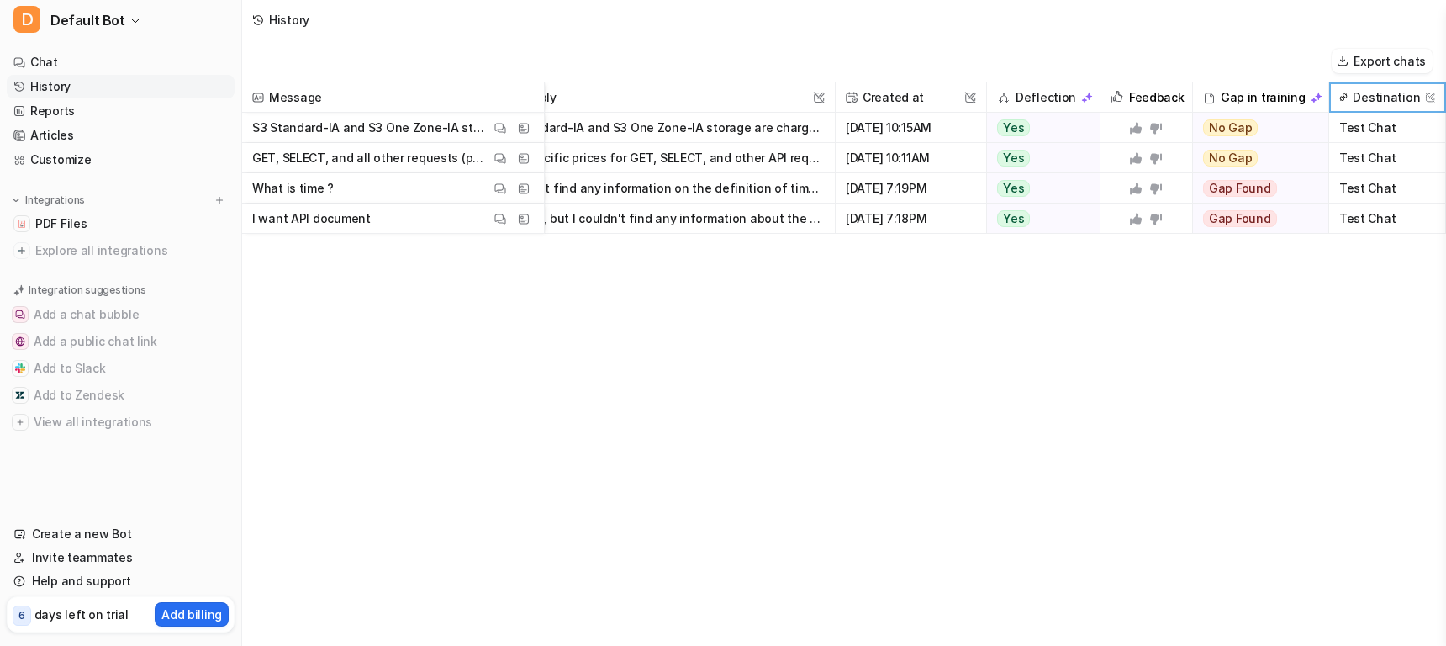
click at [1185, 281] on div "Message AI reply This field cannot be modified Created at This field cannot be …" at bounding box center [844, 363] width 1204 height 562
click at [50, 110] on link "Reports" at bounding box center [121, 111] width 228 height 24
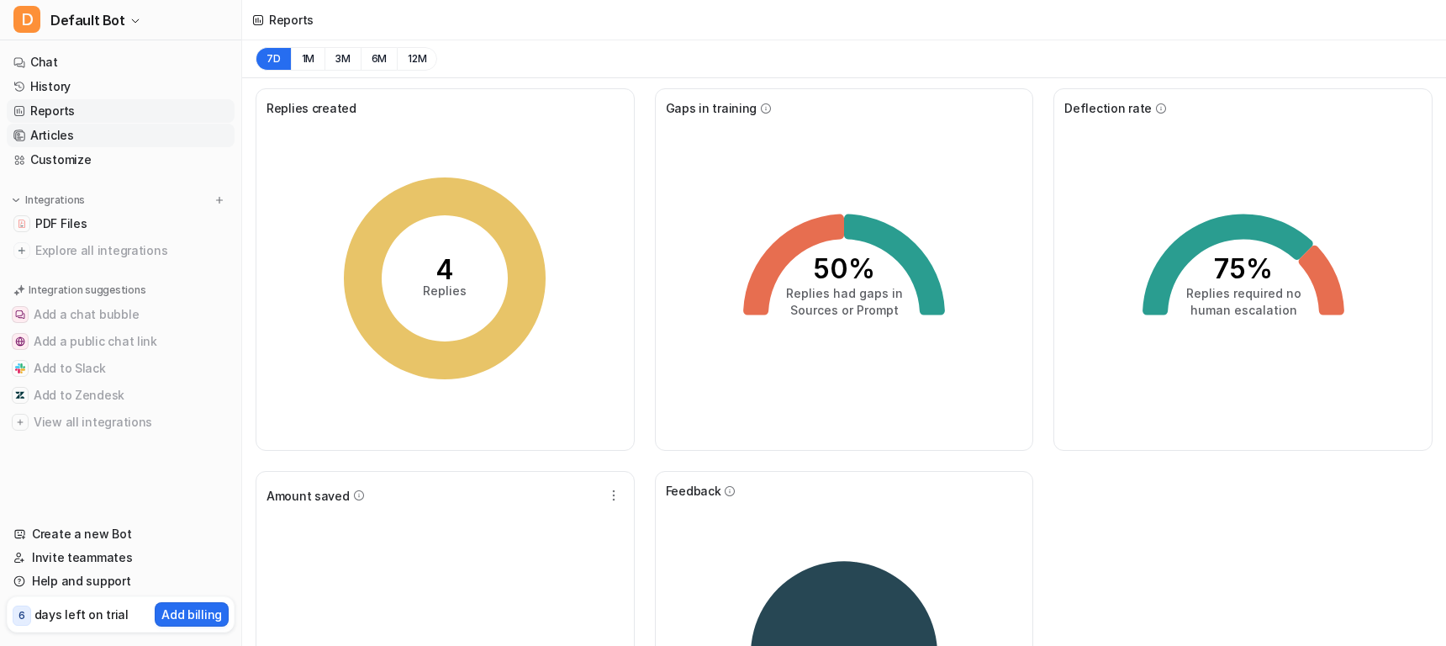
click at [76, 136] on link "Articles" at bounding box center [121, 136] width 228 height 24
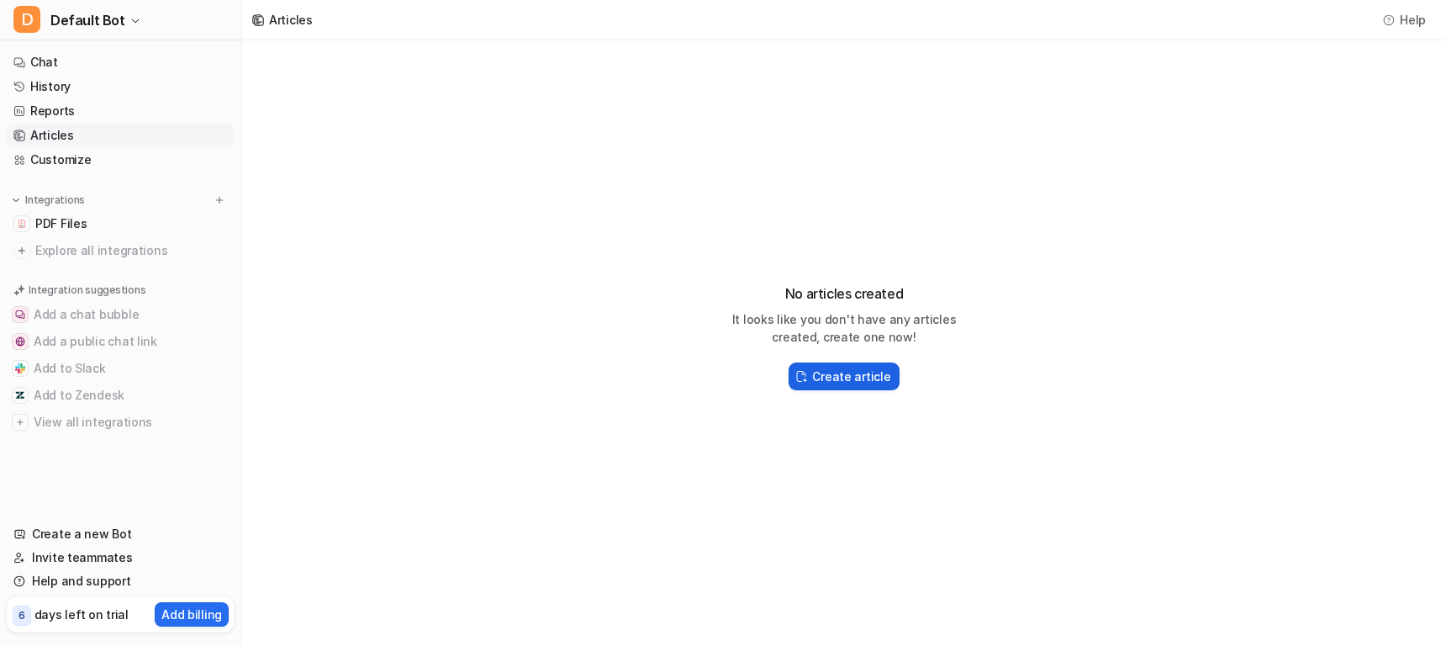
click at [851, 367] on h2 "Create article" at bounding box center [851, 376] width 78 height 18
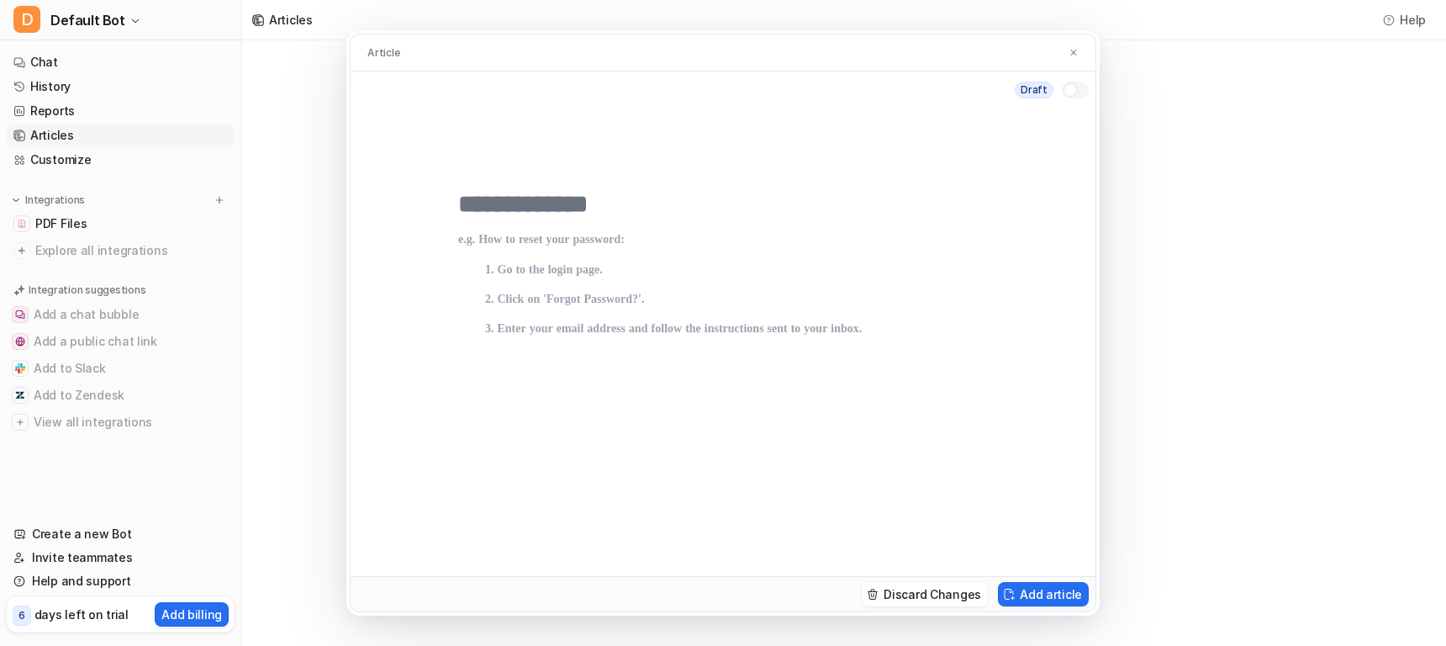
drag, startPoint x: 572, startPoint y: 226, endPoint x: 531, endPoint y: 198, distance: 49.4
click at [571, 226] on div at bounding box center [723, 380] width 530 height 323
click at [523, 193] on input "text" at bounding box center [723, 204] width 530 height 30
type input "*****"
click at [535, 249] on p at bounding box center [723, 387] width 530 height 309
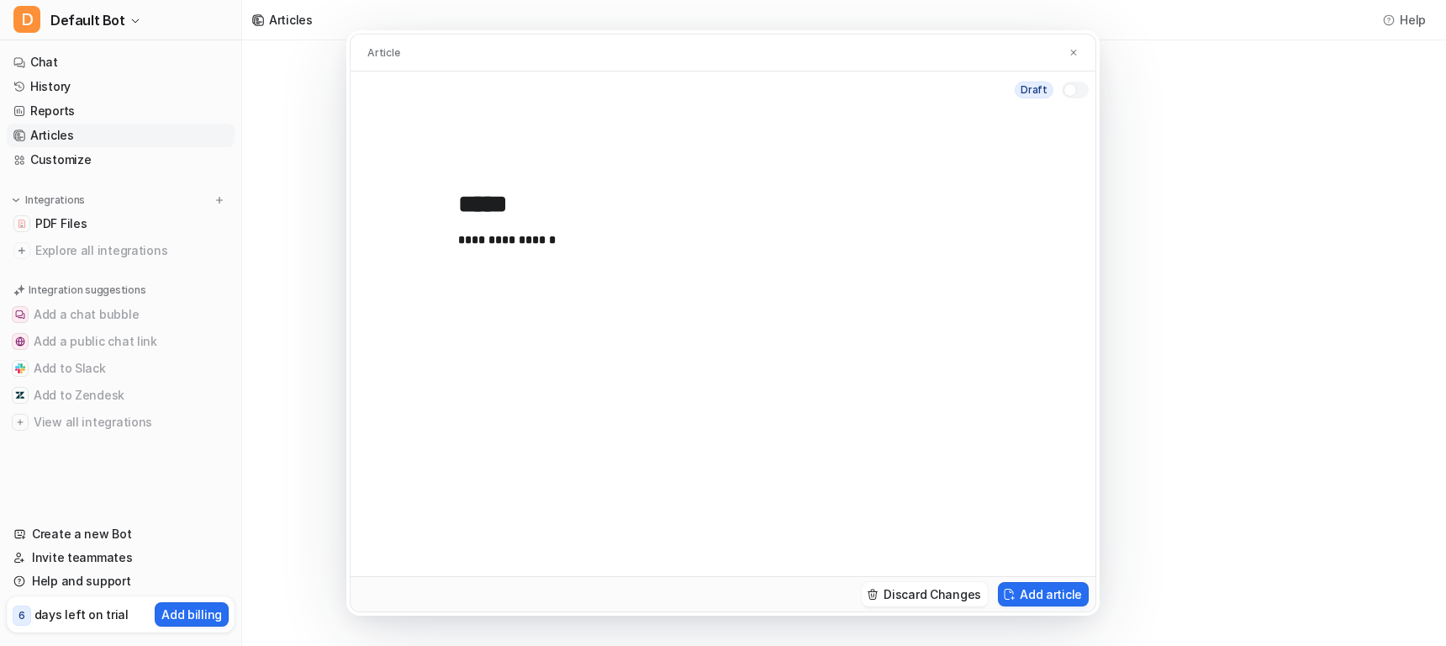
click at [1075, 86] on div at bounding box center [1069, 89] width 13 height 13
click at [1056, 94] on div "Live" at bounding box center [1049, 90] width 78 height 17
click at [1063, 89] on div at bounding box center [1075, 90] width 27 height 17
click at [623, 205] on input "*****" at bounding box center [723, 204] width 530 height 30
drag, startPoint x: 613, startPoint y: 204, endPoint x: 396, endPoint y: 198, distance: 217.0
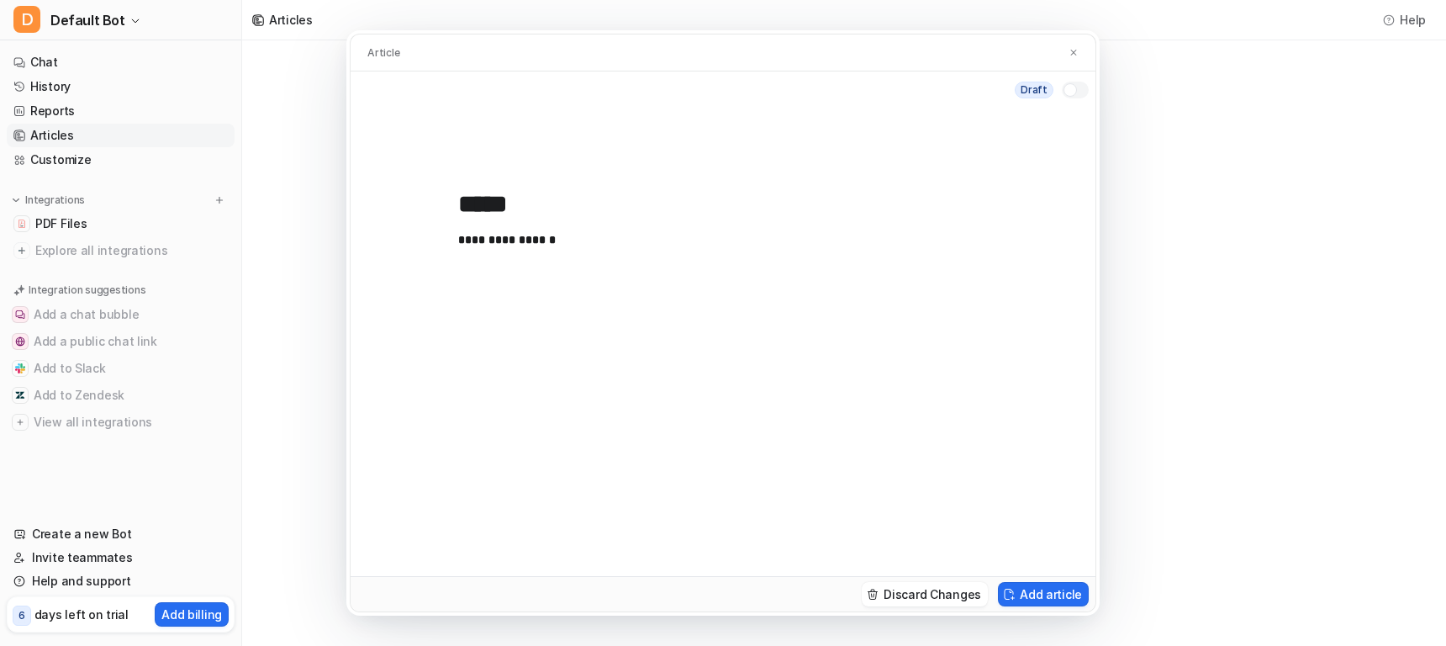
click at [396, 198] on div "**********" at bounding box center [723, 341] width 745 height 467
click at [612, 227] on div "**********" at bounding box center [723, 380] width 530 height 323
drag, startPoint x: 680, startPoint y: 235, endPoint x: 92, endPoint y: 246, distance: 588.5
click at [92, 246] on div "**********" at bounding box center [723, 323] width 1446 height 646
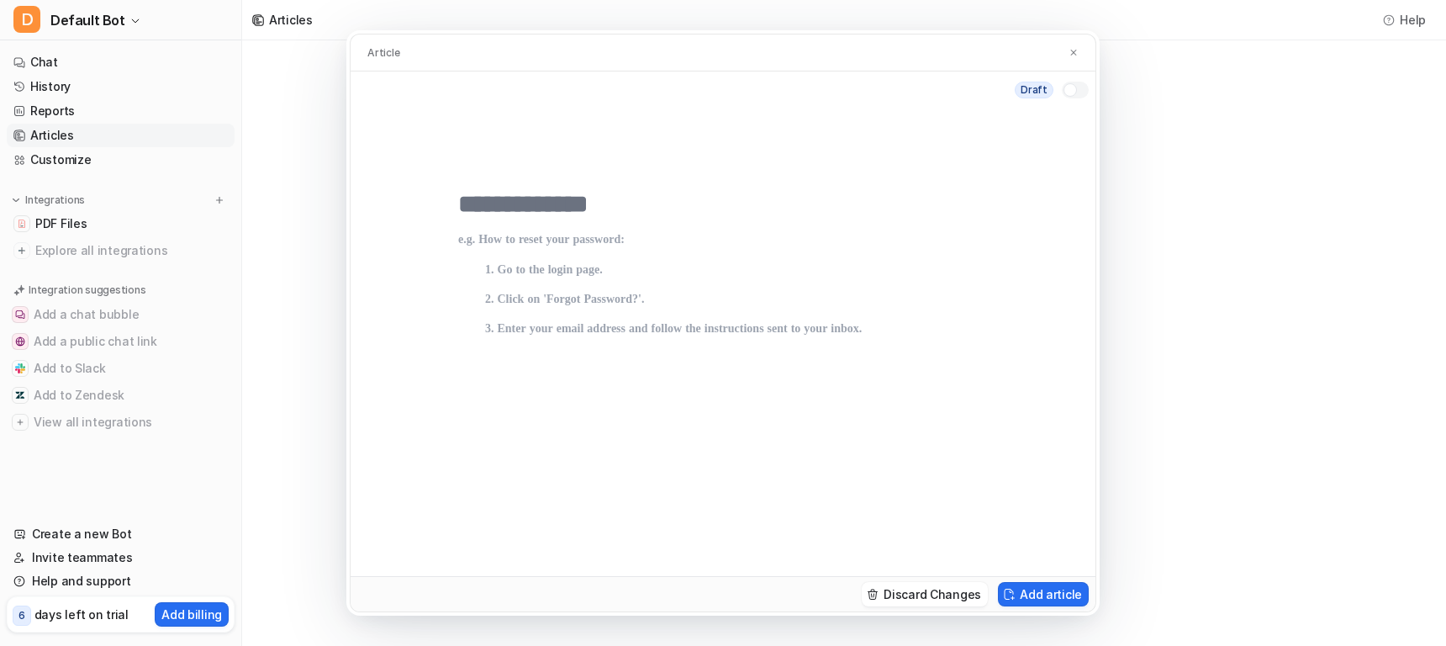
click at [908, 340] on p at bounding box center [723, 387] width 530 height 309
click at [936, 601] on button "Discard Changes" at bounding box center [925, 594] width 126 height 24
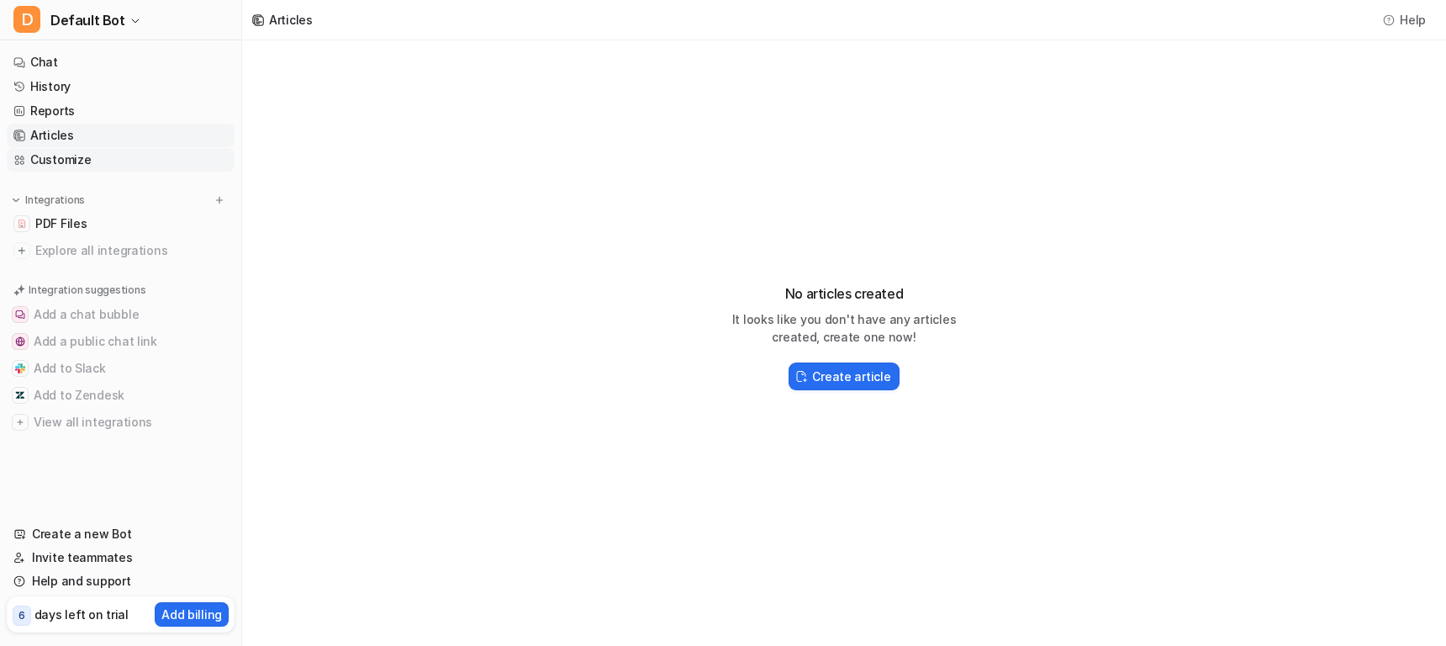
click at [71, 155] on link "Customize" at bounding box center [121, 160] width 228 height 24
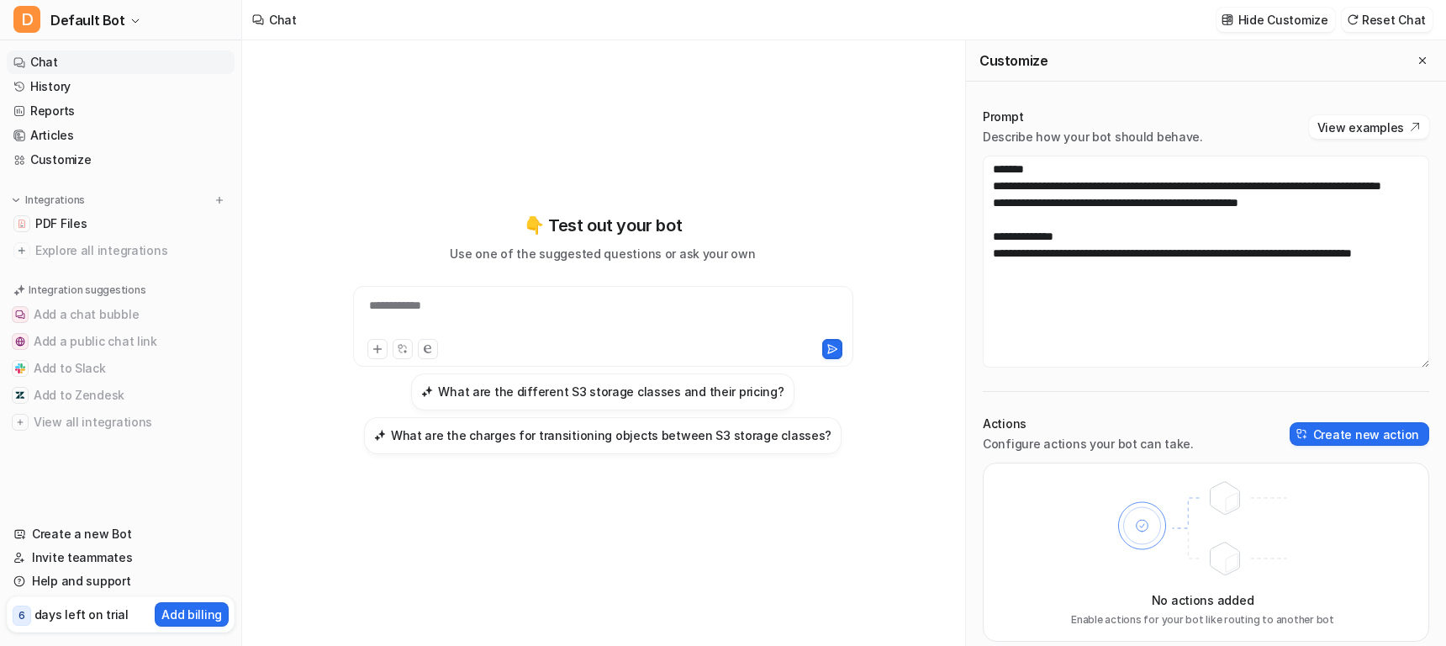
click at [904, 351] on div "**********" at bounding box center [602, 333] width 619 height 241
click at [644, 324] on div "**********" at bounding box center [603, 316] width 492 height 39
click at [467, 303] on div at bounding box center [603, 316] width 492 height 39
click at [780, 203] on div "👇 Test out your bot Use one of the suggested questions or ask your own What are…" at bounding box center [602, 333] width 619 height 452
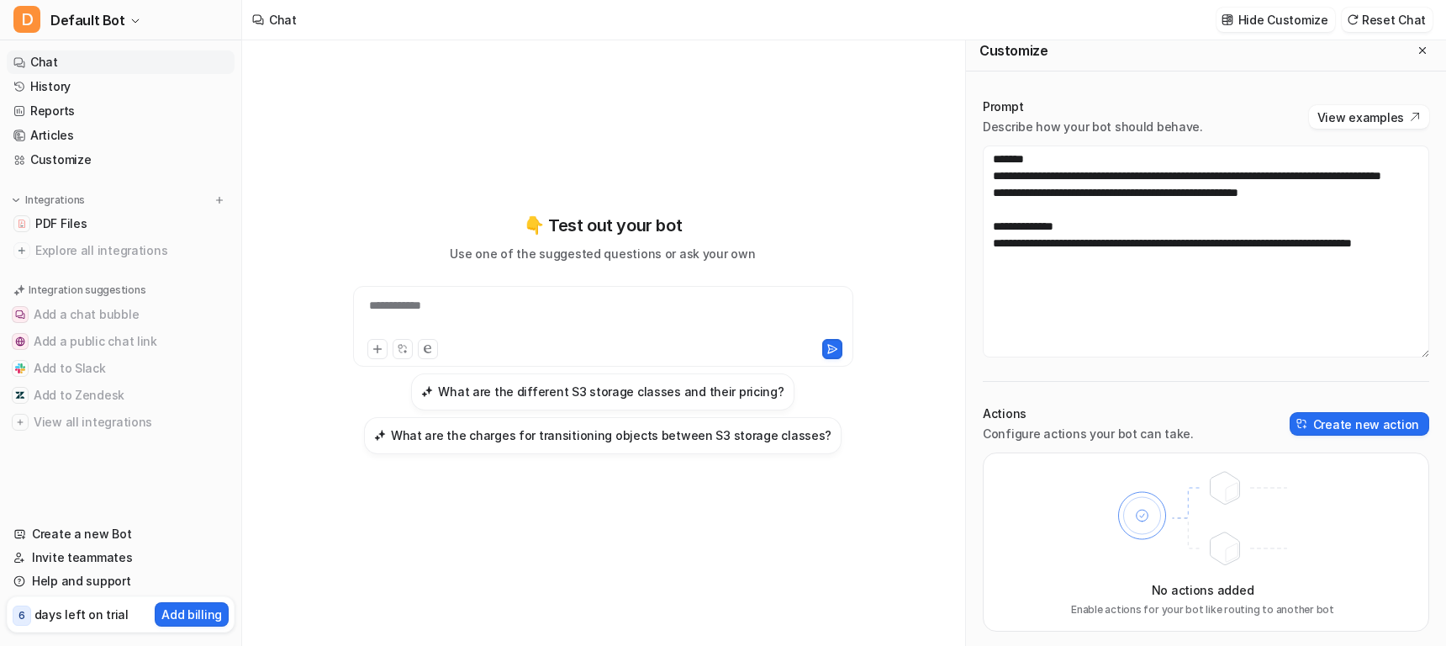
scroll to position [13, 0]
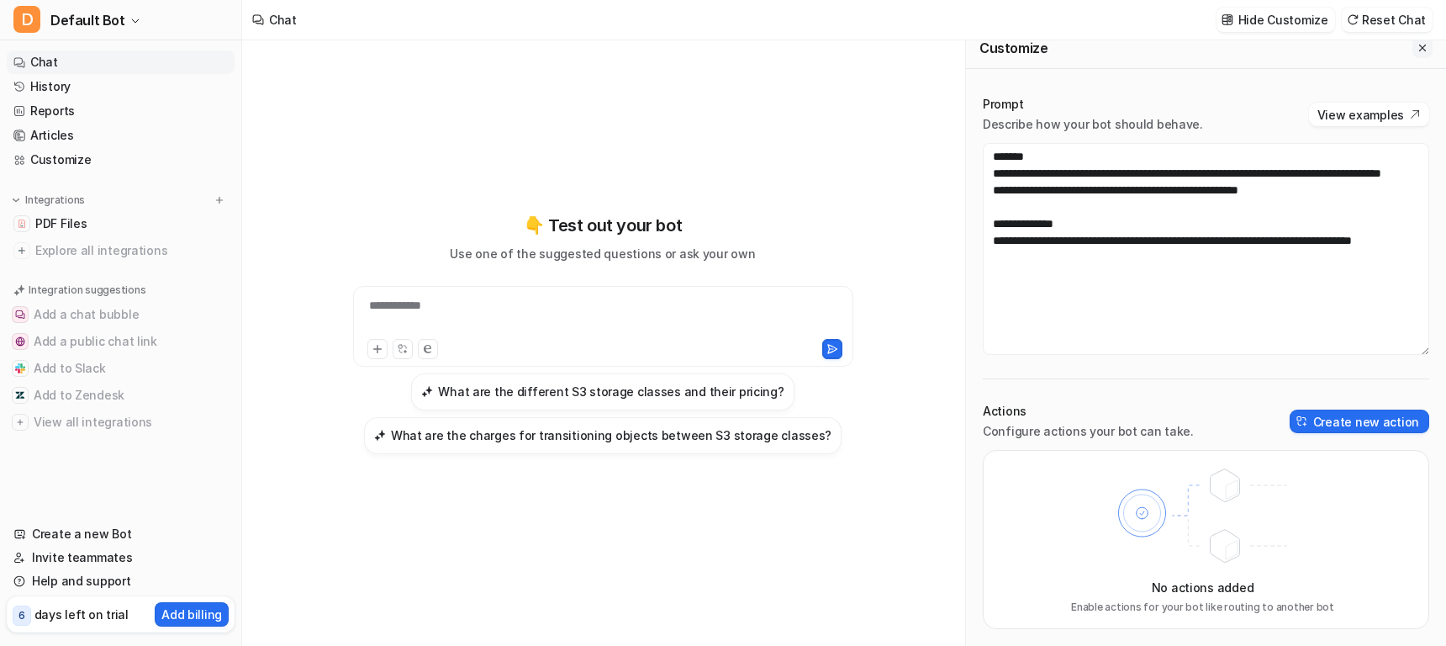
click at [1426, 49] on icon "Close flyout" at bounding box center [1422, 48] width 12 height 12
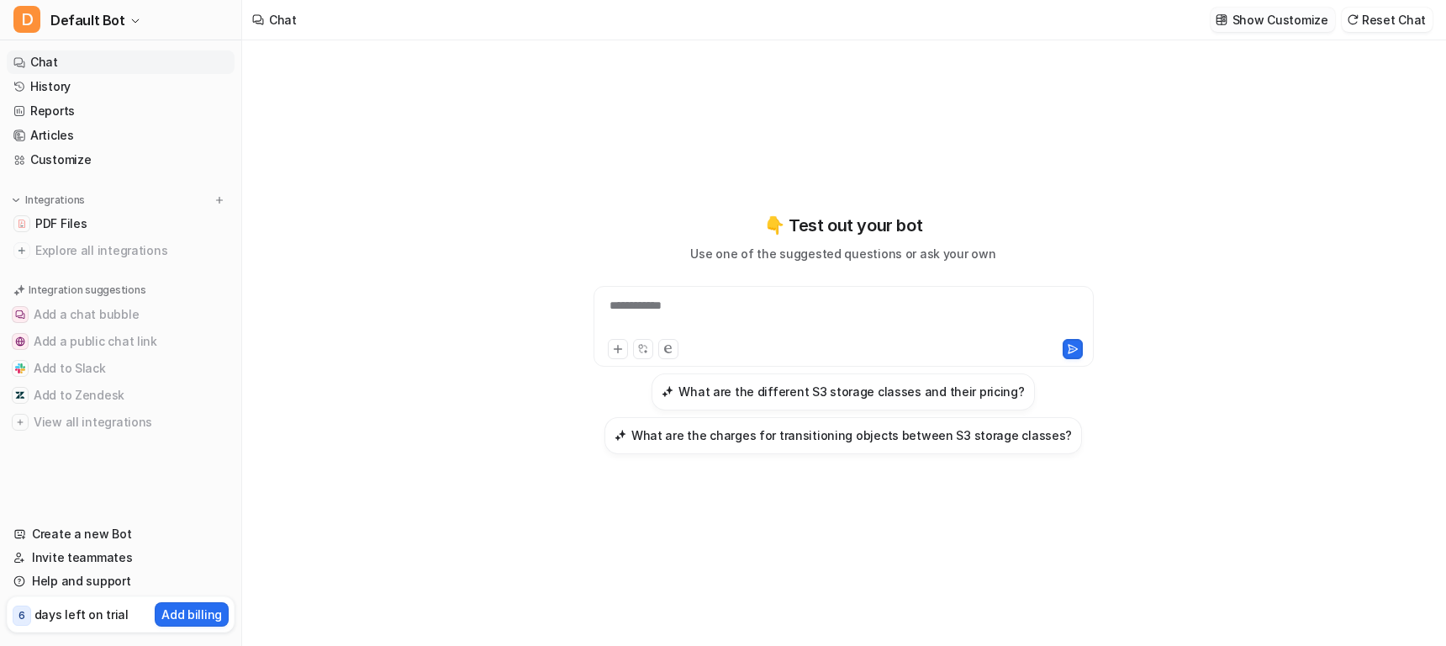
click at [1299, 27] on p "Show Customize" at bounding box center [1280, 20] width 96 height 18
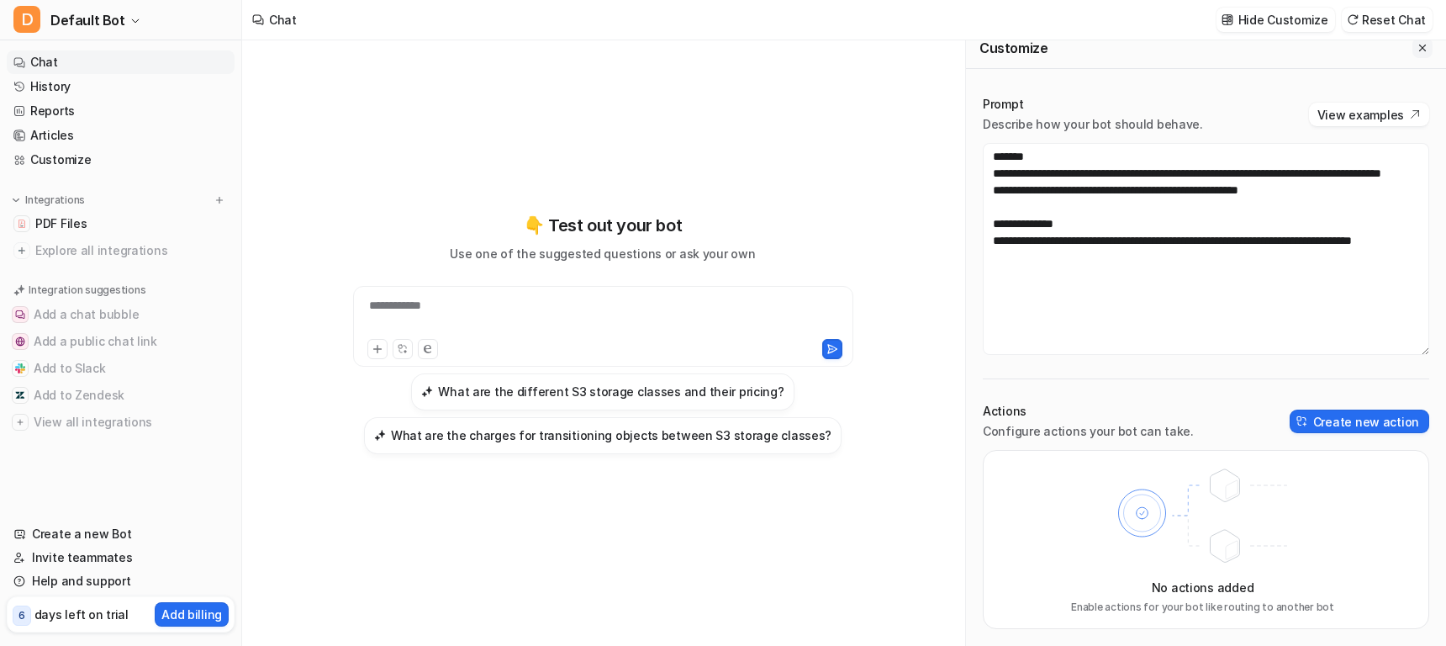
click at [1429, 46] on button "Close flyout" at bounding box center [1422, 48] width 20 height 20
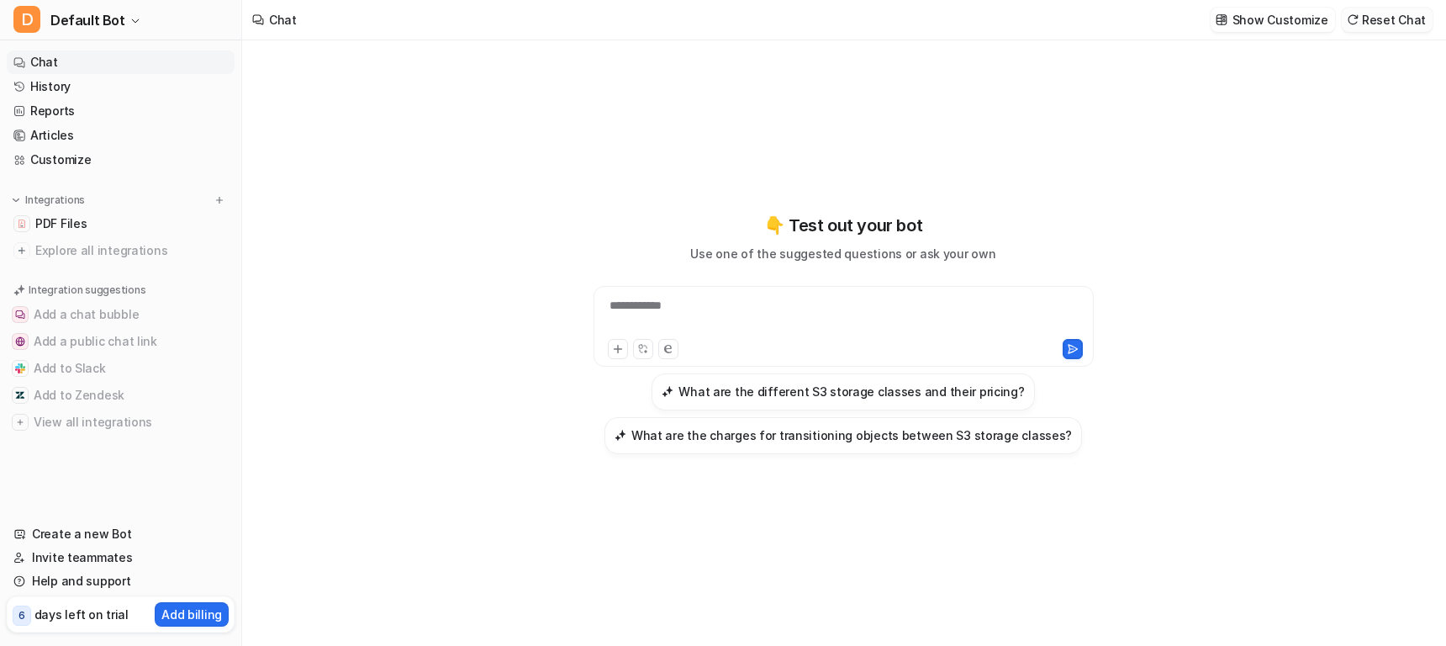
click at [1402, 17] on button "Reset Chat" at bounding box center [1387, 20] width 91 height 24
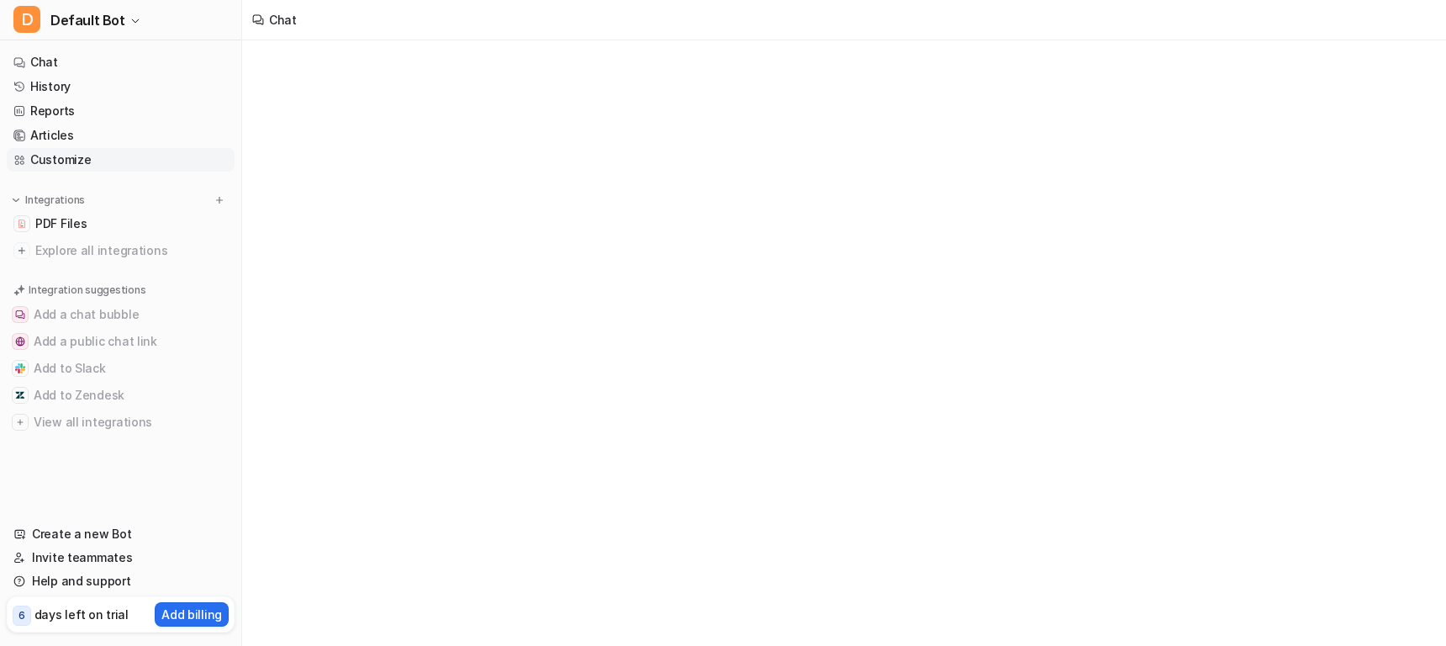
click at [71, 170] on link "Customize" at bounding box center [121, 160] width 228 height 24
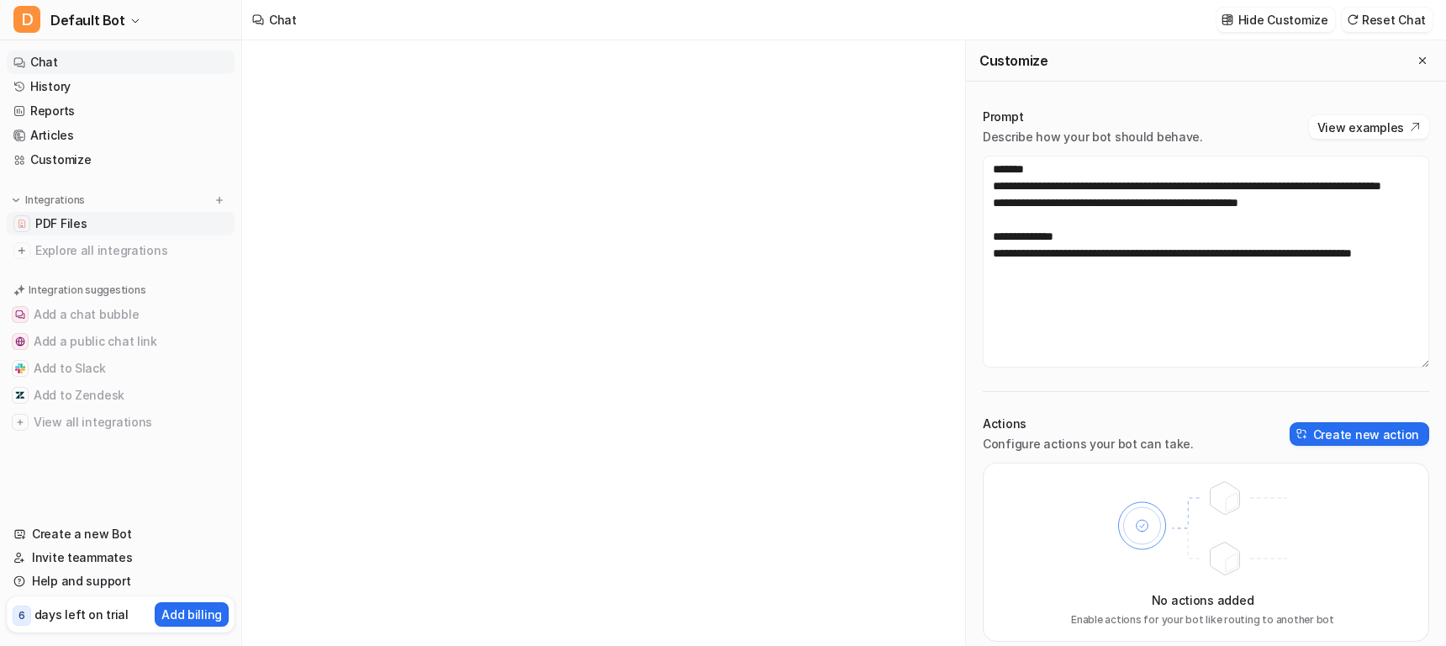
click at [79, 228] on span "PDF Files" at bounding box center [60, 223] width 51 height 17
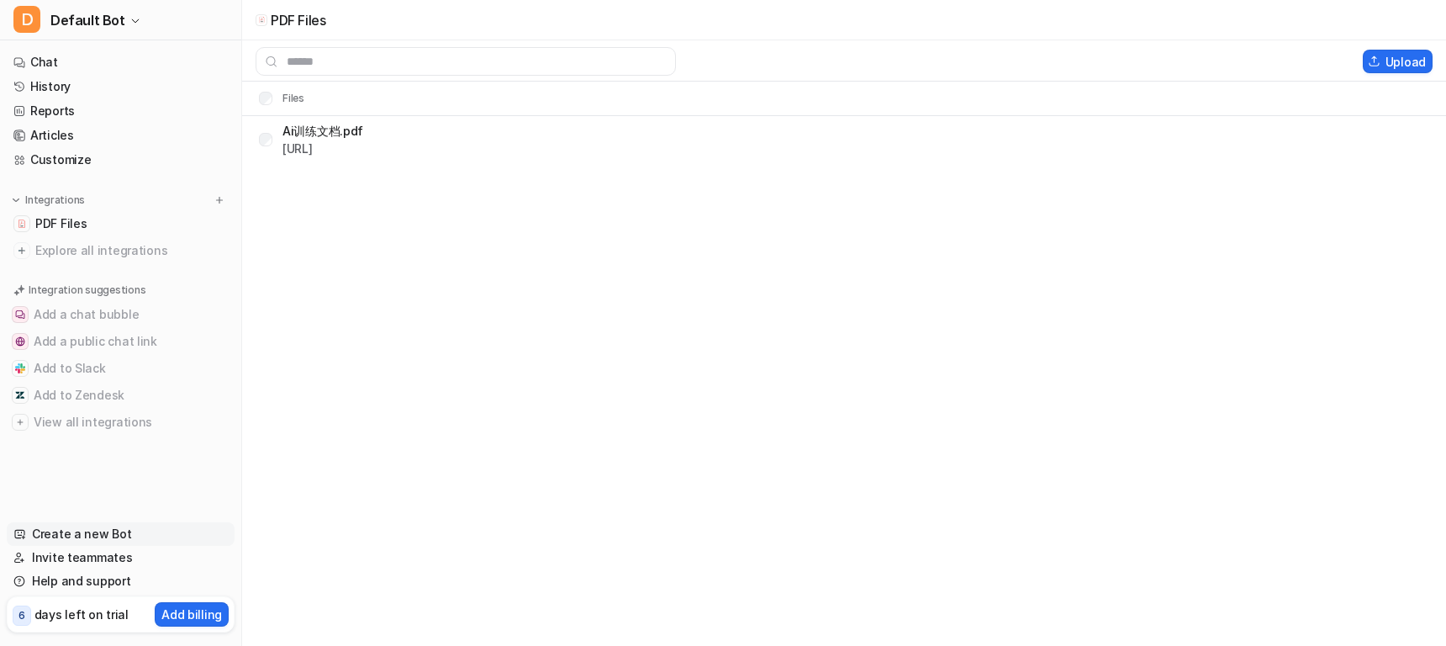
click at [101, 535] on link "Create a new Bot" at bounding box center [121, 534] width 228 height 24
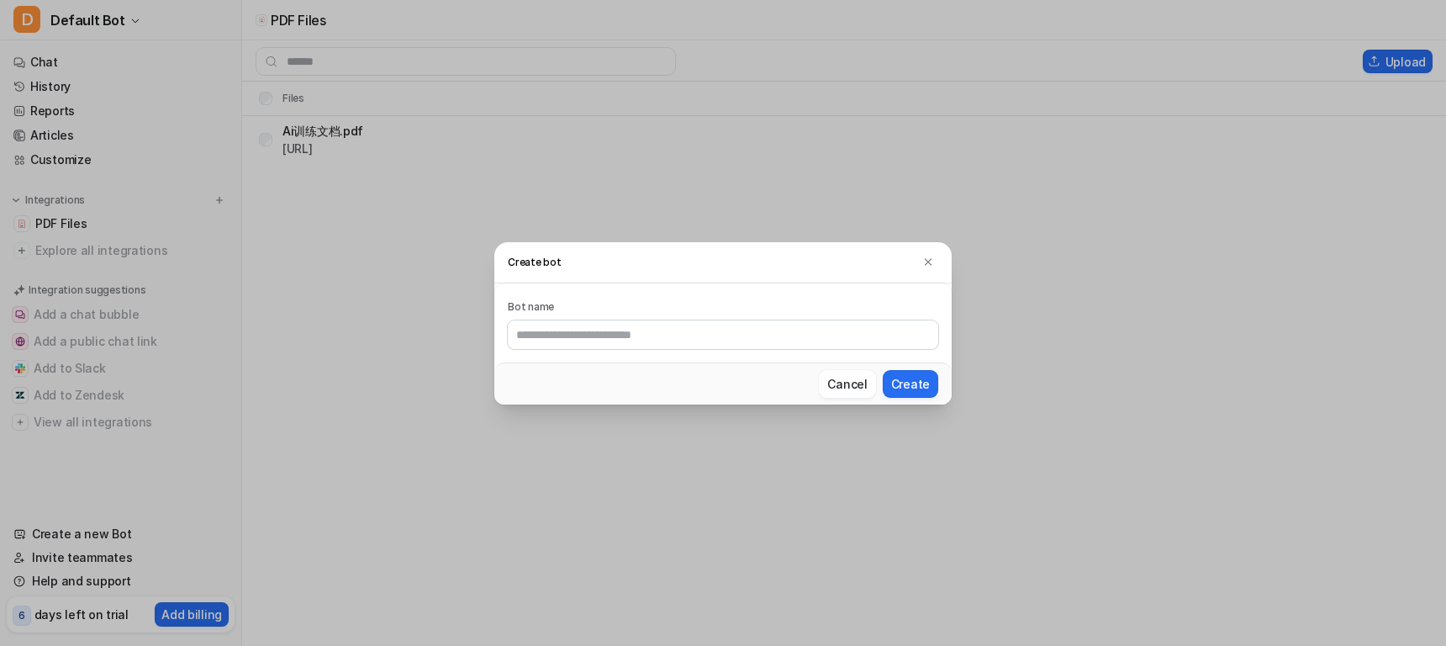
click at [101, 561] on div "Create bot Bot name Cancel Create" at bounding box center [723, 323] width 1446 height 646
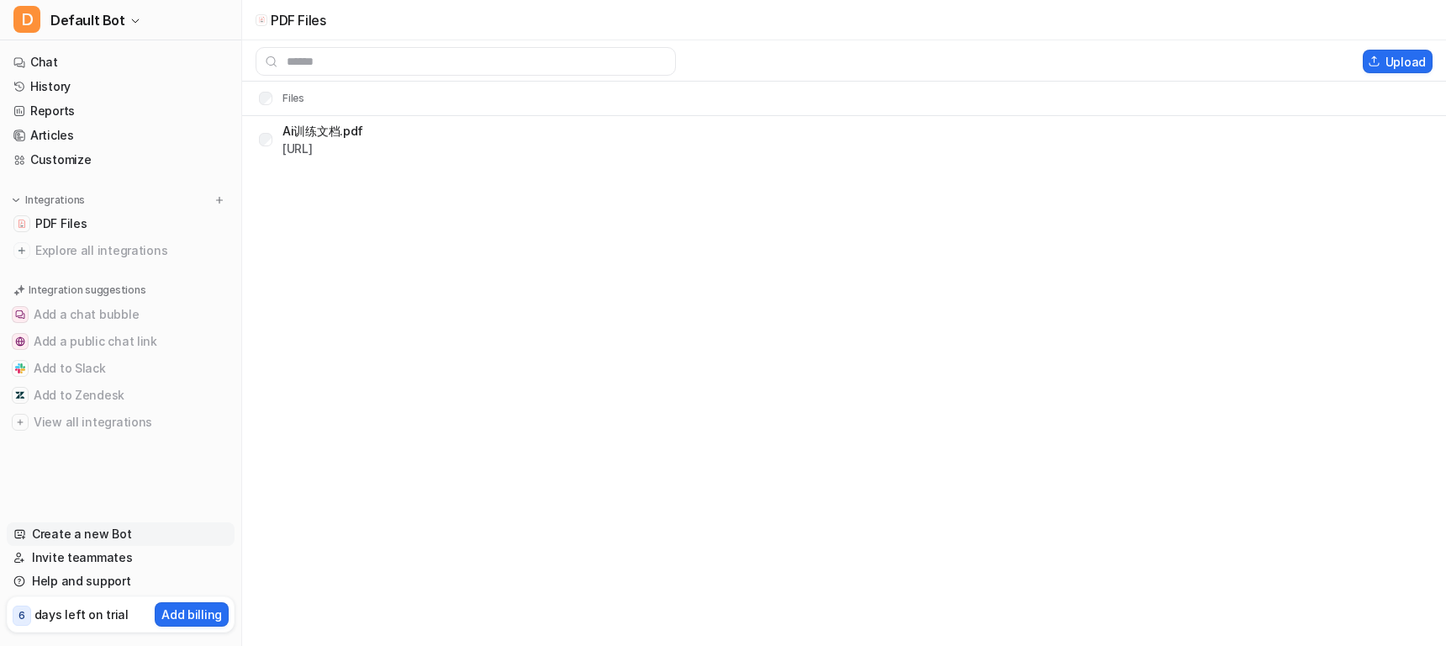
click at [61, 537] on link "Create a new Bot" at bounding box center [121, 534] width 228 height 24
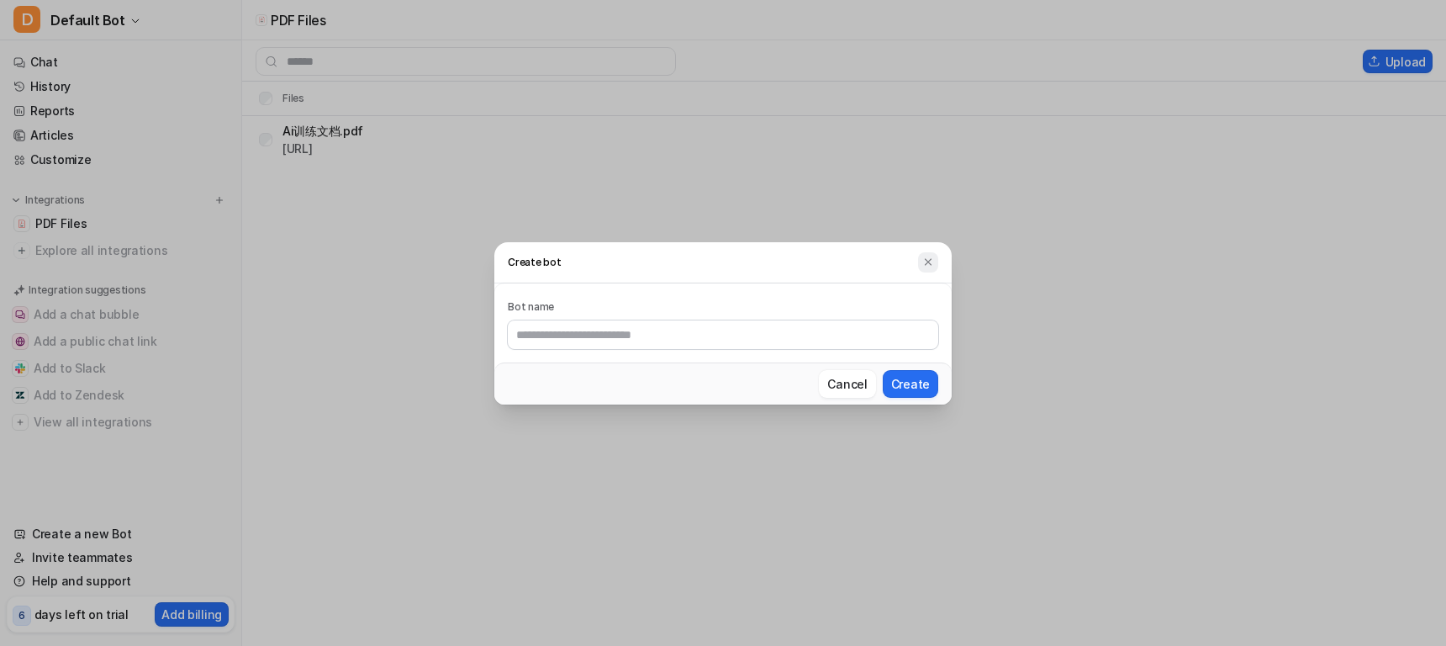
click at [927, 256] on img at bounding box center [928, 262] width 12 height 13
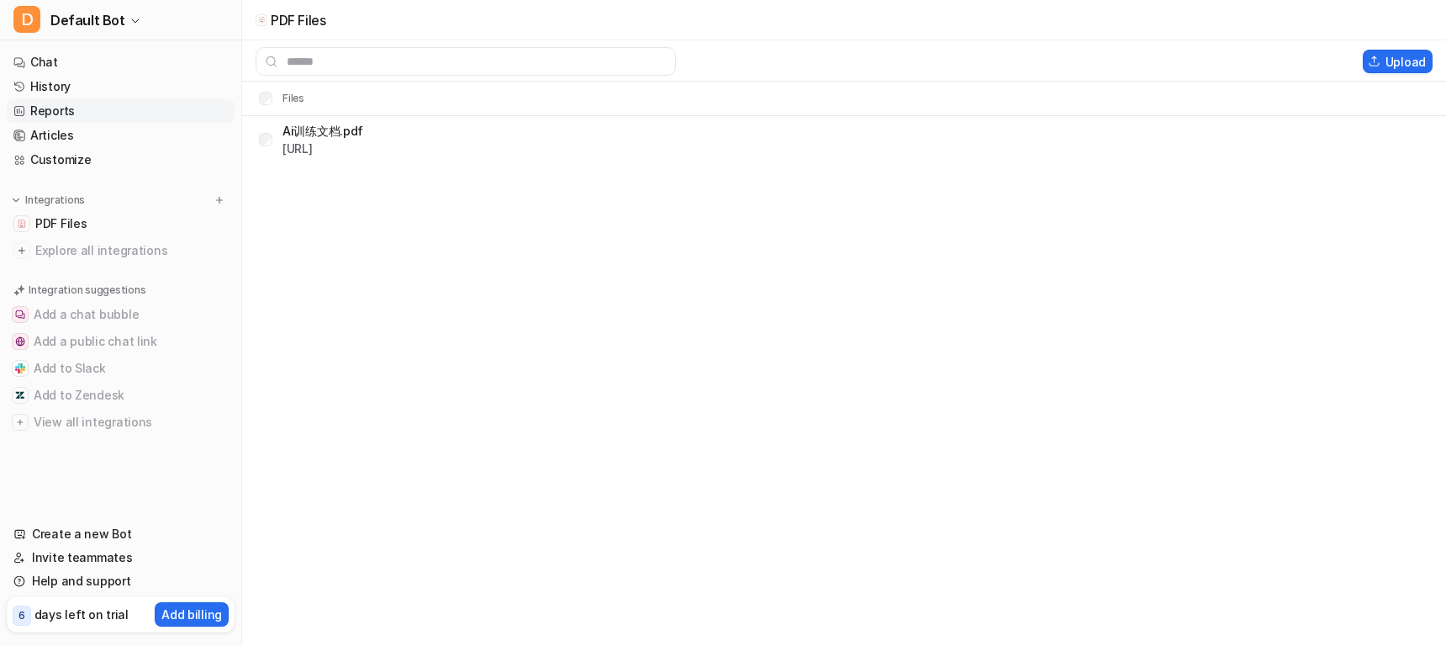
click at [92, 116] on link "Reports" at bounding box center [121, 111] width 228 height 24
click at [87, 138] on link "Articles" at bounding box center [121, 136] width 228 height 24
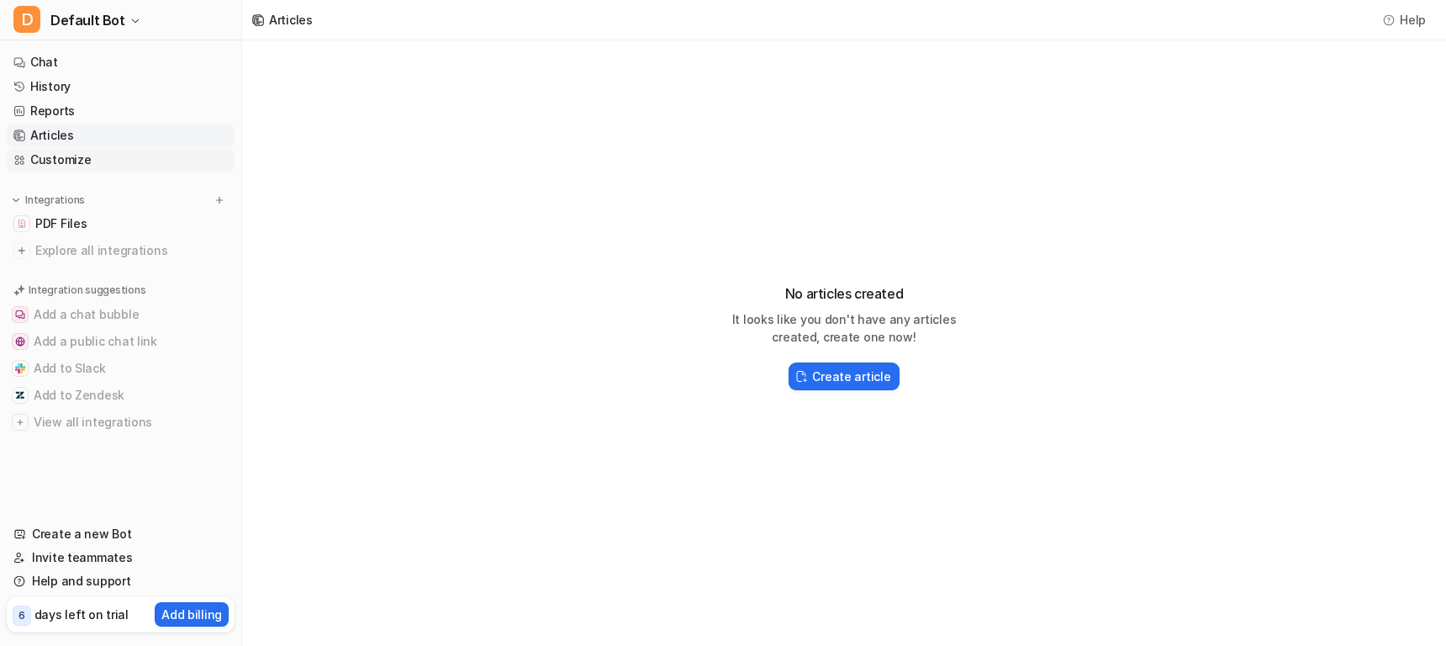
click at [76, 157] on link "Customize" at bounding box center [121, 160] width 228 height 24
click at [71, 108] on link "Reports" at bounding box center [121, 111] width 228 height 24
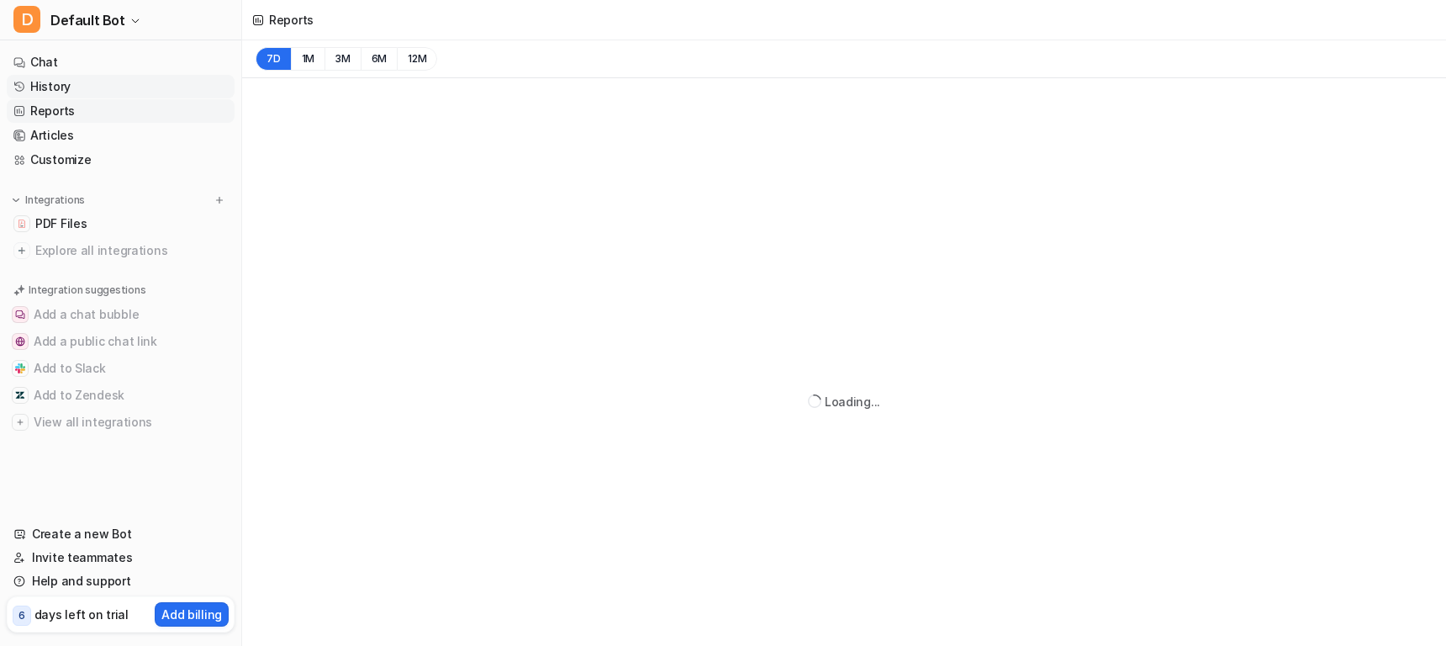
click at [74, 90] on link "History" at bounding box center [121, 87] width 228 height 24
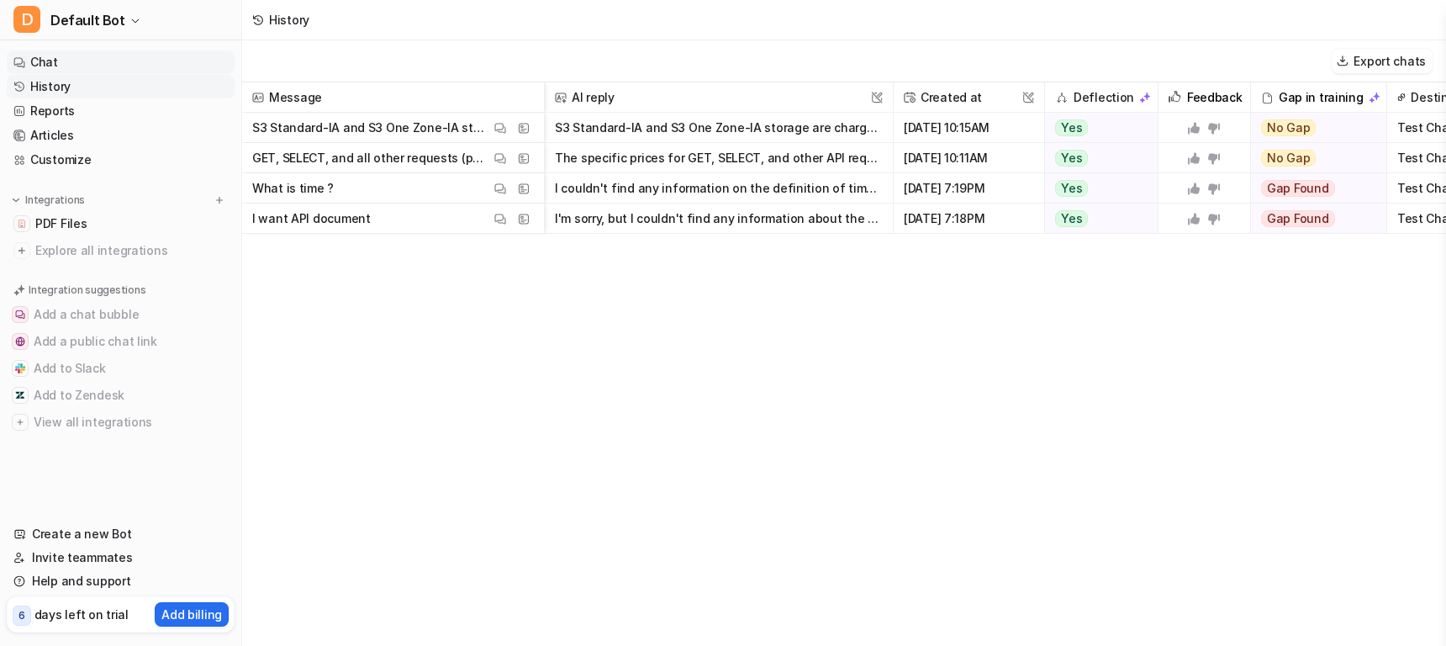
click at [72, 70] on link "Chat" at bounding box center [121, 62] width 228 height 24
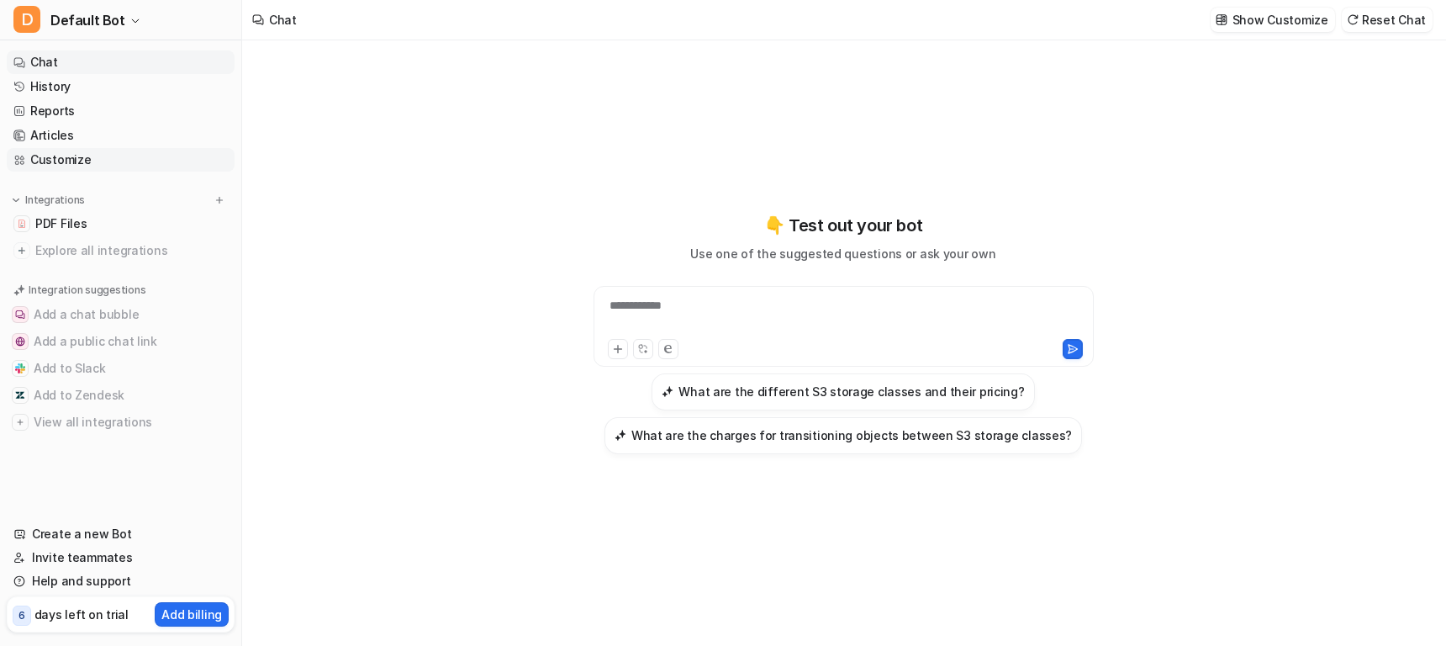
click at [70, 153] on link "Customize" at bounding box center [121, 160] width 228 height 24
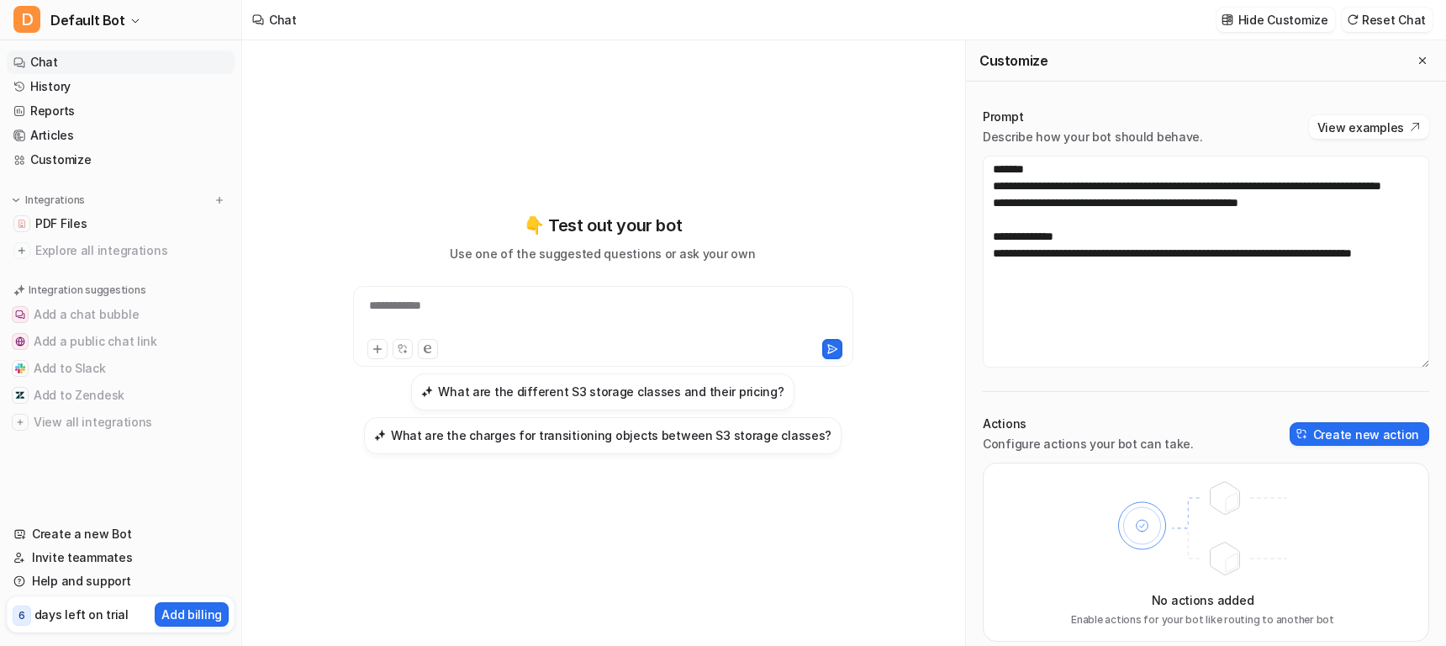
scroll to position [13, 0]
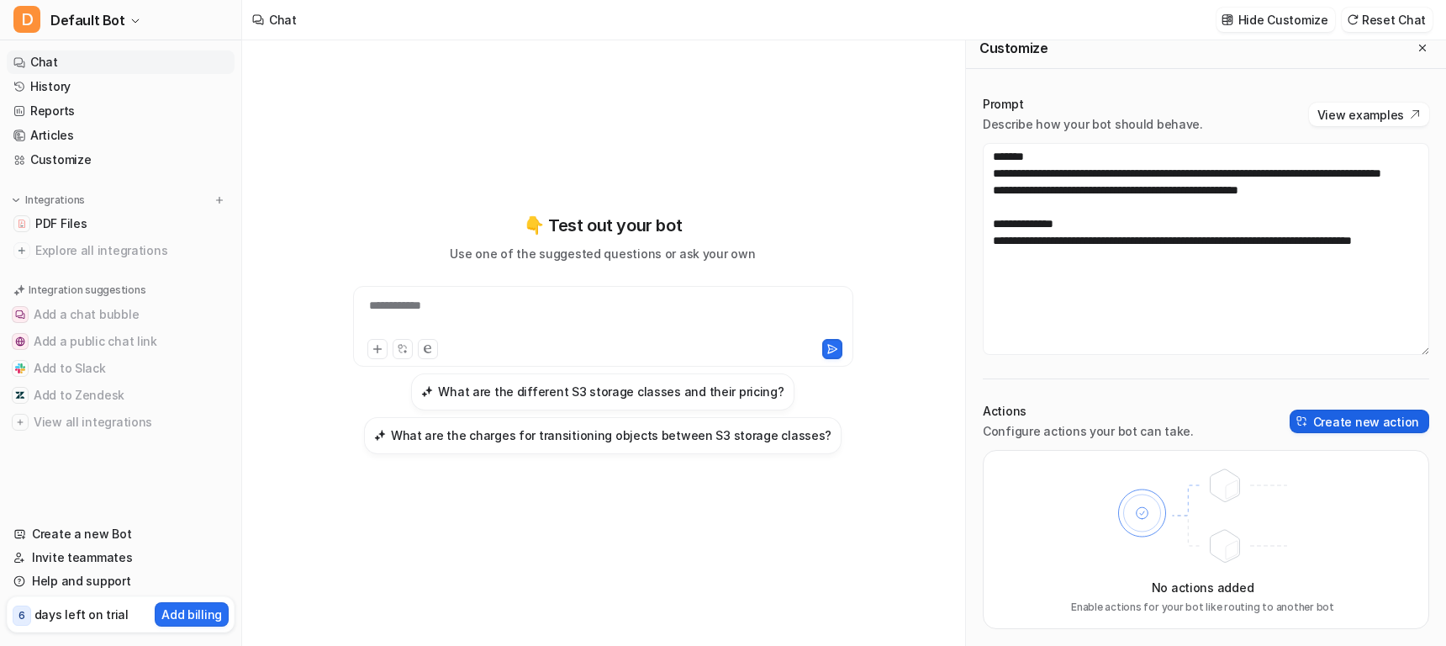
click at [1370, 409] on button "Create new action" at bounding box center [1360, 421] width 140 height 24
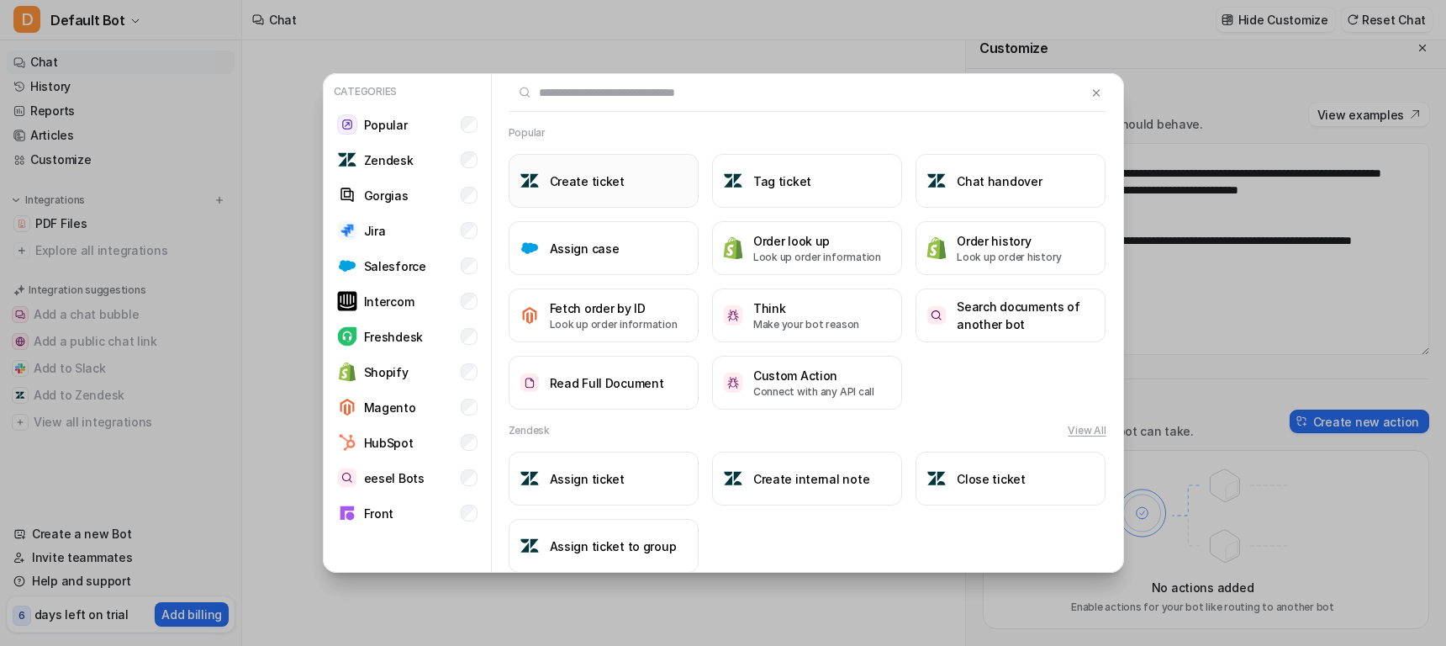
click at [586, 182] on h3 "Create ticket" at bounding box center [587, 181] width 75 height 18
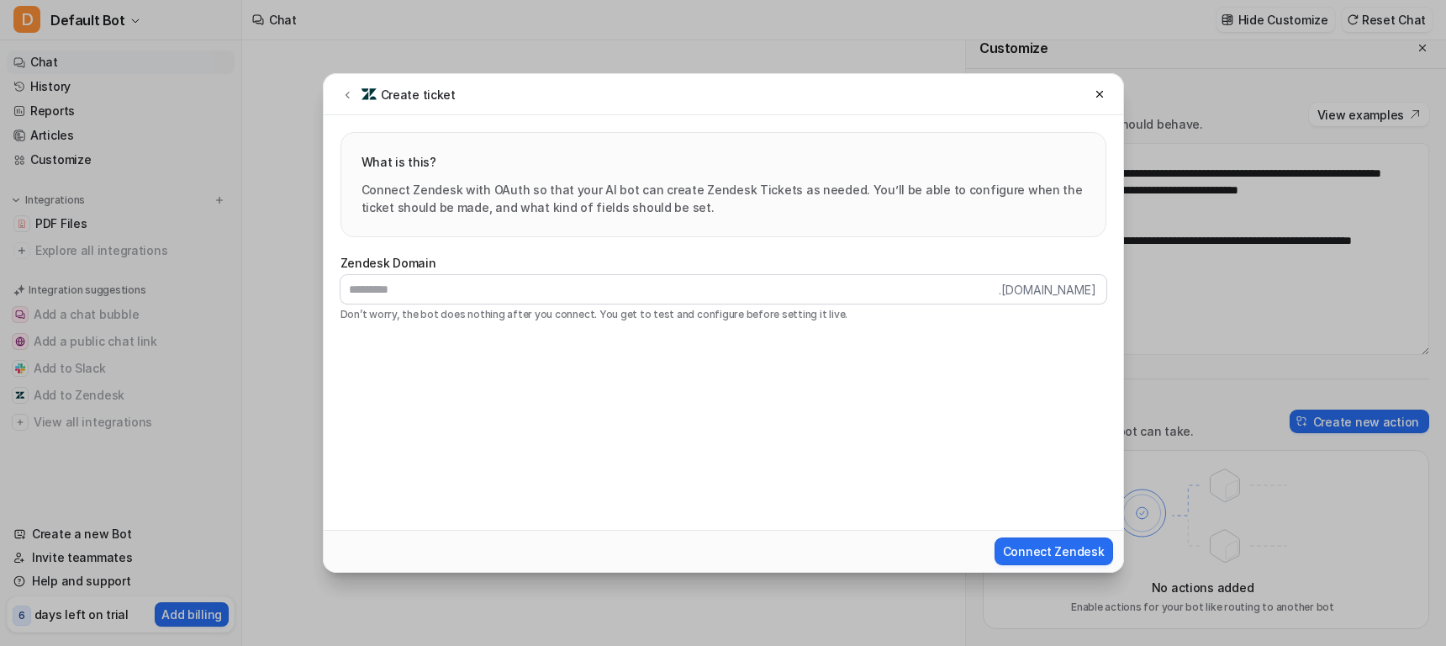
click at [586, 182] on p "Connect Zendesk with OAuth so that your AI bot can create Zendesk Tickets as ne…" at bounding box center [723, 198] width 724 height 35
click at [447, 188] on p "Connect Zendesk with OAuth so that your AI bot can create Zendesk Tickets as ne…" at bounding box center [723, 198] width 724 height 35
click at [1100, 96] on icon at bounding box center [1098, 94] width 7 height 7
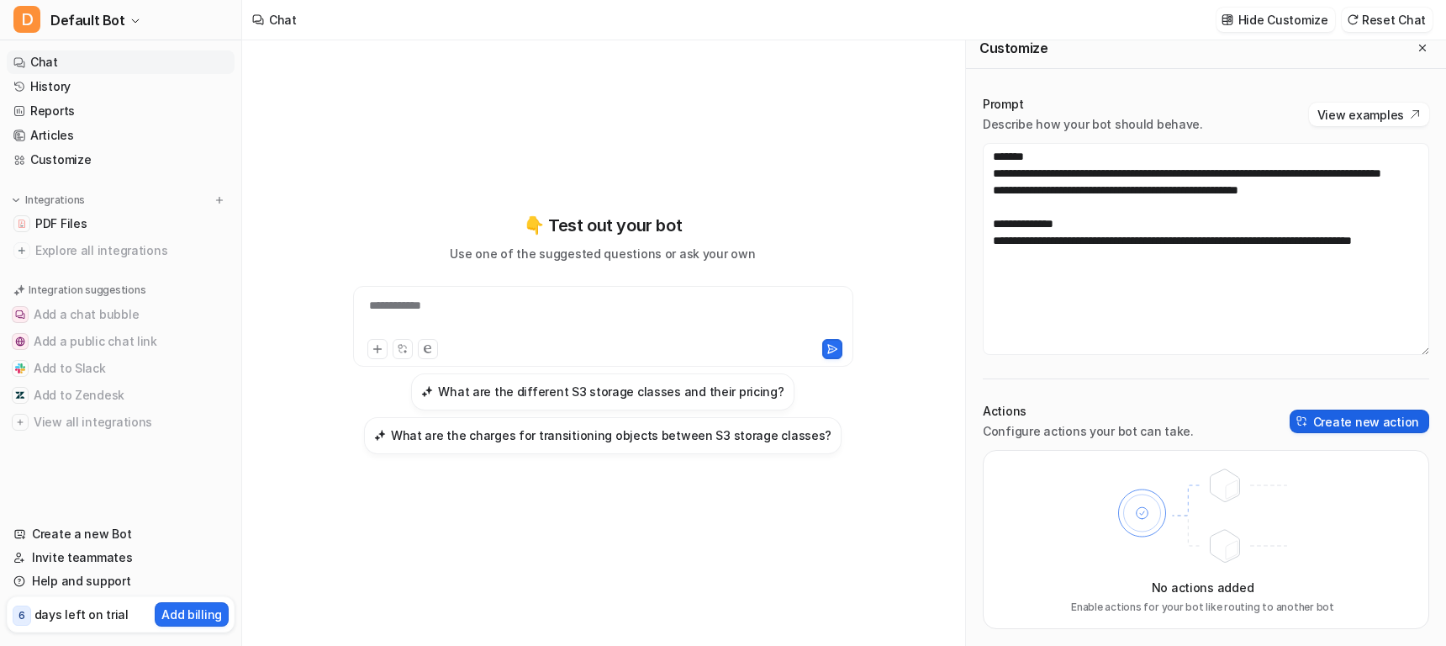
click at [1348, 421] on button "Create new action" at bounding box center [1360, 421] width 140 height 24
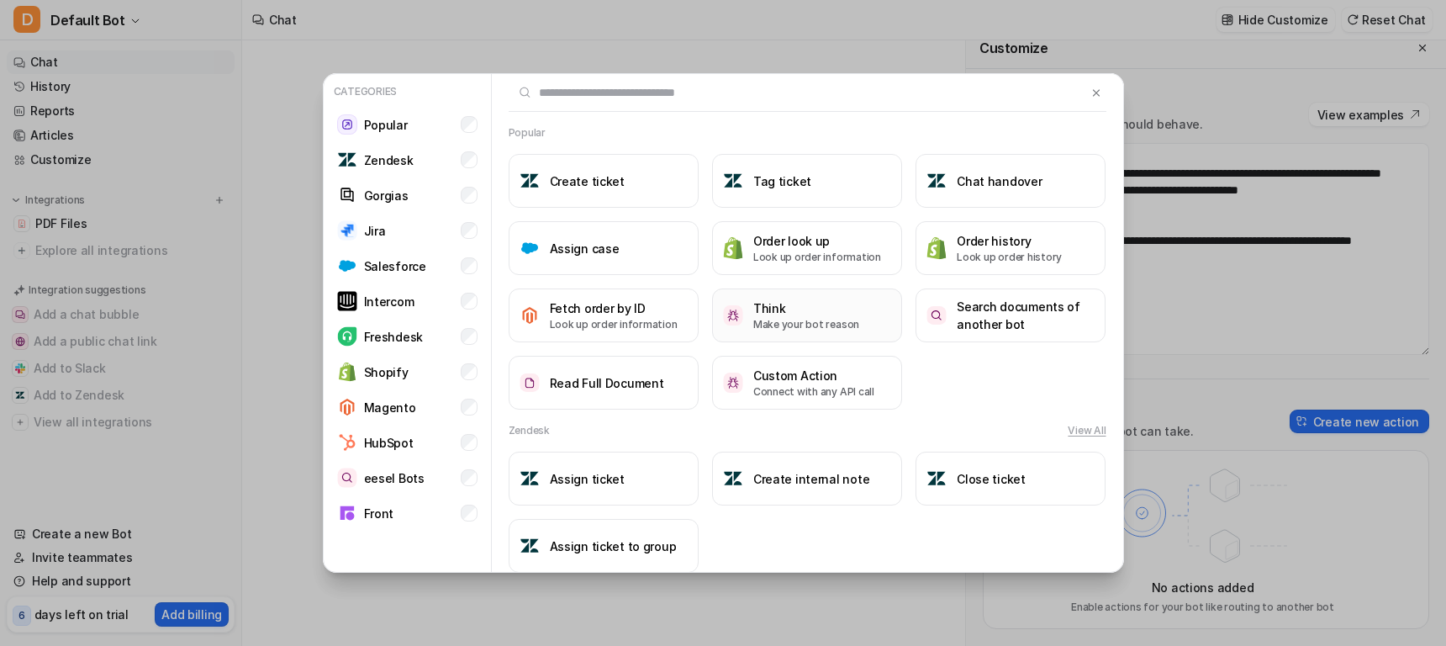
click at [794, 309] on h3 "Think" at bounding box center [806, 308] width 106 height 18
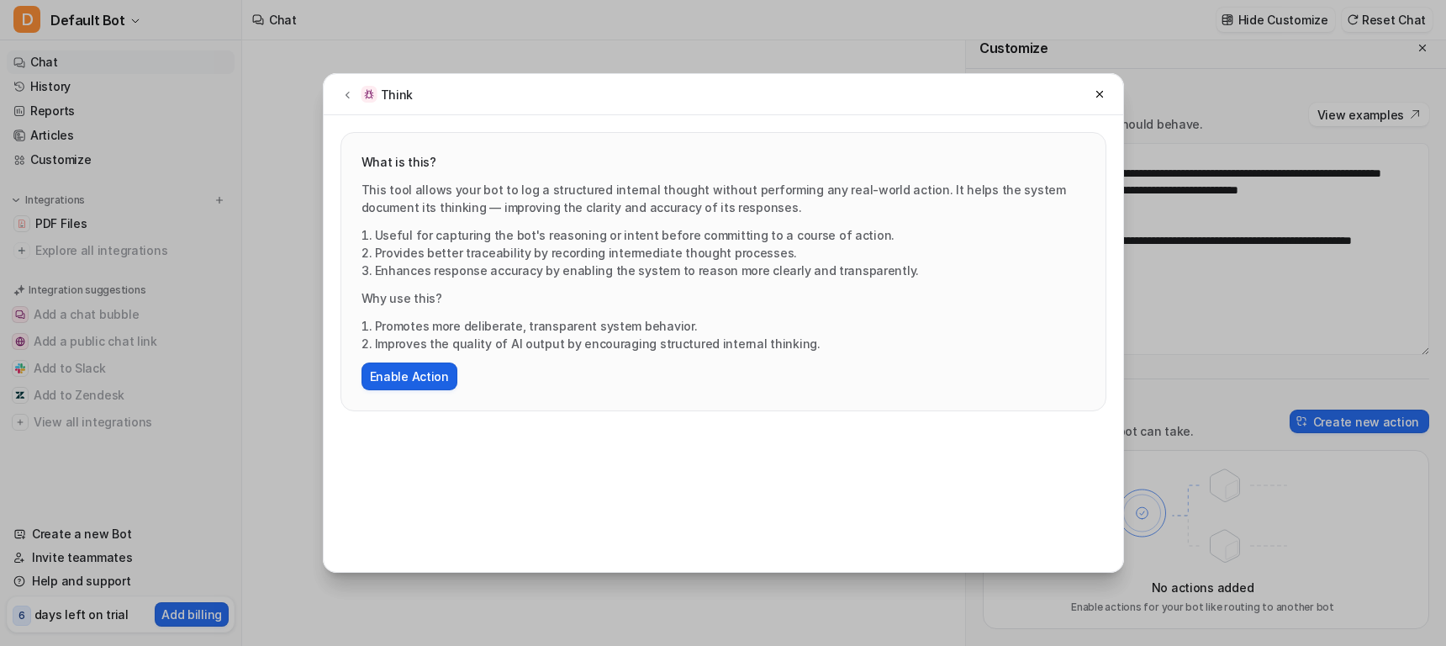
click at [411, 381] on button "Enable Action" at bounding box center [409, 376] width 96 height 28
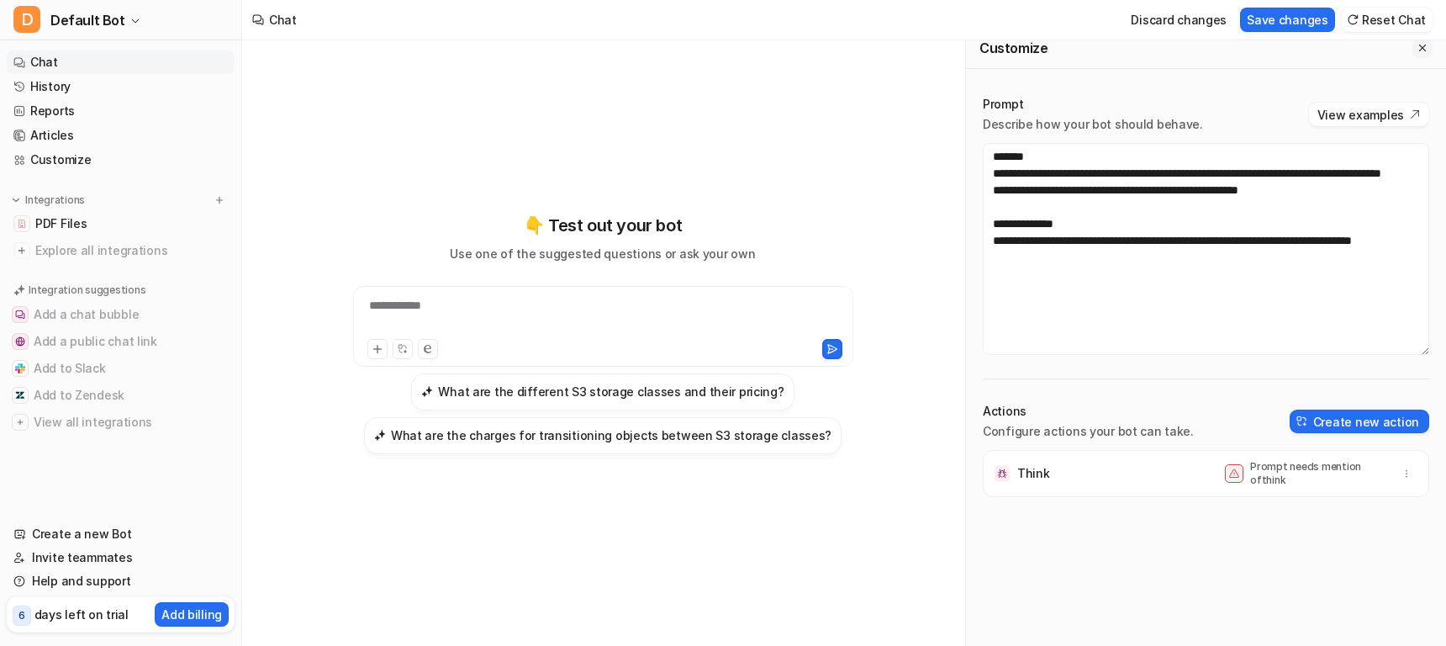
click at [1420, 44] on icon "Close flyout" at bounding box center [1422, 48] width 12 height 12
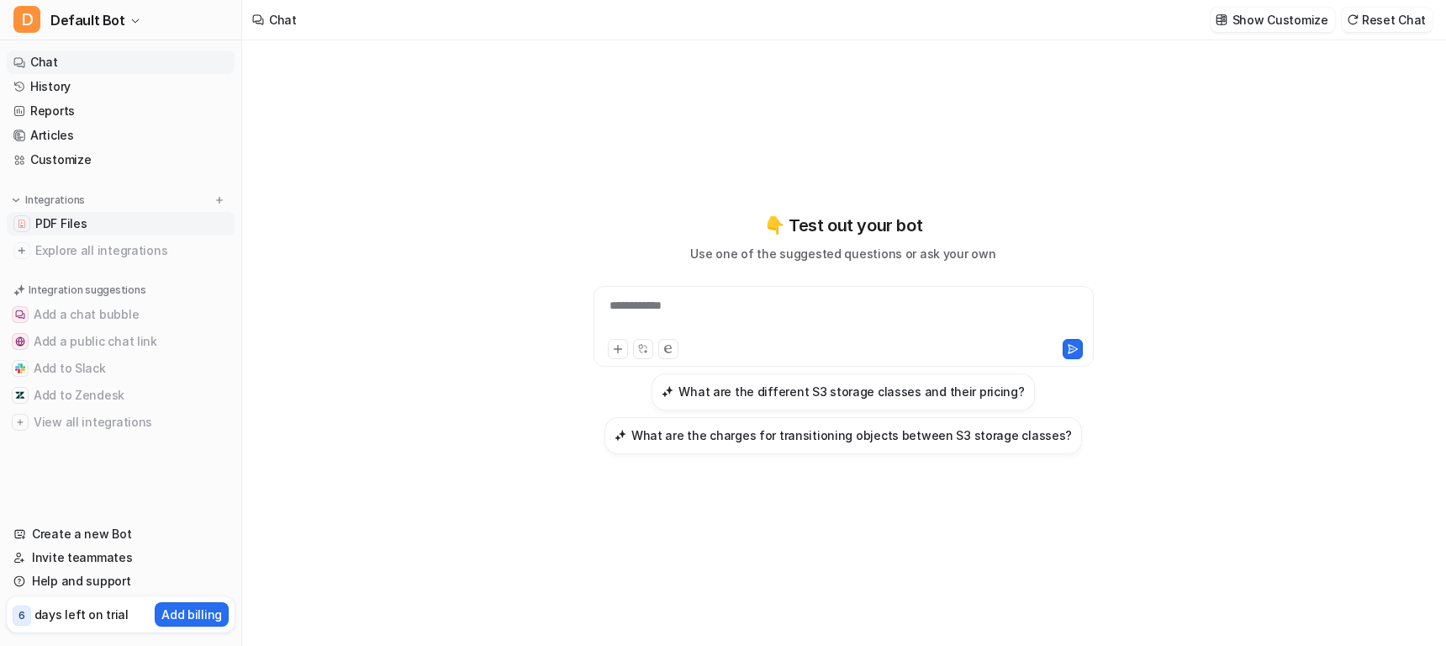
click at [73, 229] on span "PDF Files" at bounding box center [60, 223] width 51 height 17
click at [88, 346] on button "Add a public chat link" at bounding box center [121, 341] width 228 height 27
click at [211, 202] on button at bounding box center [219, 200] width 17 height 17
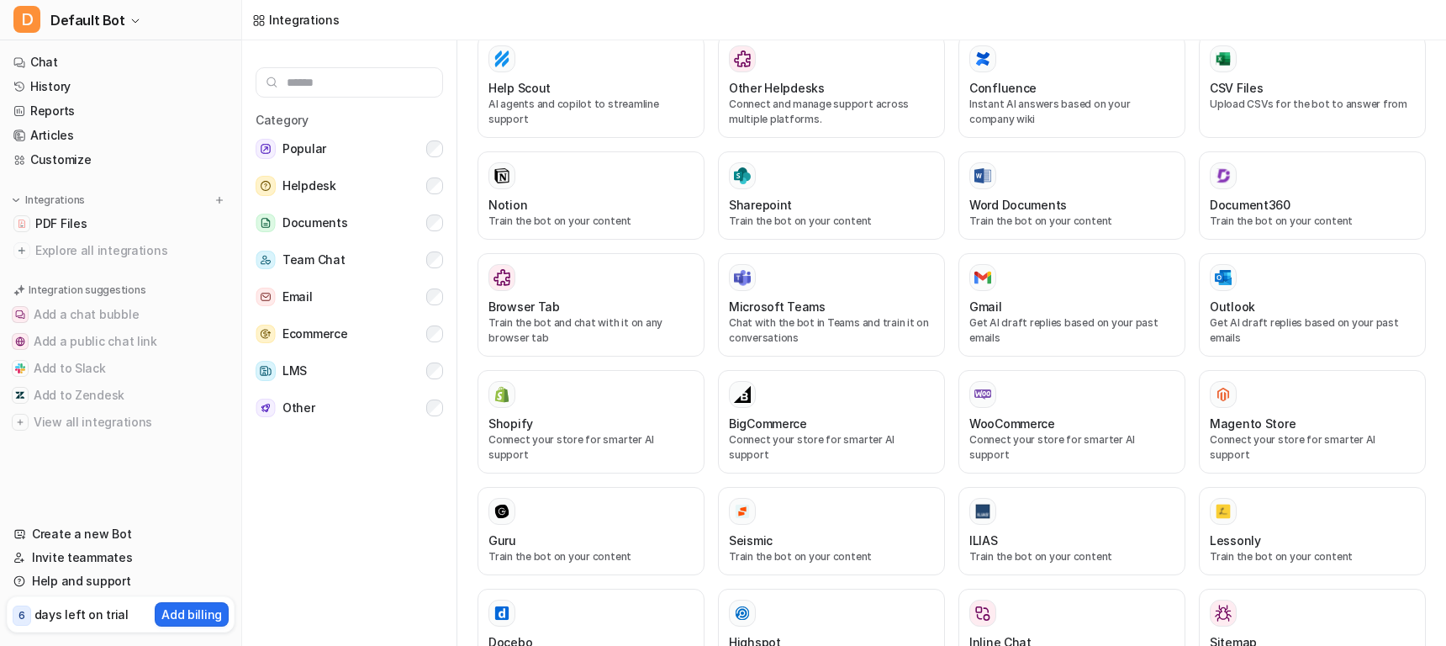
scroll to position [712, 0]
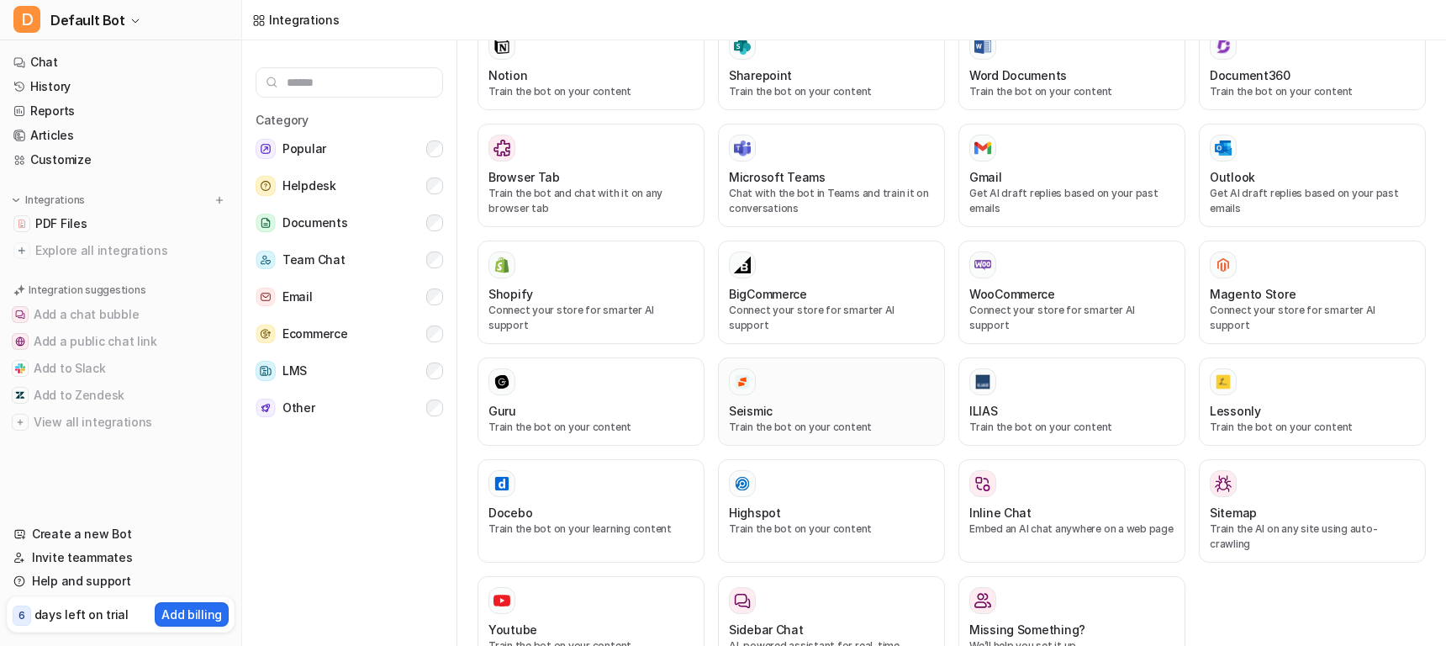
click at [849, 402] on div "Seismic" at bounding box center [831, 411] width 205 height 18
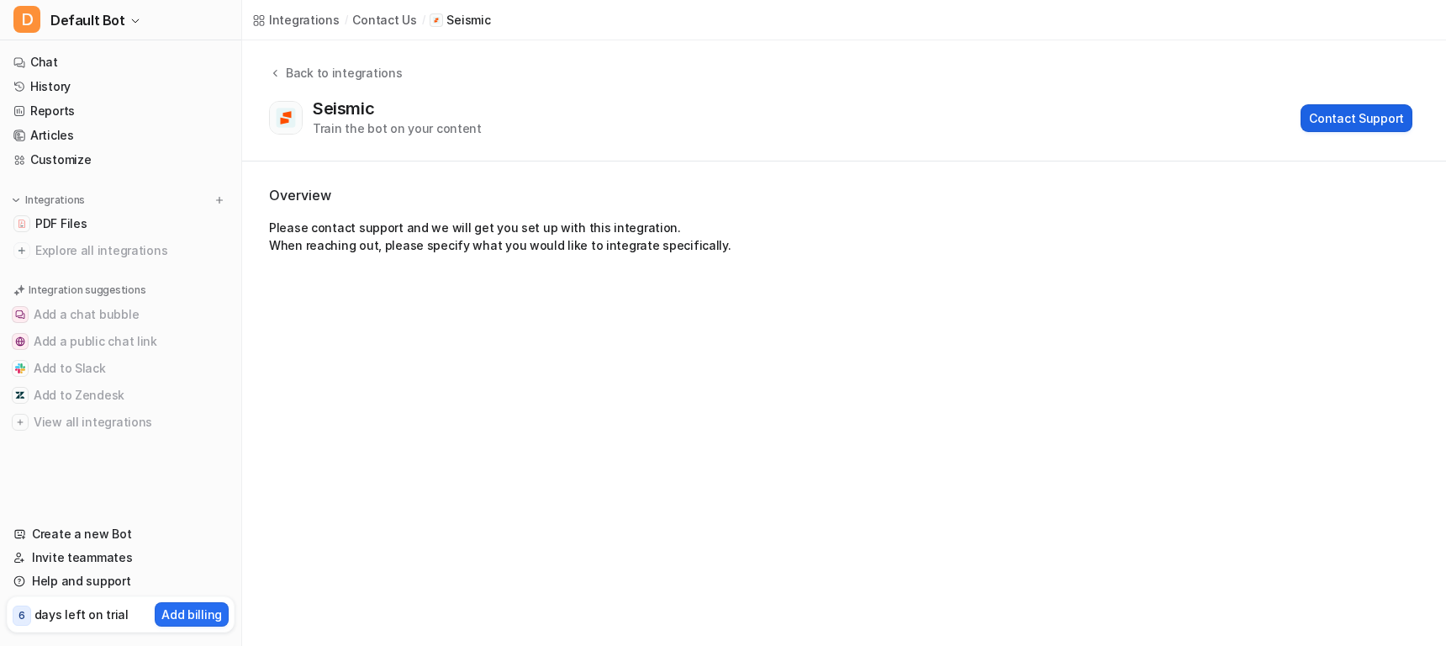
click at [1347, 129] on button "Contact Support" at bounding box center [1356, 118] width 112 height 28
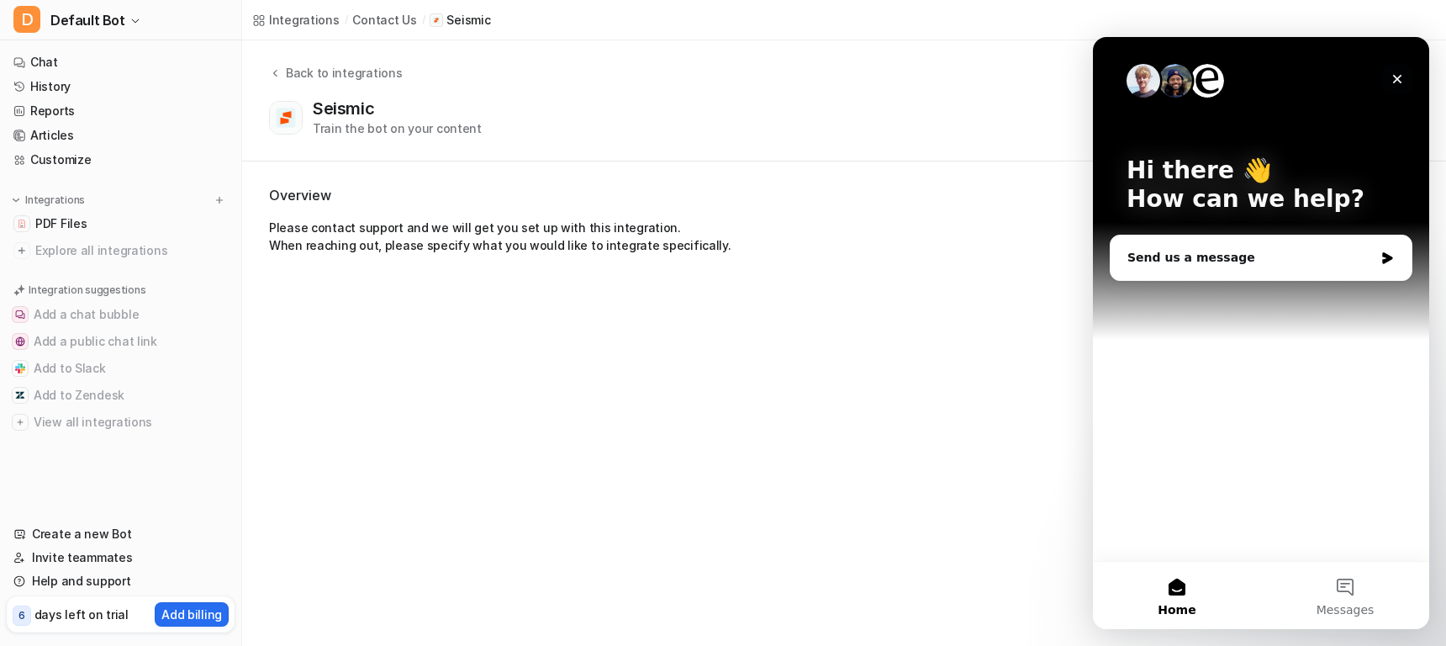
drag, startPoint x: 1396, startPoint y: 77, endPoint x: 2486, endPoint y: 115, distance: 1090.1
click at [1396, 77] on icon "Close" at bounding box center [1397, 79] width 9 height 9
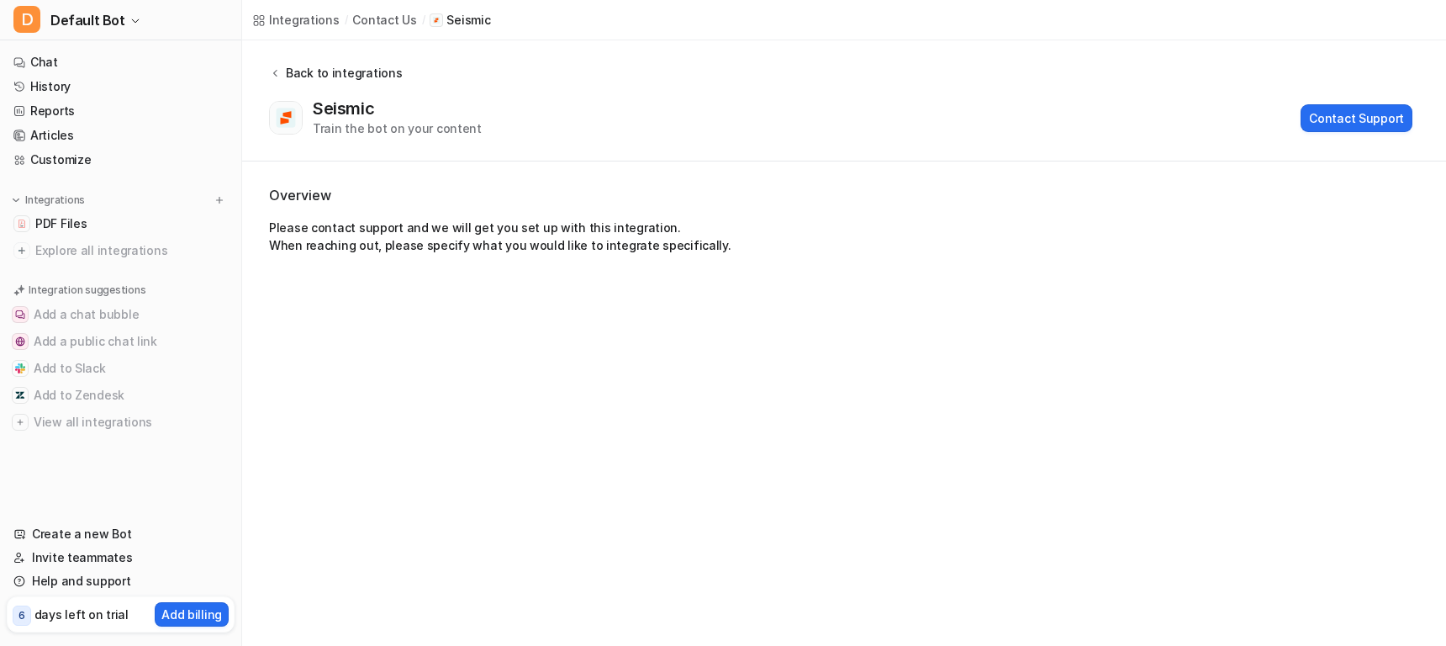
click at [275, 66] on icon at bounding box center [275, 72] width 12 height 13
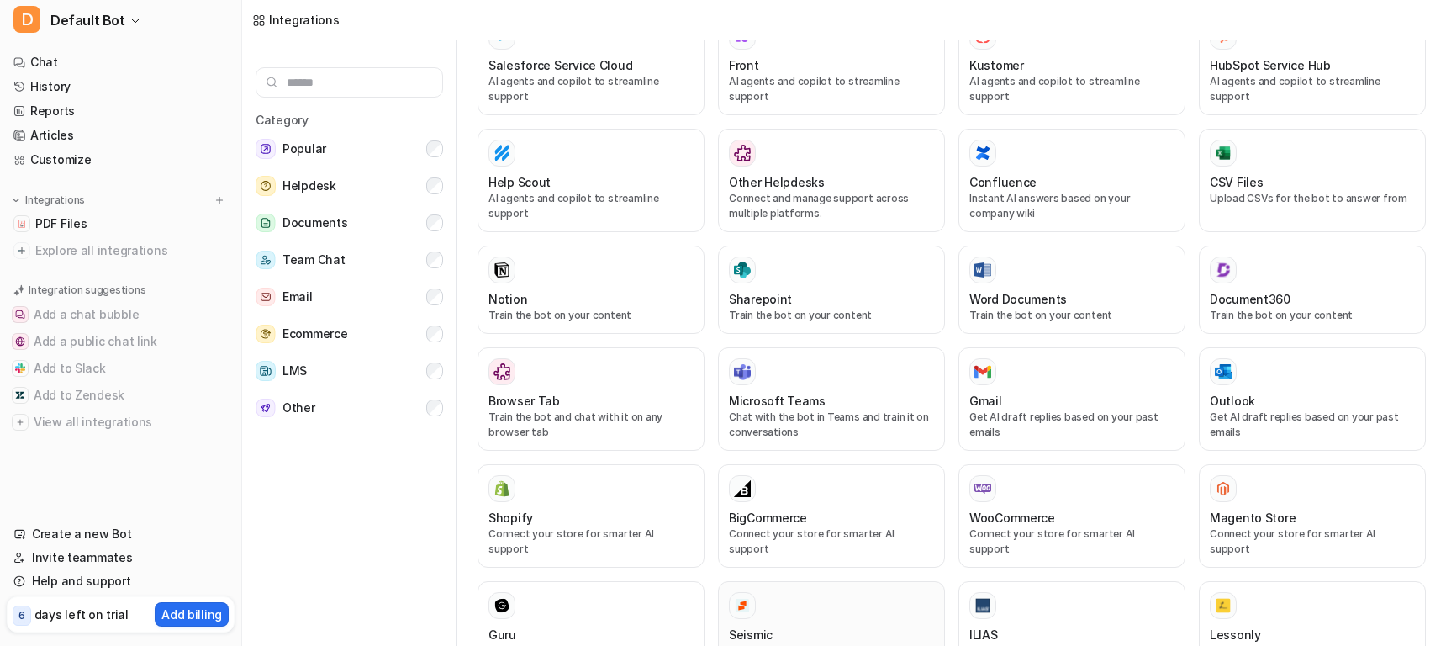
scroll to position [712, 0]
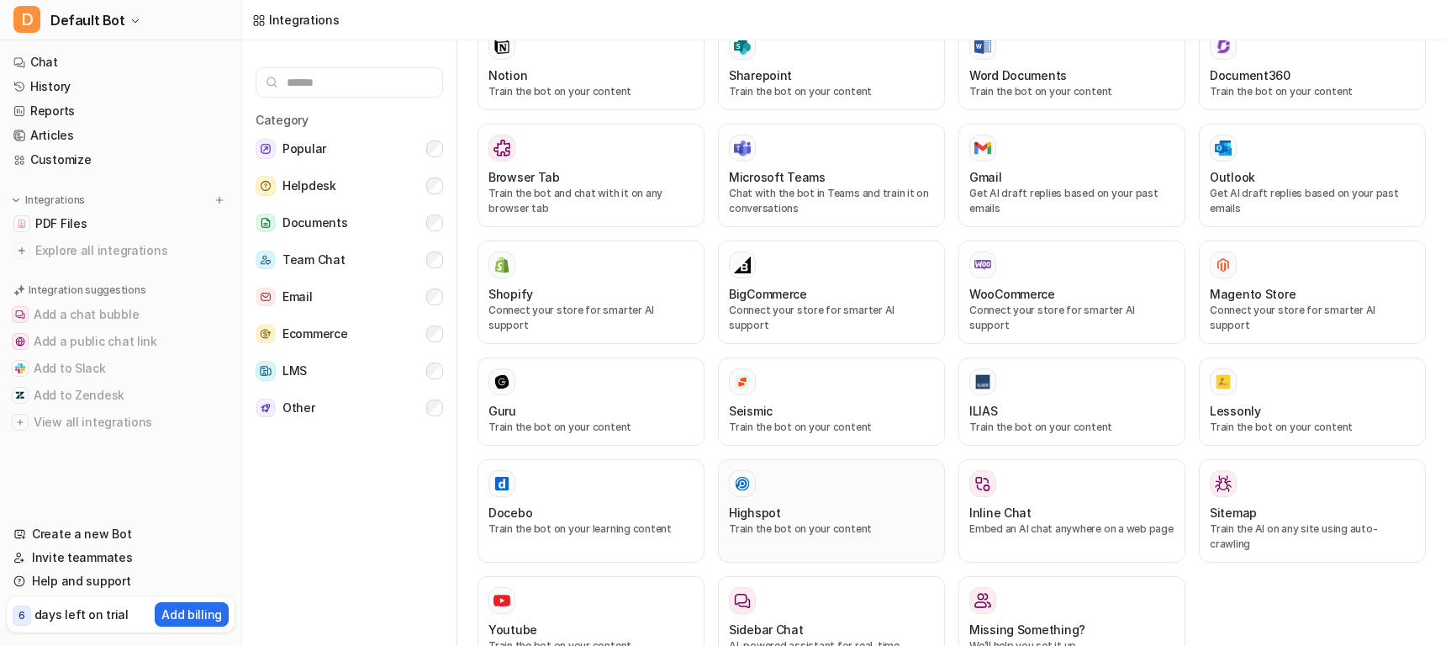
click at [804, 504] on div "Highspot" at bounding box center [831, 513] width 205 height 18
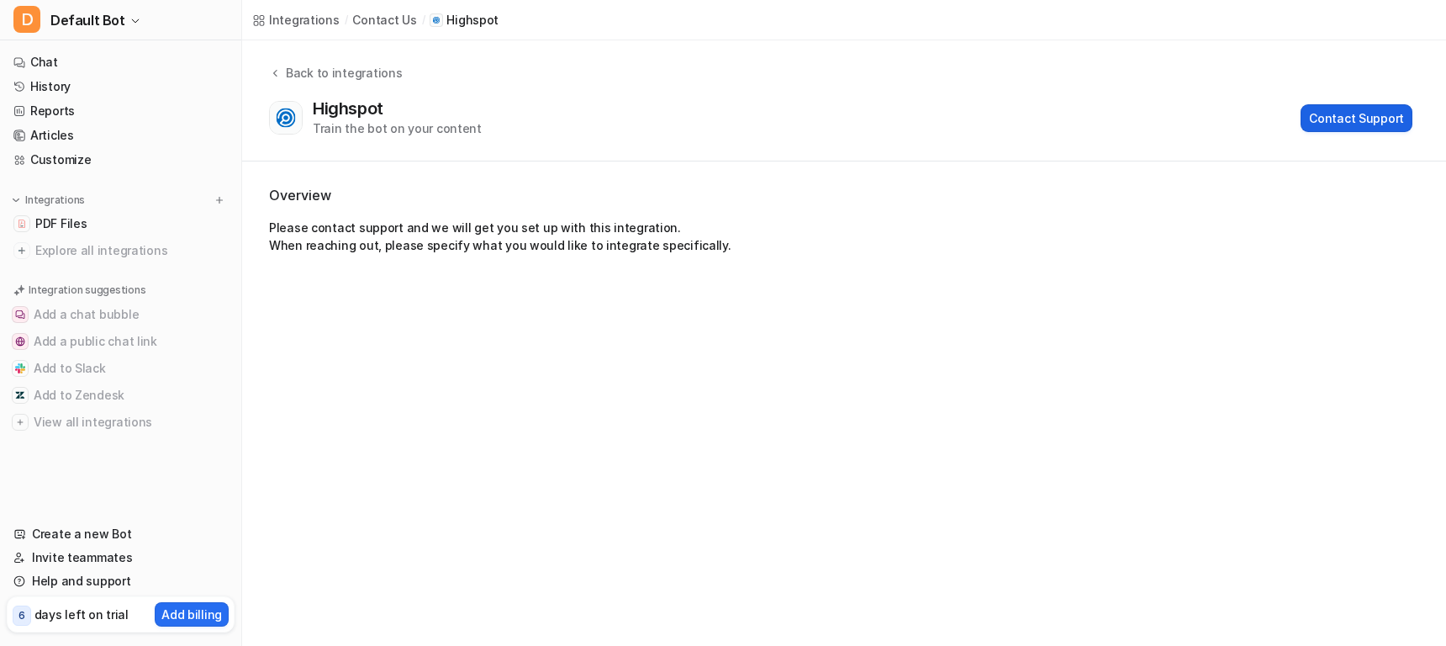
click at [1375, 126] on button "Contact Support" at bounding box center [1356, 118] width 112 height 28
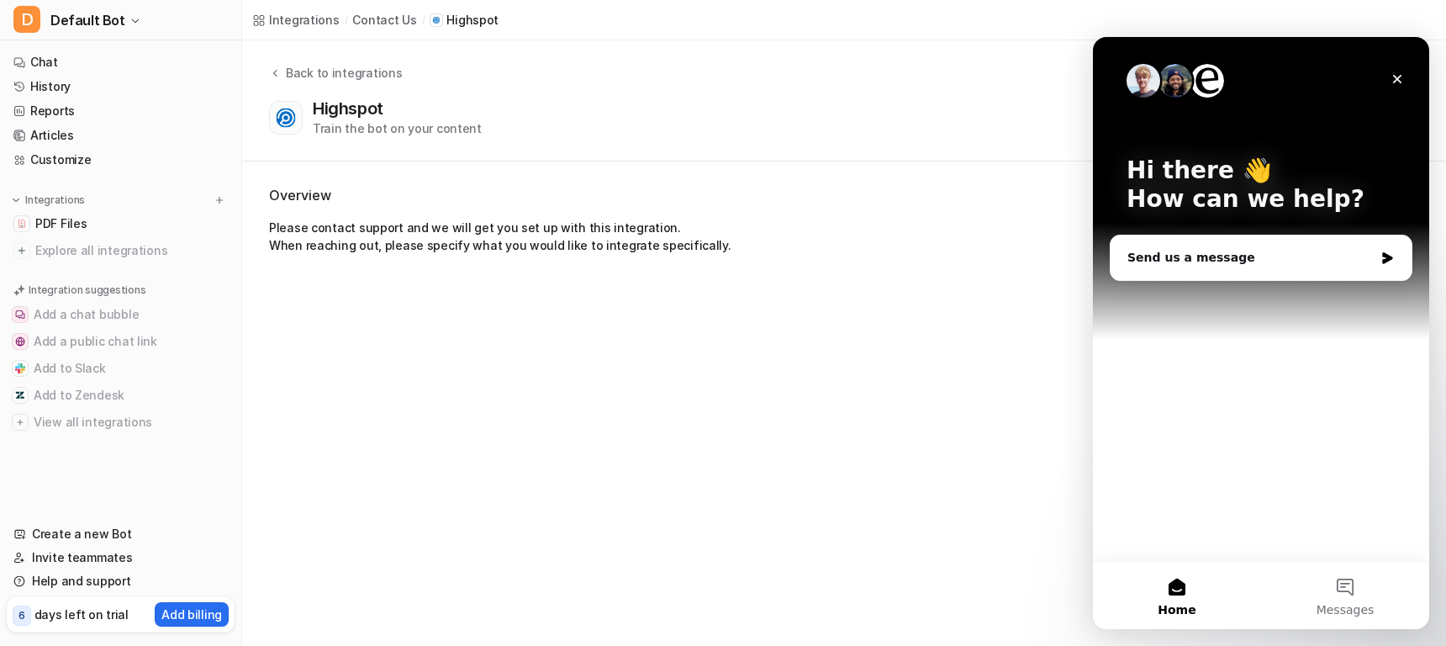
drag, startPoint x: 309, startPoint y: 108, endPoint x: 300, endPoint y: 107, distance: 8.6
click at [308, 108] on div "Highspot Train the bot on your content Contact Support" at bounding box center [840, 117] width 1143 height 39
click at [265, 68] on div "Back to integrations Highspot Train the bot on your content Contact Support" at bounding box center [844, 100] width 1204 height 73
click at [345, 78] on div "Back to integrations" at bounding box center [341, 73] width 121 height 18
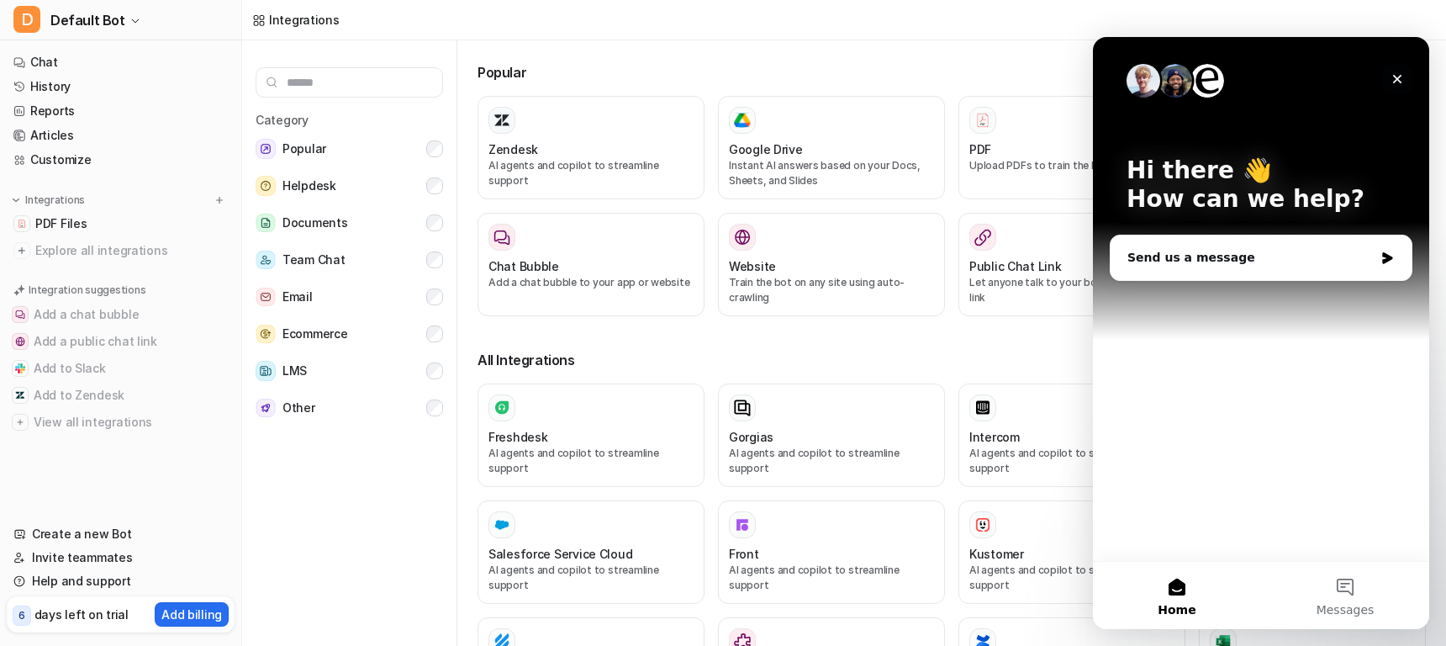
drag, startPoint x: 1396, startPoint y: 80, endPoint x: 2454, endPoint y: 124, distance: 1058.4
click at [1396, 80] on icon "Close" at bounding box center [1396, 78] width 13 height 13
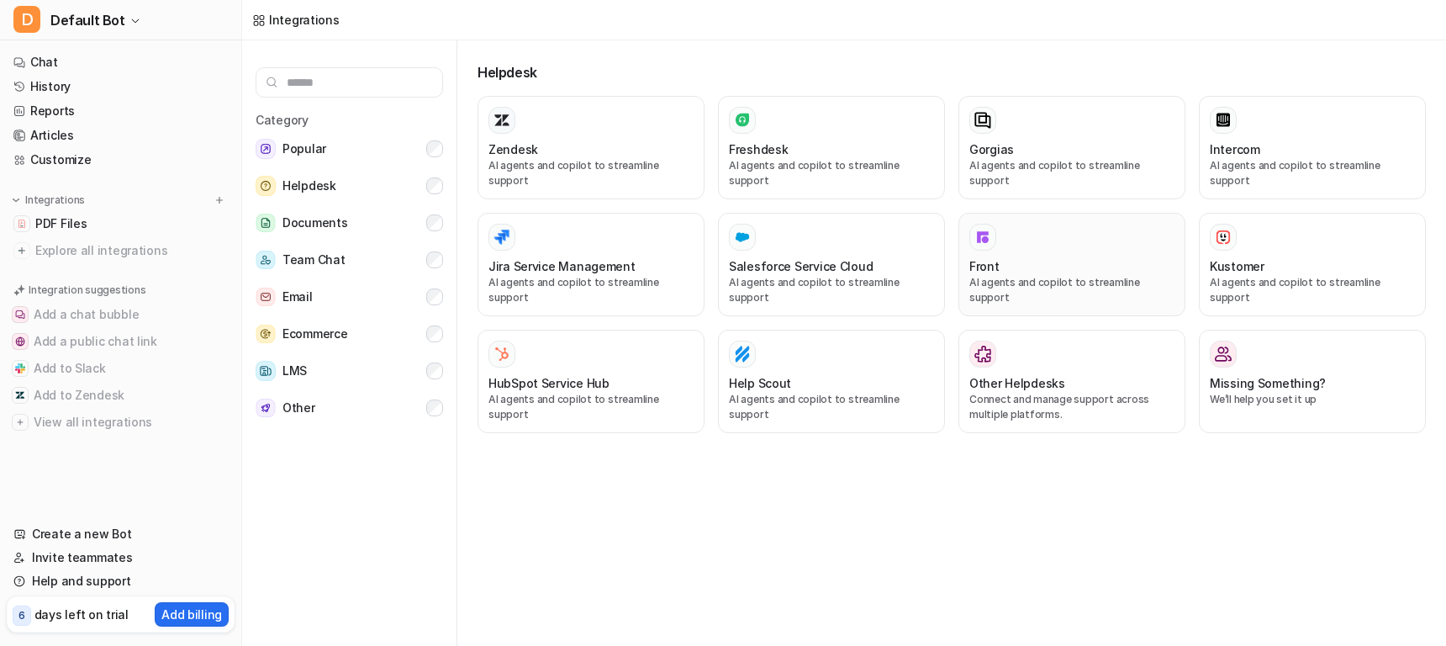
click at [1047, 257] on div "Front" at bounding box center [1071, 266] width 205 height 18
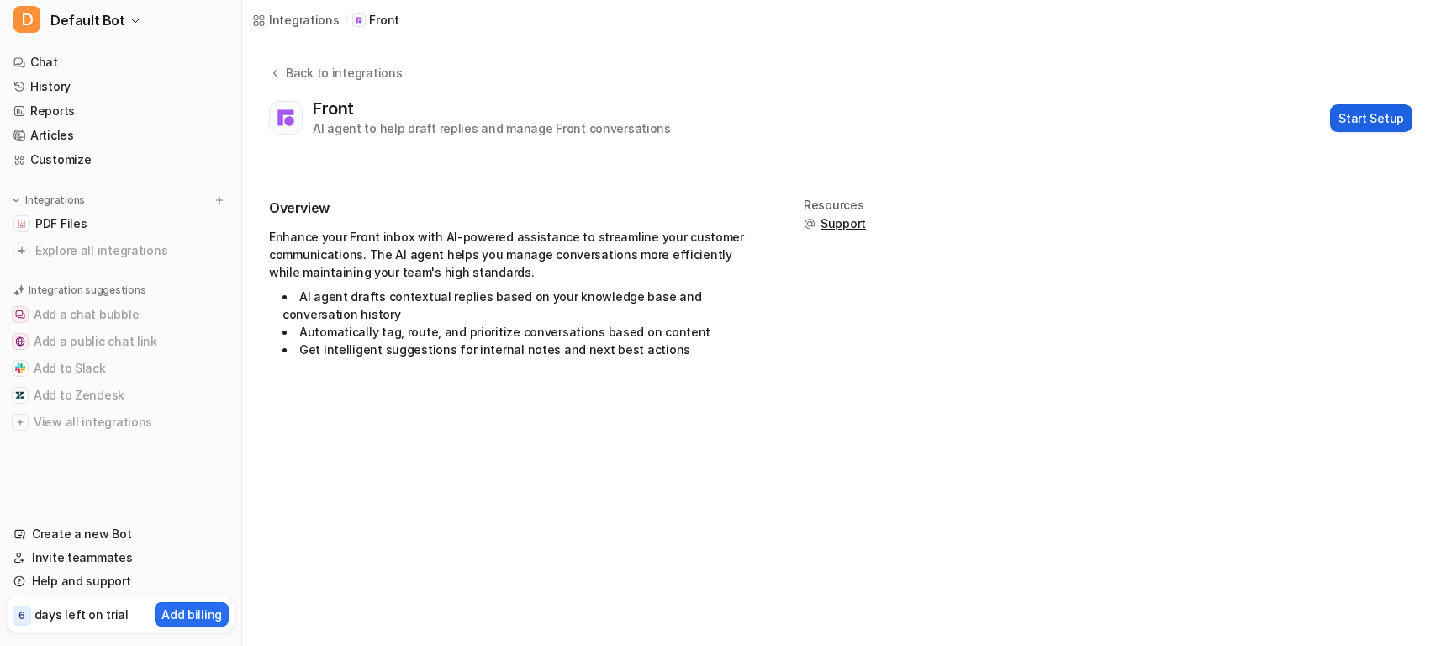
click at [1358, 117] on button "Start Setup" at bounding box center [1371, 118] width 82 height 28
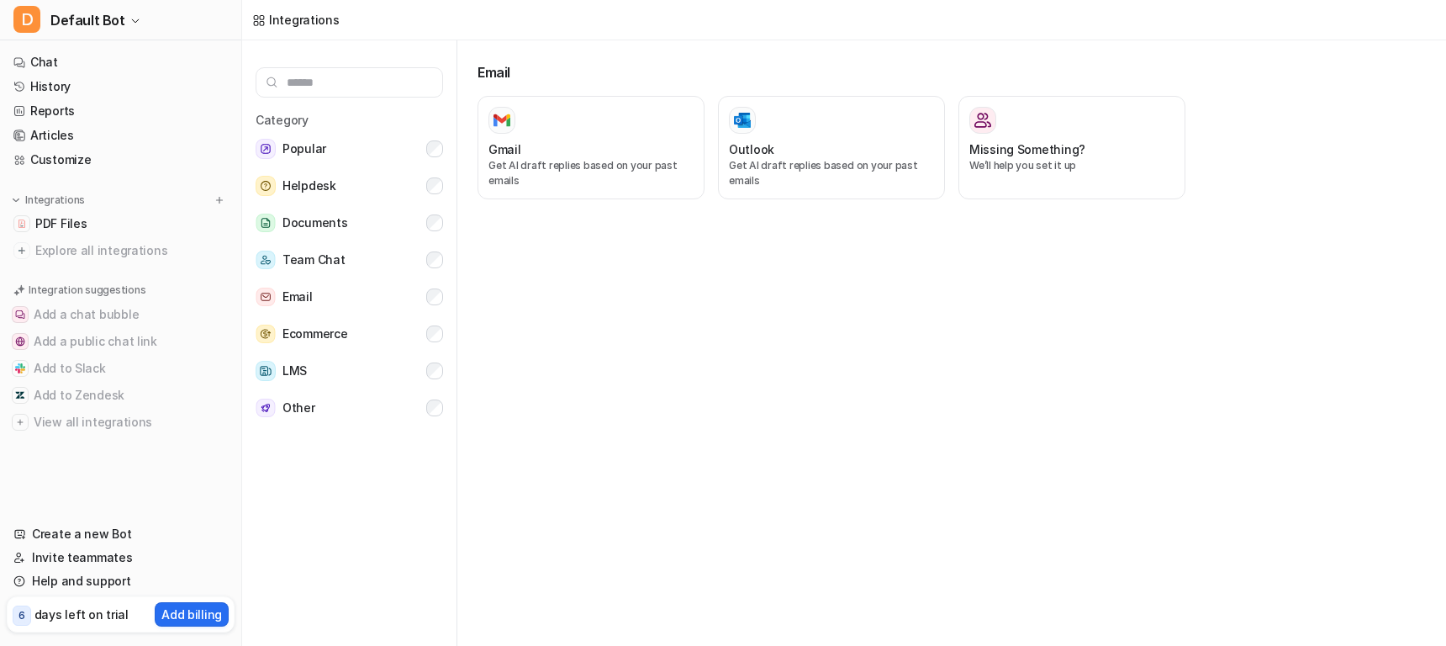
click at [754, 294] on div "Email Gmail Get AI draft replies based on your past emails Outlook Get AI draft…" at bounding box center [958, 346] width 975 height 612
click at [765, 315] on div "Email Gmail Get AI draft replies based on your past emails Outlook Get AI draft…" at bounding box center [958, 346] width 975 height 612
click at [119, 22] on button "D Default Bot" at bounding box center [120, 20] width 241 height 40
click at [118, 17] on span "Default Bot" at bounding box center [87, 20] width 75 height 24
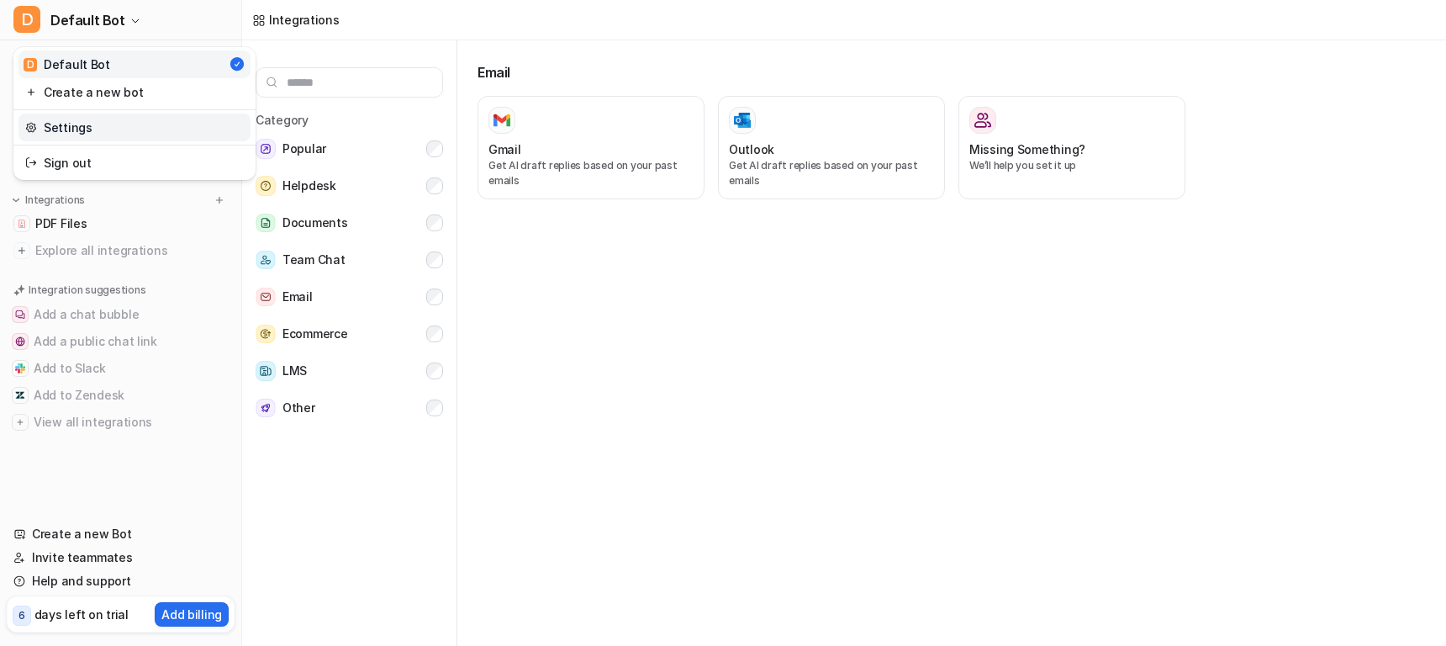
click at [86, 125] on link "Settings" at bounding box center [134, 127] width 232 height 28
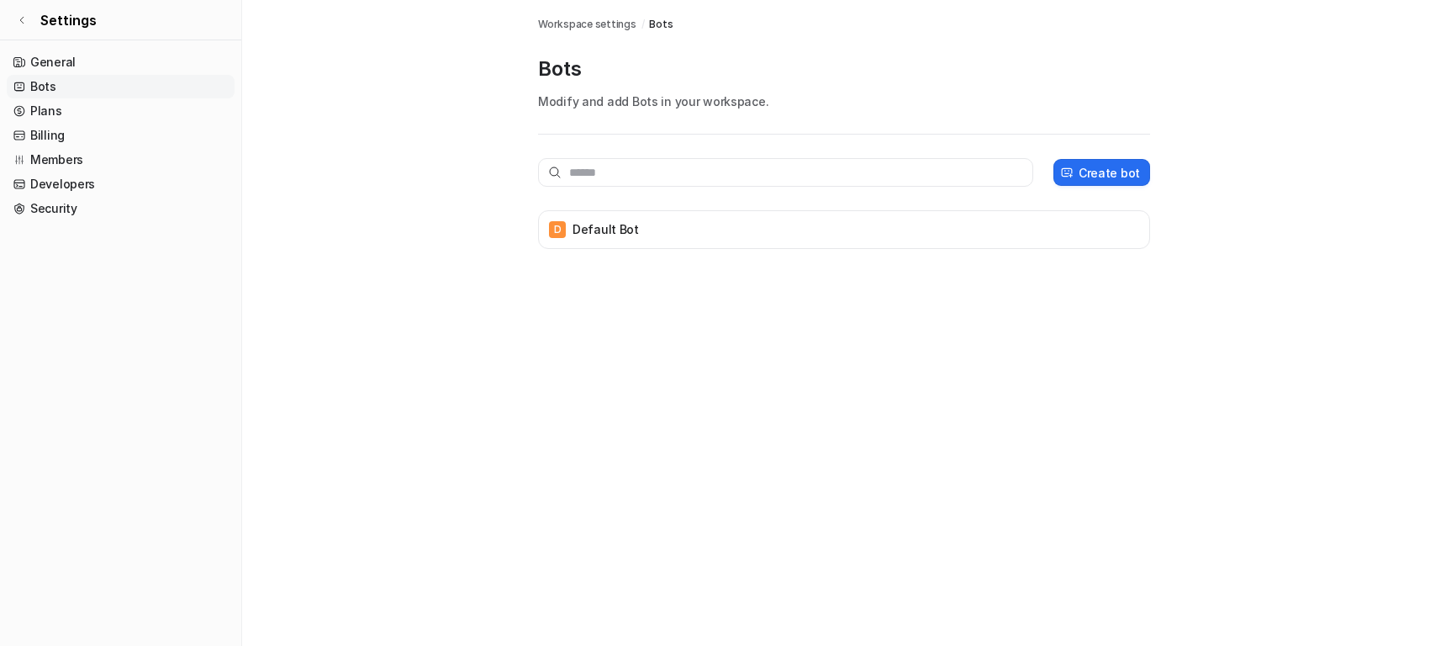
click at [704, 18] on div "Workspace settings / Bots" at bounding box center [844, 24] width 612 height 15
click at [694, 324] on div "Integrations Workspace settings / Bots Bots Modify and add Bots in your workspa…" at bounding box center [723, 323] width 1446 height 646
drag, startPoint x: 57, startPoint y: 106, endPoint x: 57, endPoint y: 81, distance: 25.2
click at [57, 104] on link "Plans" at bounding box center [121, 111] width 228 height 24
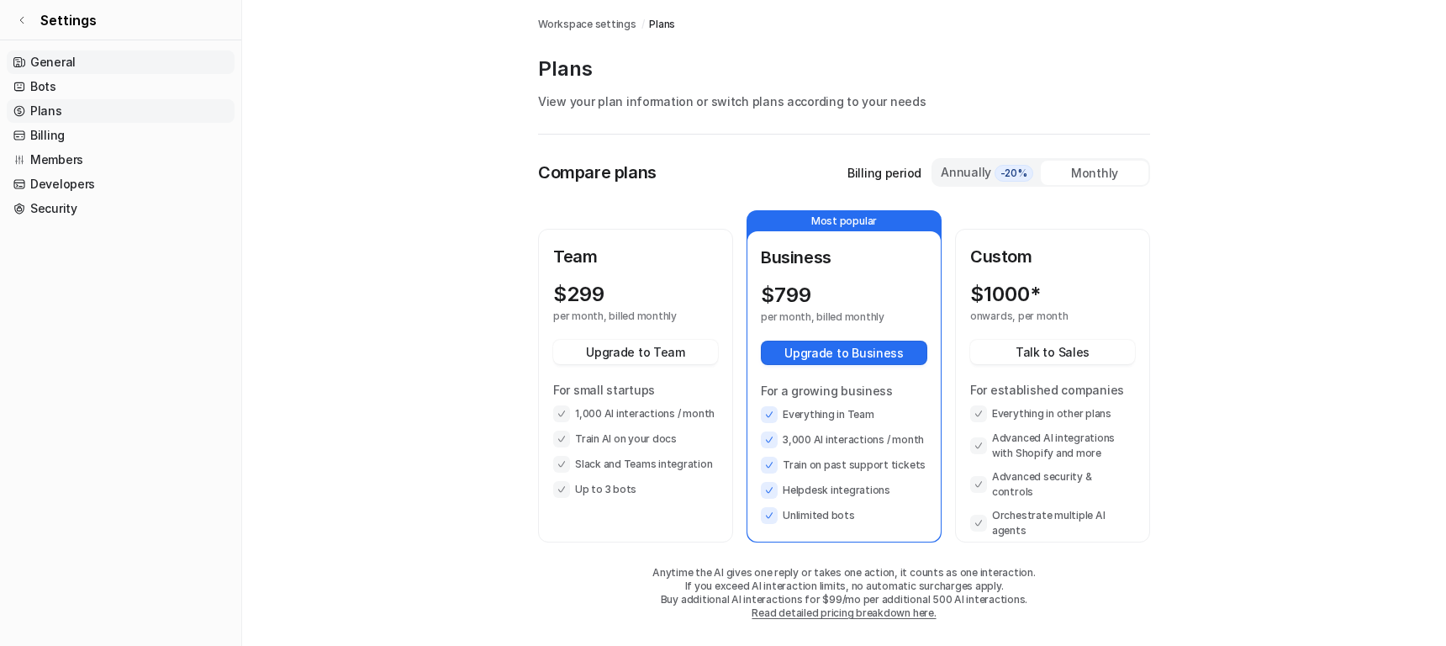
click at [60, 64] on link "General" at bounding box center [121, 62] width 228 height 24
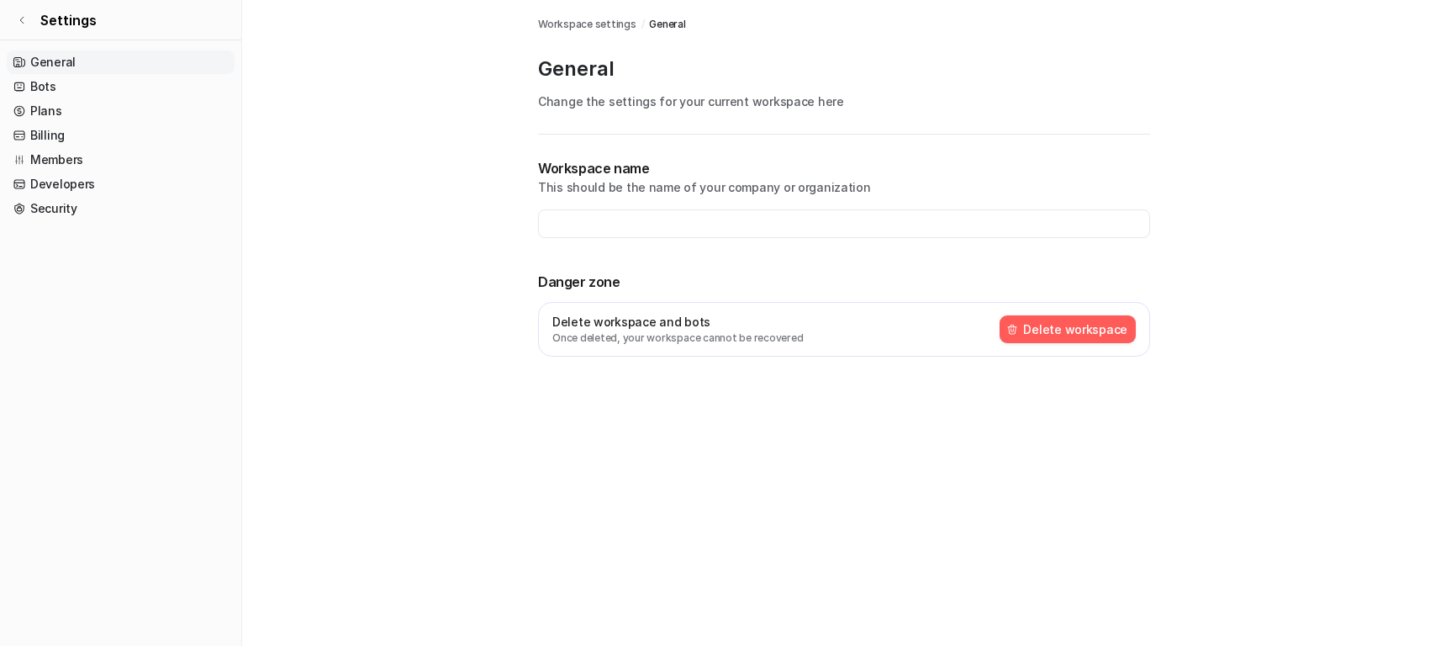
type input "**********"
click at [678, 233] on input "**********" at bounding box center [844, 223] width 612 height 29
click at [721, 241] on div "**********" at bounding box center [844, 277] width 612 height 239
click at [728, 231] on input "**********" at bounding box center [844, 223] width 612 height 29
click at [710, 223] on input "**********" at bounding box center [844, 223] width 612 height 29
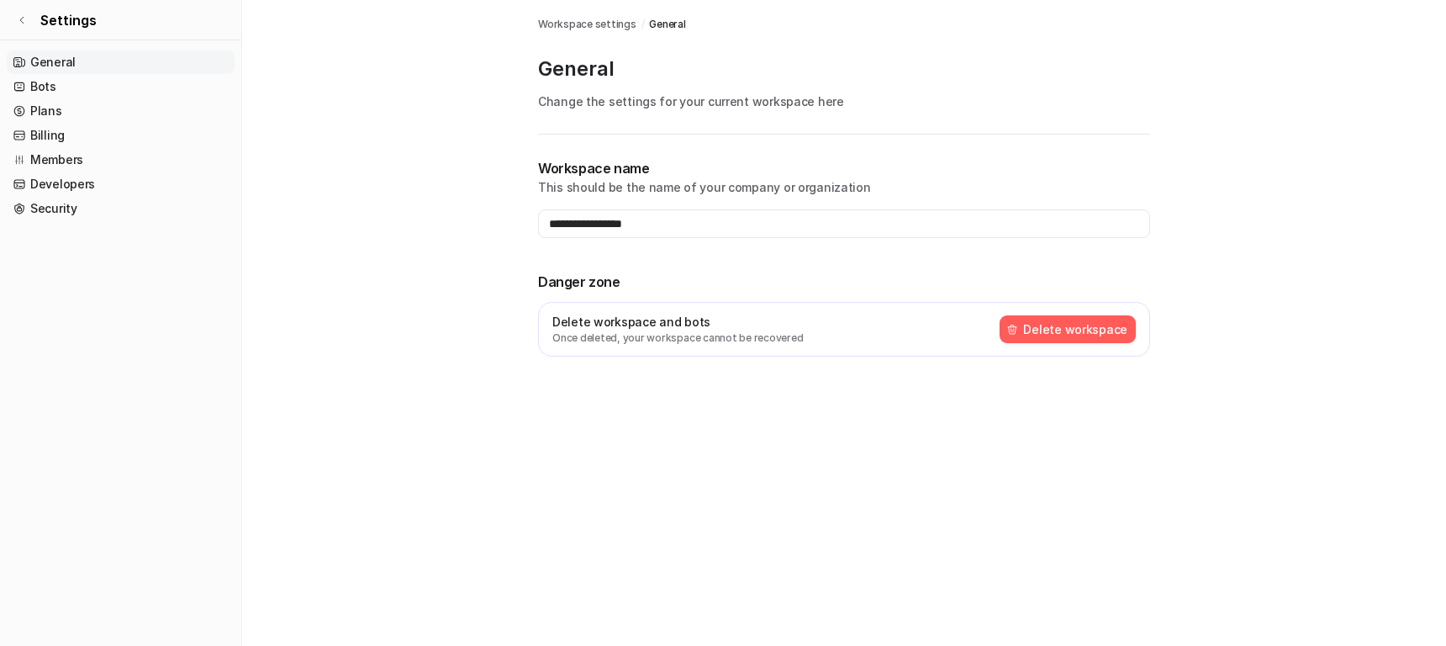
click at [708, 250] on div "**********" at bounding box center [844, 277] width 612 height 239
click at [668, 116] on div "General Change the settings for your current workspace here" at bounding box center [844, 94] width 612 height 79
click at [598, 108] on p "Change the settings for your current workspace here" at bounding box center [844, 101] width 612 height 18
click at [578, 105] on p "Change the settings for your current workspace here" at bounding box center [844, 101] width 612 height 18
click at [682, 113] on div "General Change the settings for your current workspace here" at bounding box center [844, 94] width 612 height 79
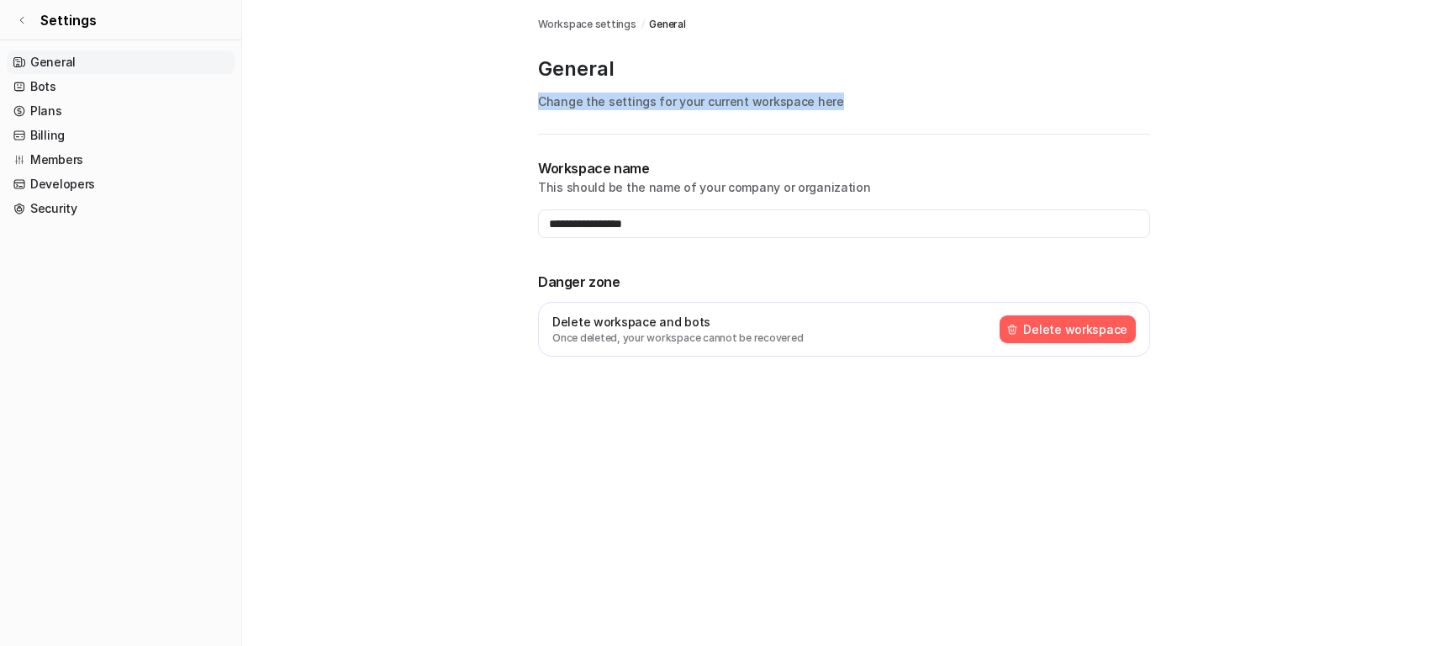
drag, startPoint x: 534, startPoint y: 103, endPoint x: 883, endPoint y: 93, distance: 349.0
click at [883, 93] on div "**********" at bounding box center [844, 198] width 639 height 397
click at [822, 184] on p "This should be the name of your company or organization" at bounding box center [844, 187] width 612 height 18
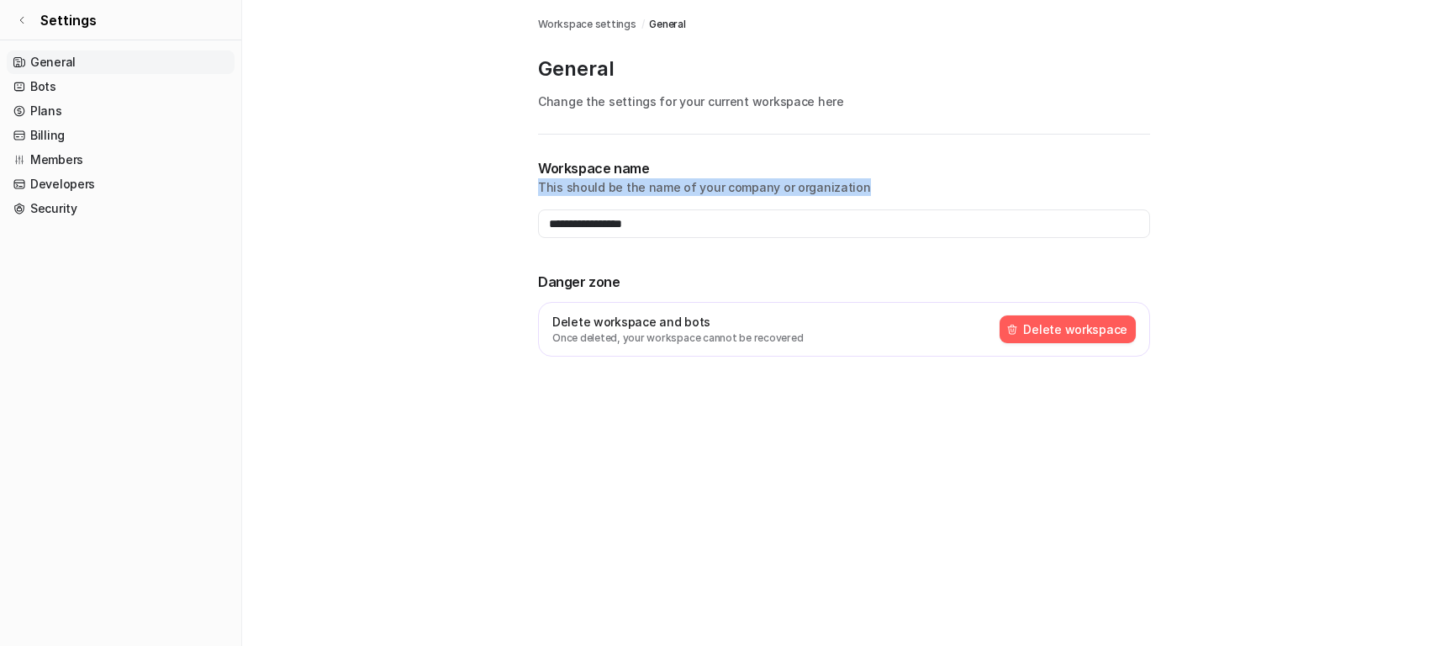
drag, startPoint x: 878, startPoint y: 190, endPoint x: 504, endPoint y: 187, distance: 374.1
click at [504, 187] on main "**********" at bounding box center [844, 198] width 1204 height 397
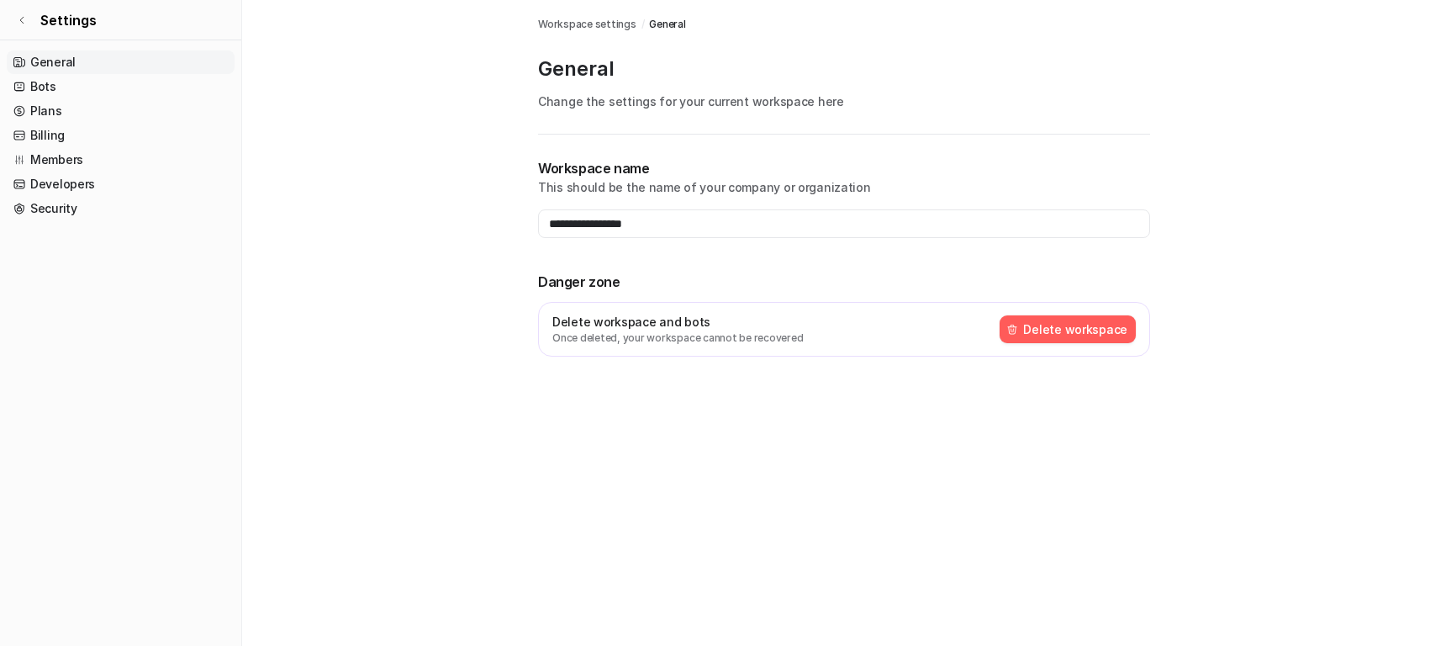
click at [463, 314] on main "**********" at bounding box center [844, 198] width 1204 height 397
drag, startPoint x: 965, startPoint y: 400, endPoint x: 1099, endPoint y: 361, distance: 139.1
click at [966, 400] on div "**********" at bounding box center [723, 323] width 1446 height 646
click at [813, 407] on div "**********" at bounding box center [723, 323] width 1446 height 646
drag, startPoint x: 599, startPoint y: 356, endPoint x: 568, endPoint y: 336, distance: 36.6
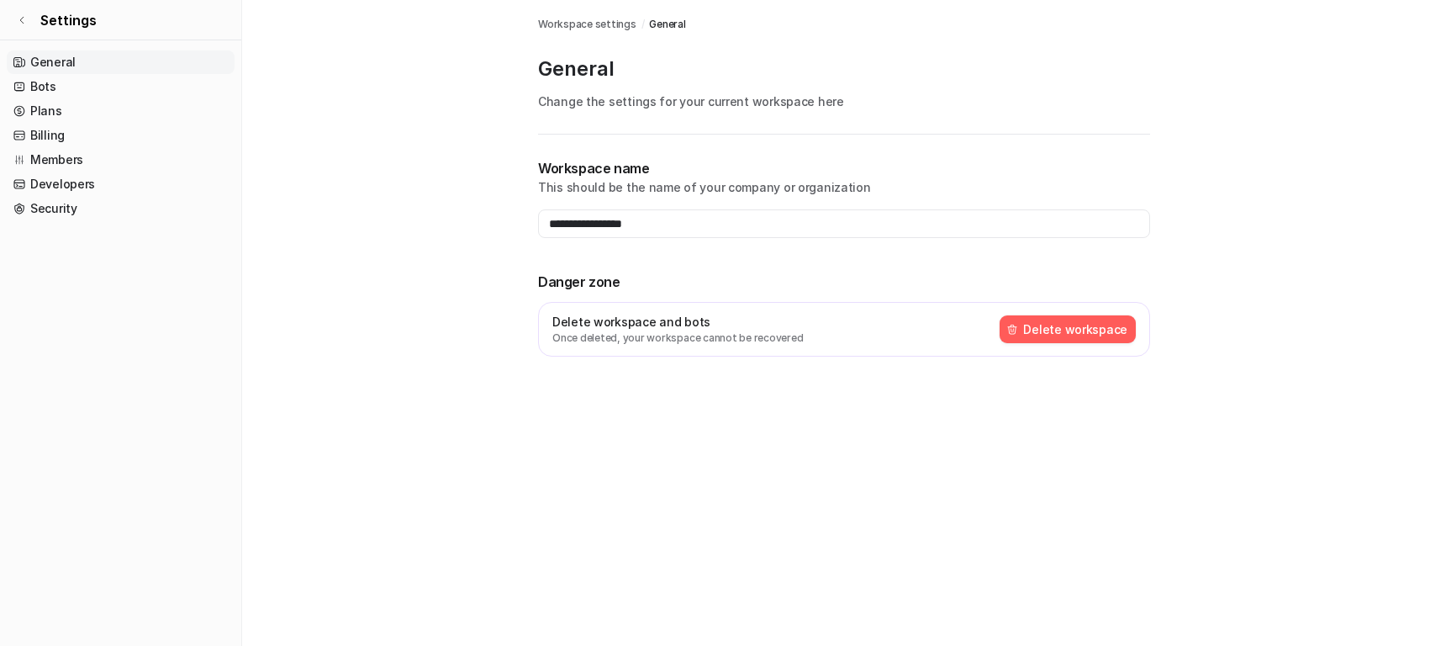
click at [599, 356] on div "Delete workspace and bots Once deleted, your workspace cannot be recovered Dele…" at bounding box center [844, 329] width 612 height 55
click at [561, 324] on p "Delete workspace and bots" at bounding box center [677, 322] width 251 height 18
drag, startPoint x: 552, startPoint y: 321, endPoint x: 738, endPoint y: 321, distance: 185.8
click at [738, 321] on p "Delete workspace and bots" at bounding box center [677, 322] width 251 height 18
click at [728, 409] on div "**********" at bounding box center [723, 323] width 1446 height 646
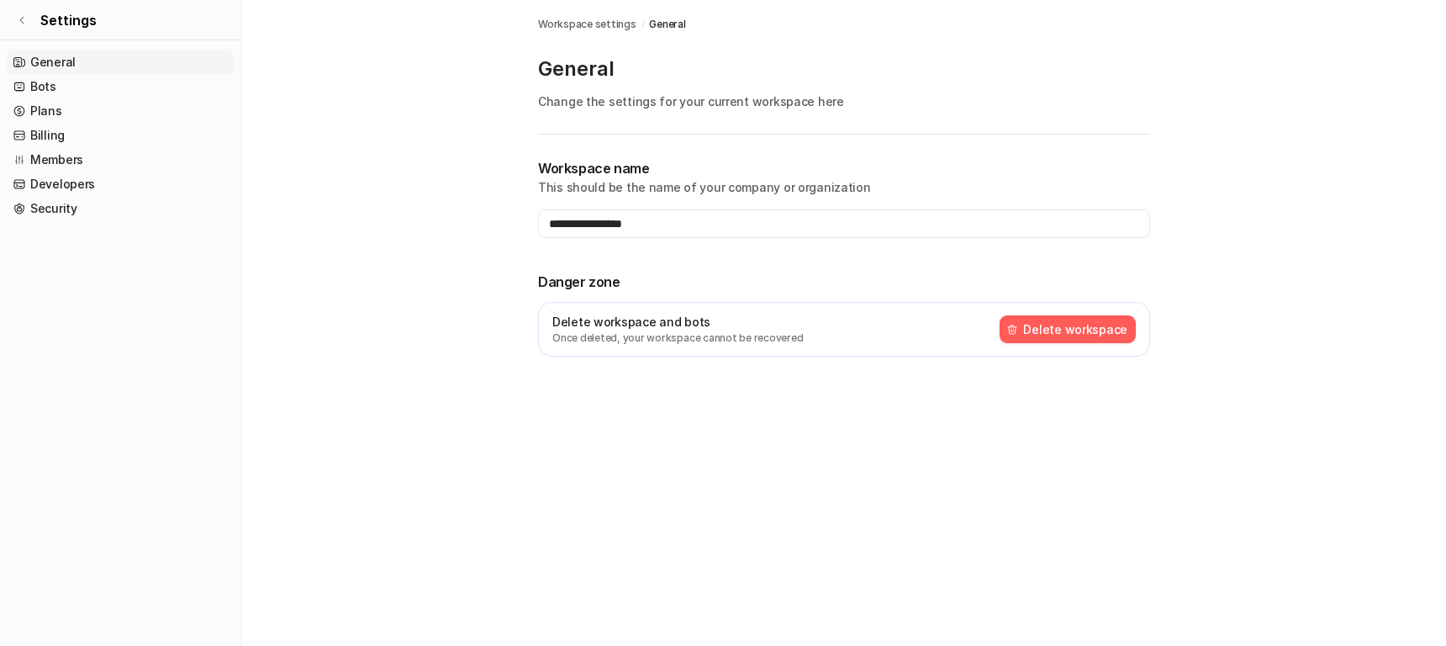
click at [579, 340] on p "Once deleted, your workspace cannot be recovered" at bounding box center [677, 337] width 251 height 15
click at [683, 331] on p "Once deleted, your workspace cannot be recovered" at bounding box center [677, 337] width 251 height 15
click at [714, 393] on div "**********" at bounding box center [844, 277] width 612 height 239
click at [677, 195] on p "This should be the name of your company or organization" at bounding box center [844, 187] width 612 height 18
click at [674, 213] on input "**********" at bounding box center [844, 223] width 612 height 29
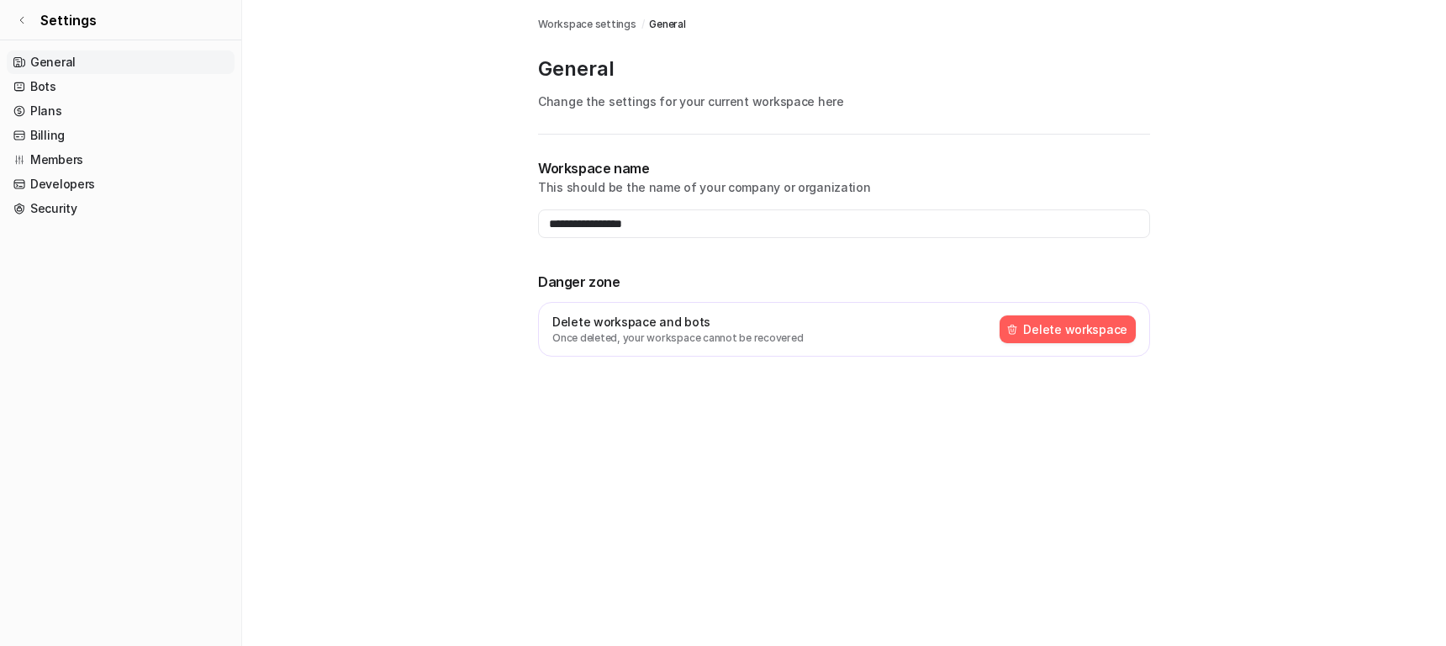
click at [607, 180] on p "This should be the name of your company or organization" at bounding box center [844, 187] width 612 height 18
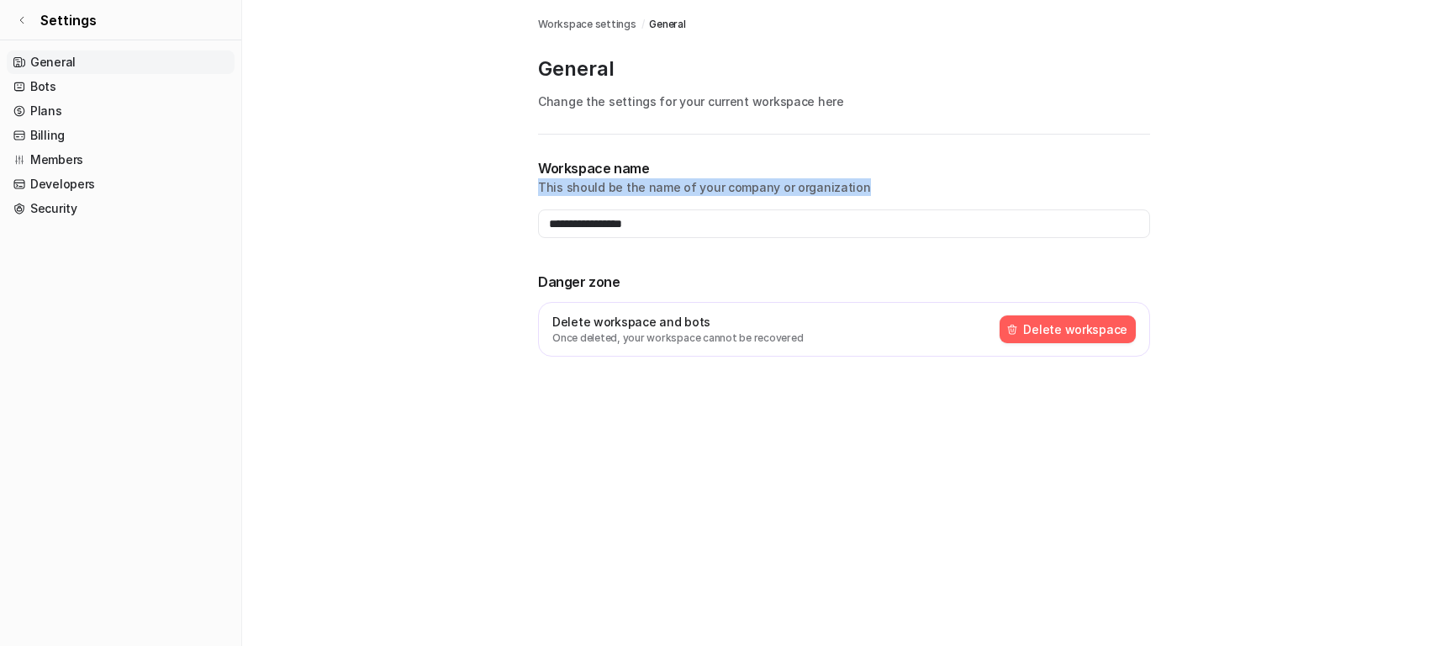
drag, startPoint x: 541, startPoint y: 183, endPoint x: 857, endPoint y: 186, distance: 316.9
click at [857, 186] on p "This should be the name of your company or organization" at bounding box center [844, 187] width 612 height 18
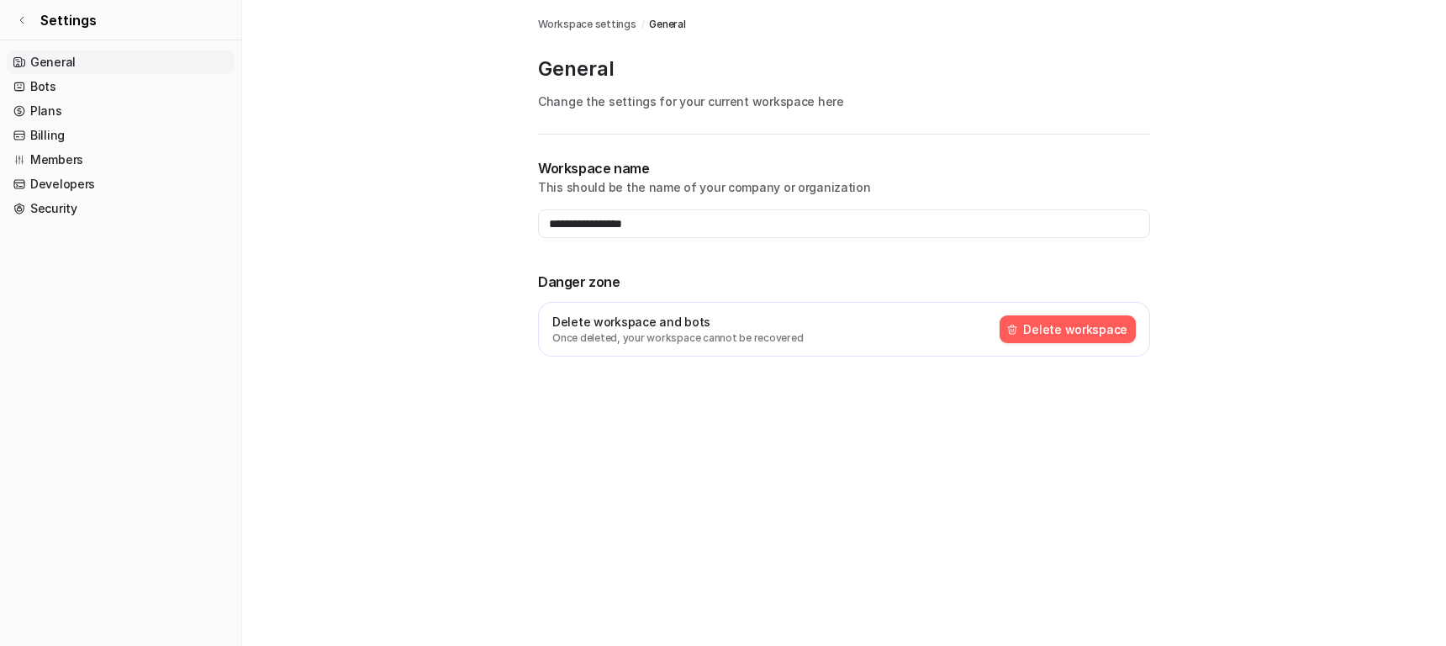
click at [747, 241] on div "**********" at bounding box center [844, 277] width 612 height 239
click at [706, 222] on input "**********" at bounding box center [844, 223] width 612 height 29
click at [651, 212] on input "**********" at bounding box center [844, 223] width 612 height 29
click at [725, 218] on input "**********" at bounding box center [844, 223] width 612 height 29
click at [728, 289] on p "Danger zone" at bounding box center [844, 282] width 612 height 20
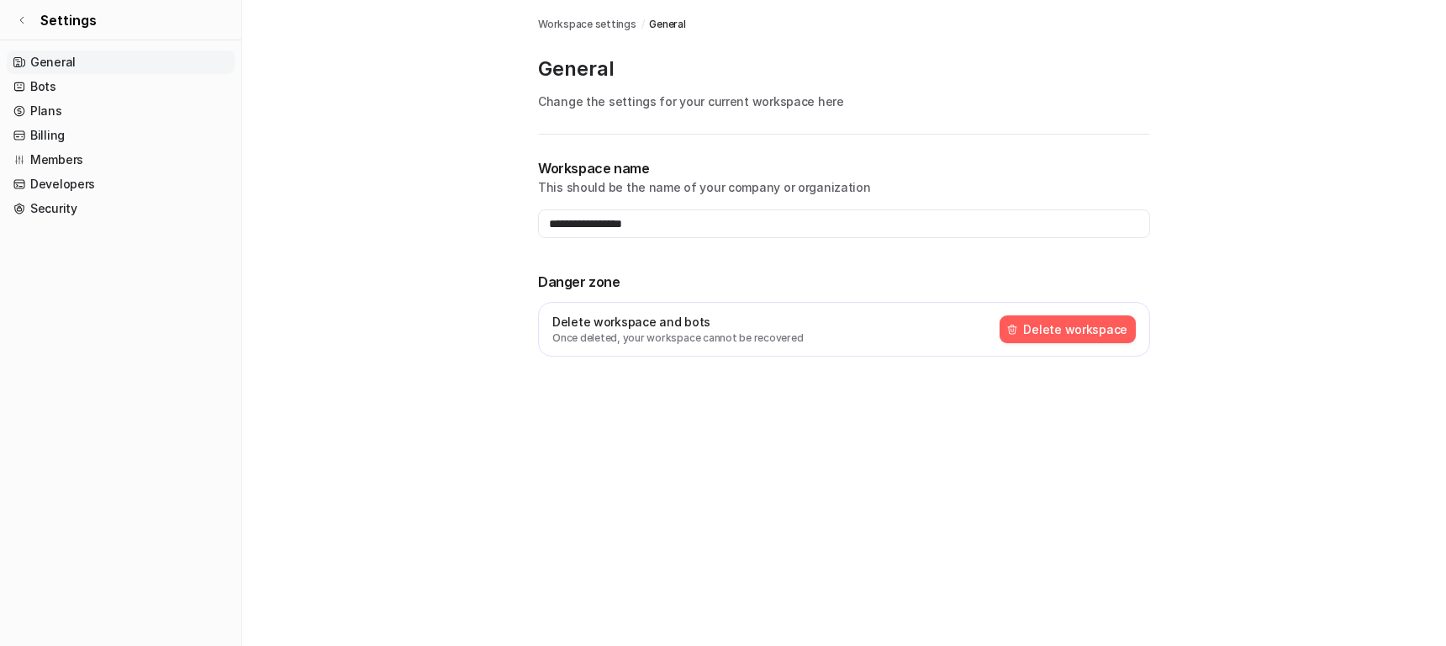
click at [657, 258] on div "**********" at bounding box center [844, 277] width 612 height 239
click at [1094, 345] on div "Delete workspace and bots Once deleted, your workspace cannot be recovered Dele…" at bounding box center [844, 329] width 612 height 55
click at [1088, 328] on button "Delete workspace" at bounding box center [1067, 329] width 136 height 28
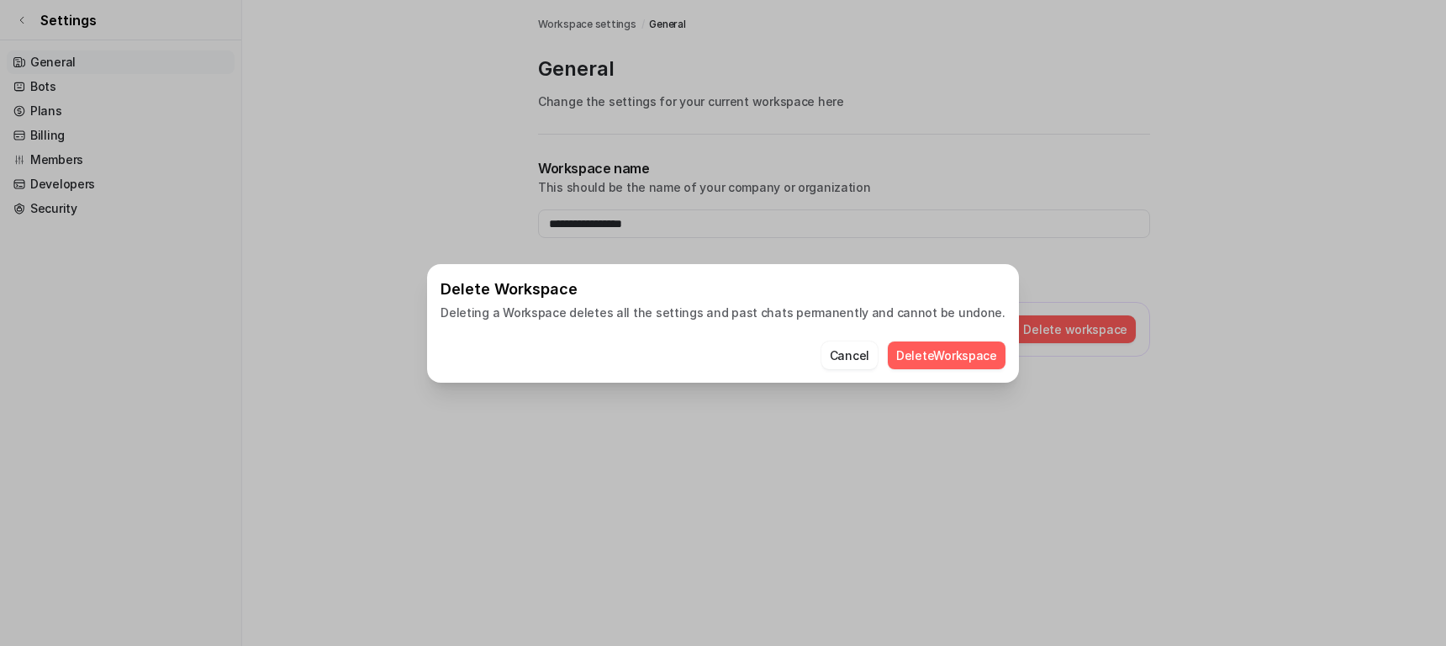
click at [910, 361] on button "Delete Workspace" at bounding box center [947, 355] width 118 height 28
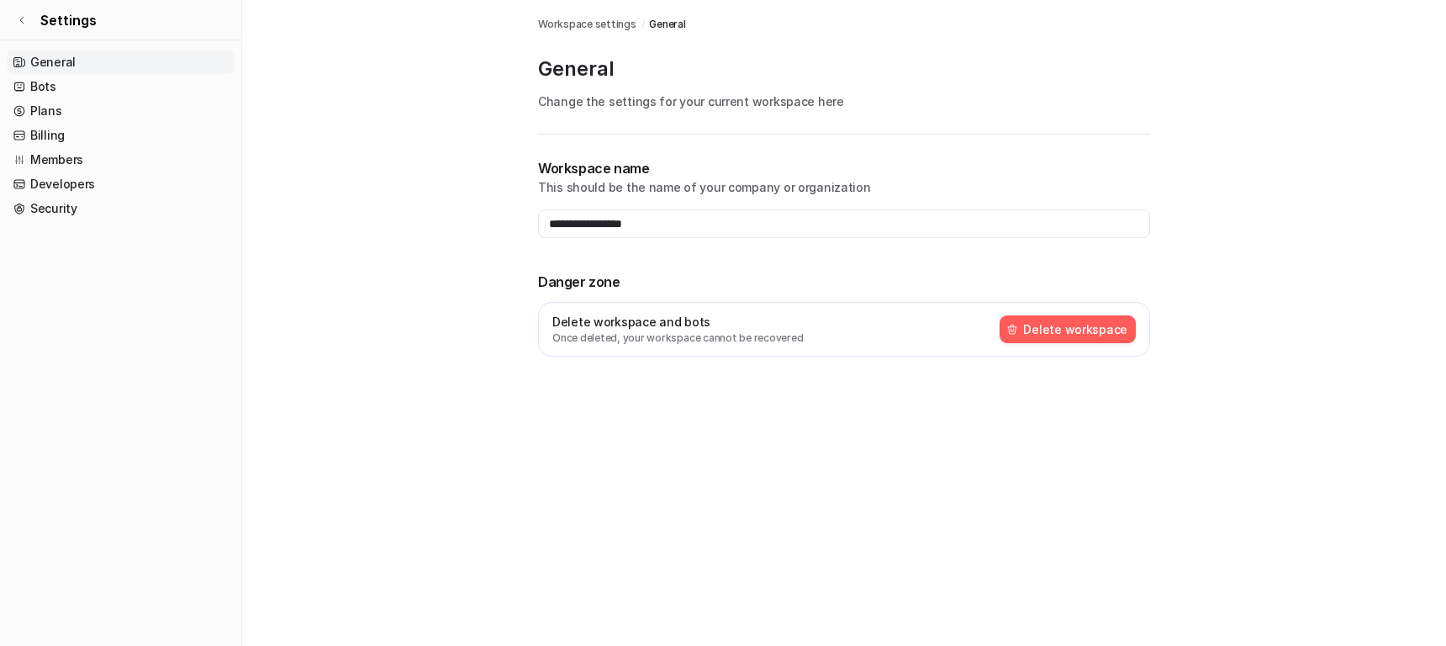
click at [1015, 92] on p "Change the settings for your current workspace here" at bounding box center [844, 101] width 612 height 18
click at [705, 81] on p "General" at bounding box center [844, 68] width 612 height 27
drag, startPoint x: 646, startPoint y: 49, endPoint x: 638, endPoint y: 68, distance: 21.1
click at [646, 50] on div "**********" at bounding box center [844, 198] width 612 height 397
drag, startPoint x: 538, startPoint y: 103, endPoint x: 863, endPoint y: 164, distance: 331.1
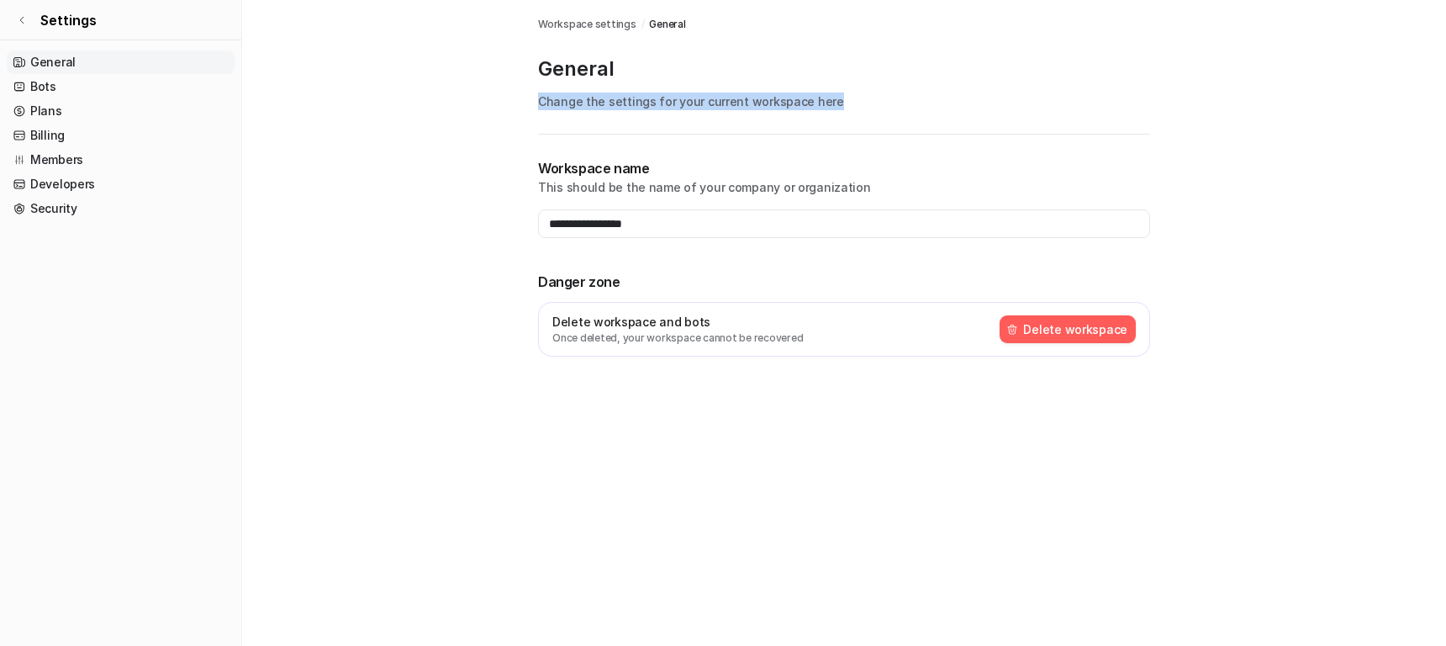
click at [869, 108] on p "Change the settings for your current workspace here" at bounding box center [844, 101] width 612 height 18
click at [863, 164] on p "Workspace name" at bounding box center [844, 168] width 612 height 20
click at [934, 365] on div "**********" at bounding box center [844, 277] width 612 height 239
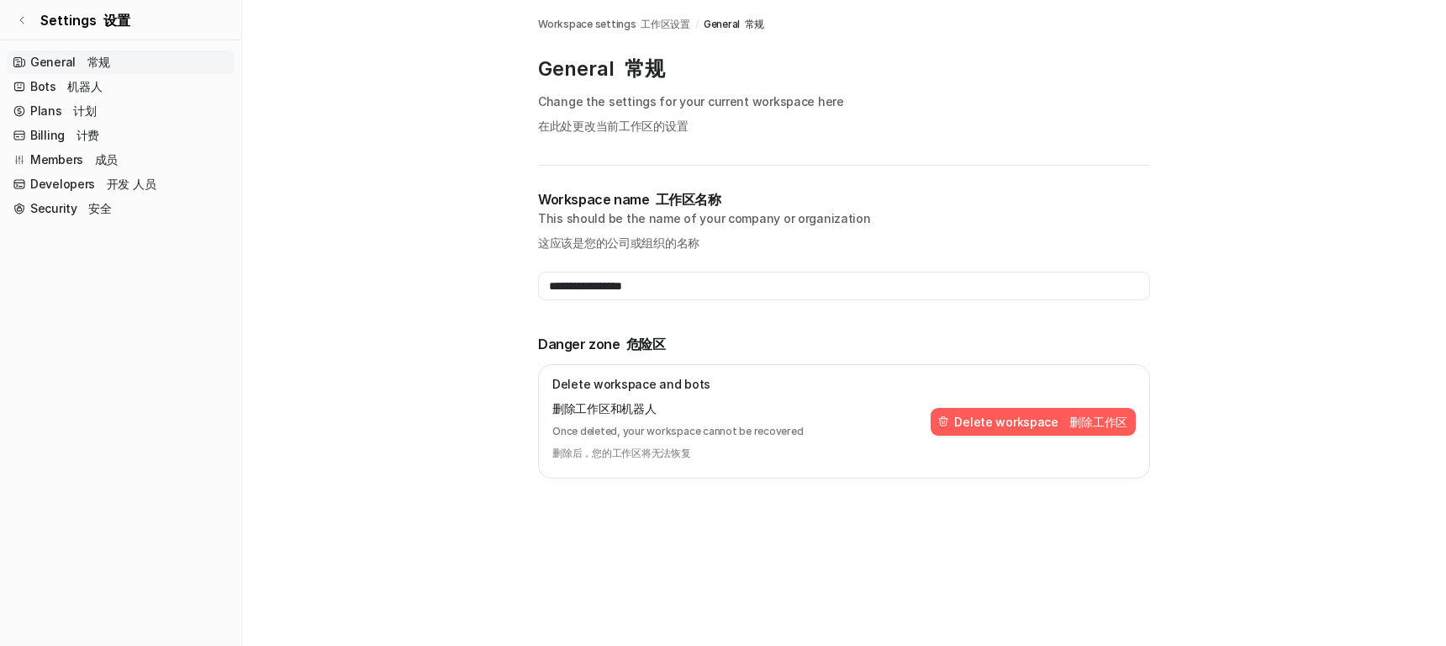
click at [1072, 302] on div "**********" at bounding box center [844, 354] width 612 height 330
click at [718, 146] on div "General 常规 Change the settings for your current workspace here 在此处更改当前工作区的设置" at bounding box center [844, 110] width 612 height 110
click at [702, 108] on p "Change the settings for your current workspace here 在此处更改当前工作区的设置" at bounding box center [844, 116] width 612 height 49
click at [696, 132] on p "Change the settings for your current workspace here 在此处更改当前工作区的设置" at bounding box center [844, 116] width 612 height 49
click at [662, 111] on p "Change the settings for your current workspace here 在此处更改当前工作区的设置" at bounding box center [844, 116] width 612 height 49
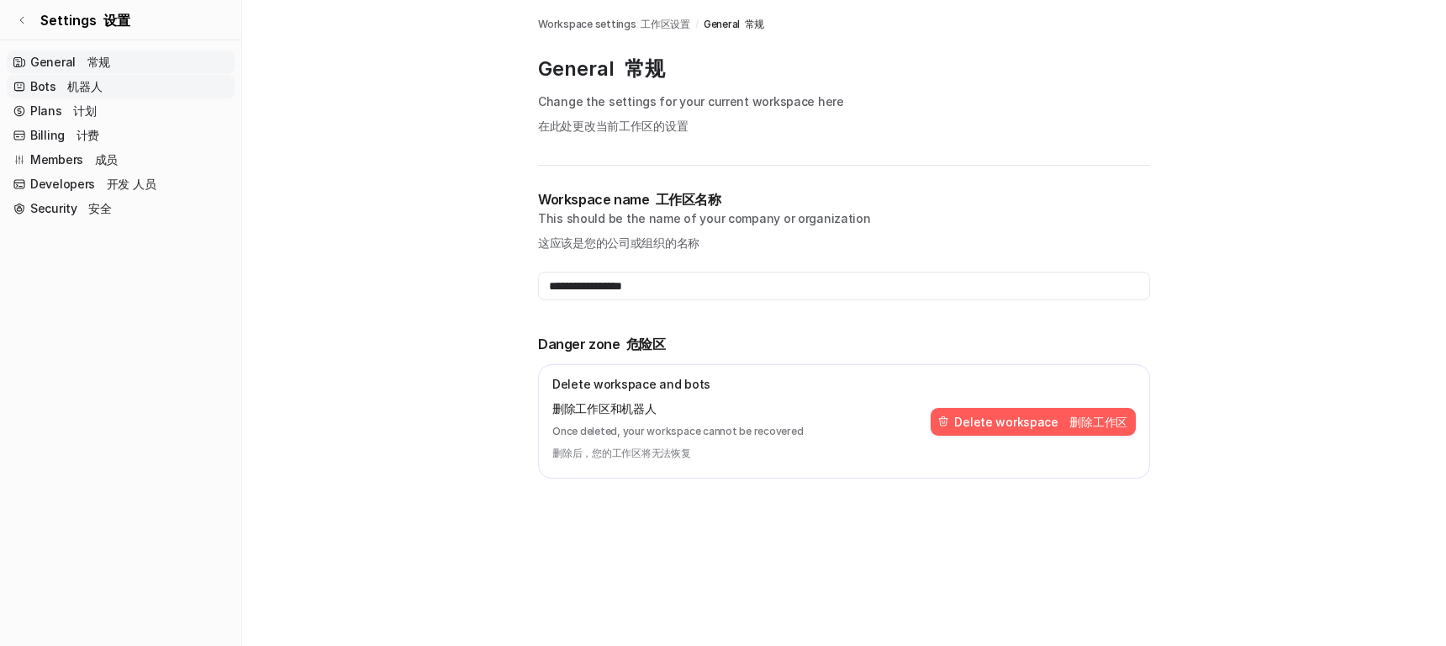
click at [128, 76] on link "Bots 机器人" at bounding box center [121, 87] width 228 height 24
click at [129, 79] on link "Bots 机器人" at bounding box center [121, 87] width 228 height 24
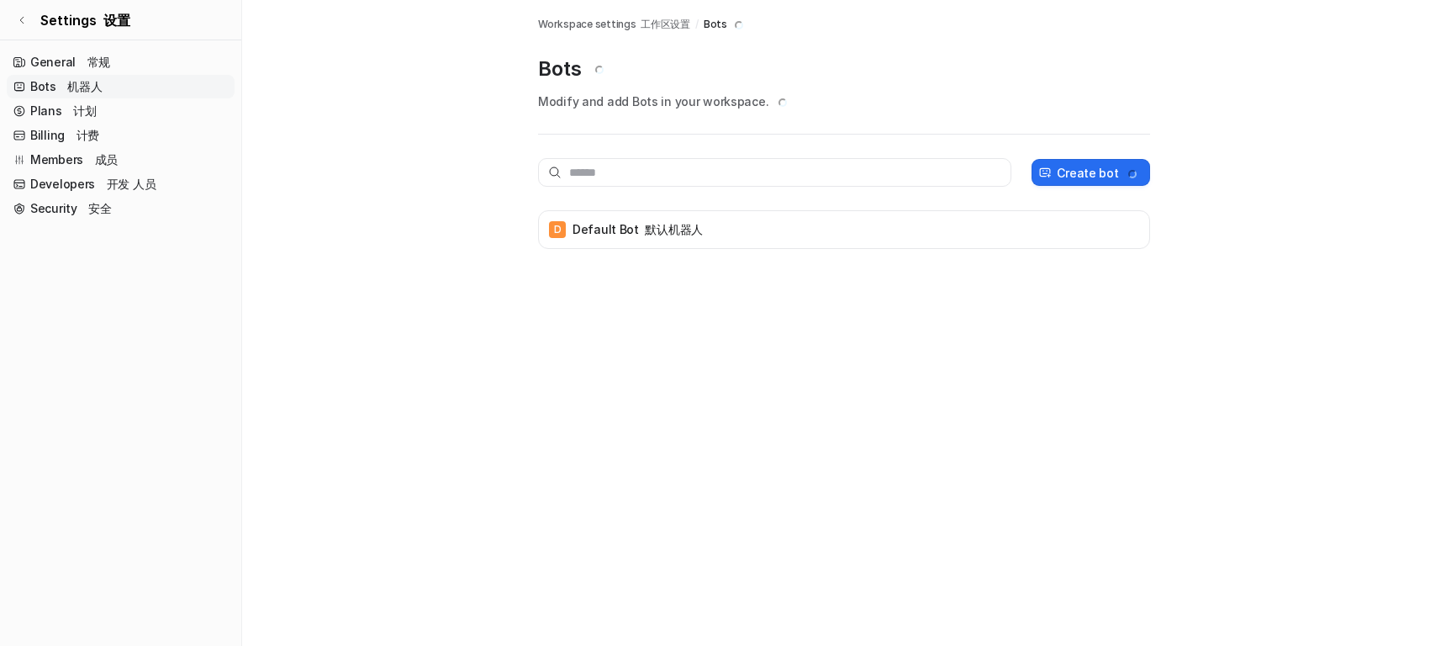
click at [717, 312] on div "Integrations Workspace settings 工作区设置 / Bots Bots Modify and add Bots in your w…" at bounding box center [723, 323] width 1446 height 646
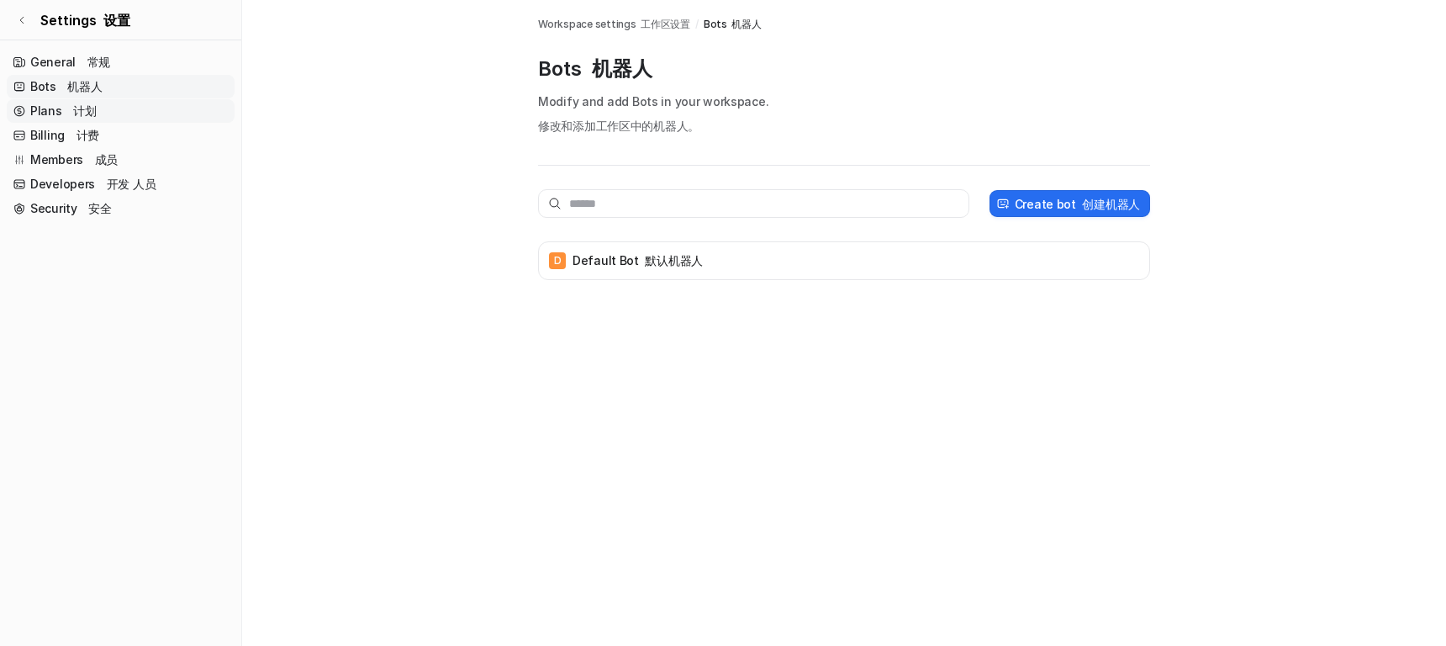
click at [100, 110] on link "Plans 计划" at bounding box center [121, 111] width 228 height 24
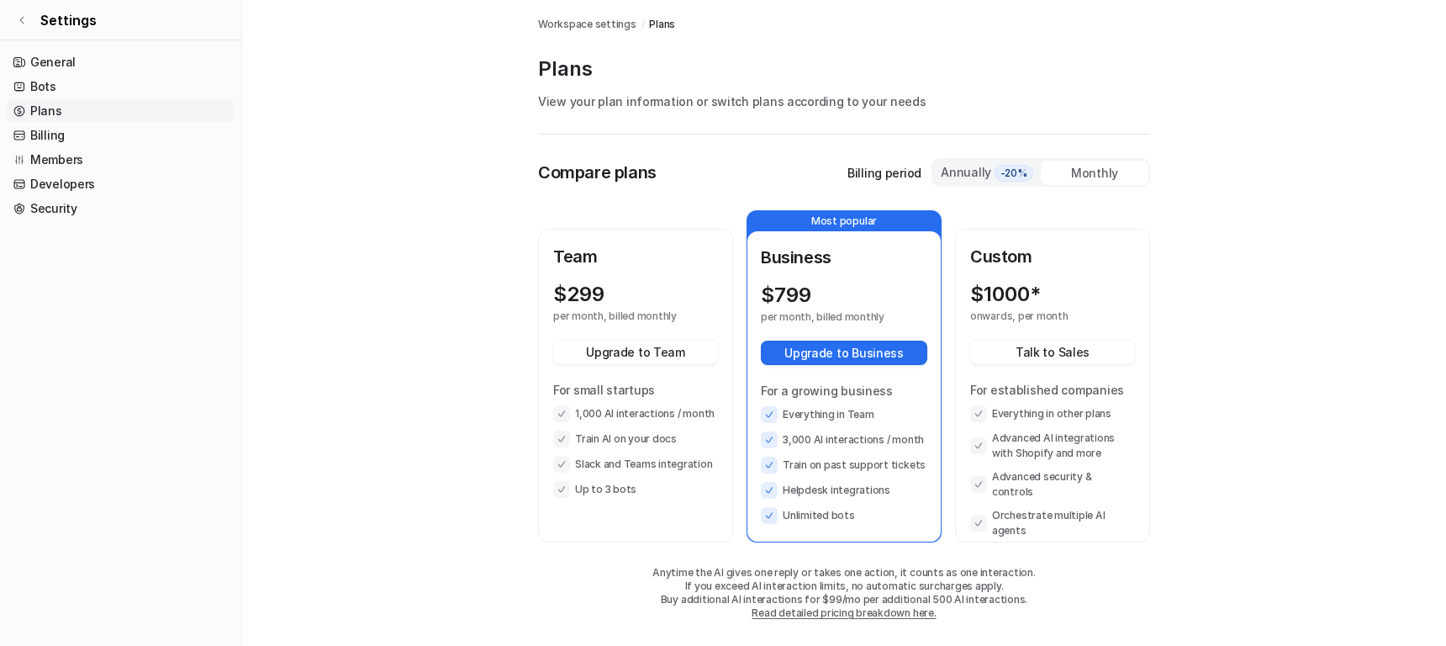
click at [1279, 408] on main "Workspace settings / Plans Plans View your plan information or switch plans acc…" at bounding box center [844, 326] width 1204 height 653
click at [48, 133] on link "Billing" at bounding box center [121, 136] width 228 height 24
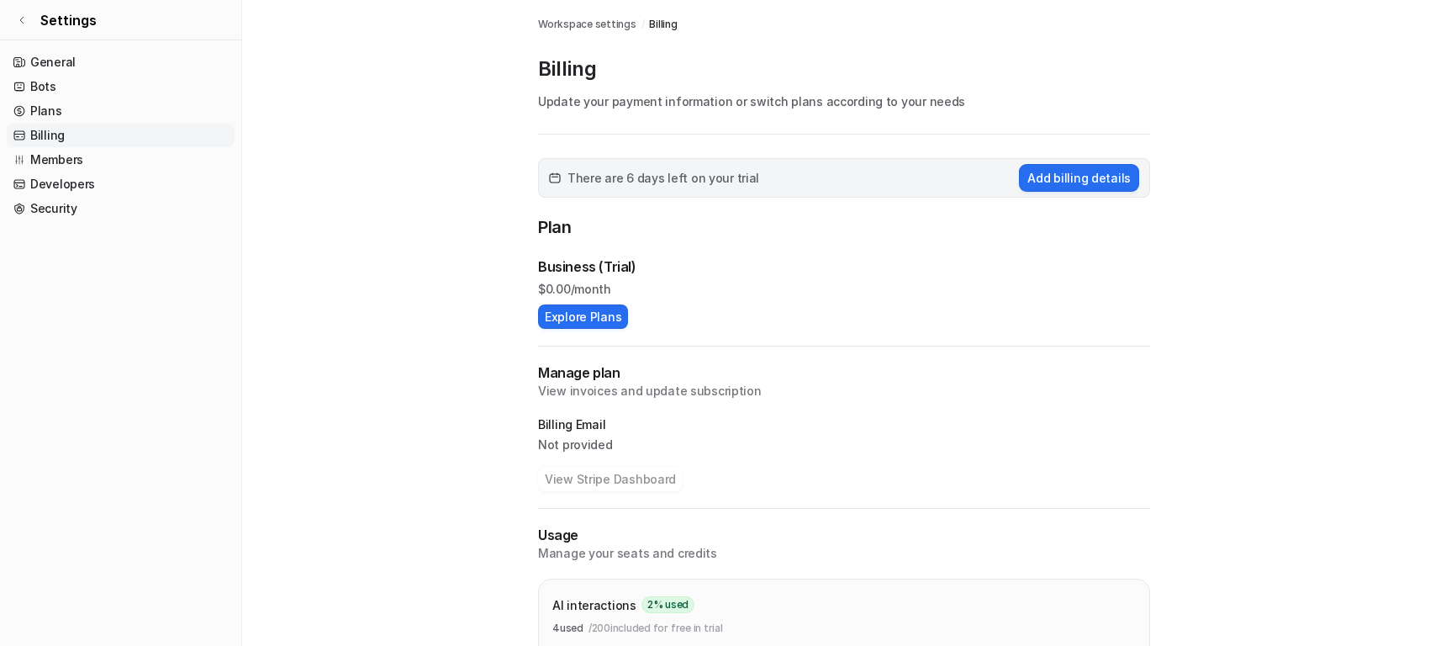
click at [941, 266] on div "Business (Trial)" at bounding box center [844, 266] width 612 height 20
click at [957, 254] on div "Plan Business (Trial) $ 0.00/month Explore Plans" at bounding box center [844, 271] width 612 height 114
click at [955, 277] on div "Business (Trial) $ 0.00/month" at bounding box center [844, 276] width 612 height 41
click at [984, 365] on h2 "Manage plan" at bounding box center [844, 372] width 612 height 19
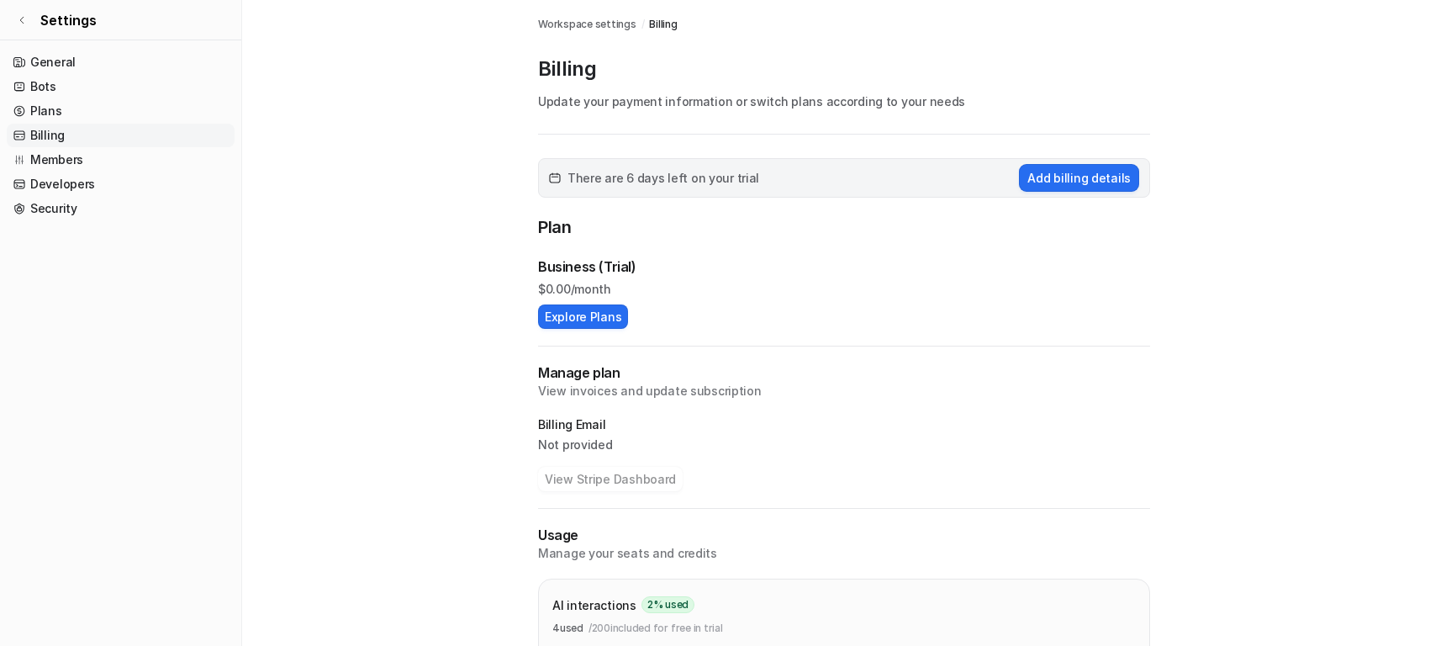
click at [986, 327] on div "Business (Trial) $ 0.00/month Explore Plans" at bounding box center [844, 292] width 612 height 72
click at [398, 311] on main "Workspace settings / Billing Billing Update your payment information or switch …" at bounding box center [844, 416] width 1204 height 833
click at [72, 169] on link "Members" at bounding box center [121, 160] width 228 height 24
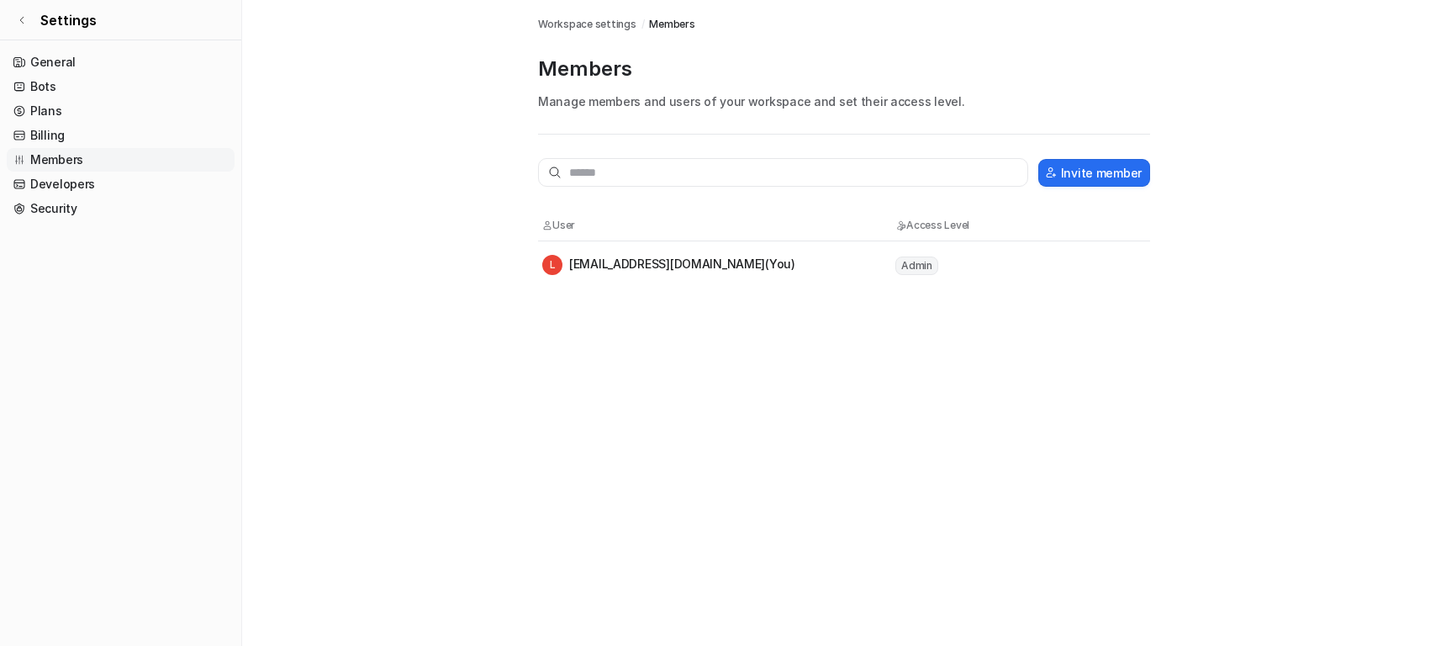
drag, startPoint x: 1045, startPoint y: 348, endPoint x: 1067, endPoint y: 277, distance: 74.7
click at [1046, 348] on div "Integrations Workspace settings / Members Members Manage members and users of y…" at bounding box center [723, 323] width 1446 height 646
click at [1089, 170] on button "Invite member" at bounding box center [1094, 173] width 112 height 28
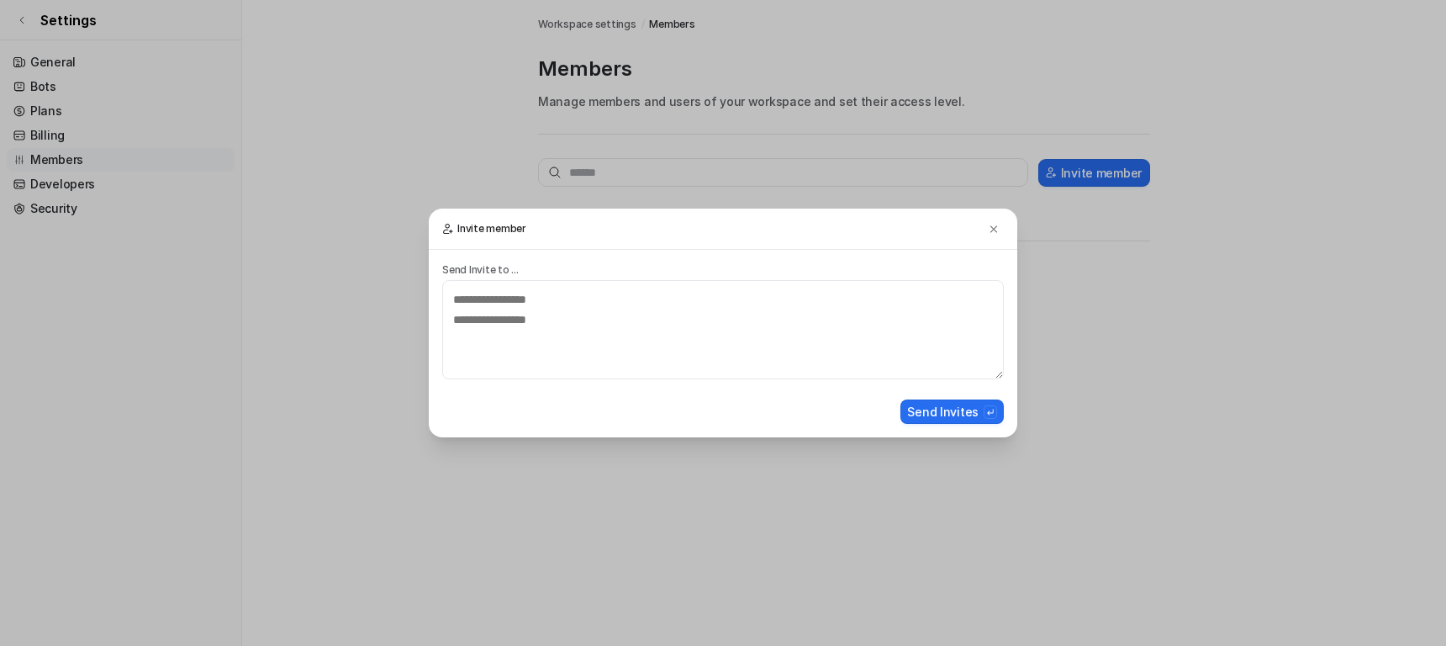
click at [1144, 358] on div "Invite member Send Invite to ... Send Invites" at bounding box center [723, 323] width 1446 height 646
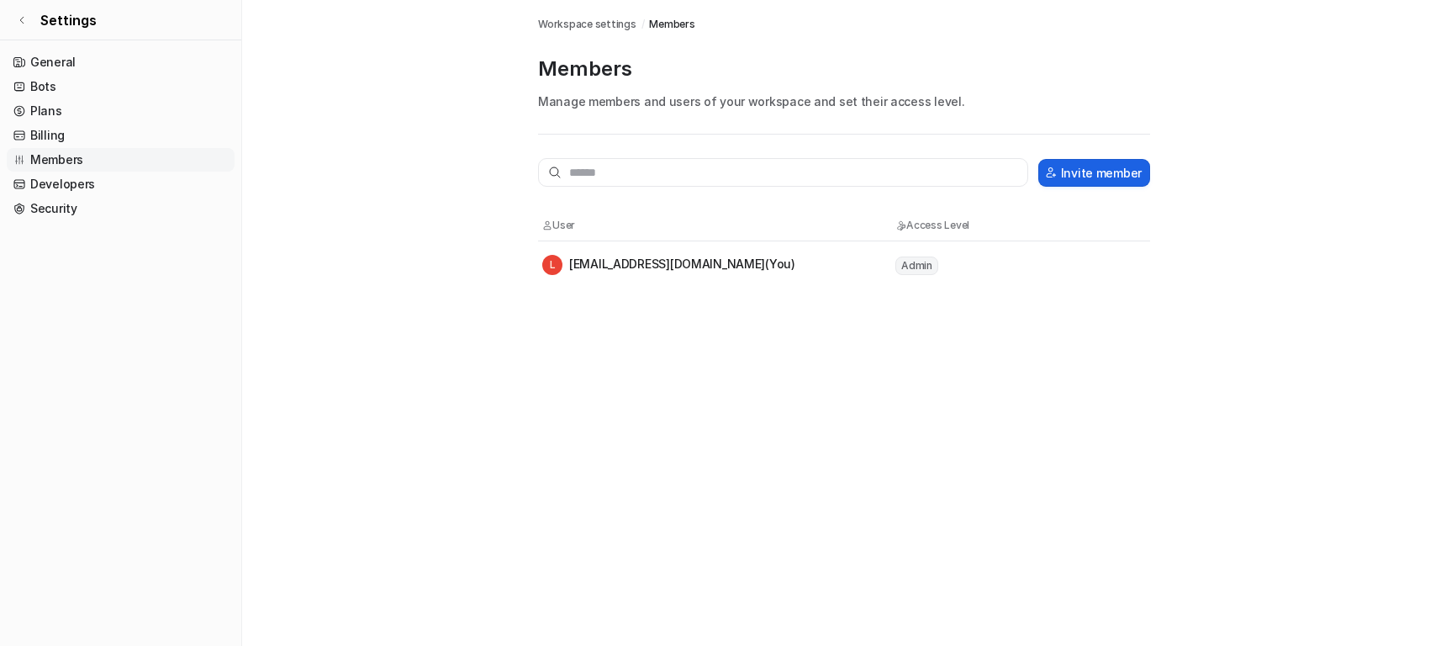
click at [1104, 161] on button "Invite member" at bounding box center [1094, 173] width 112 height 28
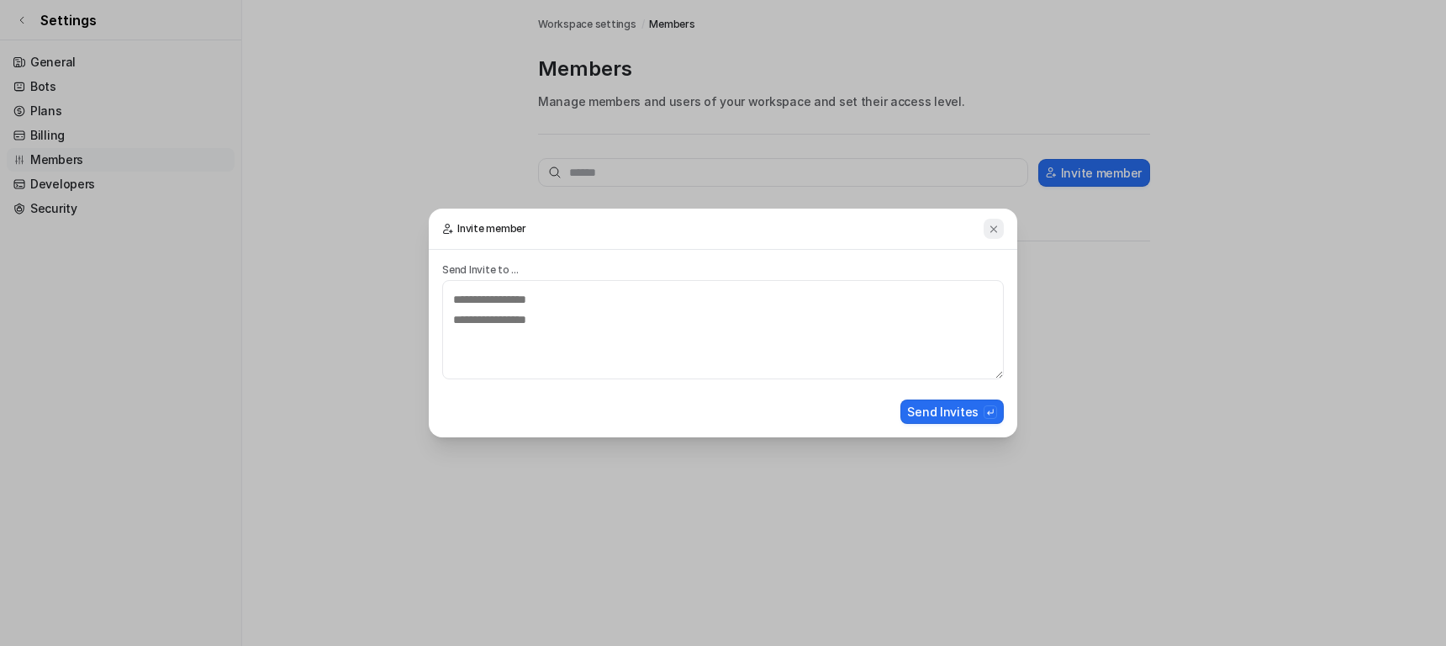
click at [995, 228] on img at bounding box center [994, 229] width 12 height 13
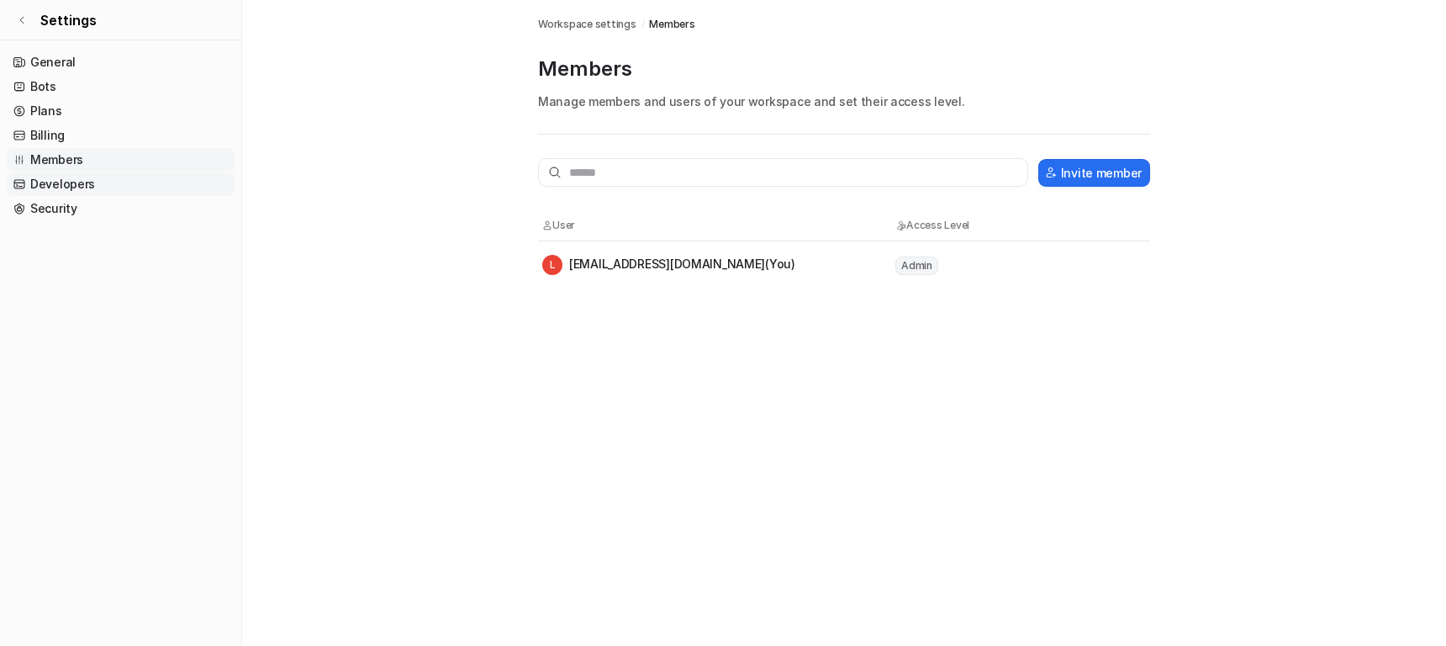
click at [58, 188] on link "Developers" at bounding box center [121, 184] width 228 height 24
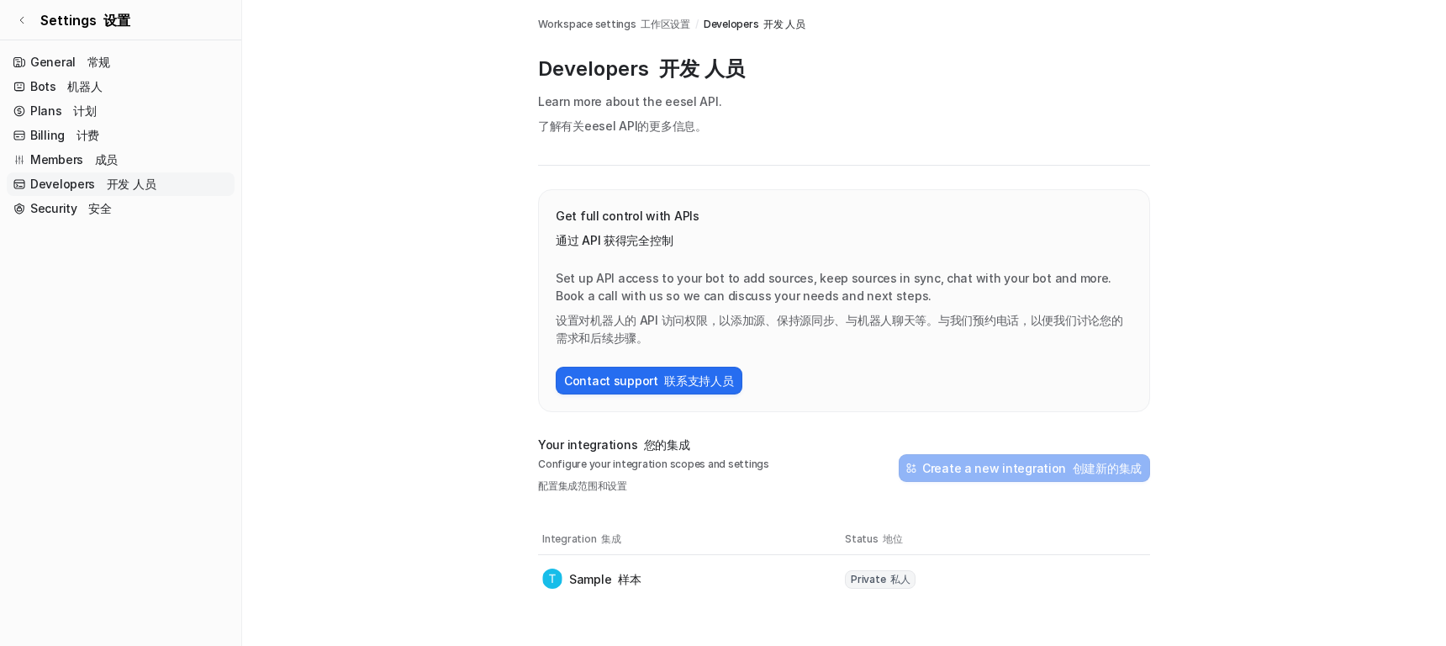
click at [880, 276] on p "Set up API access to your bot to add sources, keep sources in sync, chat with y…" at bounding box center [844, 311] width 577 height 84
click at [791, 84] on div "Developers 开发 人员 Learn more about the eesel API . 了解有关 eesel API 的更多信息。" at bounding box center [844, 110] width 612 height 110
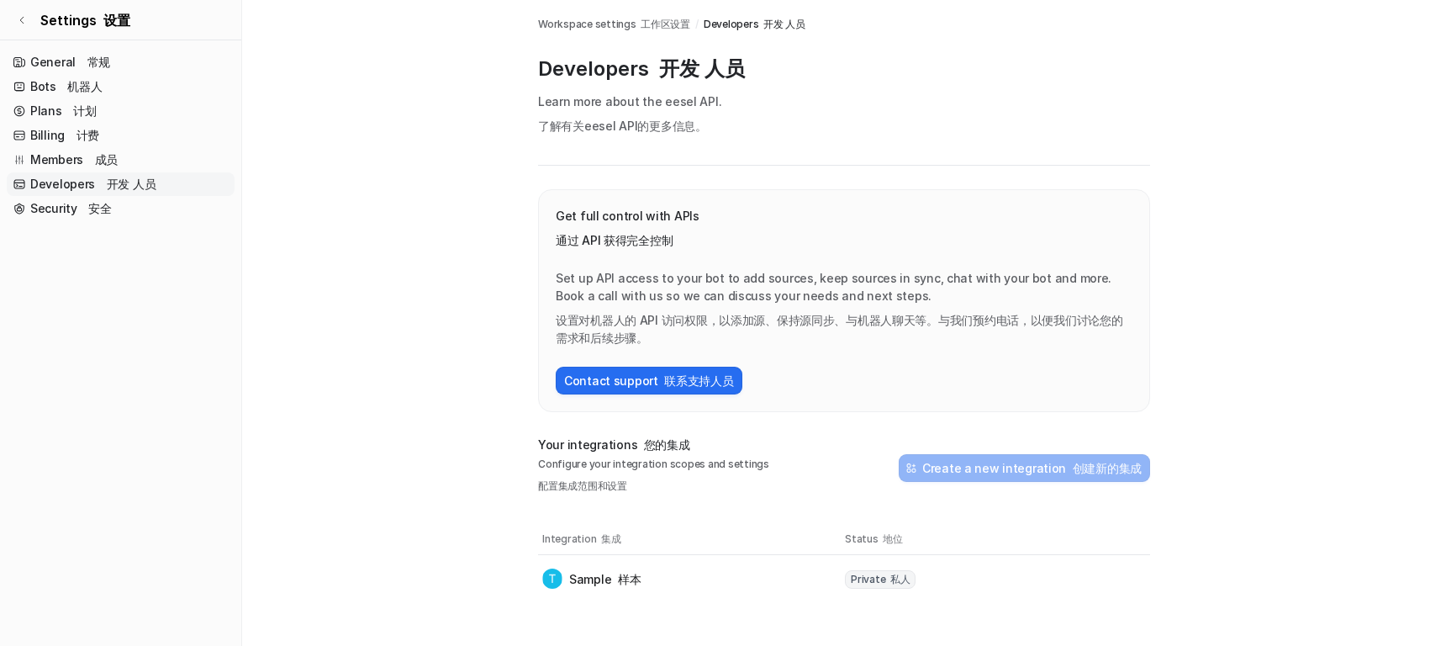
click at [692, 117] on font "了解有关 eesel API 的更多信息。" at bounding box center [622, 126] width 169 height 18
click at [679, 102] on link "eesel API" at bounding box center [691, 101] width 53 height 14
click at [877, 578] on span "Private 私人" at bounding box center [880, 579] width 71 height 18
click at [580, 589] on td "Sample 样本" at bounding box center [692, 578] width 303 height 33
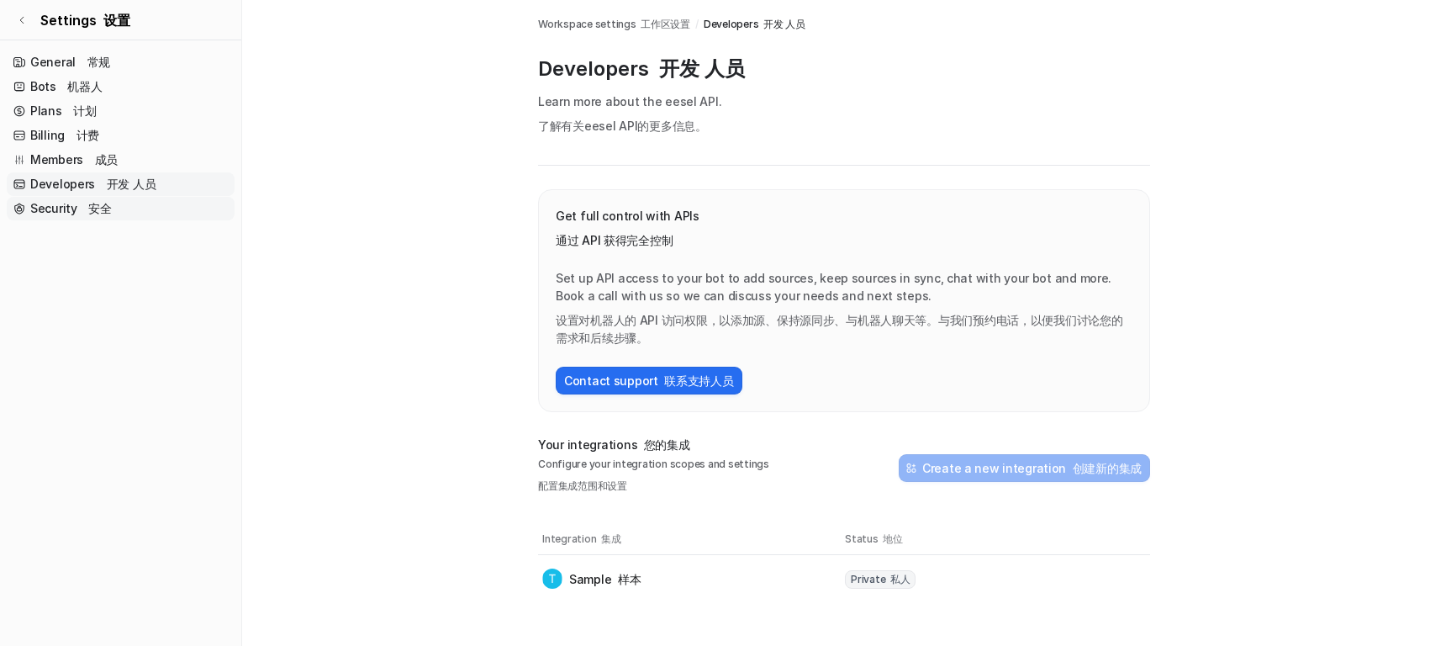
click at [92, 210] on font "安全" at bounding box center [99, 208] width 23 height 14
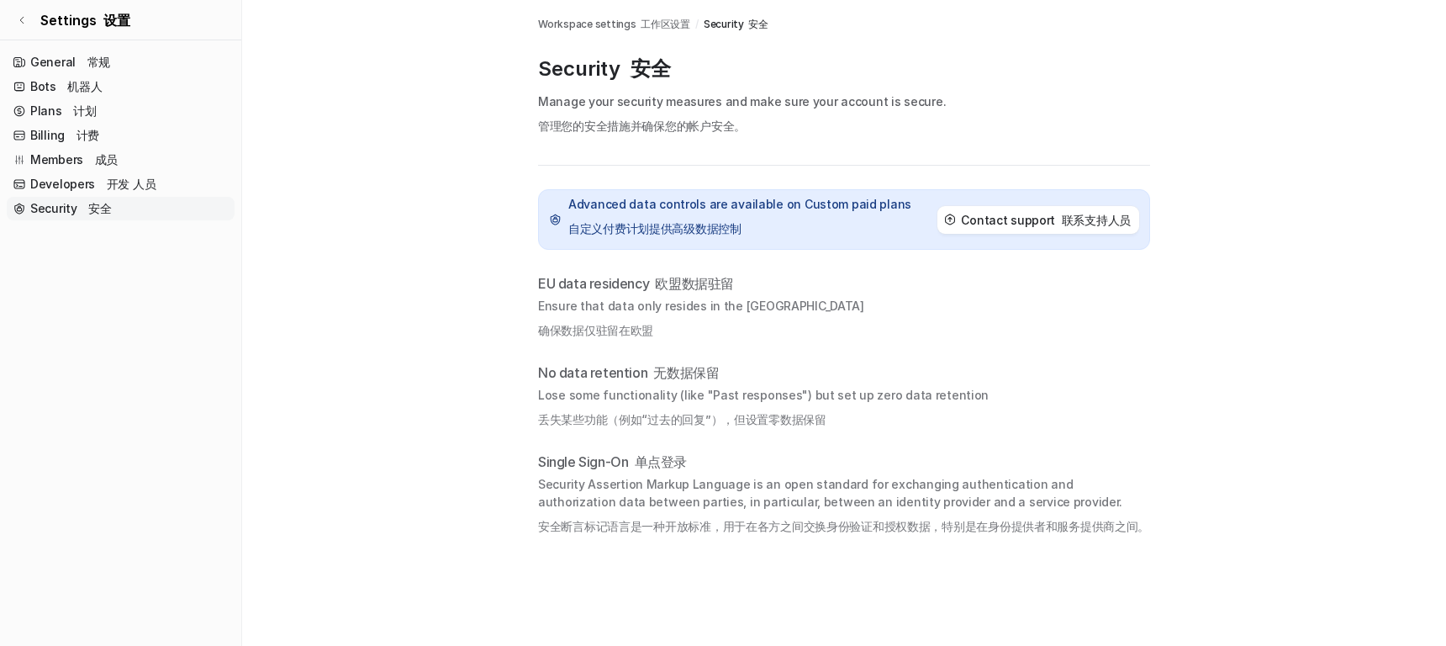
click at [815, 340] on p "Ensure that data only resides in the EU 确保数据仅驻留在欧盟" at bounding box center [844, 321] width 612 height 49
click at [129, 187] on font "开发 人员" at bounding box center [132, 184] width 50 height 14
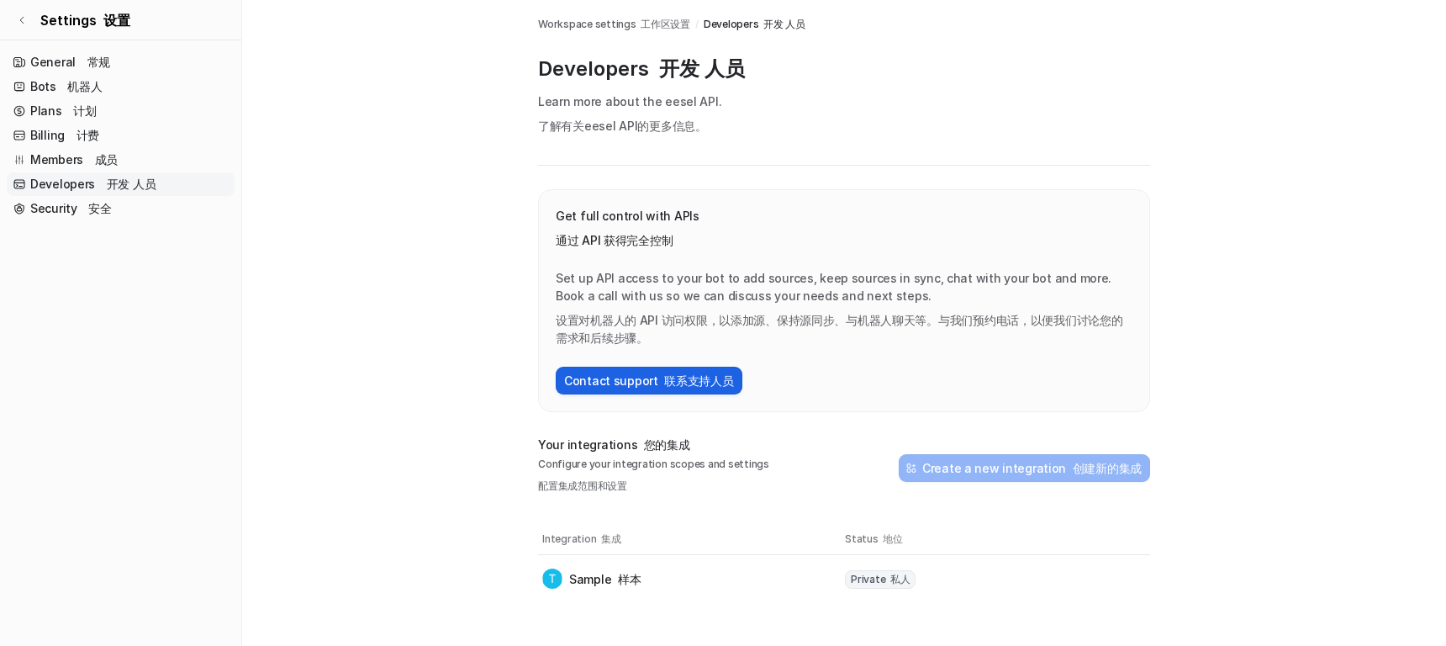
click at [693, 377] on font "联系支持人员" at bounding box center [698, 380] width 69 height 14
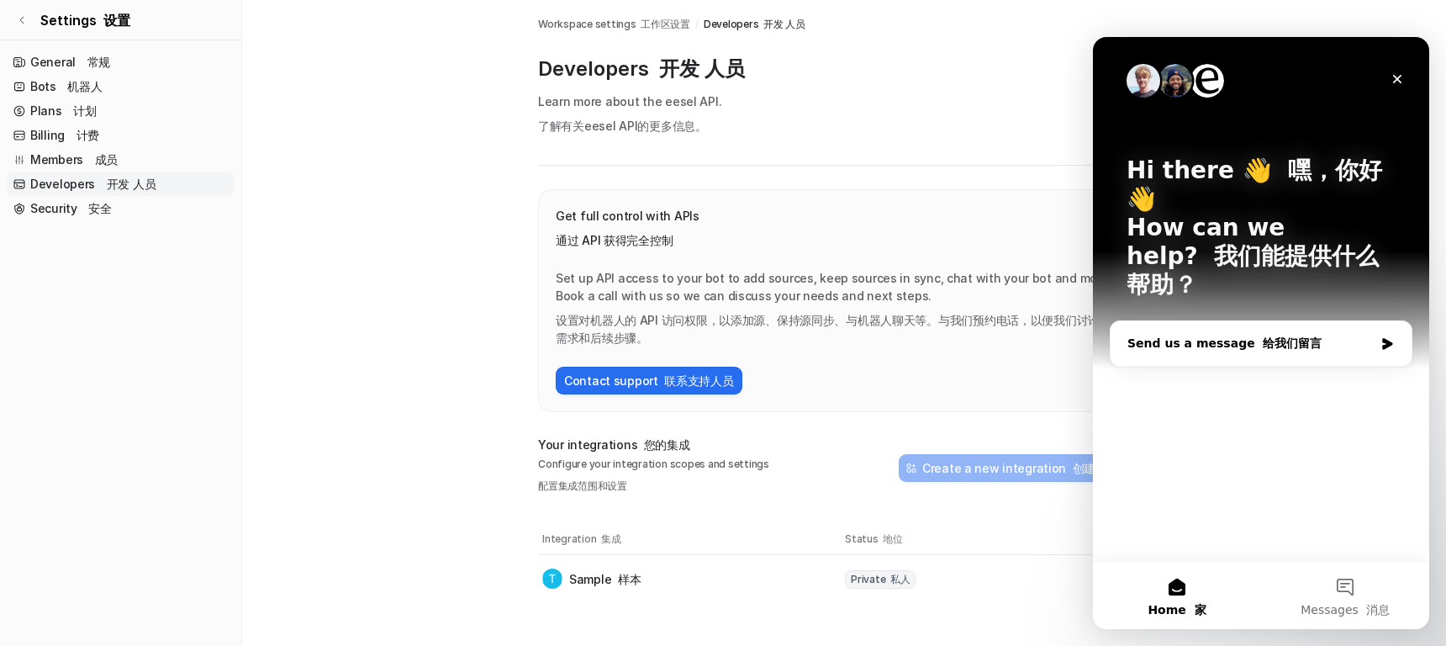
click at [1306, 321] on div "Send us a message 给我们留言" at bounding box center [1260, 343] width 301 height 45
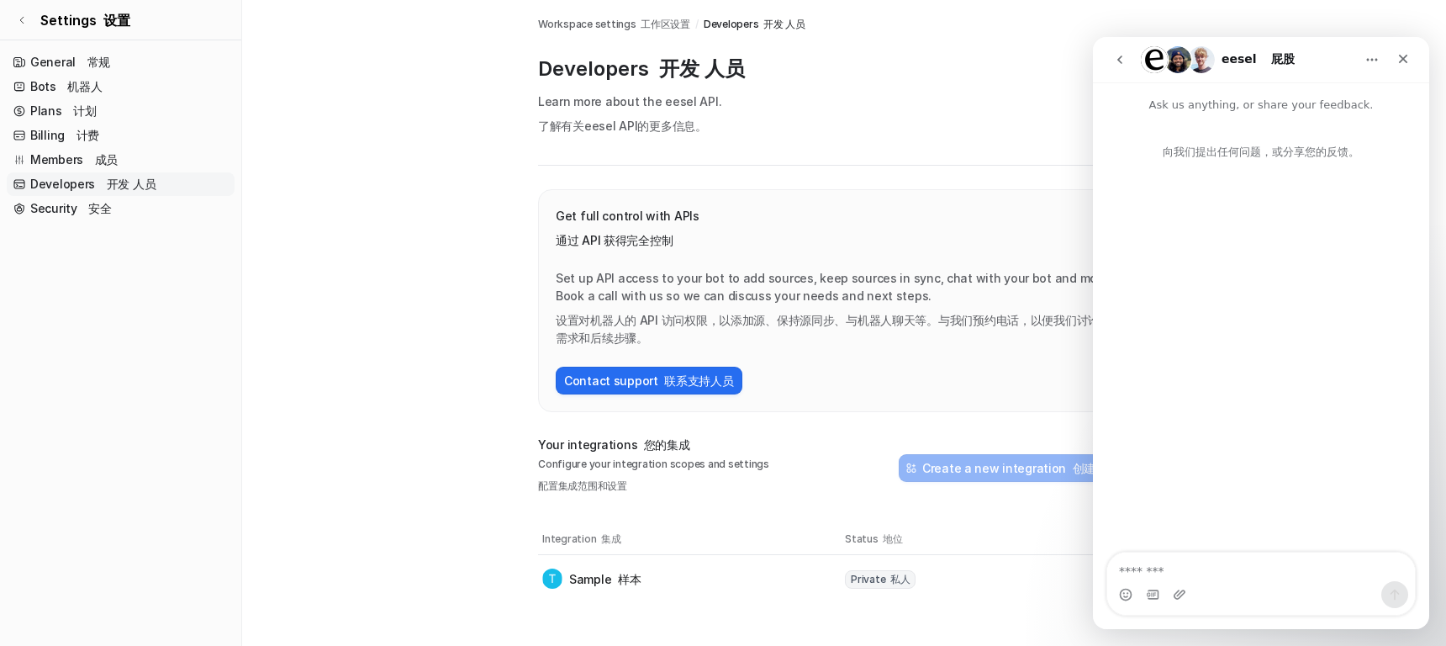
click at [1184, 575] on textarea "Message…" at bounding box center [1261, 566] width 308 height 29
type textarea "**********"
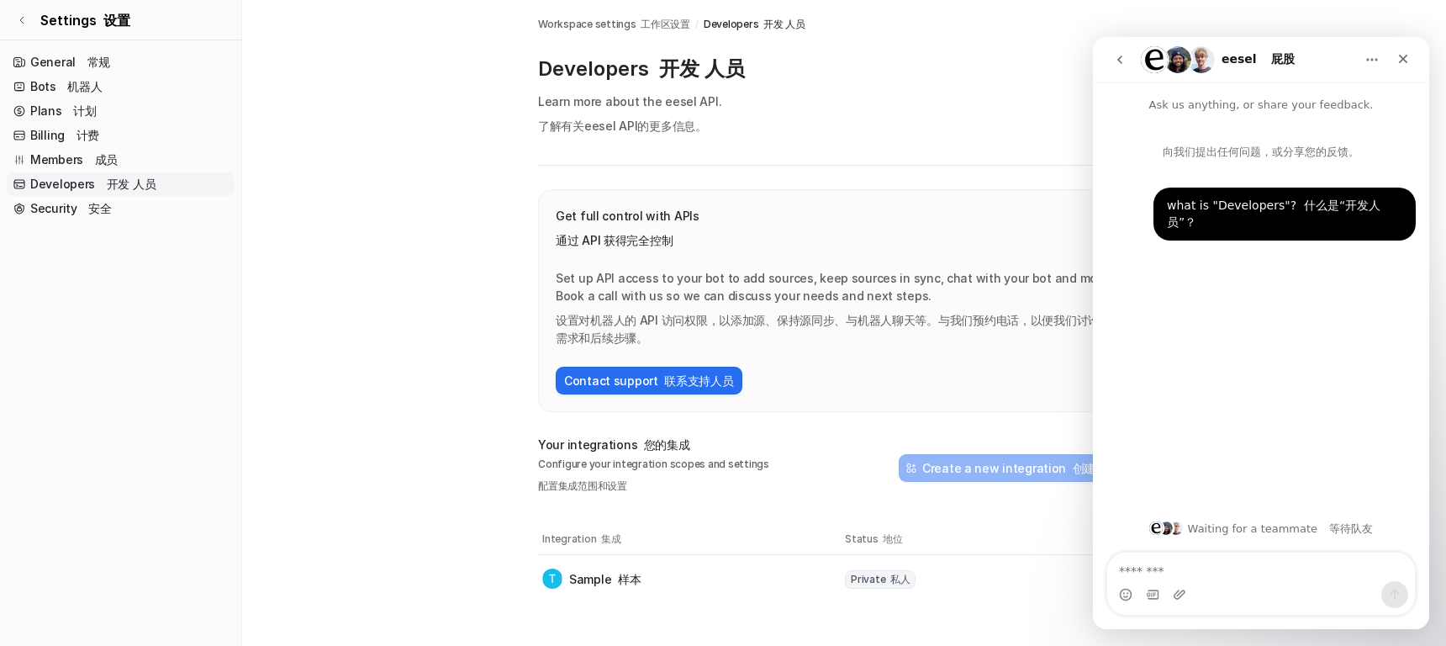
click at [1368, 54] on icon "Home" at bounding box center [1371, 59] width 13 height 13
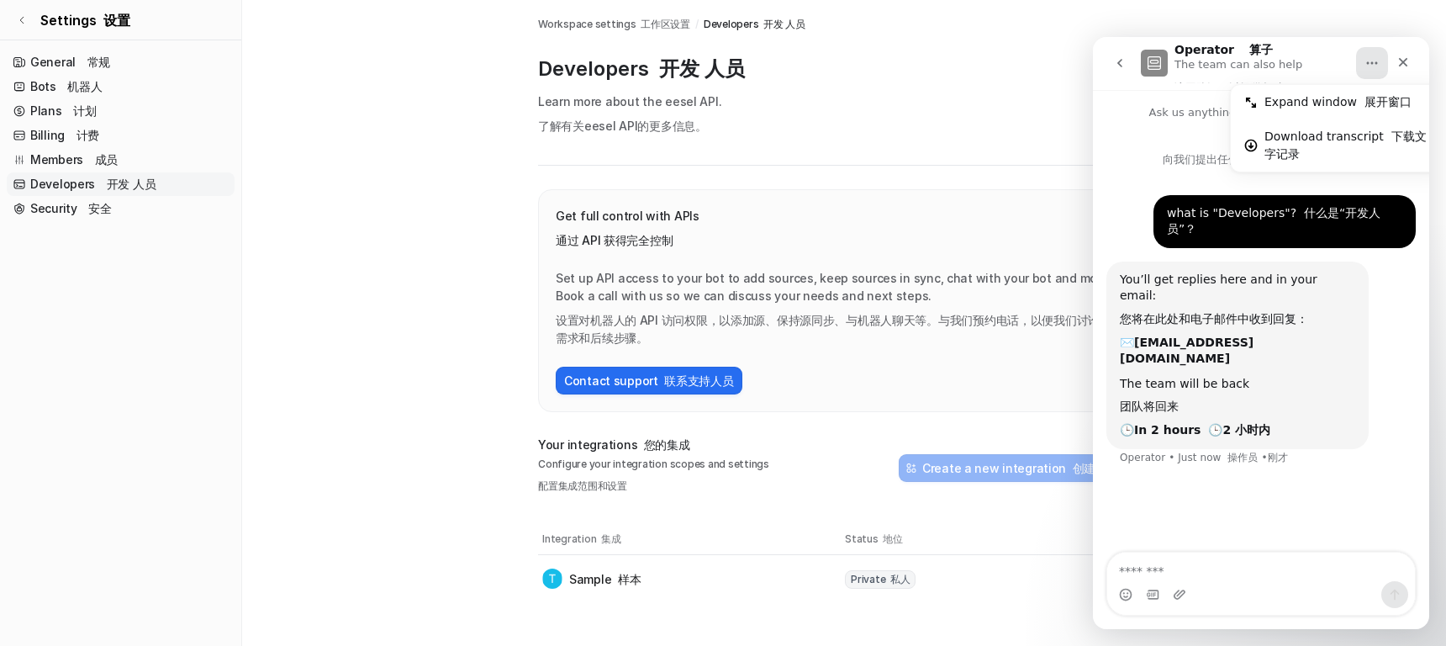
click at [1332, 436] on div "what is "Developers"? 什么是“开发人员”？ Rory • Just now 罗里•刚才 You’ll get replies here …" at bounding box center [1261, 364] width 336 height 379
click at [1199, 585] on div "Intercom messenger" at bounding box center [1261, 594] width 308 height 27
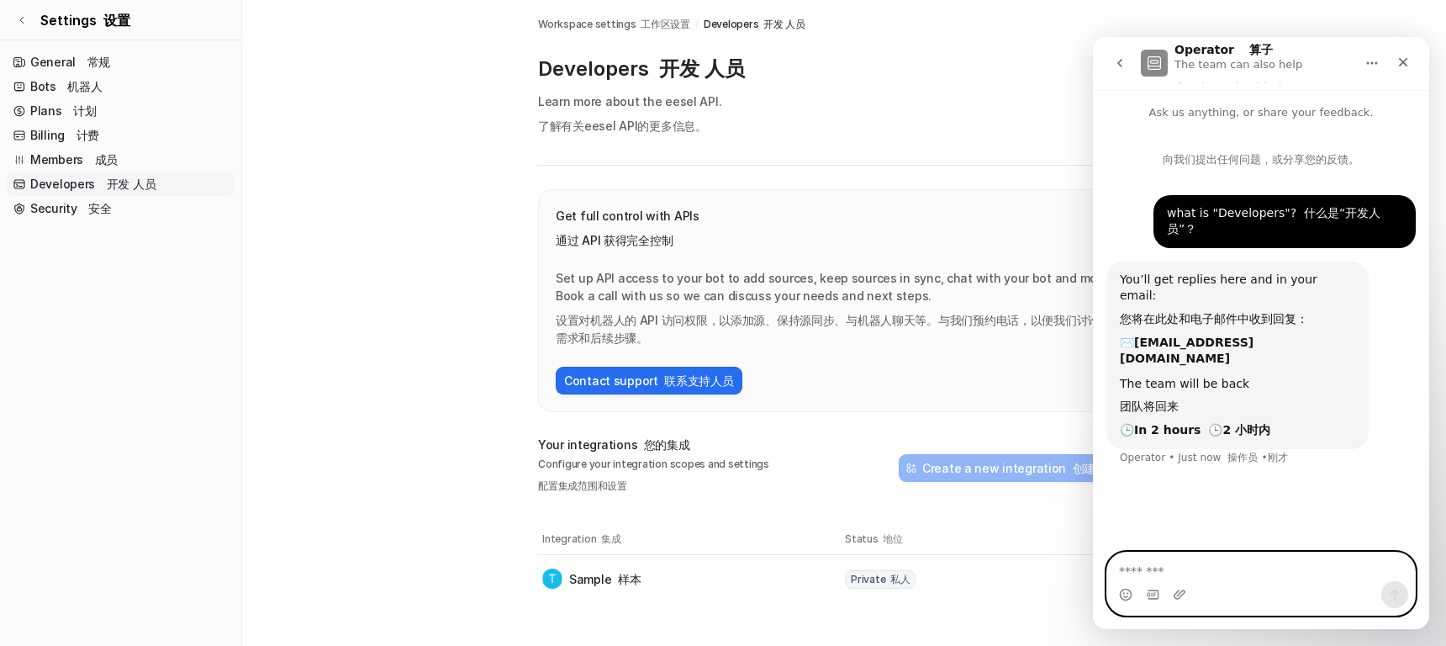
click at [1166, 571] on textarea "Message…" at bounding box center [1261, 566] width 308 height 29
click at [1164, 572] on textarea "Message…" at bounding box center [1261, 566] width 308 height 29
type textarea "****"
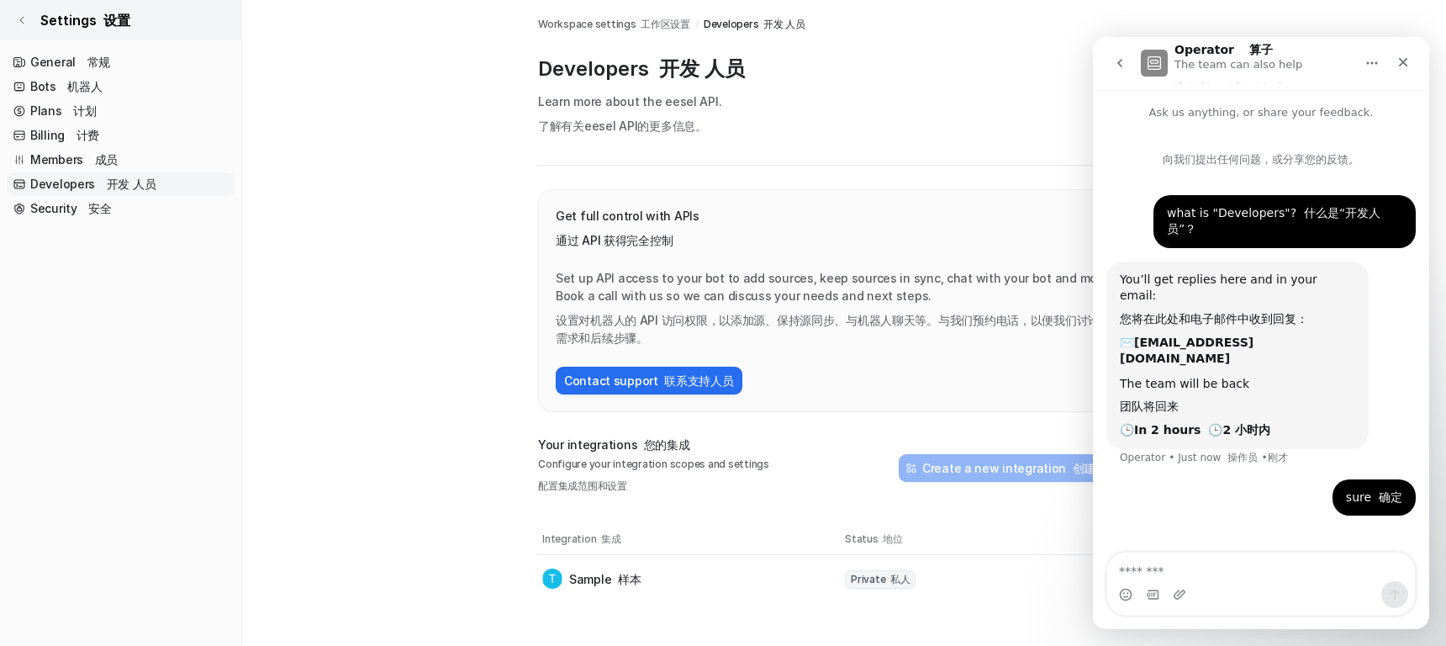
click at [20, 15] on icon at bounding box center [22, 20] width 10 height 10
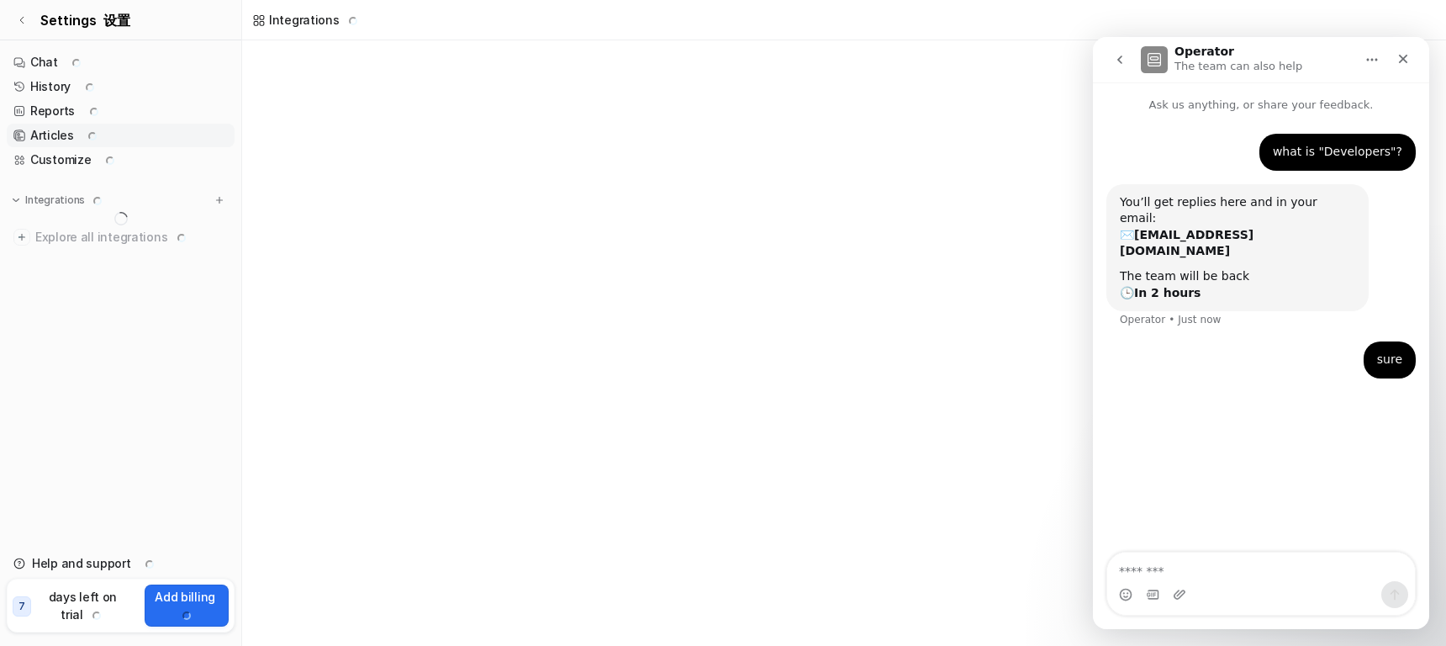
click at [69, 145] on link "Articles" at bounding box center [121, 136] width 228 height 24
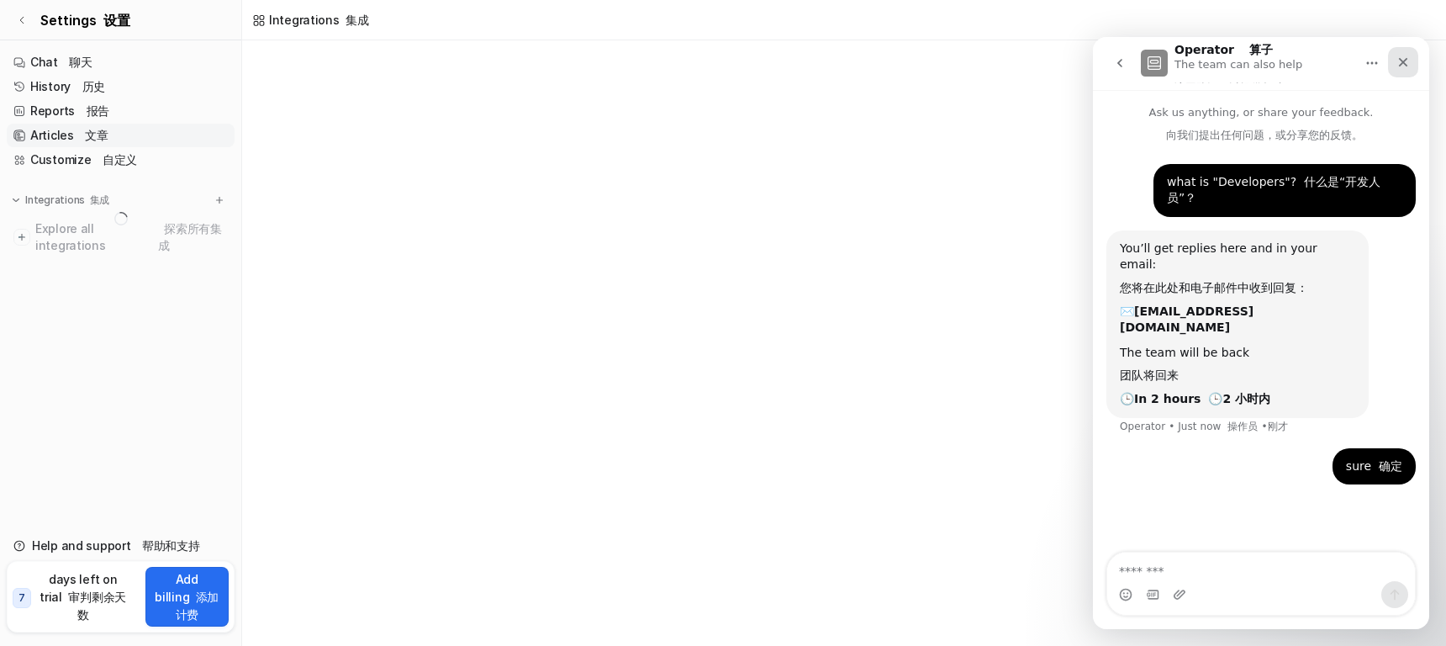
click at [1402, 68] on icon "Close" at bounding box center [1402, 61] width 13 height 13
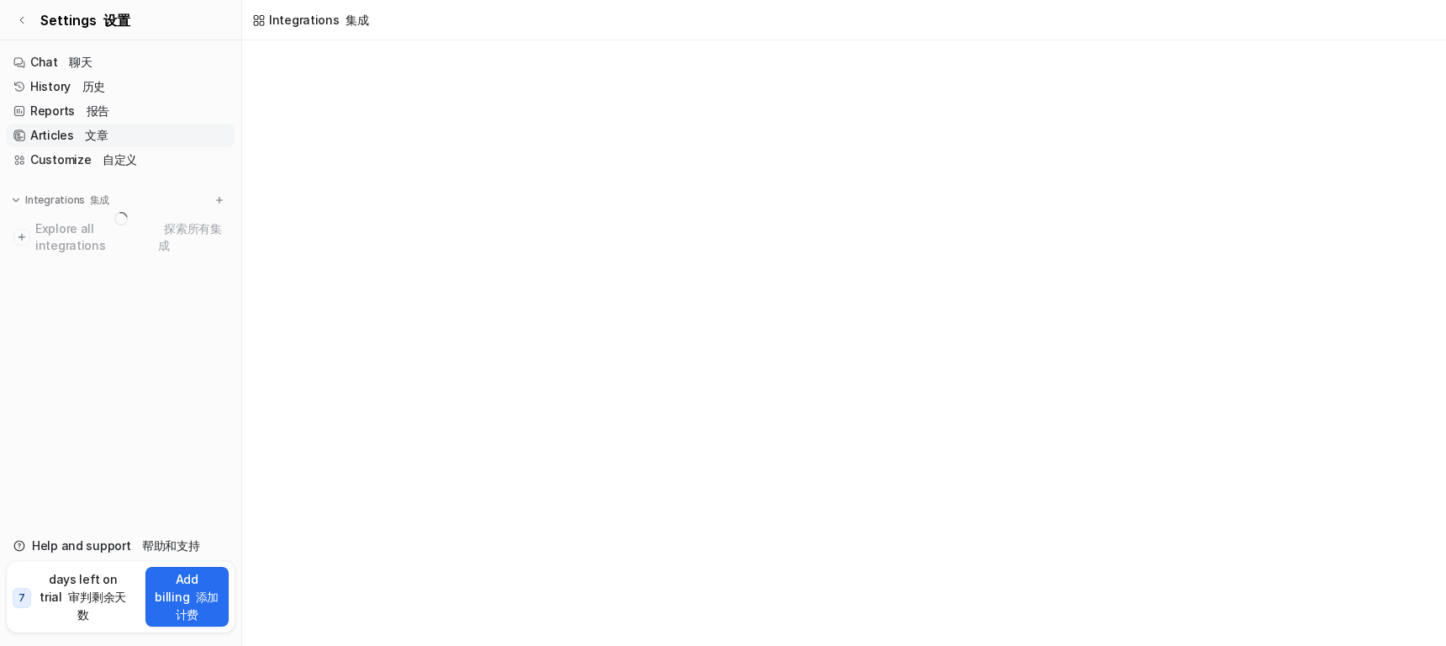
click at [773, 379] on div "Integrations 集成" at bounding box center [723, 323] width 1446 height 646
click at [95, 130] on font "文章" at bounding box center [96, 135] width 23 height 14
click at [514, 343] on div "Integrations 集成" at bounding box center [723, 323] width 1446 height 646
click at [87, 607] on font "审判剩余天数" at bounding box center [97, 605] width 58 height 32
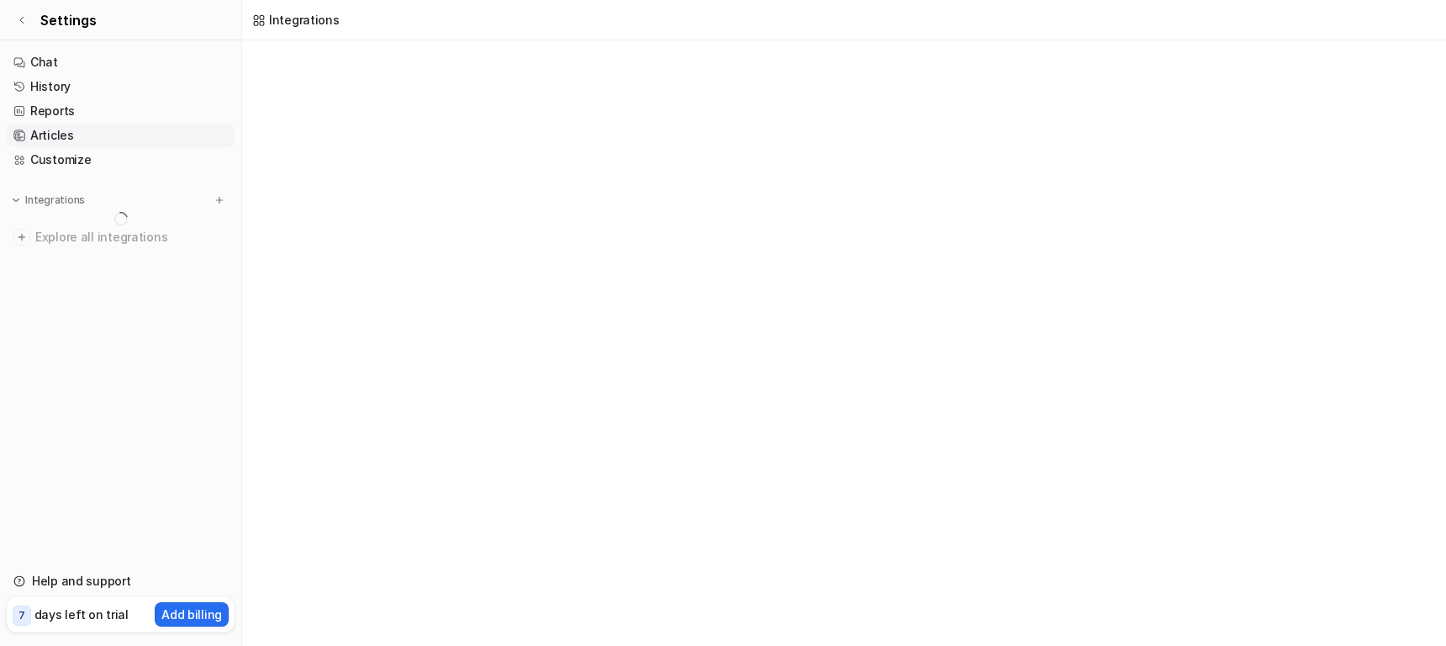
click at [762, 182] on div "Integrations" at bounding box center [723, 323] width 1446 height 646
click at [54, 134] on link "Articles" at bounding box center [121, 136] width 228 height 24
click at [293, 19] on div "Integrations" at bounding box center [304, 20] width 71 height 18
click at [72, 134] on link "Articles" at bounding box center [121, 136] width 228 height 24
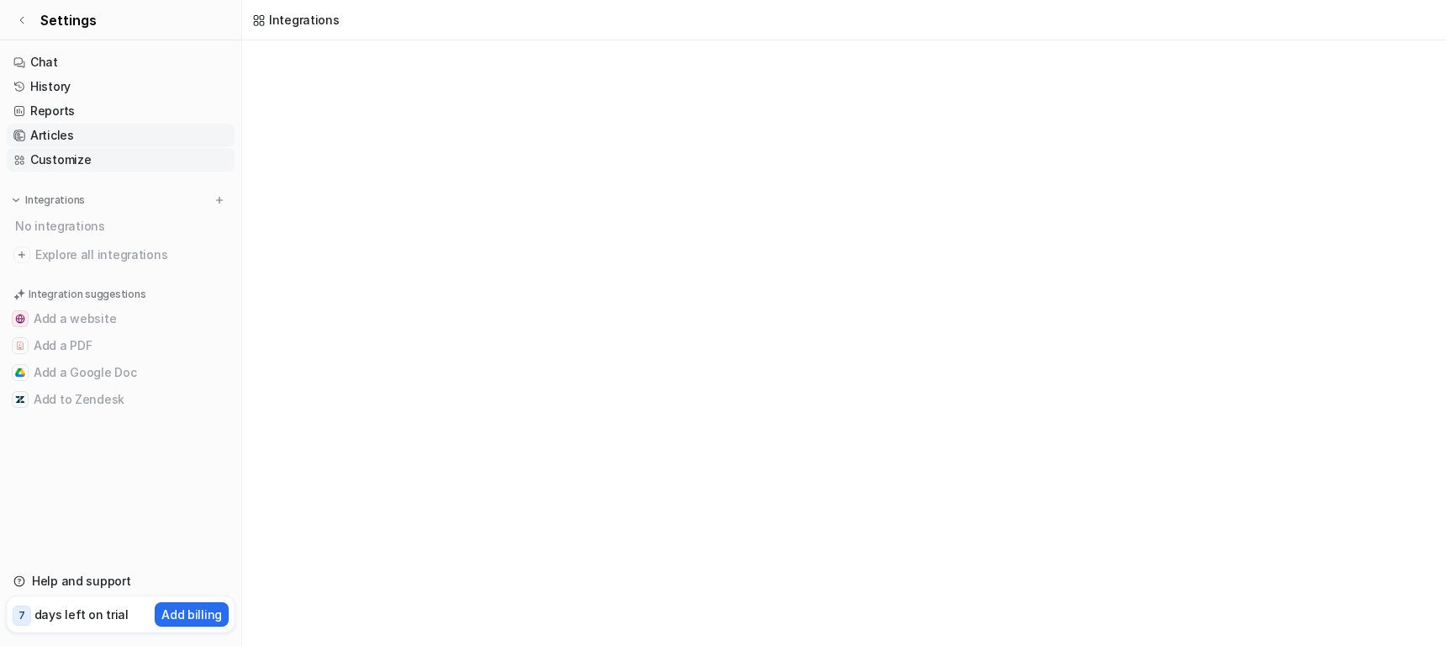
click at [92, 155] on link "Customize" at bounding box center [121, 160] width 228 height 24
click at [66, 161] on link "Customize" at bounding box center [121, 160] width 228 height 24
click at [66, 145] on link "Articles" at bounding box center [121, 136] width 228 height 24
